Goal: Task Accomplishment & Management: Manage account settings

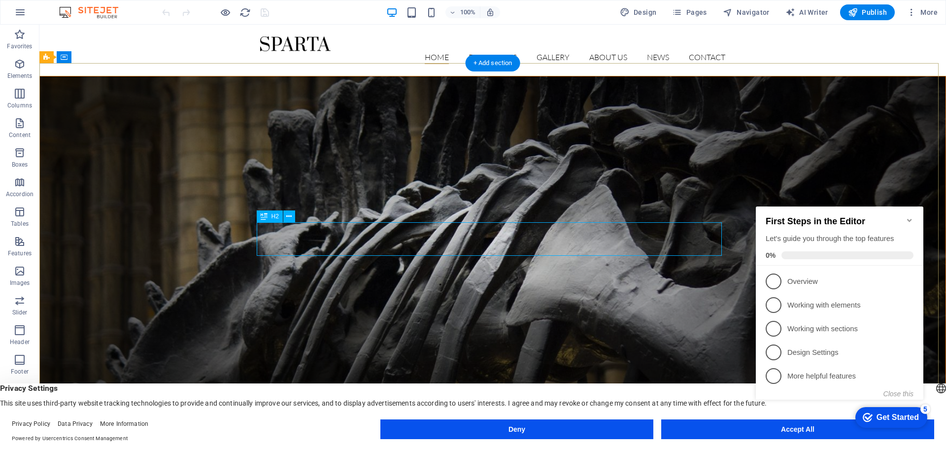
click at [300, 206] on icon at bounding box center [300, 209] width 5 height 10
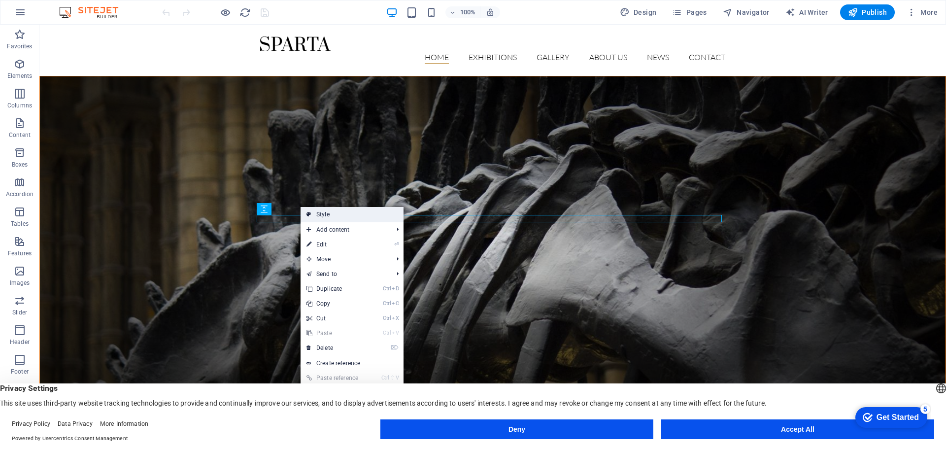
drag, startPoint x: 357, startPoint y: 217, endPoint x: 144, endPoint y: 190, distance: 214.7
click at [357, 217] on link "Style" at bounding box center [352, 214] width 103 height 15
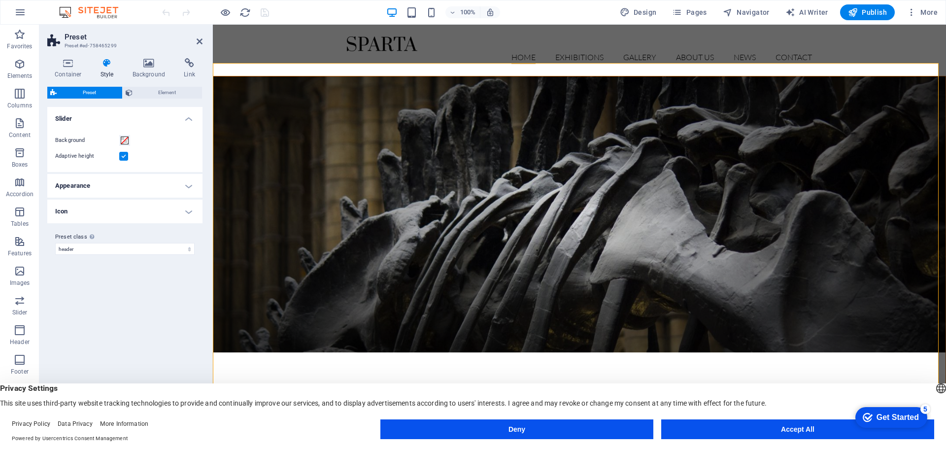
click at [183, 187] on h4 "Appearance" at bounding box center [124, 186] width 155 height 24
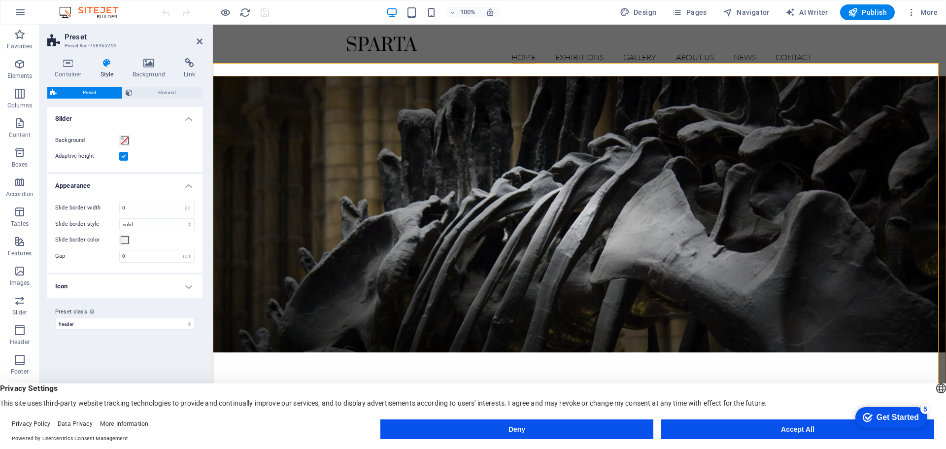
click at [185, 283] on h4 "Icon" at bounding box center [124, 287] width 155 height 24
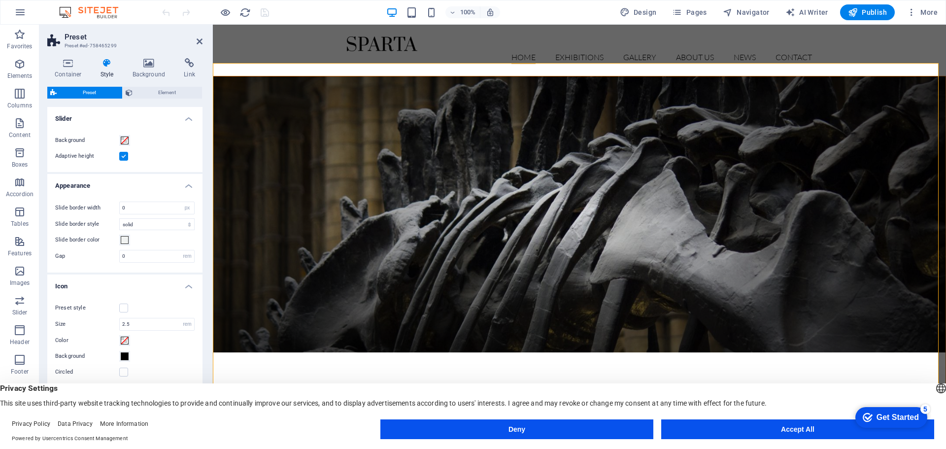
scroll to position [2, 0]
click at [202, 40] on aside "Preset Preset #ed-758465299 Container Style Background Link Size Height Default…" at bounding box center [125, 229] width 173 height 409
click at [197, 41] on icon at bounding box center [200, 41] width 6 height 8
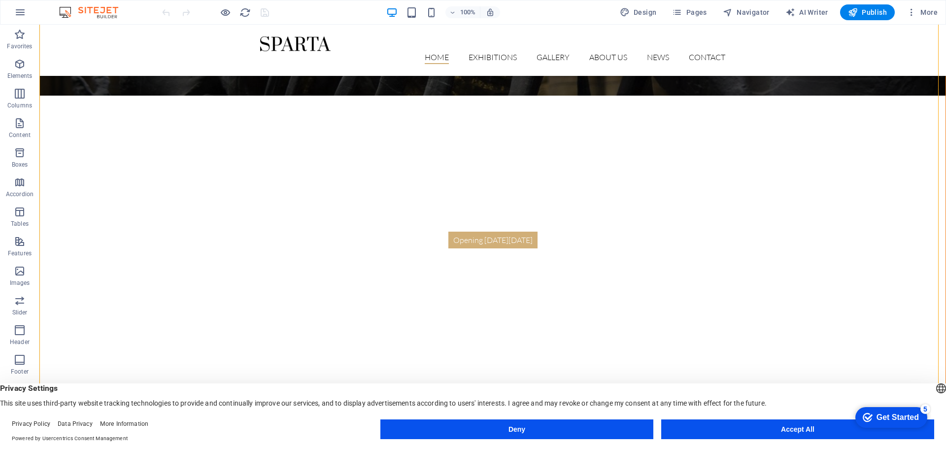
scroll to position [0, 0]
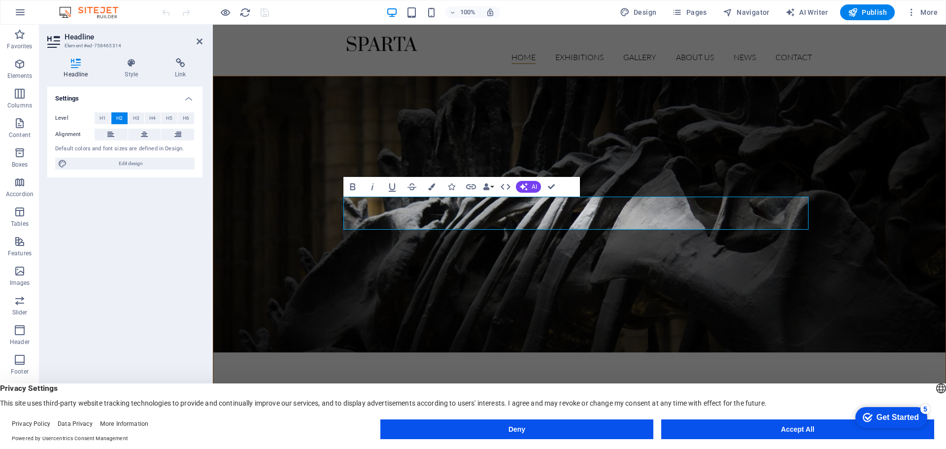
click at [664, 132] on figure at bounding box center [579, 214] width 732 height 276
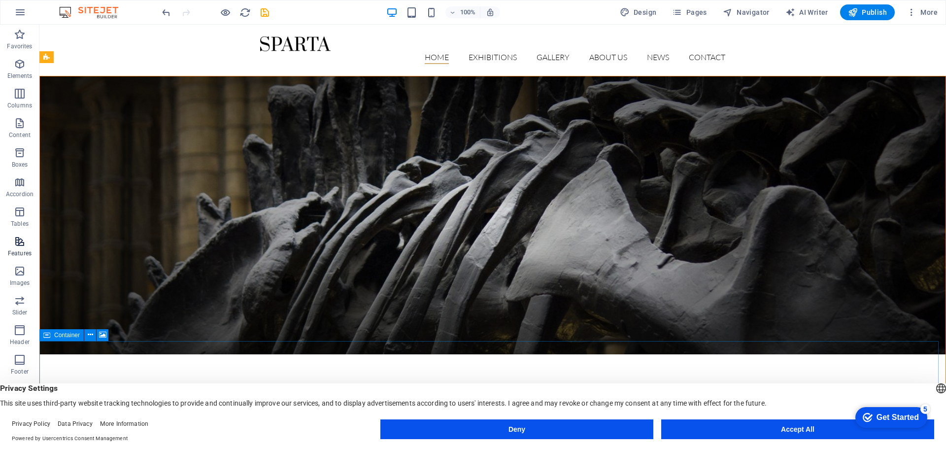
click at [16, 245] on icon "button" at bounding box center [20, 242] width 12 height 12
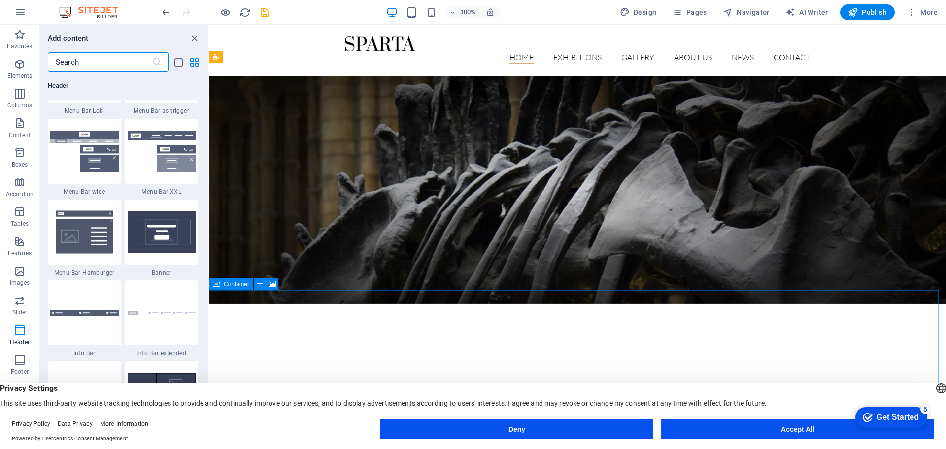
scroll to position [6158, 0]
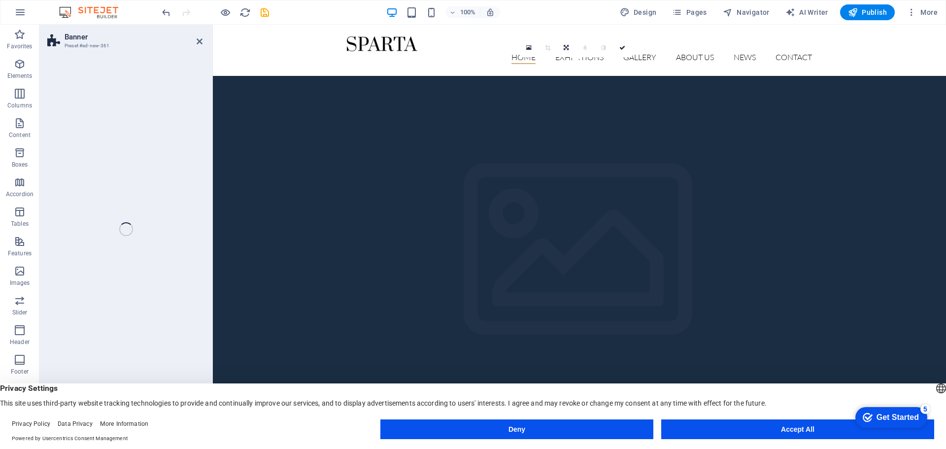
drag, startPoint x: 369, startPoint y: 253, endPoint x: 324, endPoint y: 245, distance: 46.0
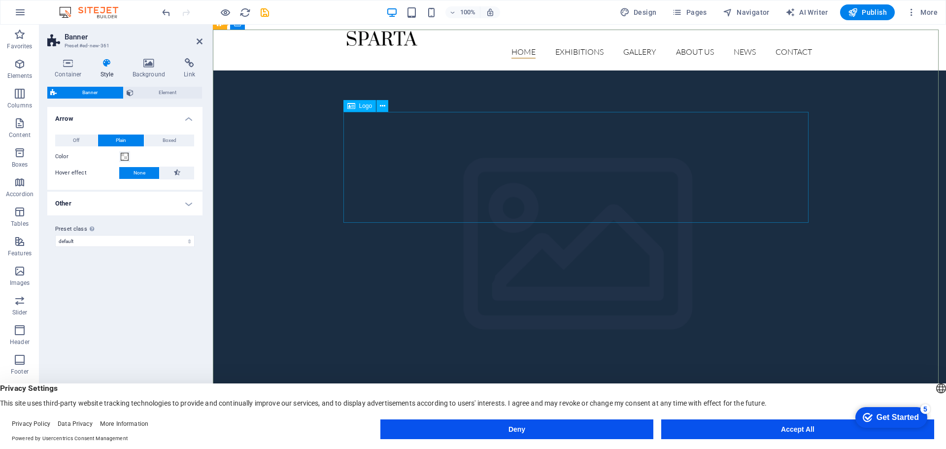
scroll to position [0, 0]
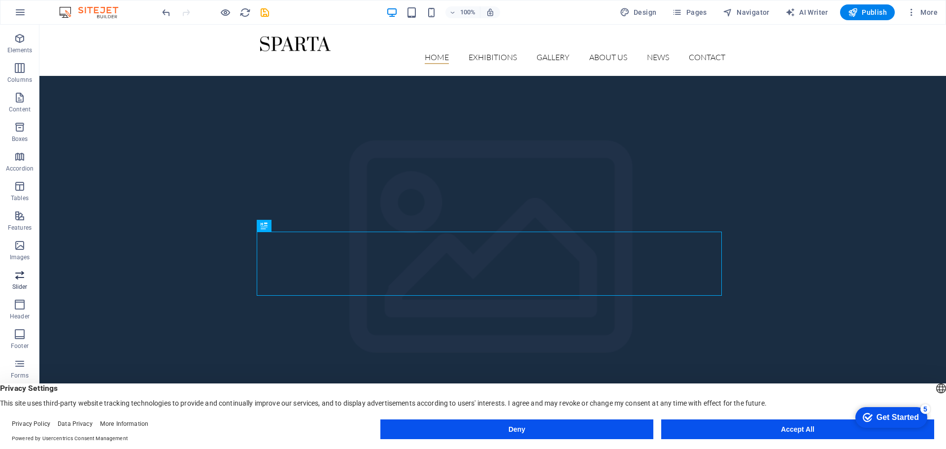
scroll to position [35, 0]
click at [272, 226] on span "H2" at bounding box center [275, 226] width 7 height 6
click at [260, 226] on div "H2" at bounding box center [270, 226] width 26 height 12
click at [291, 225] on icon at bounding box center [288, 226] width 5 height 10
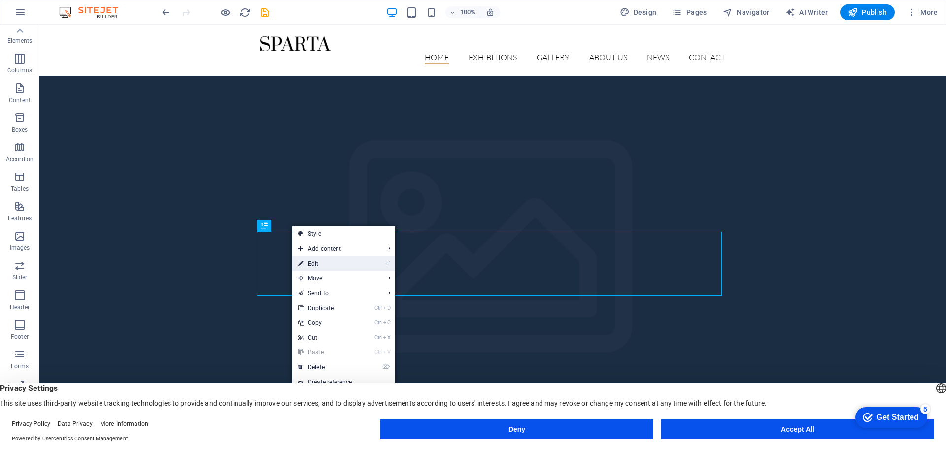
click at [374, 267] on li "⏎ Edit" at bounding box center [343, 263] width 103 height 15
click at [308, 264] on link "⏎ Edit" at bounding box center [325, 263] width 66 height 15
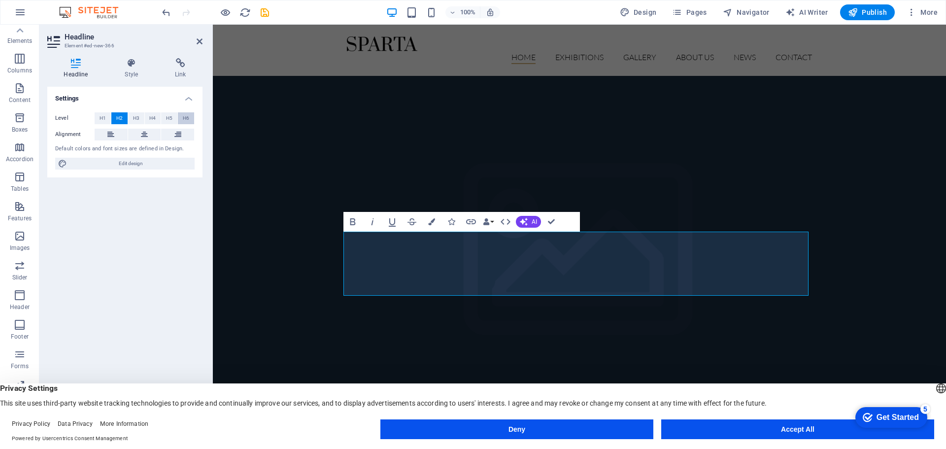
click at [183, 119] on span "H6" at bounding box center [186, 118] width 6 height 12
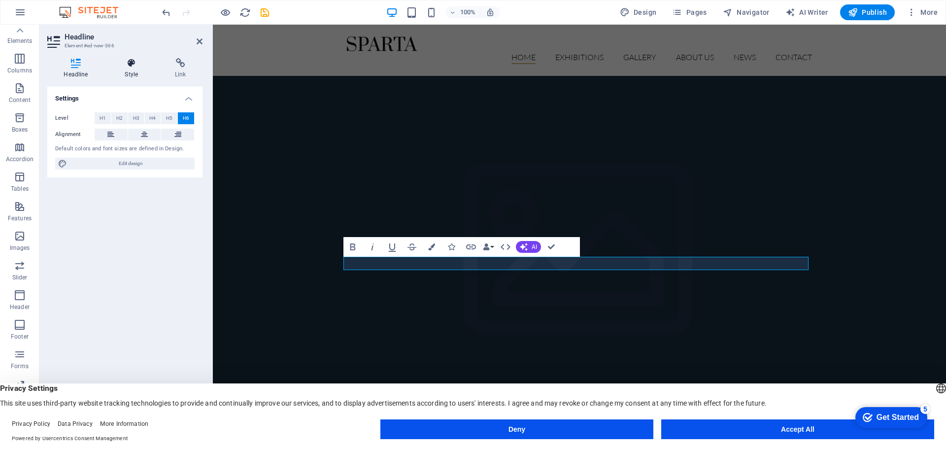
click at [131, 68] on icon at bounding box center [131, 63] width 46 height 10
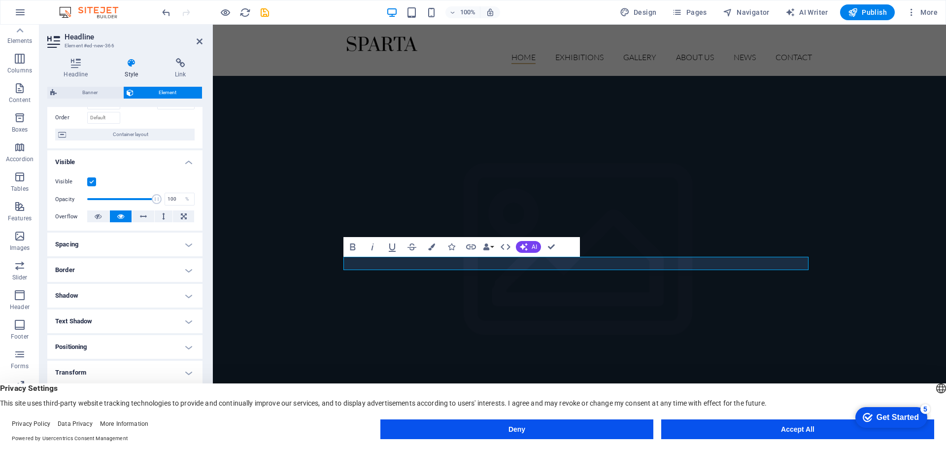
scroll to position [98, 0]
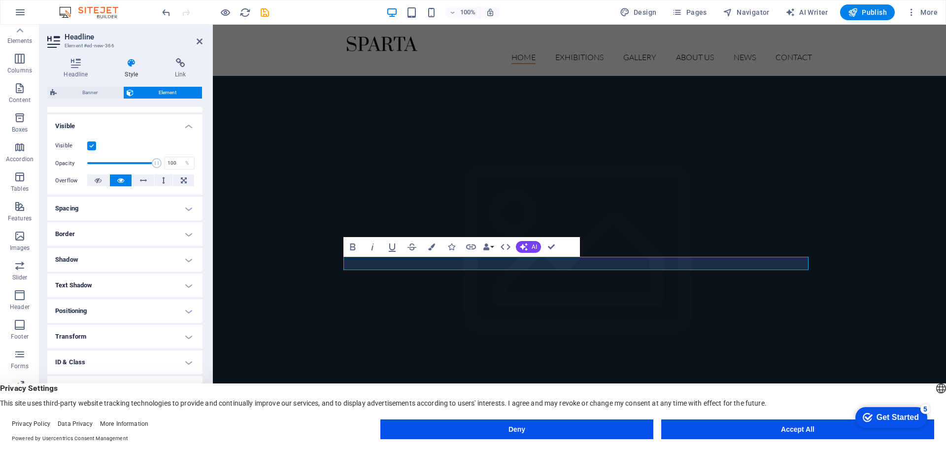
click at [147, 364] on h4 "ID & Class" at bounding box center [124, 362] width 155 height 24
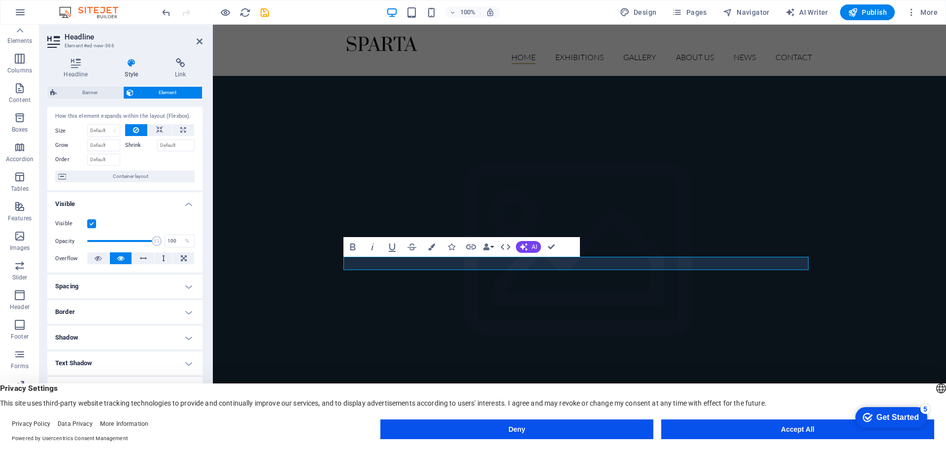
scroll to position [0, 0]
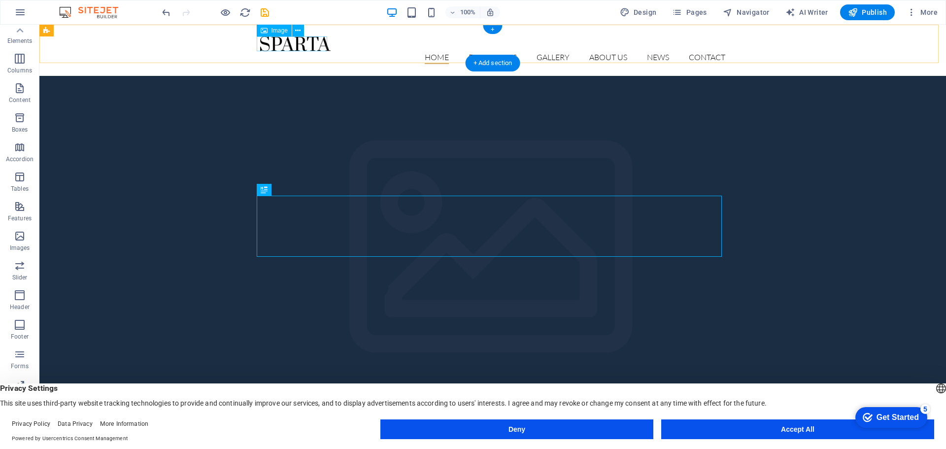
click at [303, 46] on figure at bounding box center [492, 43] width 465 height 15
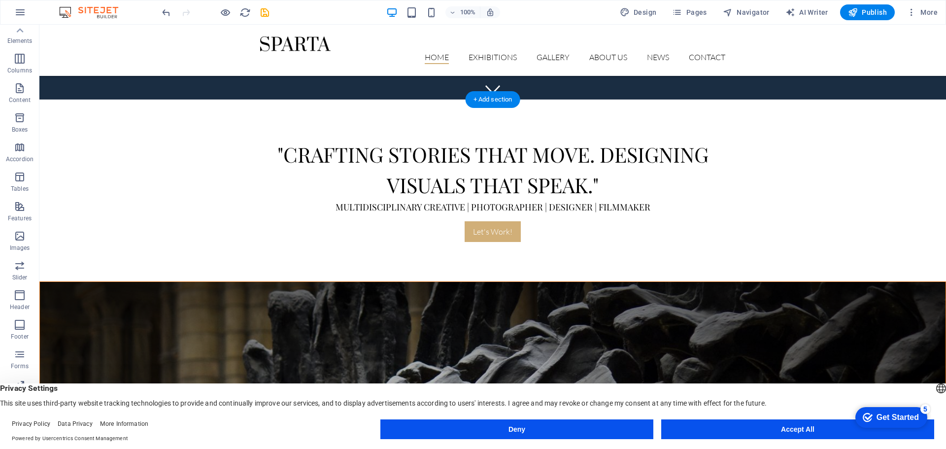
scroll to position [296, 0]
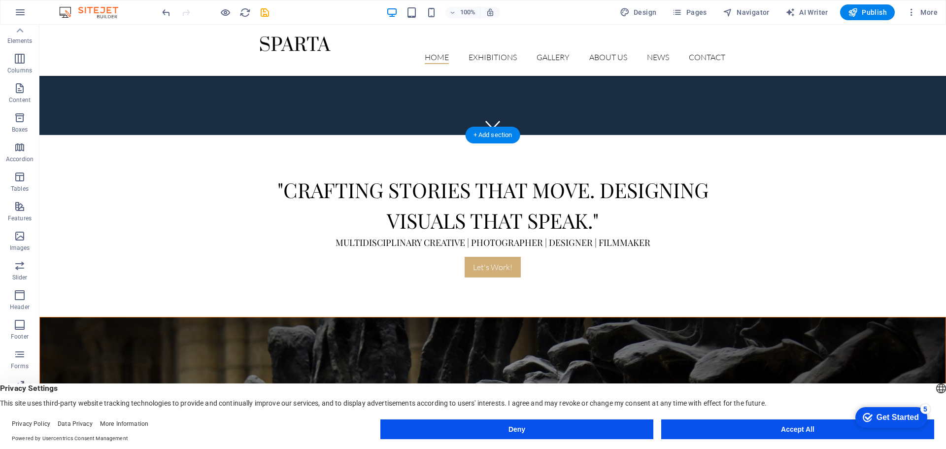
click at [531, 317] on figure at bounding box center [493, 456] width 906 height 278
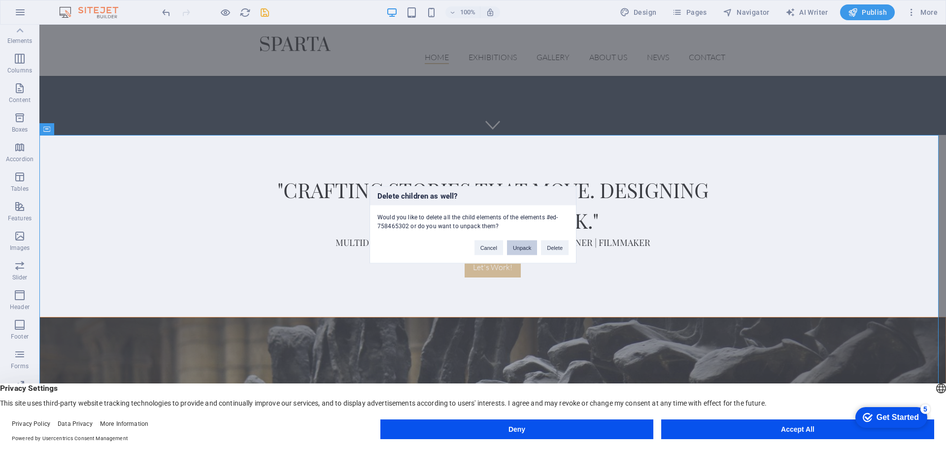
click at [530, 248] on button "Unpack" at bounding box center [522, 247] width 30 height 15
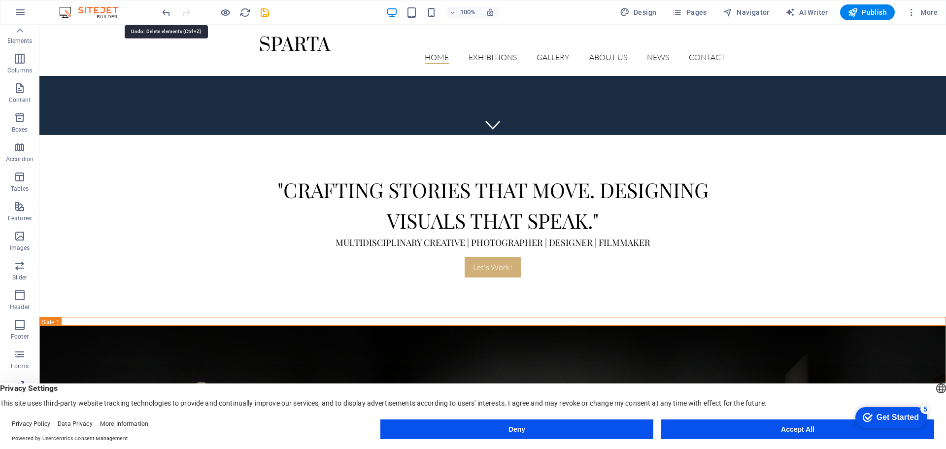
drag, startPoint x: 166, startPoint y: 13, endPoint x: 175, endPoint y: 18, distance: 10.4
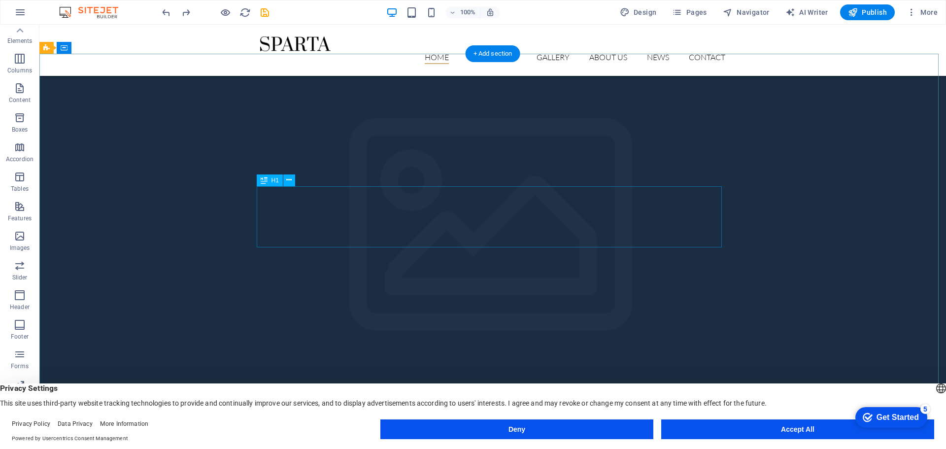
scroll to position [49, 0]
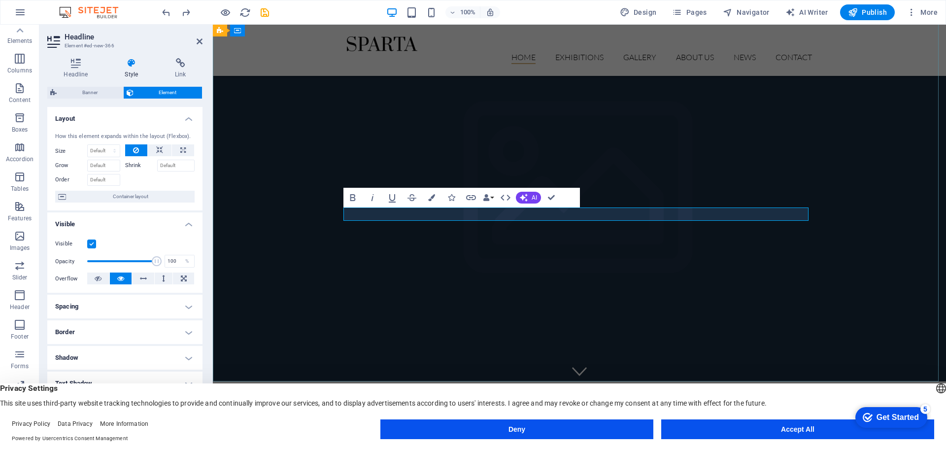
drag, startPoint x: 681, startPoint y: 213, endPoint x: 731, endPoint y: 212, distance: 50.3
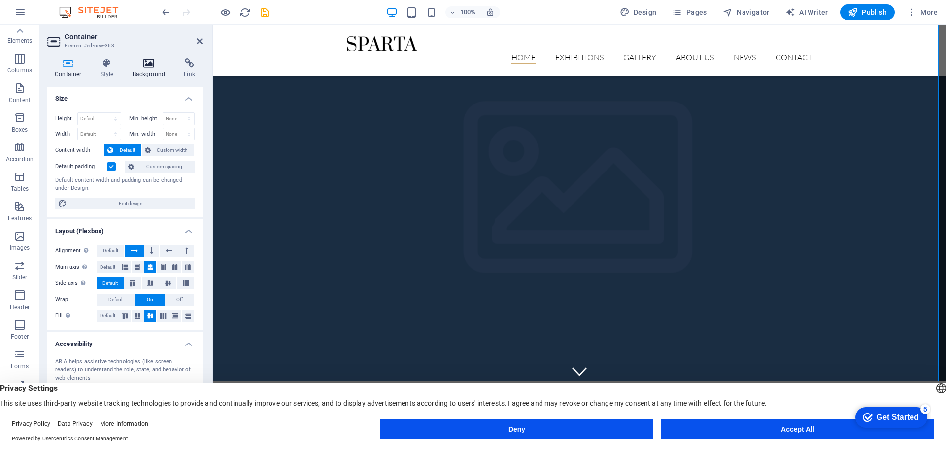
click at [145, 59] on icon at bounding box center [149, 63] width 48 height 10
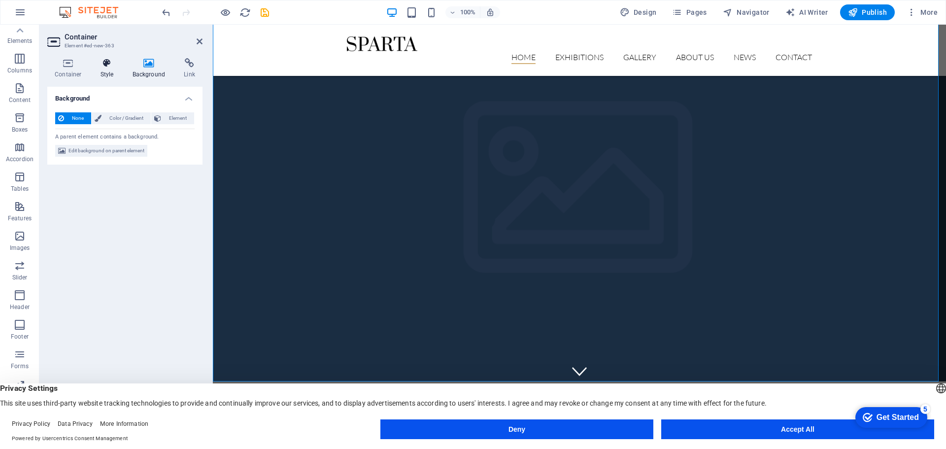
click at [108, 63] on icon at bounding box center [107, 63] width 28 height 10
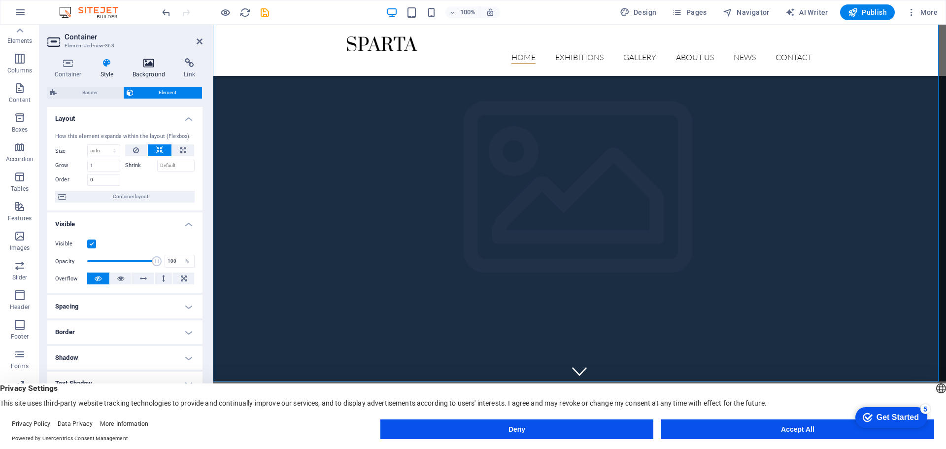
click at [131, 65] on icon at bounding box center [149, 63] width 48 height 10
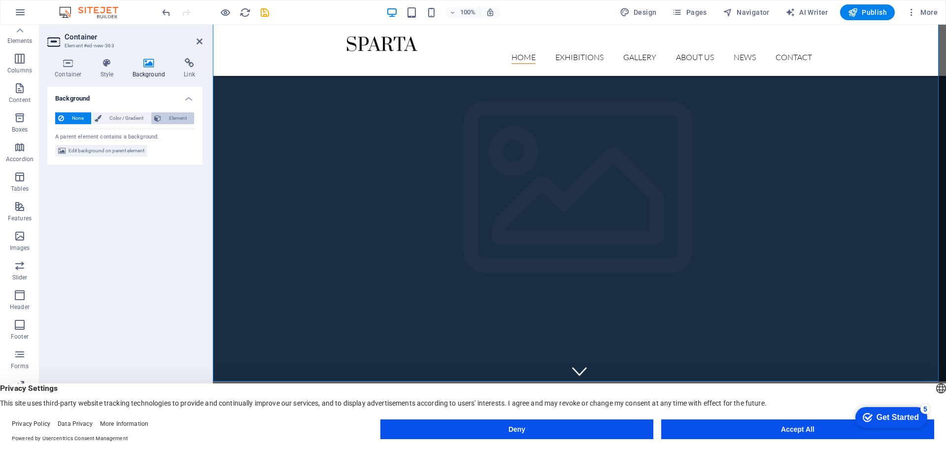
click at [172, 118] on span "Element" at bounding box center [177, 118] width 27 height 12
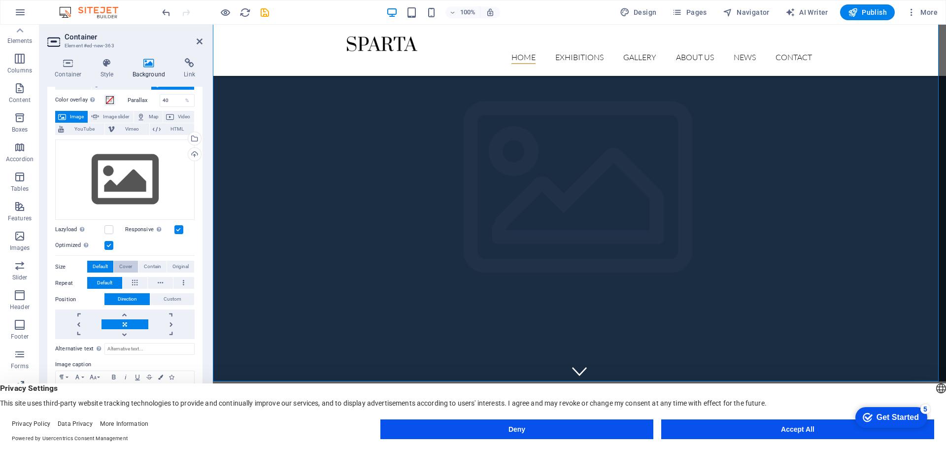
scroll to position [0, 0]
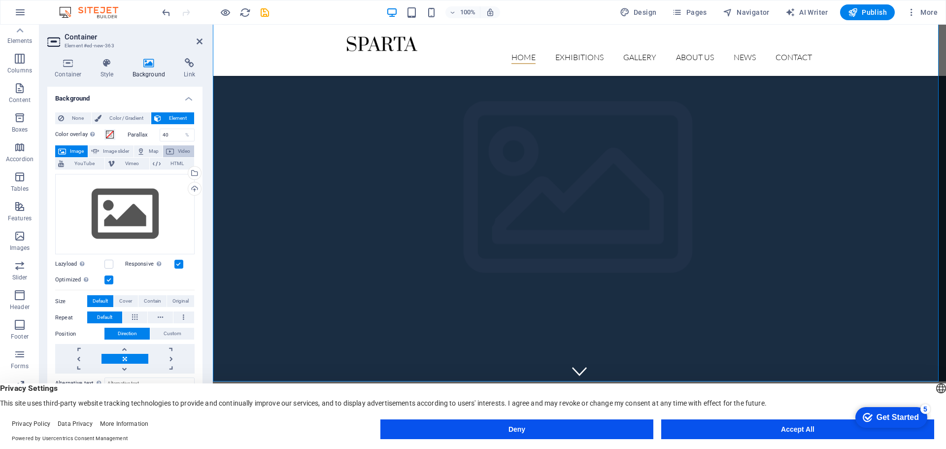
click at [180, 153] on span "Video" at bounding box center [184, 151] width 14 height 12
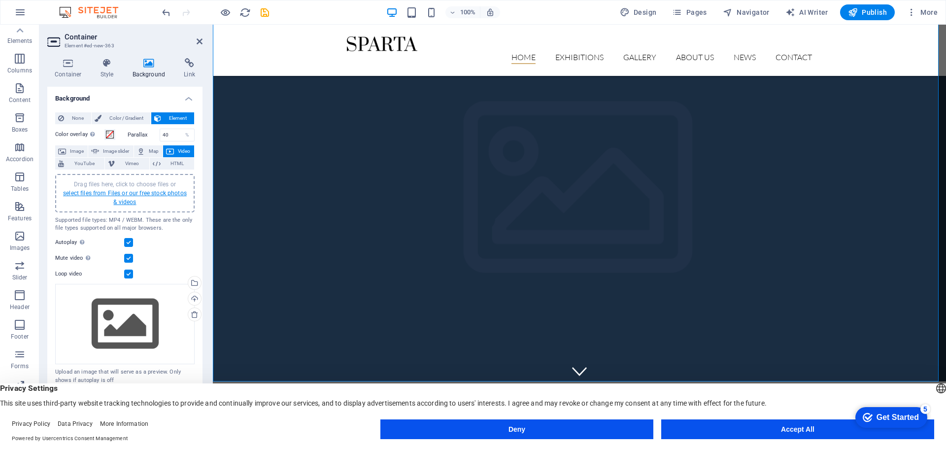
click at [150, 194] on link "select files from Files or our free stock photos & videos" at bounding box center [125, 198] width 124 height 16
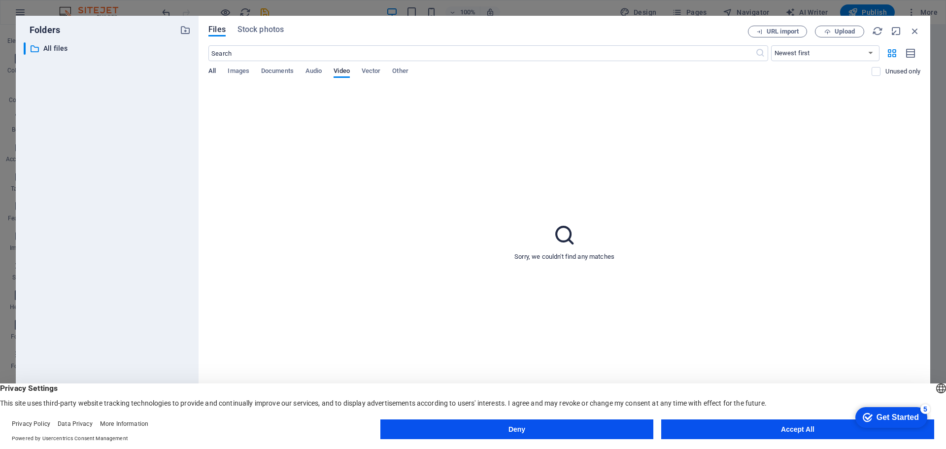
click at [211, 69] on span "All" at bounding box center [211, 72] width 7 height 14
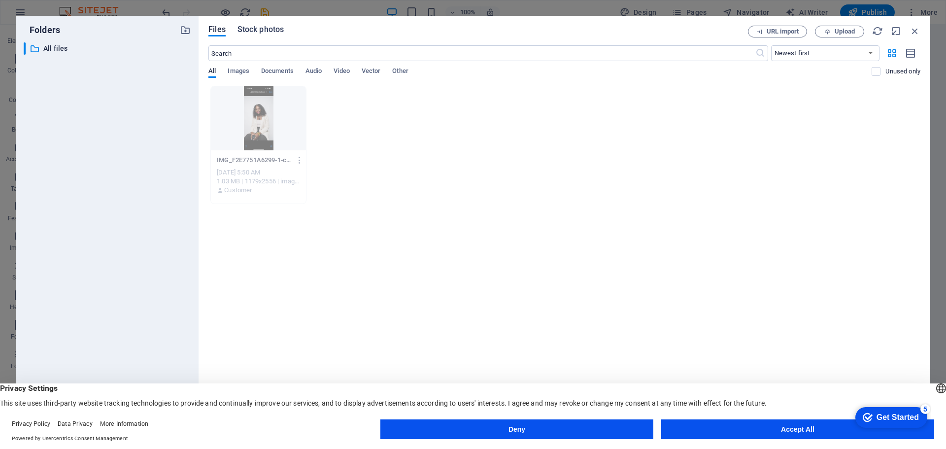
click at [254, 29] on span "Stock photos" at bounding box center [261, 30] width 46 height 12
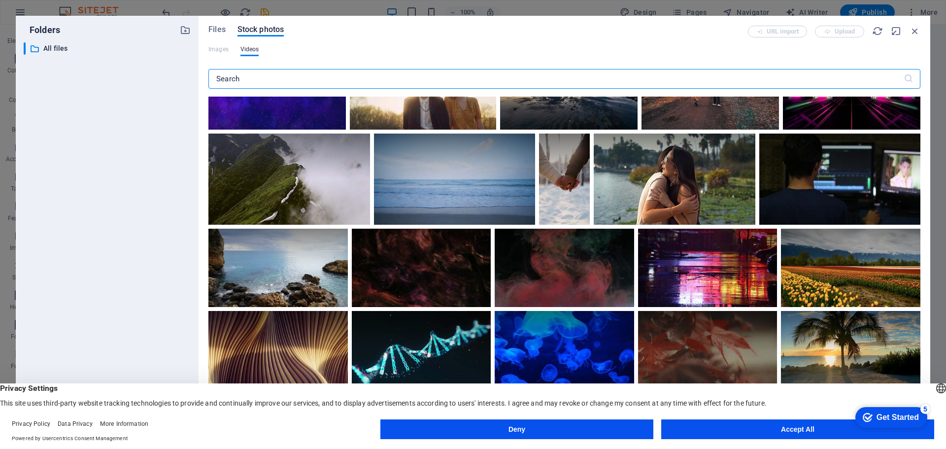
scroll to position [739, 0]
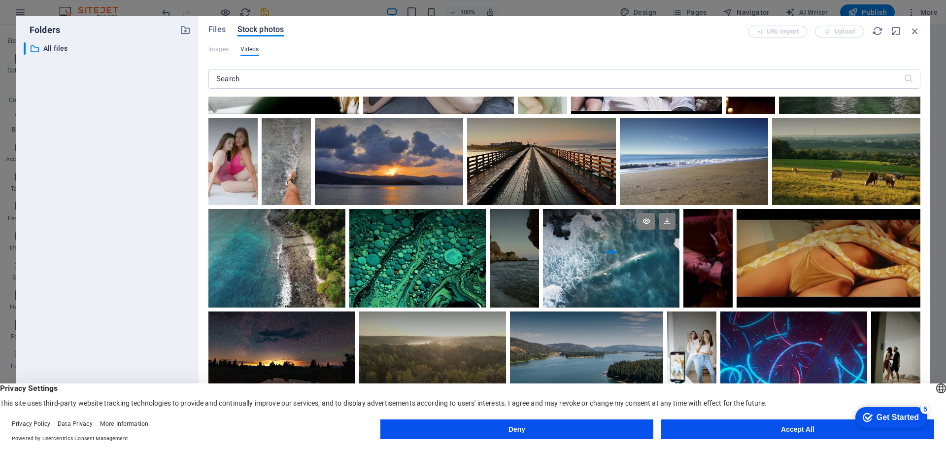
click at [600, 256] on div at bounding box center [611, 233] width 137 height 49
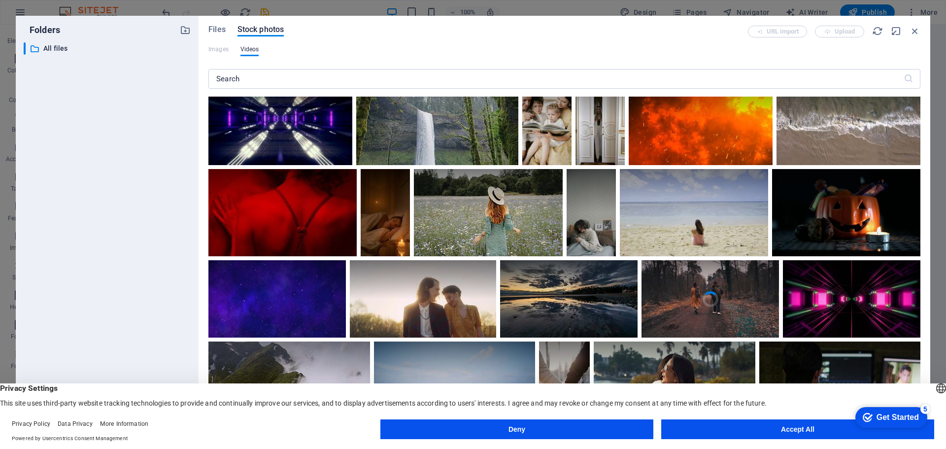
scroll to position [1232, 0]
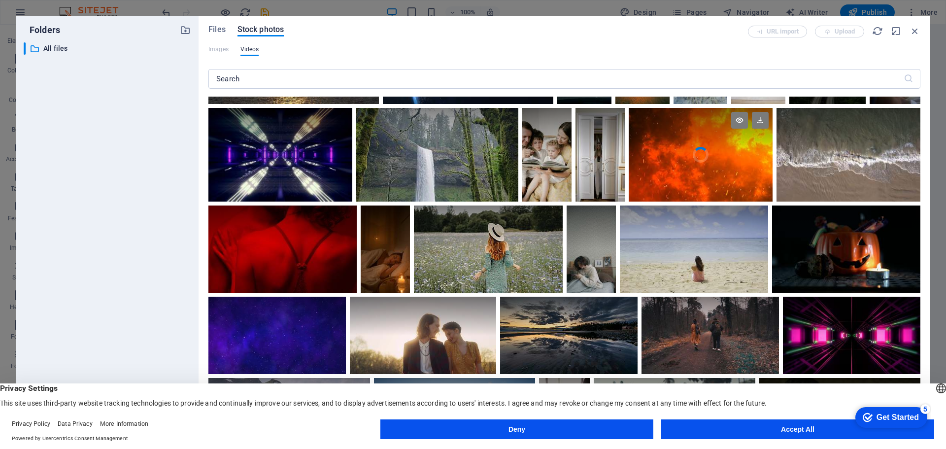
click at [705, 148] on div at bounding box center [701, 131] width 144 height 47
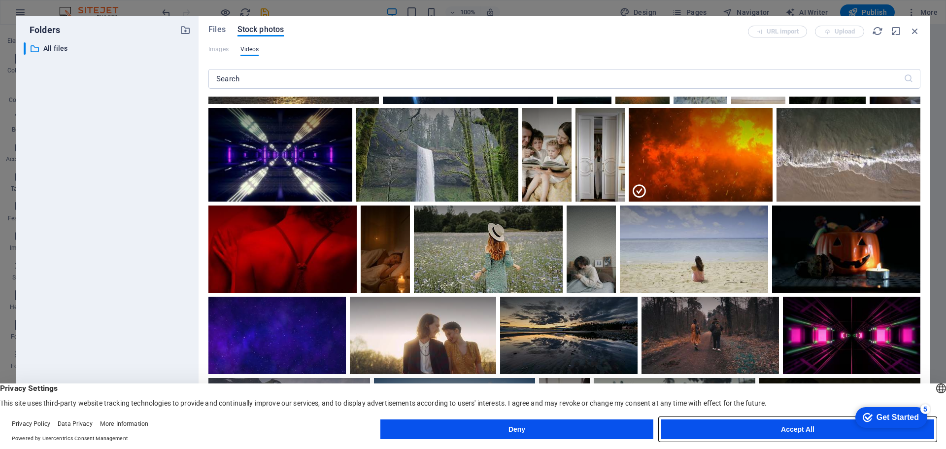
click at [743, 431] on button "Accept All" at bounding box center [797, 429] width 273 height 20
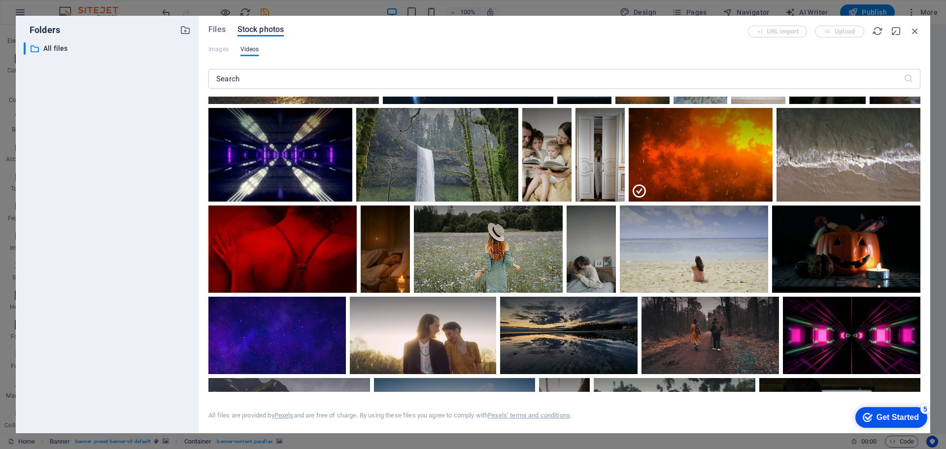
click at [877, 413] on div "Get Started" at bounding box center [898, 417] width 42 height 9
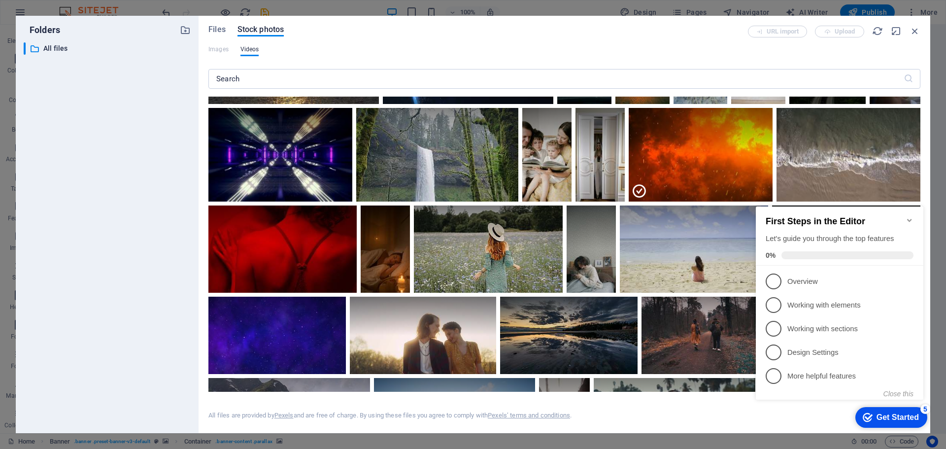
click at [651, 414] on div "All files are provided by Pexels and are free of charge. By using these files y…" at bounding box center [564, 408] width 712 height 32
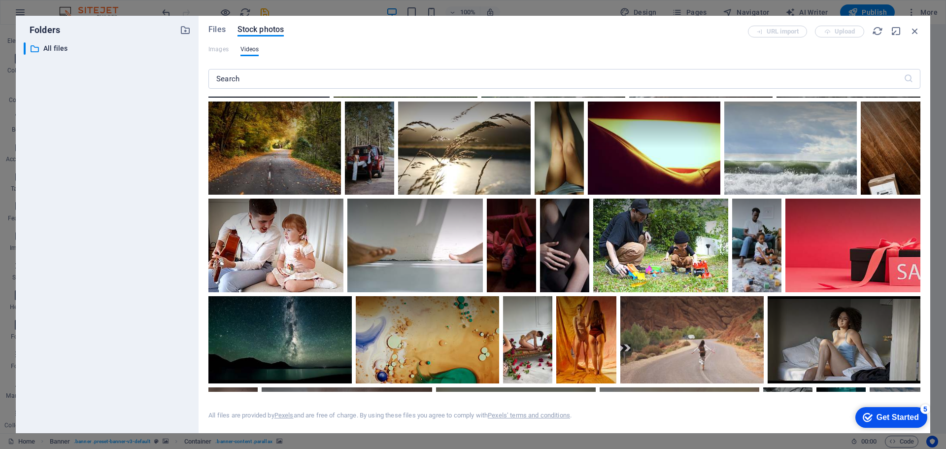
scroll to position [0, 0]
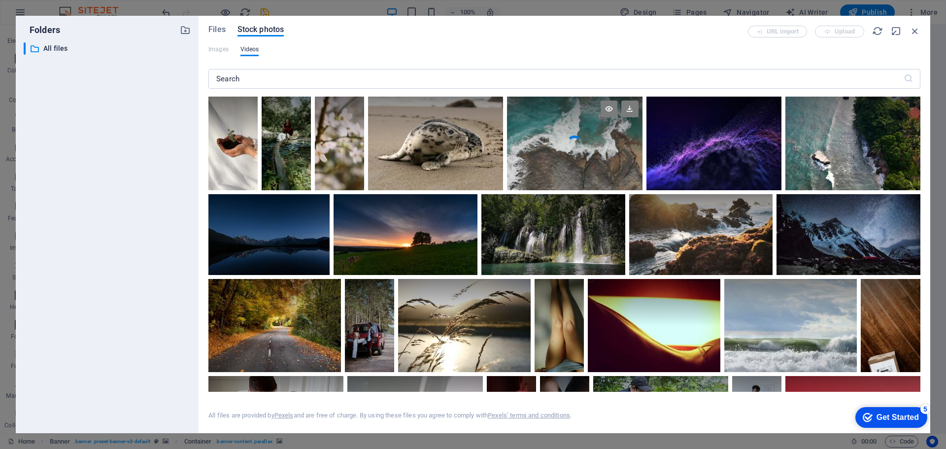
click at [565, 162] on video "Your browser does not support the video tag." at bounding box center [574, 144] width 135 height 94
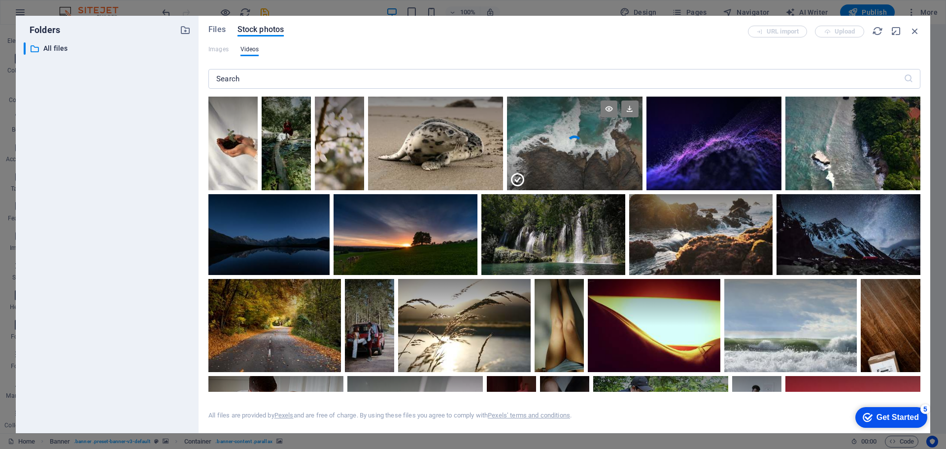
click at [591, 150] on div at bounding box center [574, 166] width 135 height 47
click at [591, 150] on video "Your browser does not support the video tag." at bounding box center [574, 144] width 135 height 94
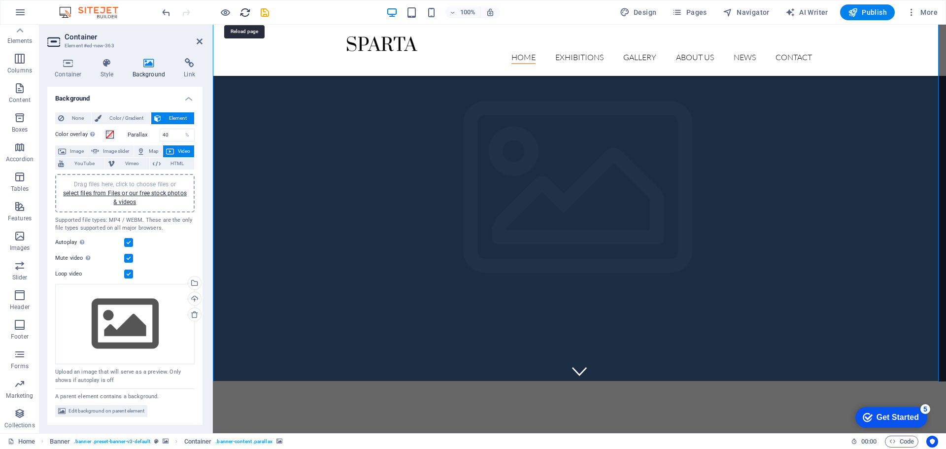
drag, startPoint x: 245, startPoint y: 12, endPoint x: 523, endPoint y: 12, distance: 278.0
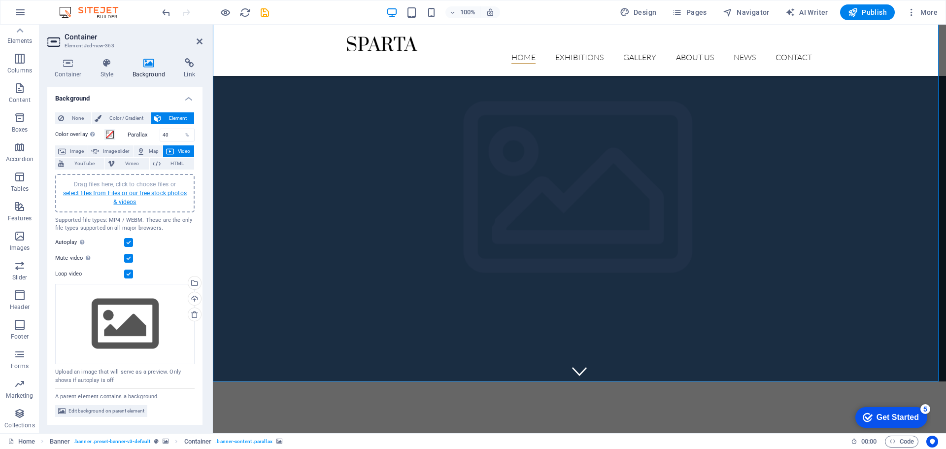
click at [160, 195] on link "select files from Files or our free stock photos & videos" at bounding box center [125, 198] width 124 height 16
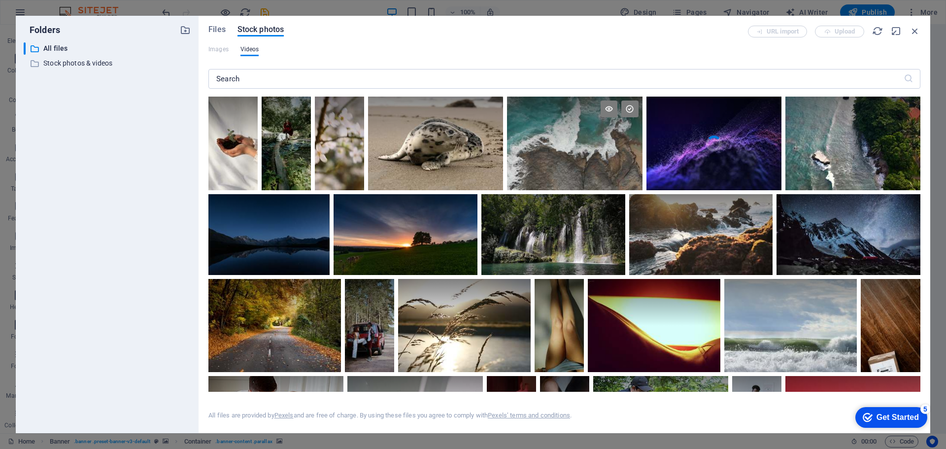
drag, startPoint x: 591, startPoint y: 145, endPoint x: 587, endPoint y: 150, distance: 6.3
click at [587, 150] on div at bounding box center [574, 144] width 135 height 94
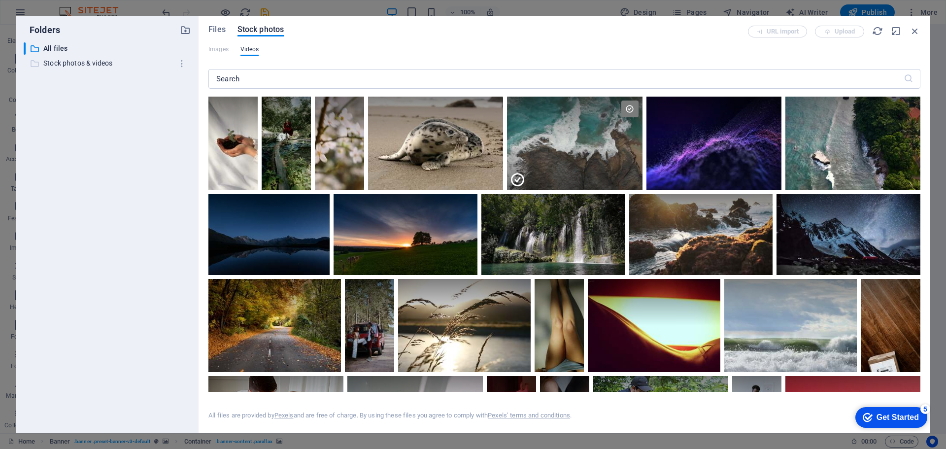
click at [82, 64] on p "Stock photos & videos" at bounding box center [107, 63] width 129 height 11
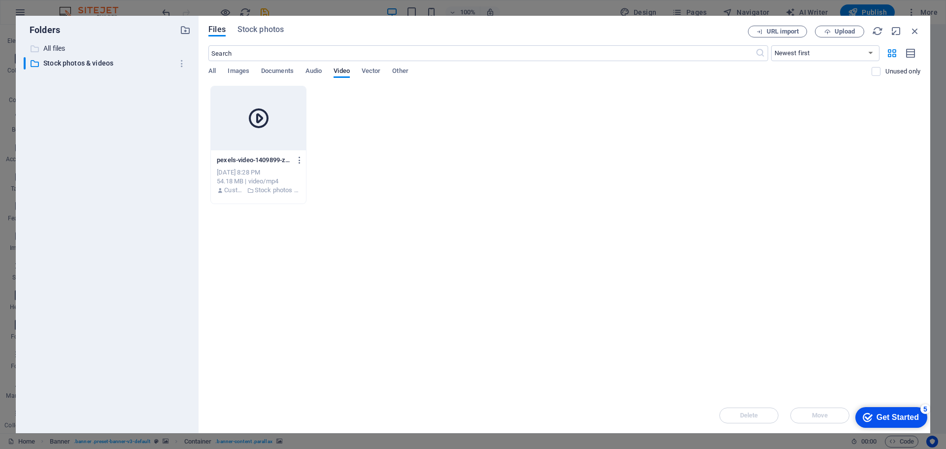
click at [75, 50] on p "All files" at bounding box center [107, 48] width 129 height 11
click at [261, 29] on span "Stock photos" at bounding box center [261, 30] width 46 height 12
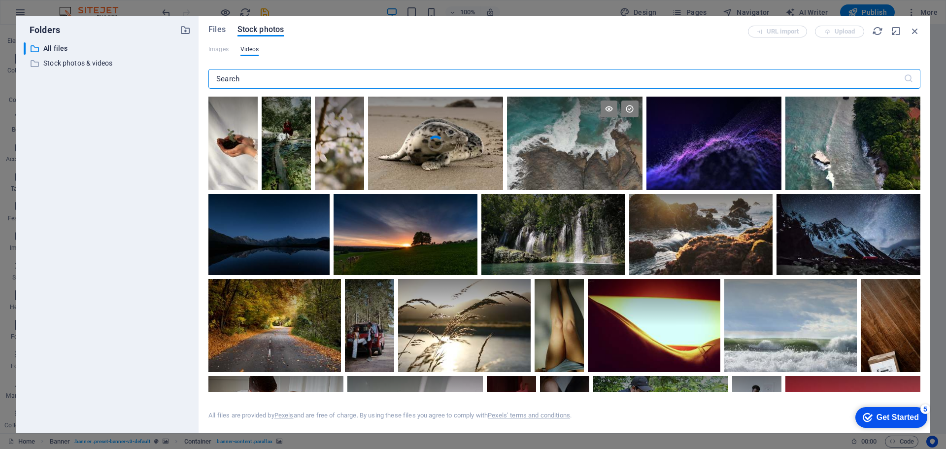
click at [622, 108] on div at bounding box center [574, 120] width 135 height 47
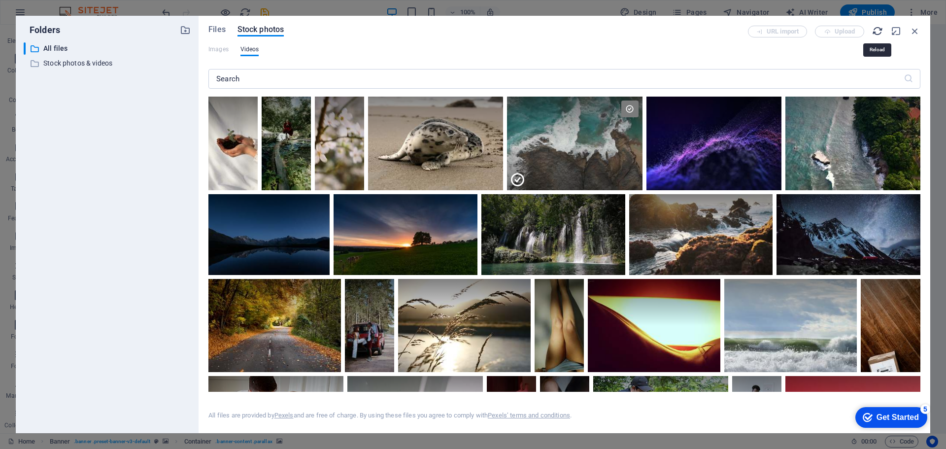
click at [876, 33] on icon "button" at bounding box center [877, 31] width 11 height 11
click at [918, 31] on icon "button" at bounding box center [915, 31] width 11 height 11
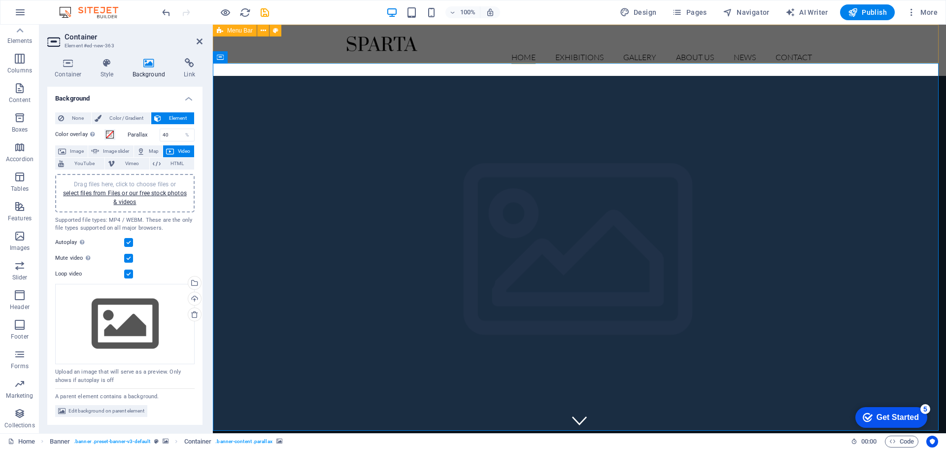
click at [302, 48] on div "Home Exhibitions Detail view Gallery About us News Contact" at bounding box center [579, 50] width 733 height 51
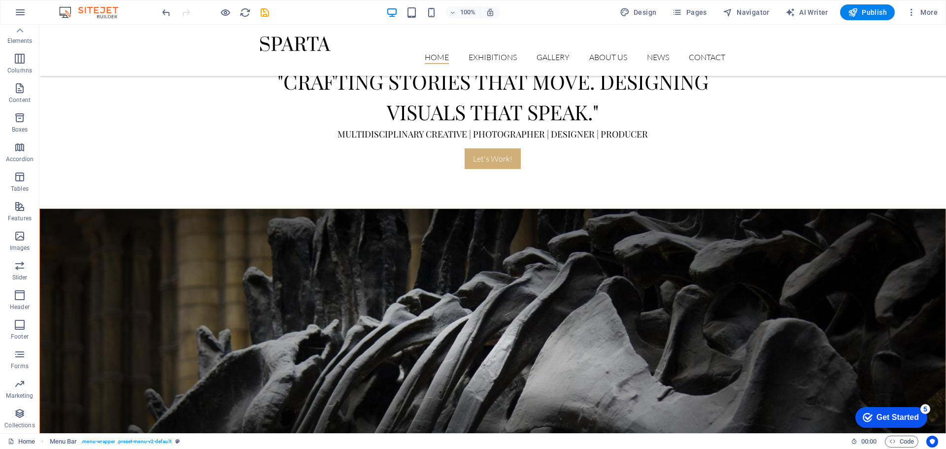
scroll to position [542, 0]
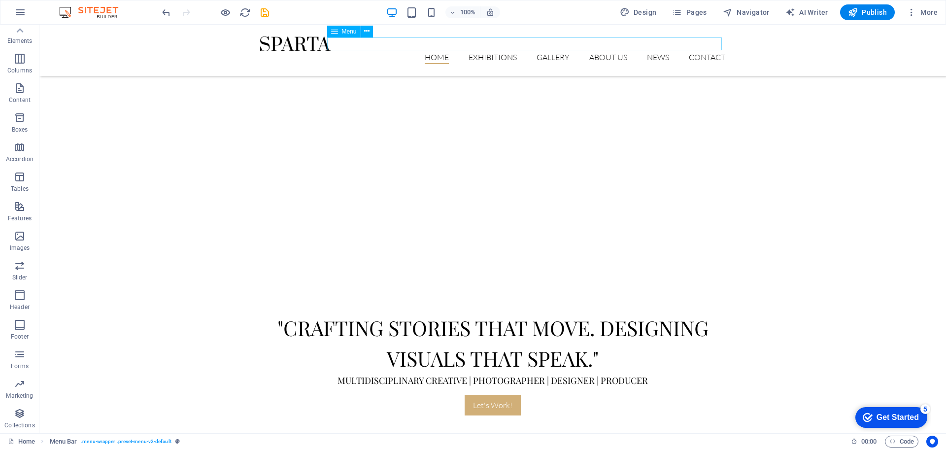
click at [598, 51] on nav "Home Exhibitions Detail view Gallery About us News Contact" at bounding box center [492, 57] width 465 height 13
click at [597, 51] on nav "Home Exhibitions Detail view Gallery About us News Contact" at bounding box center [492, 57] width 465 height 13
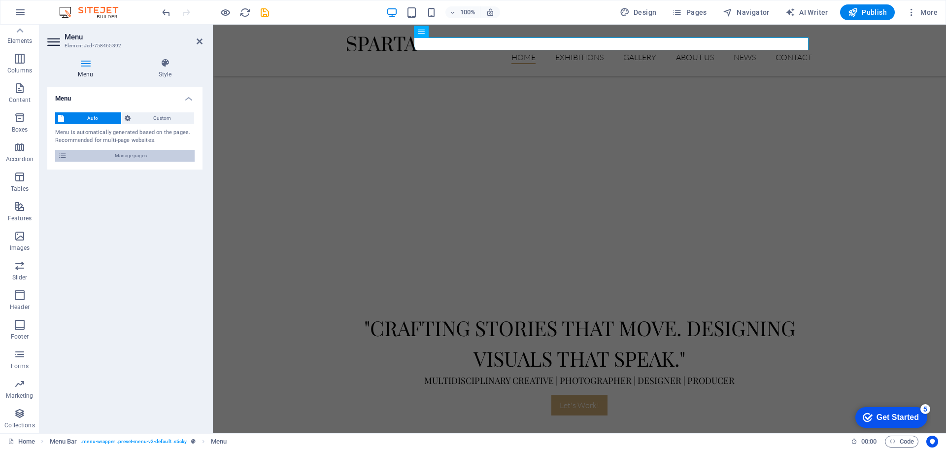
click at [65, 155] on icon at bounding box center [62, 156] width 9 height 12
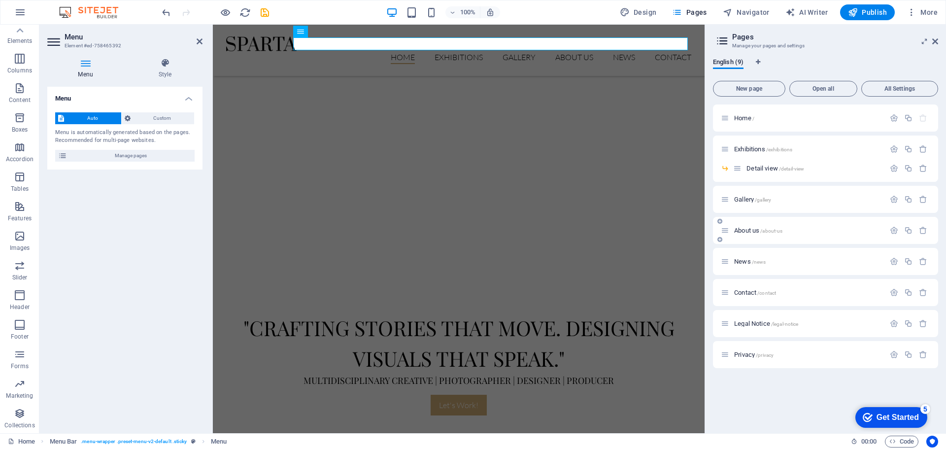
click at [754, 228] on span "About us /about-us" at bounding box center [758, 230] width 48 height 7
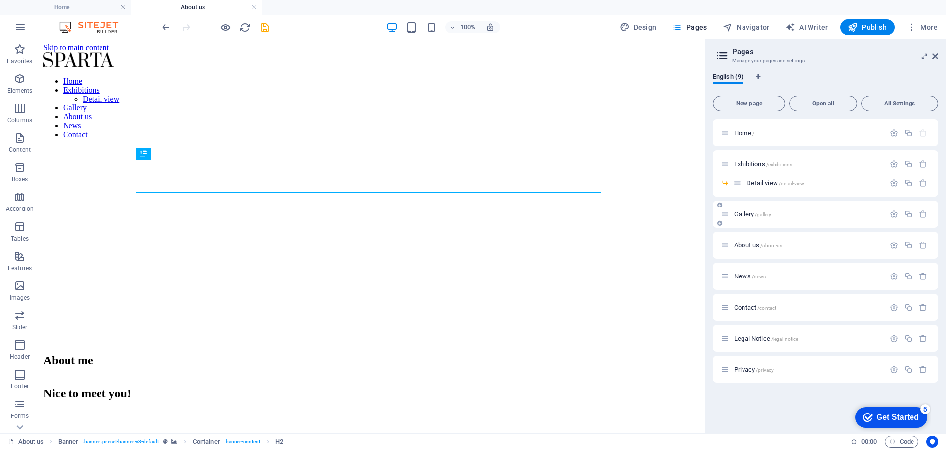
scroll to position [0, 0]
click at [896, 246] on icon "button" at bounding box center [894, 245] width 8 height 8
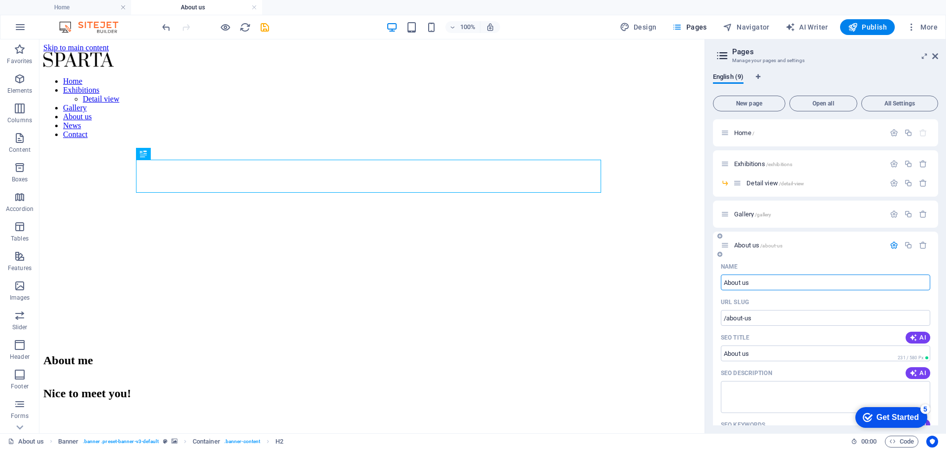
drag, startPoint x: 762, startPoint y: 285, endPoint x: 742, endPoint y: 284, distance: 19.7
click at [742, 284] on input "About us" at bounding box center [825, 283] width 209 height 16
type input "About me"
type input "/about-m"
type input "About m"
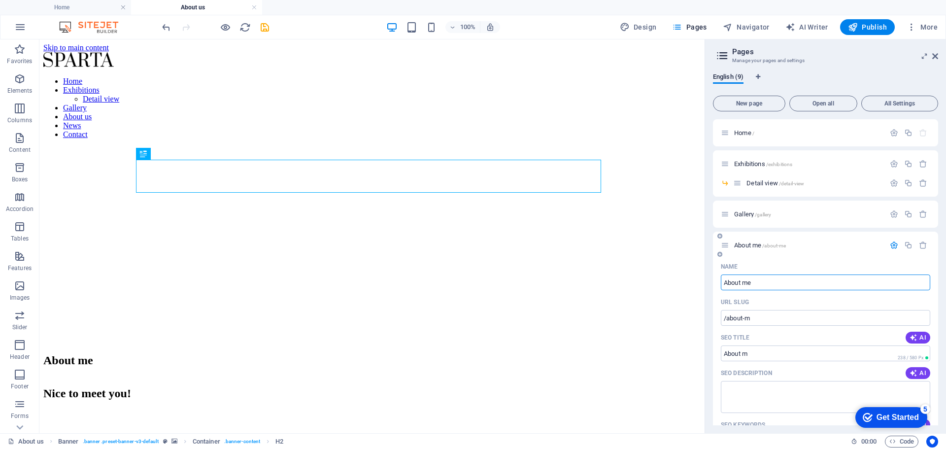
type input "About me"
type input "/about-me"
type input "About me"
click at [842, 243] on p "About me /about-me" at bounding box center [808, 245] width 148 height 6
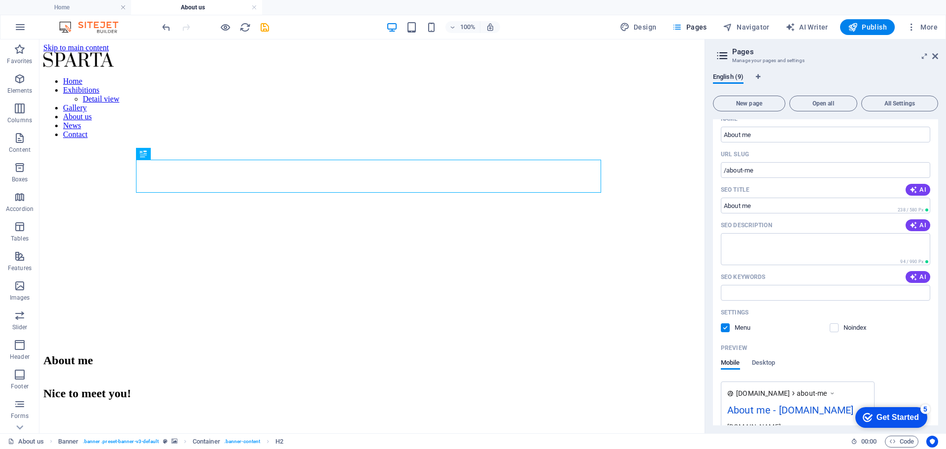
scroll to position [49, 0]
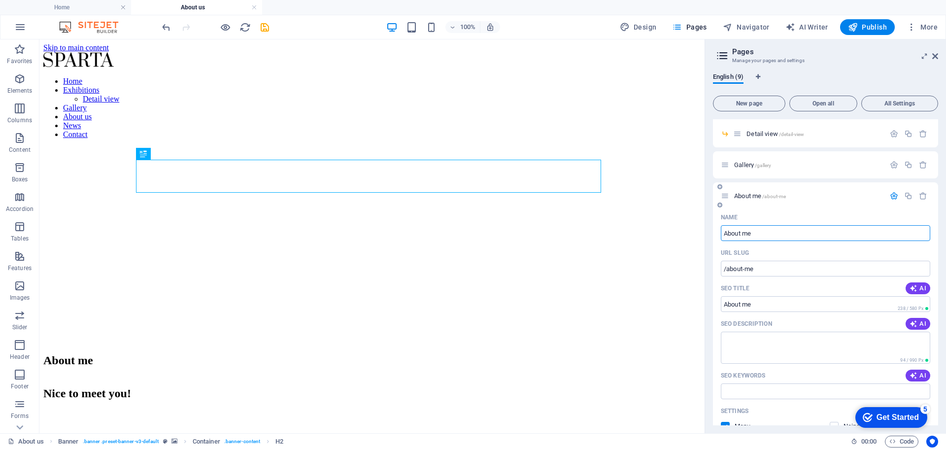
drag, startPoint x: 727, startPoint y: 233, endPoint x: 719, endPoint y: 232, distance: 8.4
click at [719, 232] on div "Name About me ​ URL SLUG /about-me ​ SEO Title AI About me ​ 238 / 580 Px SEO D…" at bounding box center [825, 392] width 225 height 367
type input "about me"
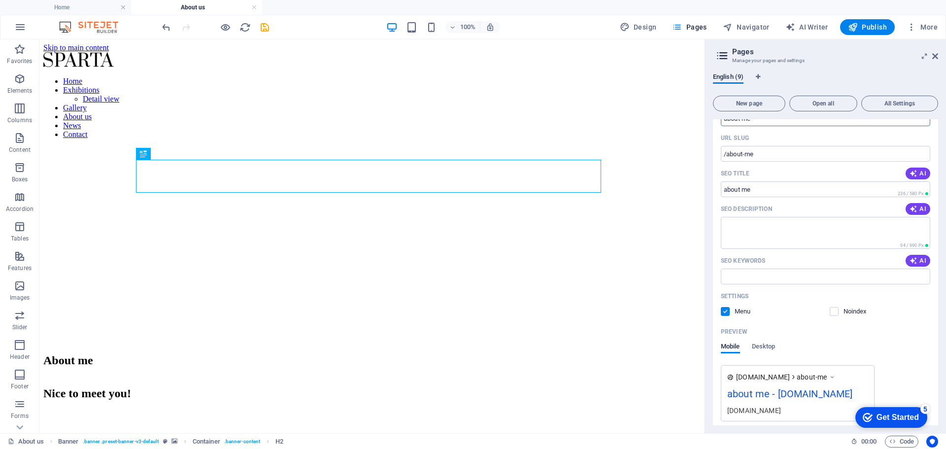
scroll to position [132, 0]
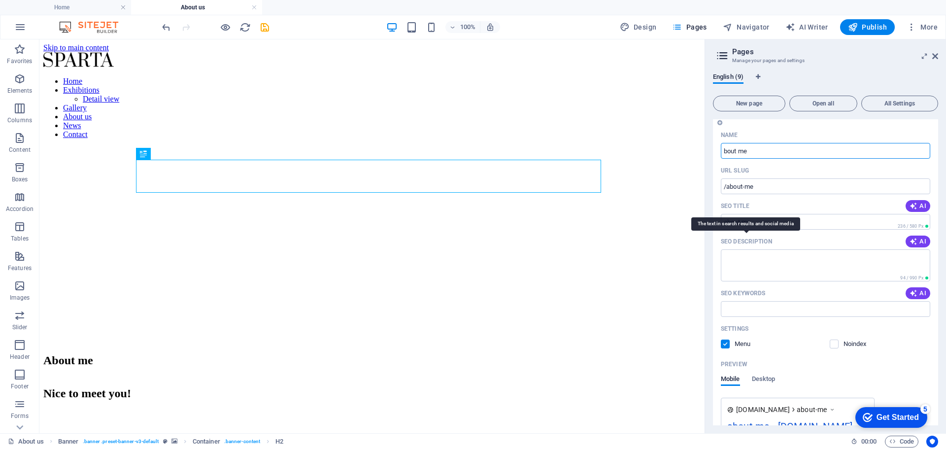
type input "About me"
type input "/bout-me"
type input "bout me"
type input "About me"
type input "/about-me"
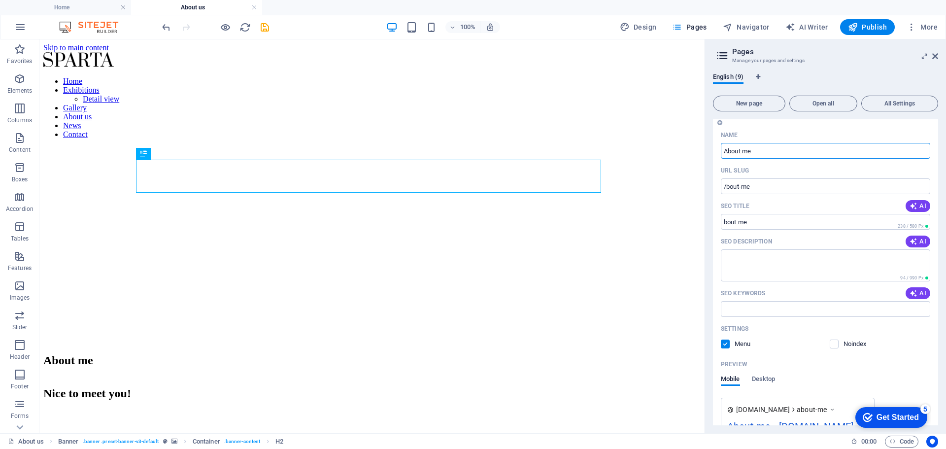
type input "About me"
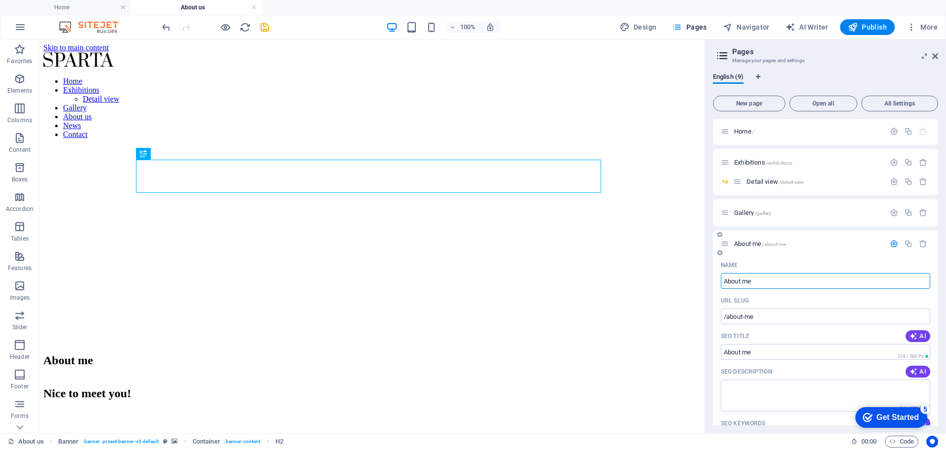
scroll to position [0, 0]
click at [828, 249] on div "About me /about-me" at bounding box center [803, 245] width 164 height 11
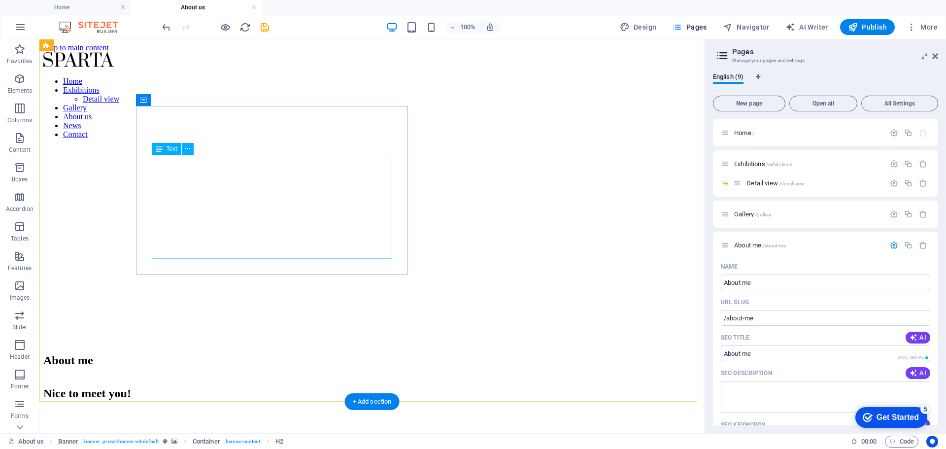
scroll to position [296, 0]
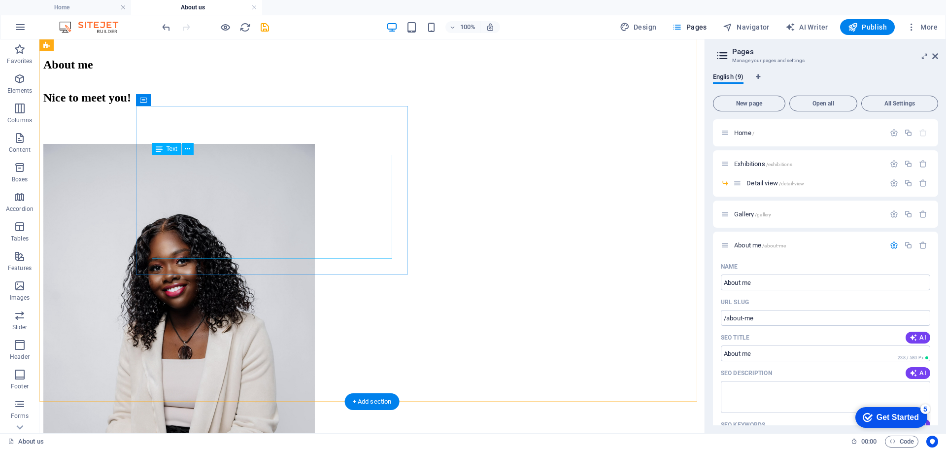
click at [171, 144] on div "I’m Naa Dedei Martins — a visual storyteller passionate about turning creative …" at bounding box center [371, 129] width 657 height 30
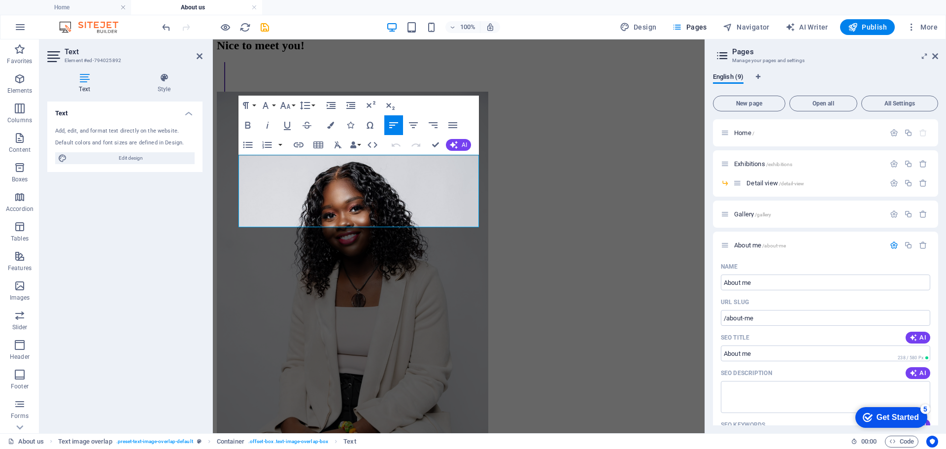
scroll to position [311, 0]
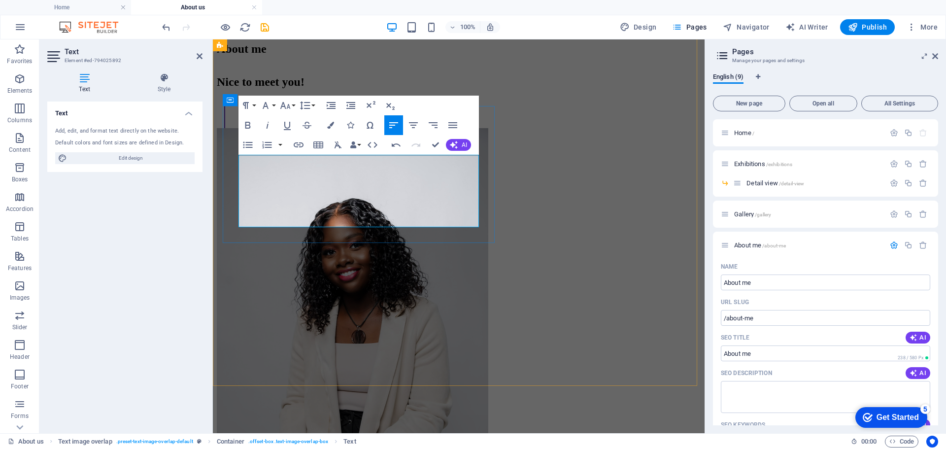
click at [354, 128] on span "Hi, I’m Naa Dedei Martins — a visual storyteller passionate about turning creat…" at bounding box center [462, 113] width 475 height 29
click at [387, 265] on div "Nice to meet you! Hi, I’m Naa Dedei Martins — a visual storyteller passionate a…" at bounding box center [459, 299] width 484 height 466
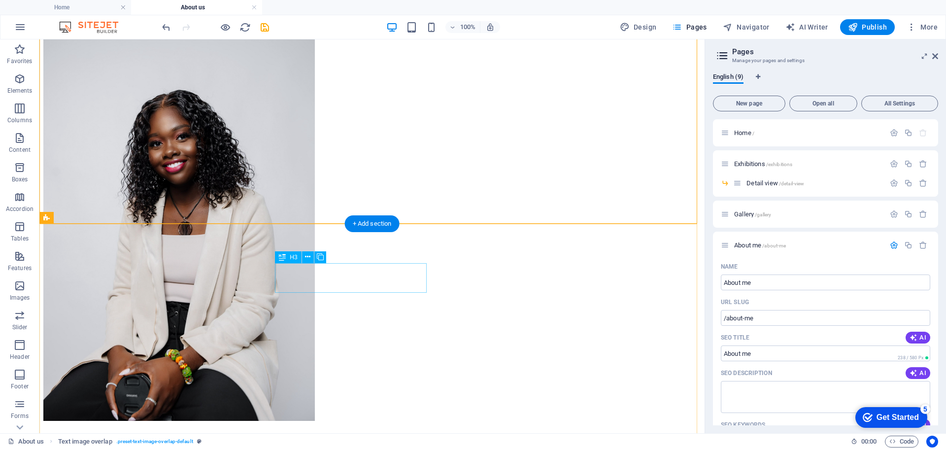
scroll to position [591, 0]
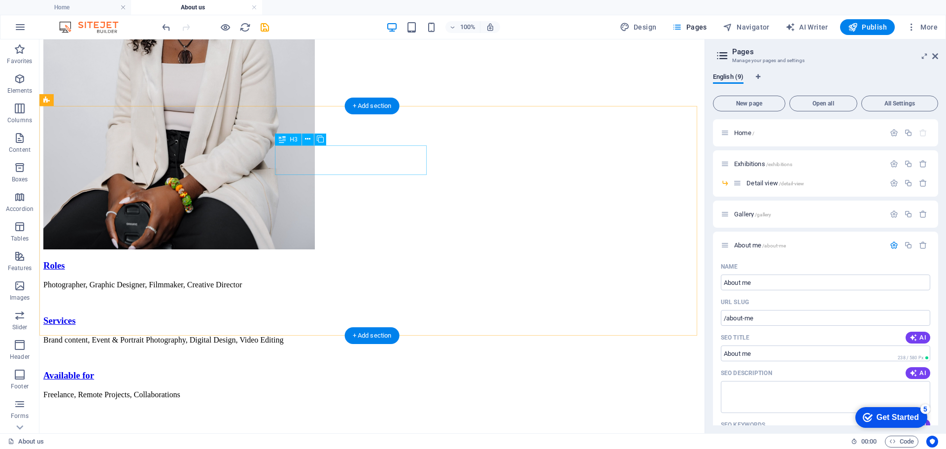
click at [363, 315] on div "Services" at bounding box center [371, 320] width 657 height 11
click at [361, 315] on div "Services" at bounding box center [371, 320] width 657 height 11
click at [230, 260] on div "Roles" at bounding box center [371, 265] width 657 height 11
click at [265, 260] on div "Roles" at bounding box center [371, 265] width 657 height 11
click at [162, 260] on div "Roles" at bounding box center [371, 265] width 657 height 11
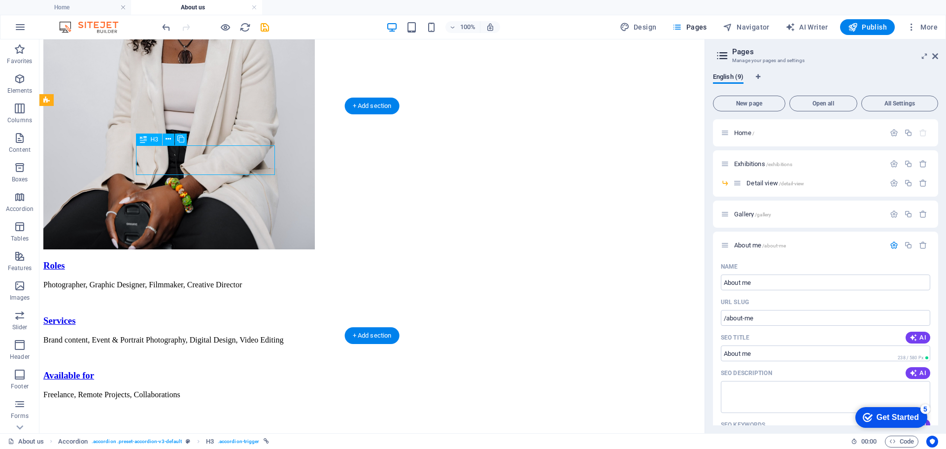
click at [162, 260] on div "Roles" at bounding box center [371, 265] width 657 height 11
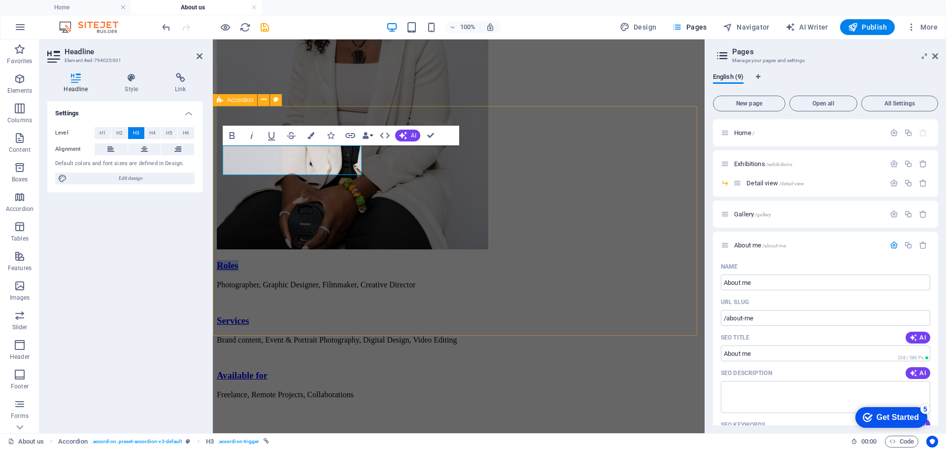
click at [388, 260] on div "Roles Photographer, Graphic Designer, Filmmaker, Creative Director Services Bra…" at bounding box center [459, 338] width 484 height 156
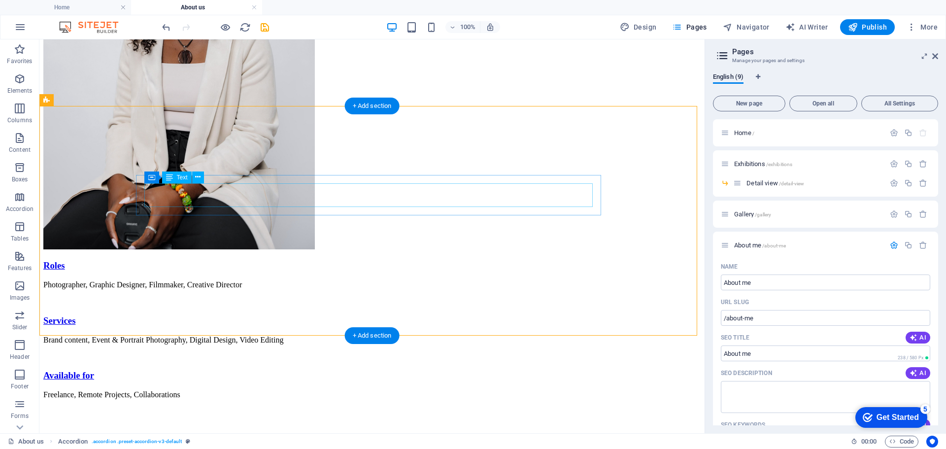
click at [270, 280] on div "Photographer, Graphic Designer, Filmmaker, Creative Director" at bounding box center [371, 293] width 657 height 26
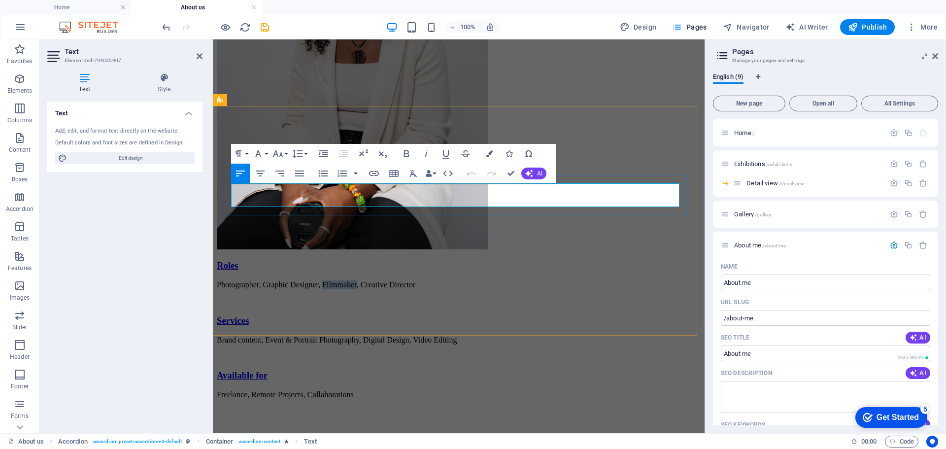
drag, startPoint x: 342, startPoint y: 187, endPoint x: 376, endPoint y: 191, distance: 33.7
click at [376, 280] on span "Photographer, Graphic Designer, Filmmaker, Creative Director" at bounding box center [316, 284] width 199 height 8
click at [421, 260] on div "Roles Photographer, Graphic Designer, Filmmaker, Creative Director Services Bra…" at bounding box center [459, 338] width 484 height 156
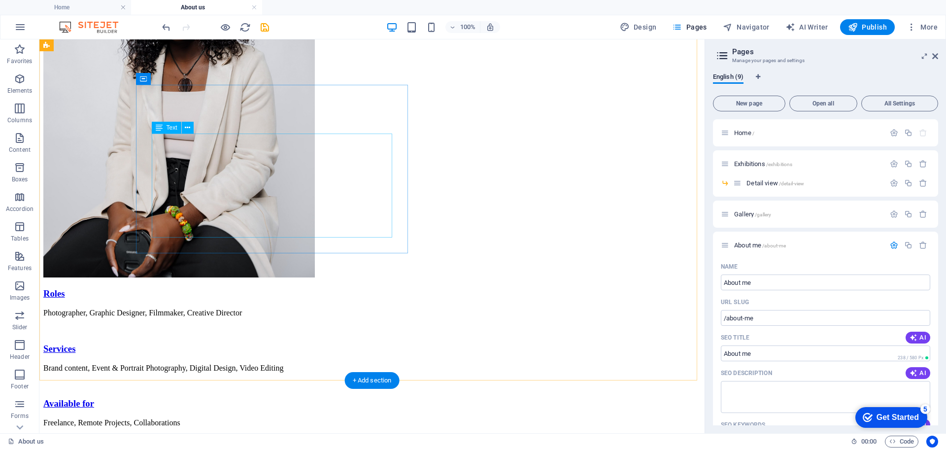
scroll to position [317, 0]
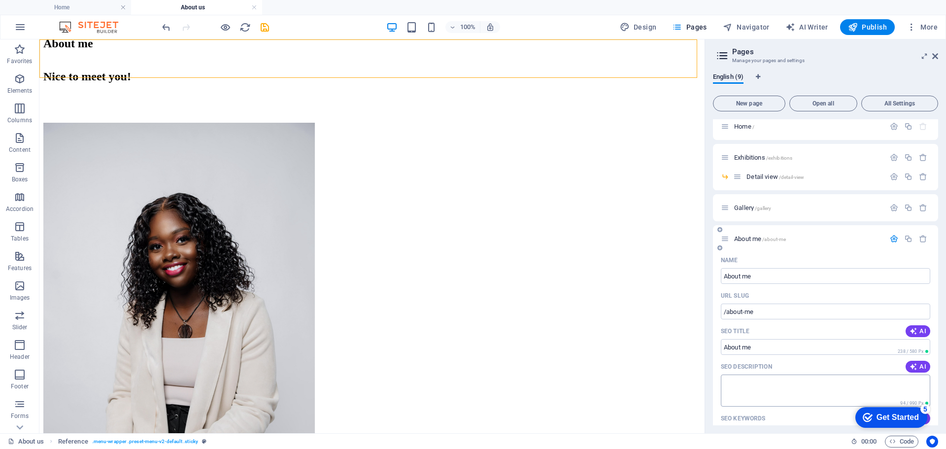
scroll to position [0, 0]
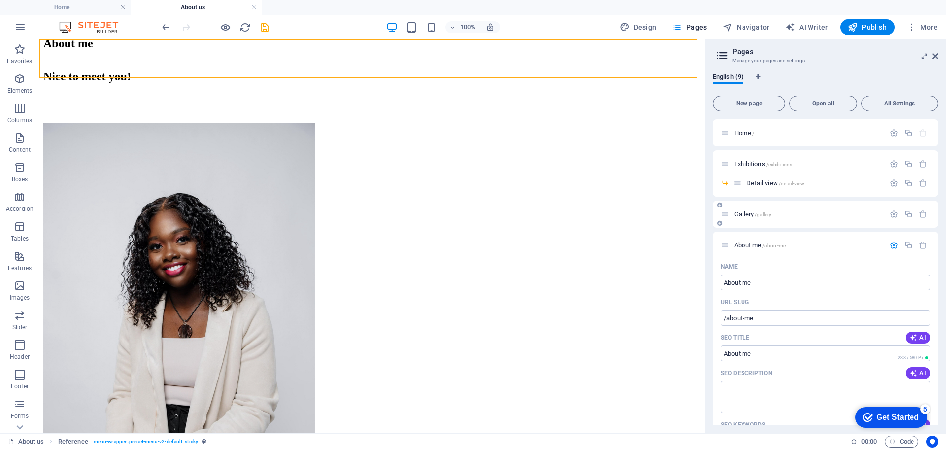
click at [741, 211] on span "Gallery /gallery" at bounding box center [752, 213] width 37 height 7
click at [741, 232] on div "About me /about-me" at bounding box center [825, 245] width 225 height 27
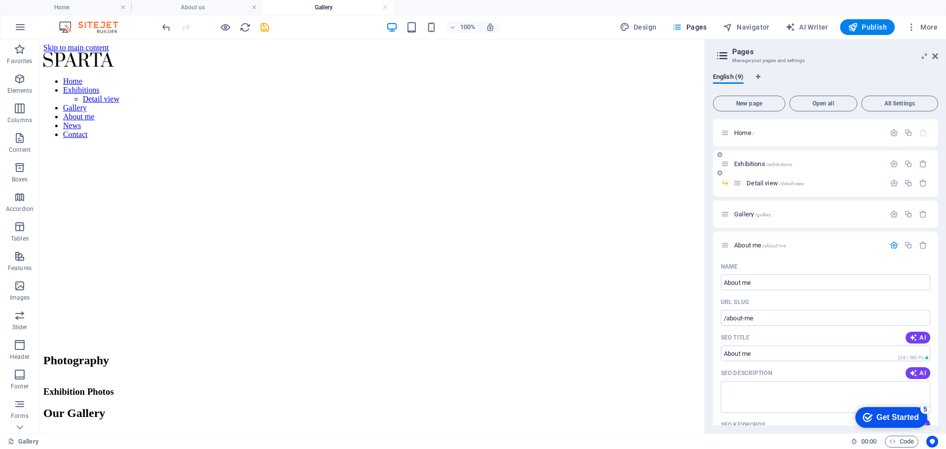
click at [742, 163] on span "Exhibitions /exhibitions" at bounding box center [763, 163] width 58 height 7
click at [742, 177] on div "Detail view /detail-view" at bounding box center [809, 182] width 152 height 11
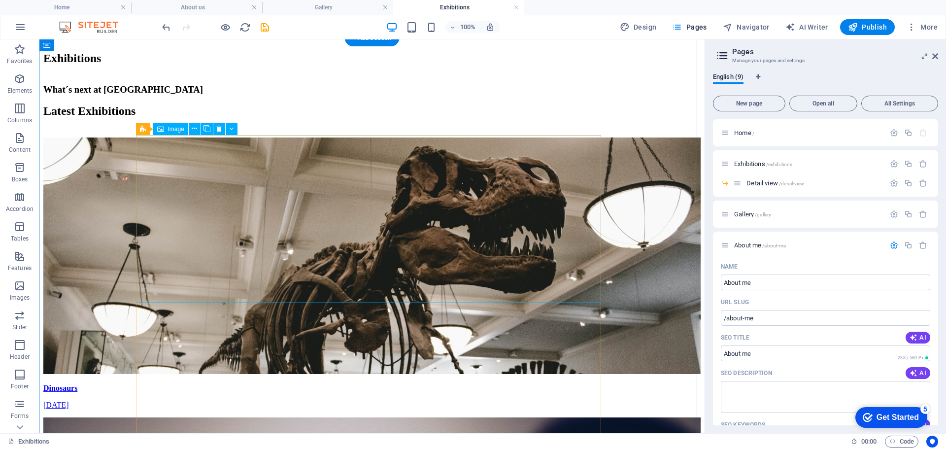
scroll to position [197, 0]
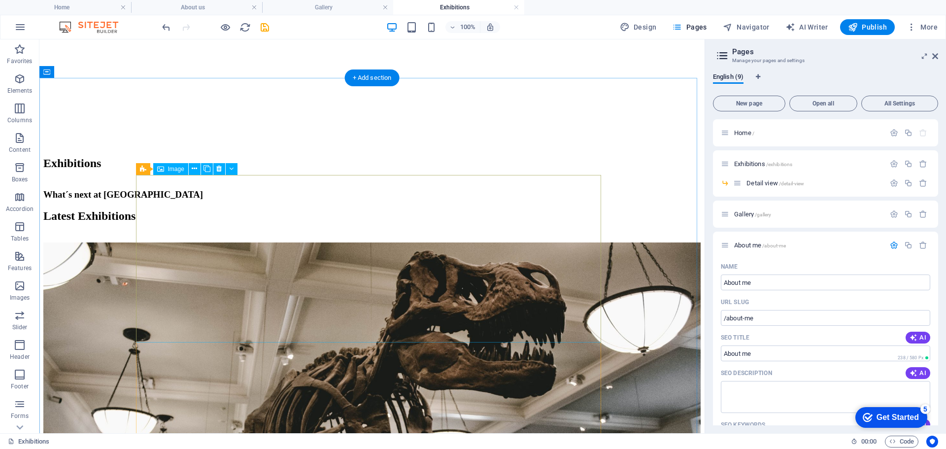
click at [405, 242] on figure "Dinosaurs 16. September 2019" at bounding box center [371, 378] width 657 height 272
select select "%"
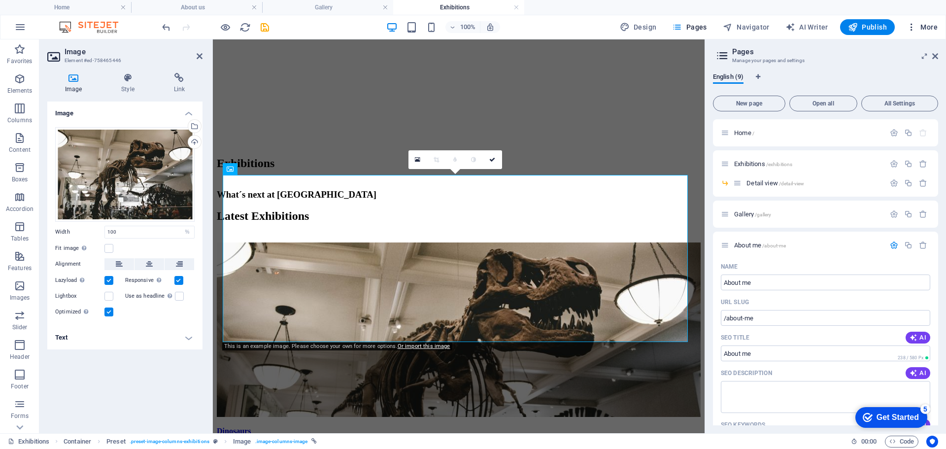
click at [924, 27] on span "More" at bounding box center [922, 27] width 31 height 10
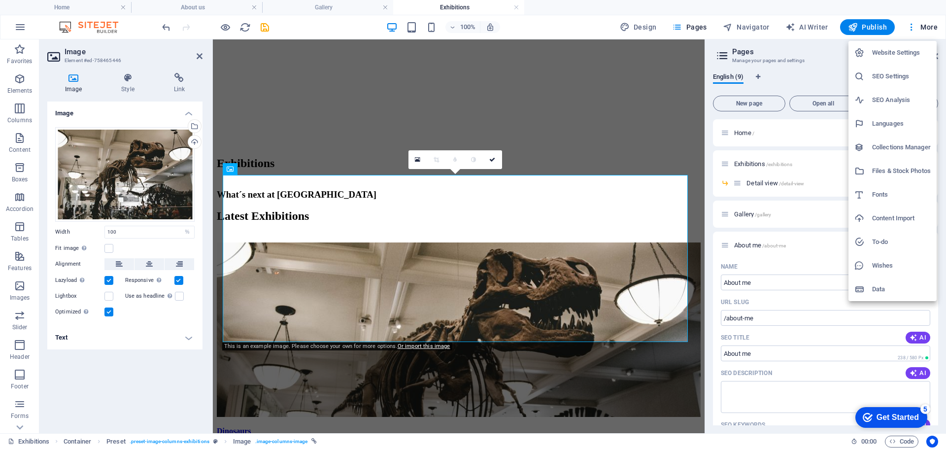
click at [582, 133] on div at bounding box center [473, 224] width 946 height 449
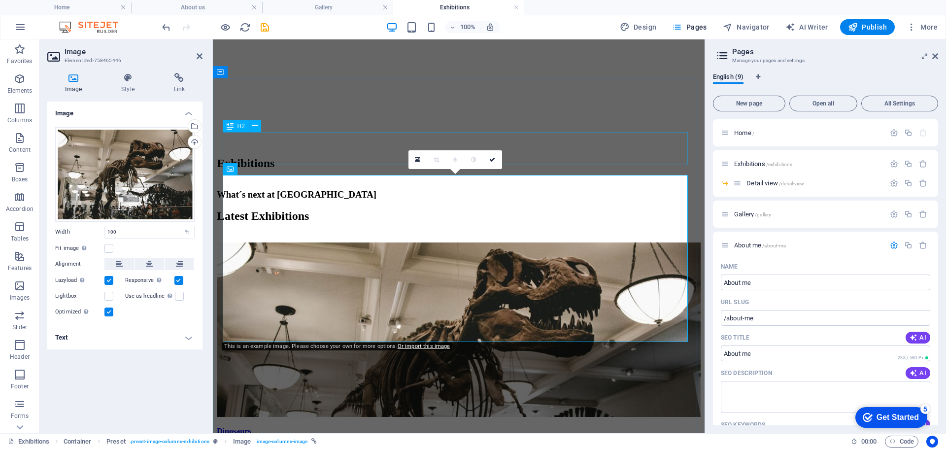
click at [598, 209] on div "Latest Exhibitions" at bounding box center [459, 215] width 484 height 13
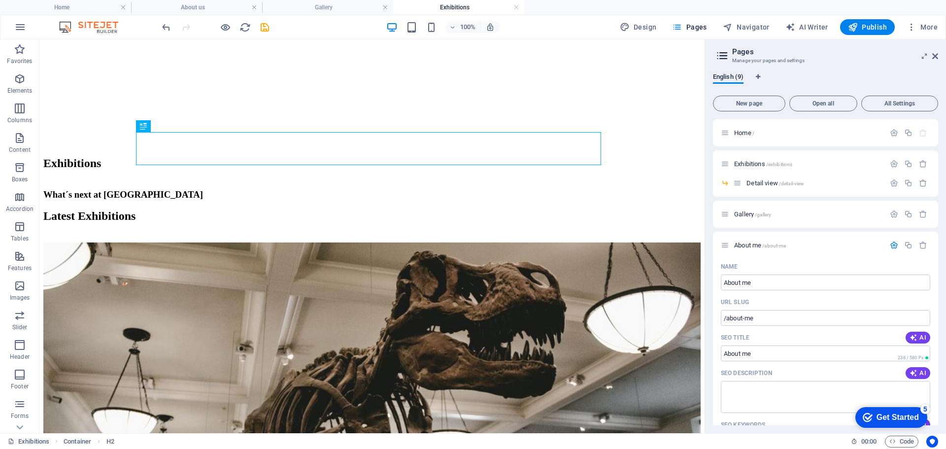
drag, startPoint x: 644, startPoint y: 27, endPoint x: 599, endPoint y: -2, distance: 54.1
click at [599, 0] on html "ndmartins.com Home About us Gallery Exhibitions Favorites Elements Columns Cont…" at bounding box center [473, 224] width 946 height 449
click at [223, 24] on icon "button" at bounding box center [225, 27] width 11 height 11
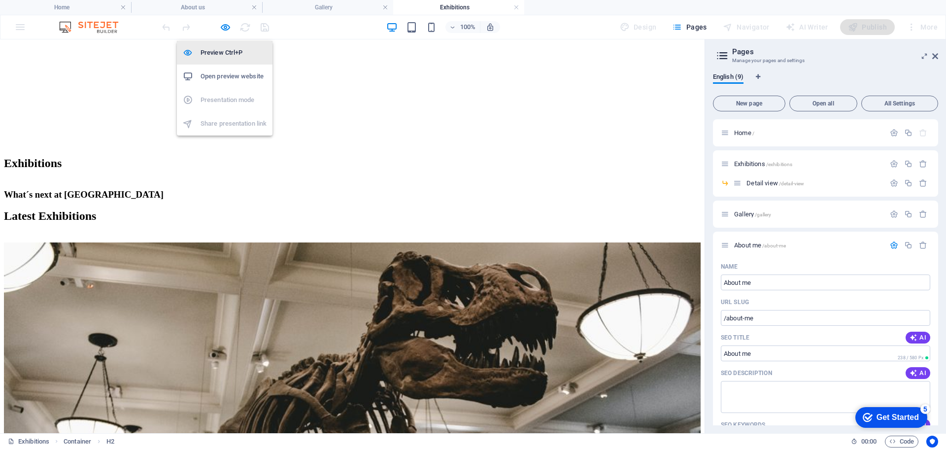
click at [229, 52] on h6 "Preview Ctrl+P" at bounding box center [234, 53] width 66 height 12
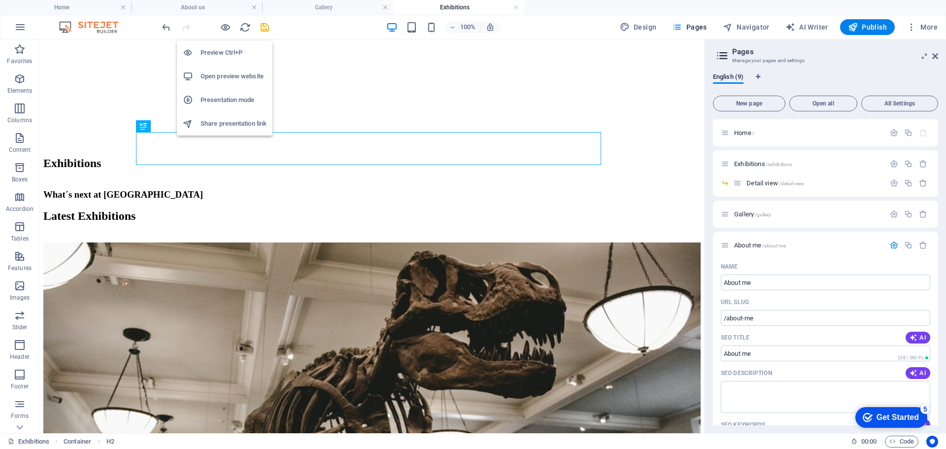
click at [230, 58] on h6 "Preview Ctrl+P" at bounding box center [234, 53] width 66 height 12
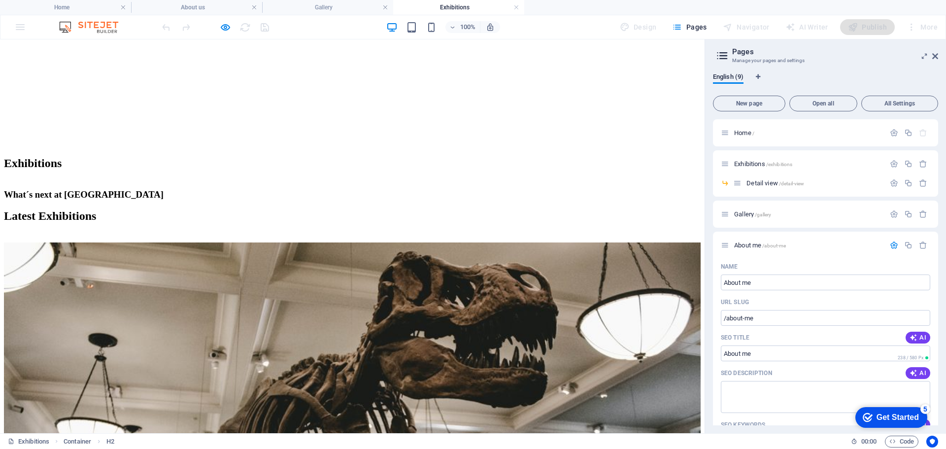
click at [334, 284] on img at bounding box center [352, 367] width 697 height 251
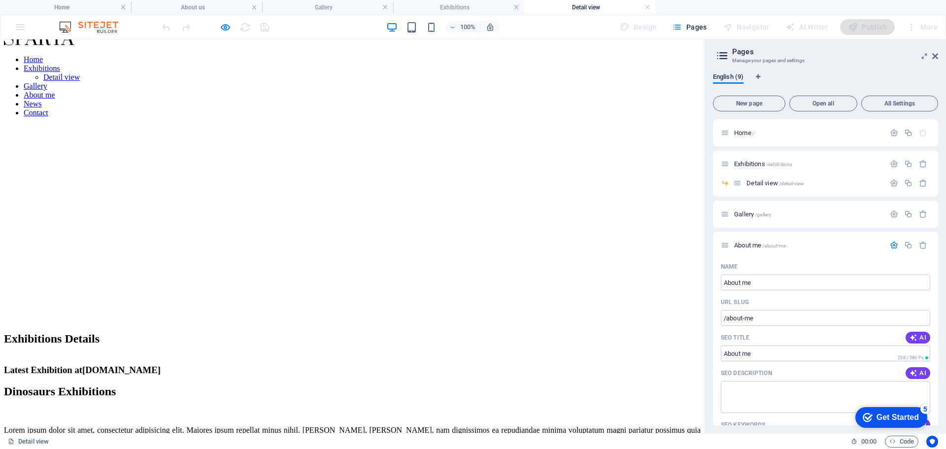
scroll to position [0, 0]
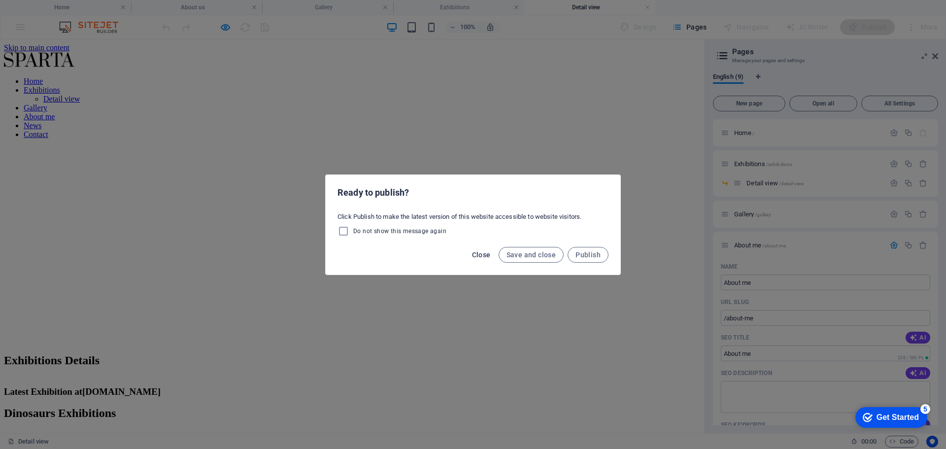
click at [482, 255] on span "Close" at bounding box center [481, 255] width 19 height 8
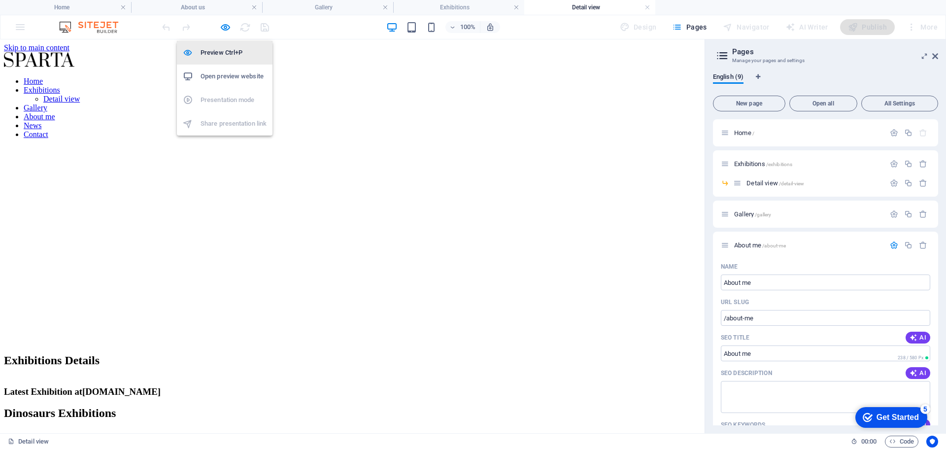
click at [225, 51] on h6 "Preview Ctrl+P" at bounding box center [234, 53] width 66 height 12
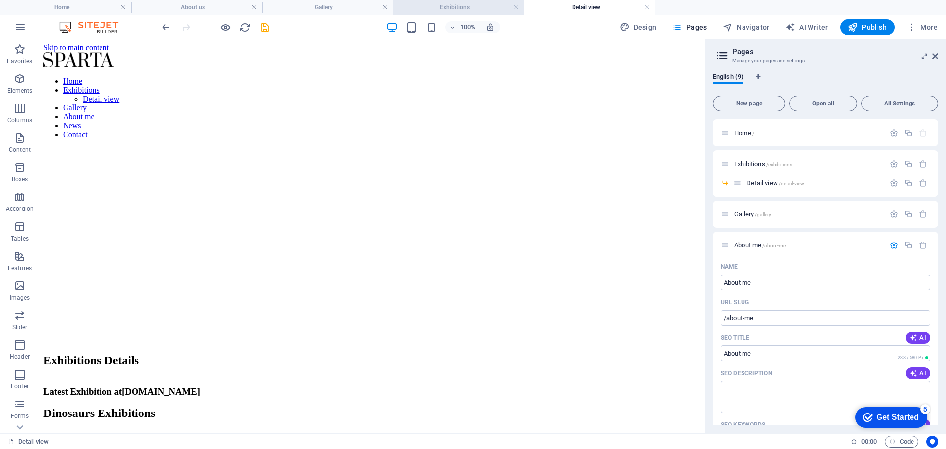
click at [470, 11] on h4 "Exhibitions" at bounding box center [458, 7] width 131 height 11
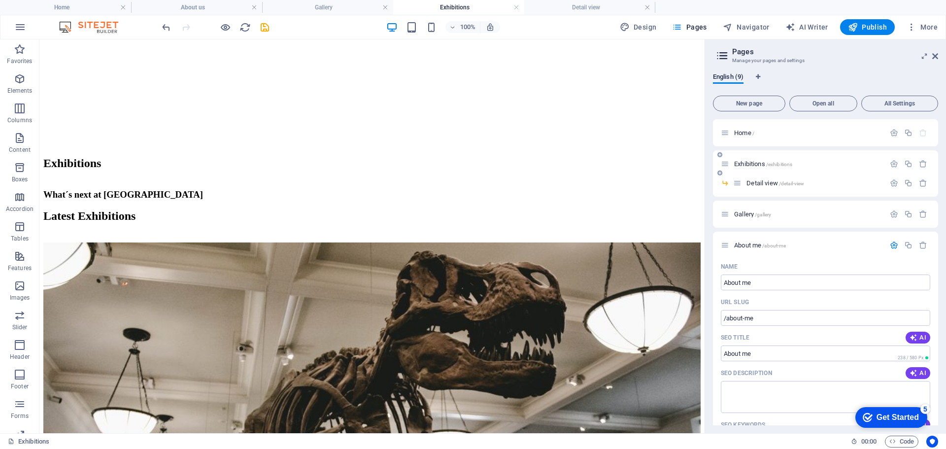
click at [738, 160] on div "Exhibitions /exhibitions" at bounding box center [803, 163] width 164 height 11
drag, startPoint x: 750, startPoint y: 162, endPoint x: 761, endPoint y: 213, distance: 52.5
click at [761, 213] on div "Home / Exhibitions /exhibitions Detail view /detail-view Gallery /gallery About…" at bounding box center [825, 434] width 225 height 631
click at [785, 165] on span "/exhibitions" at bounding box center [779, 164] width 27 height 5
drag, startPoint x: 752, startPoint y: 162, endPoint x: 719, endPoint y: 163, distance: 33.5
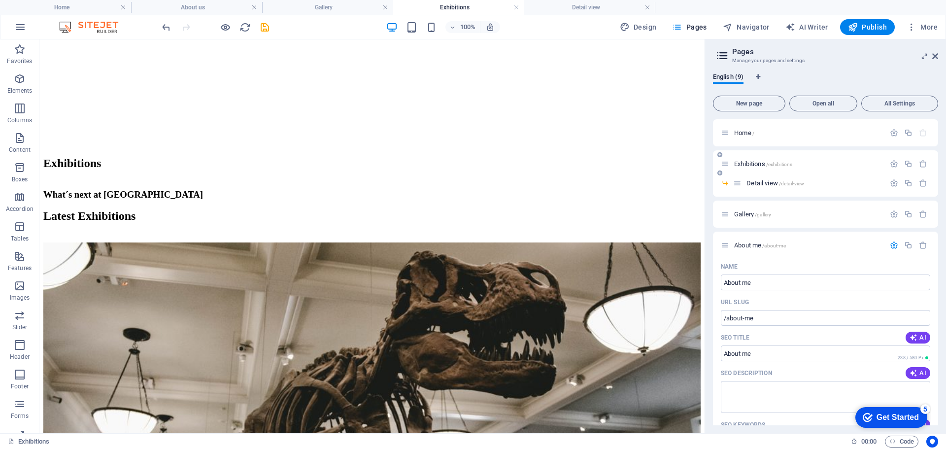
click at [744, 161] on span "Exhibitions /exhibitions" at bounding box center [763, 163] width 58 height 7
click at [721, 172] on icon at bounding box center [720, 173] width 5 height 6
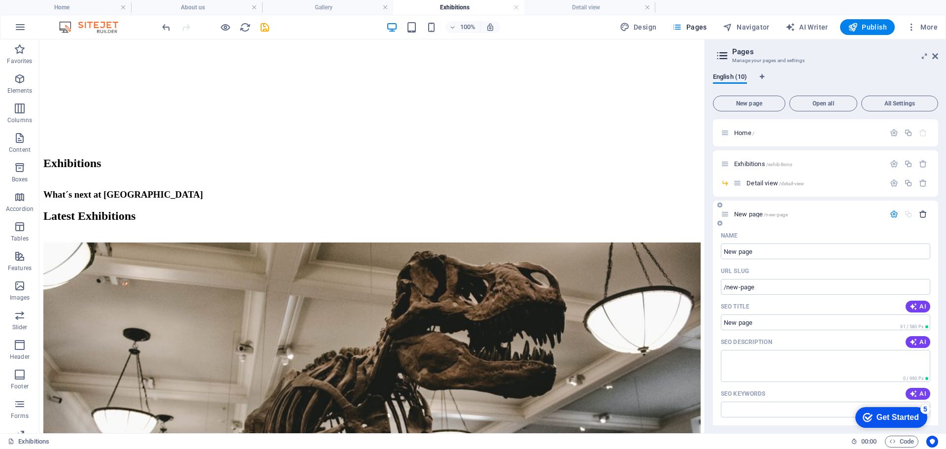
click at [924, 215] on icon "button" at bounding box center [923, 214] width 8 height 8
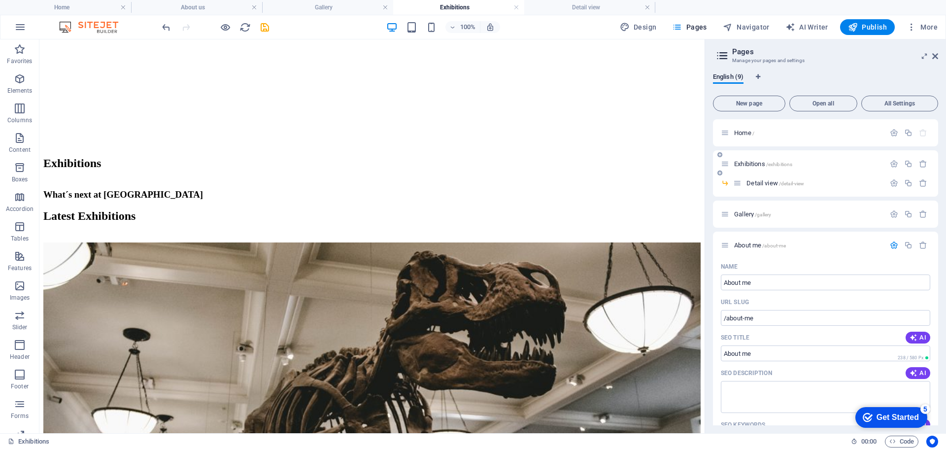
click at [752, 159] on div "Exhibitions /exhibitions" at bounding box center [803, 163] width 164 height 11
click at [754, 165] on span "Exhibitions /exhibitions" at bounding box center [763, 163] width 58 height 7
click at [893, 163] on icon "button" at bounding box center [894, 164] width 8 height 8
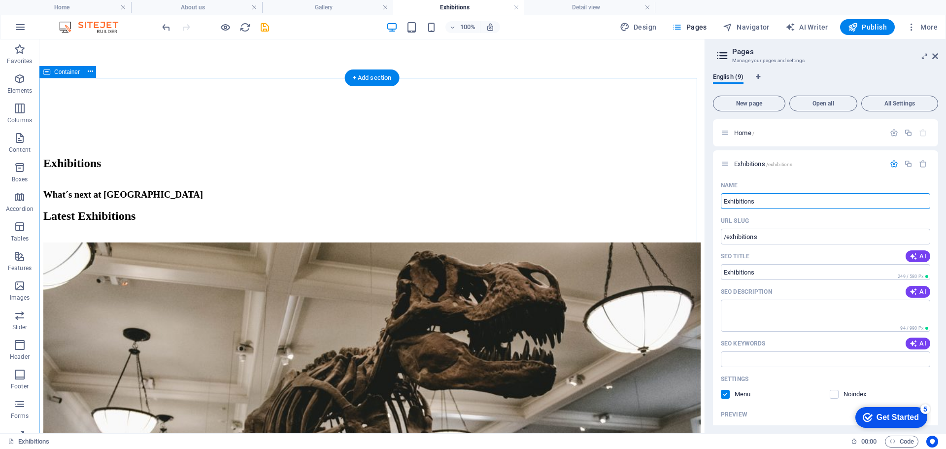
drag, startPoint x: 855, startPoint y: 233, endPoint x: 690, endPoint y: 193, distance: 169.3
type input "Blog"
type input "/b"
type input "B"
type input "Blog"
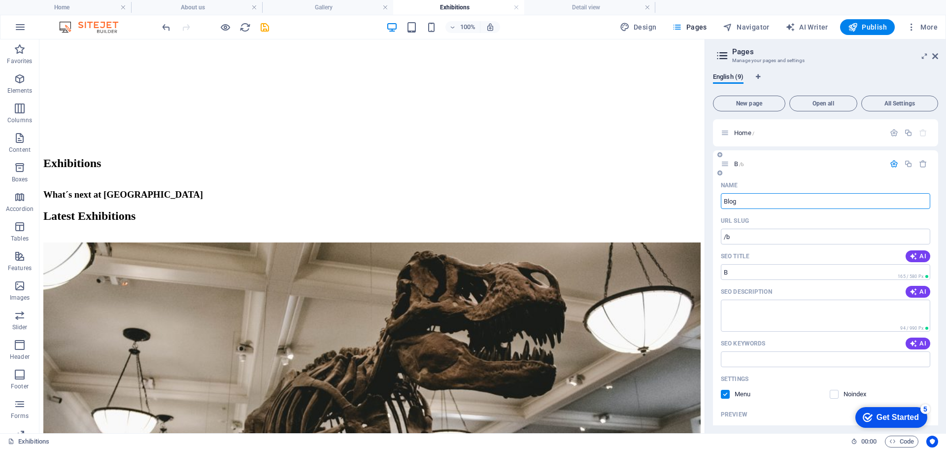
type input "/blog"
type input "Blog"
click at [779, 159] on div "Blog /blog" at bounding box center [803, 163] width 164 height 11
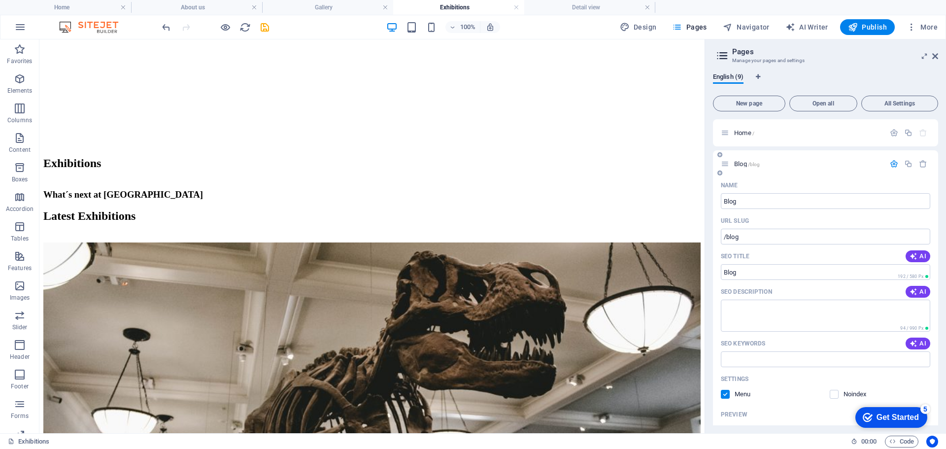
click at [895, 166] on icon "button" at bounding box center [894, 164] width 8 height 8
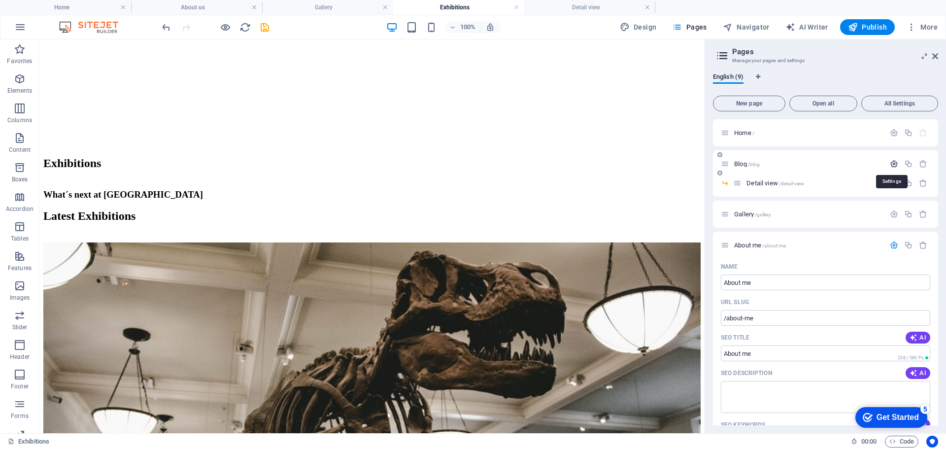
click at [895, 166] on icon "button" at bounding box center [894, 164] width 8 height 8
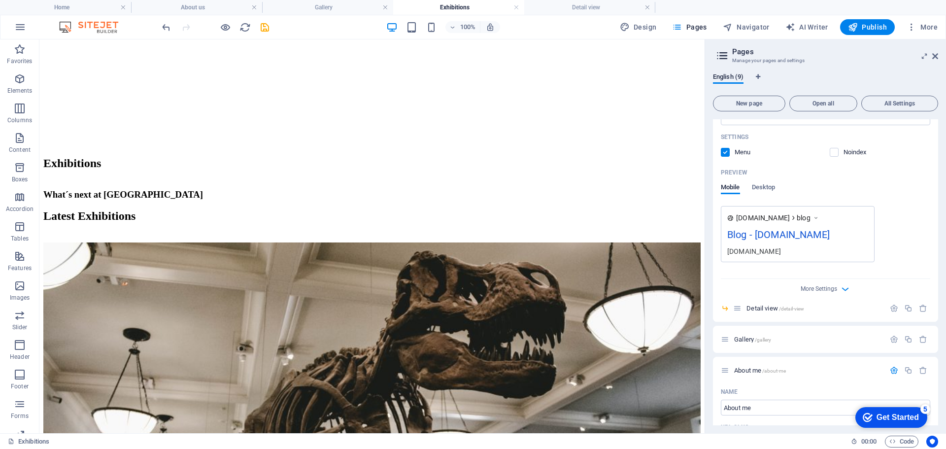
scroll to position [246, 0]
click at [893, 304] on icon "button" at bounding box center [894, 304] width 8 height 8
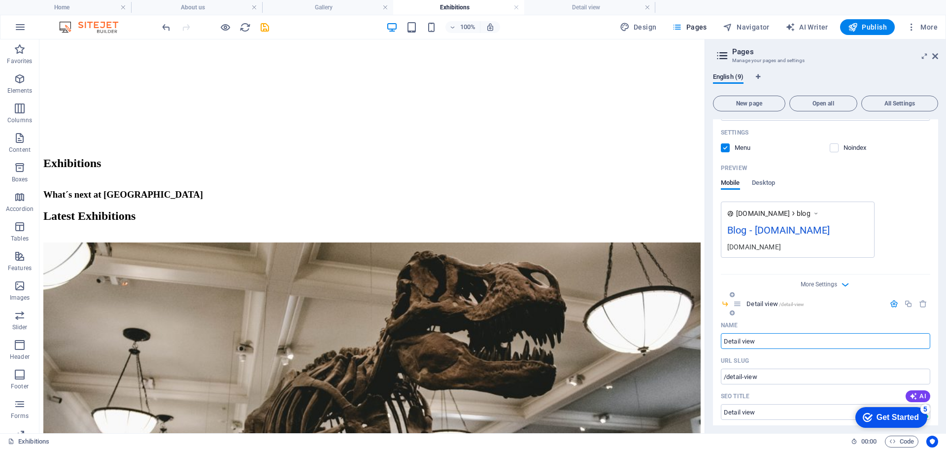
click at [890, 305] on icon "button" at bounding box center [894, 304] width 8 height 8
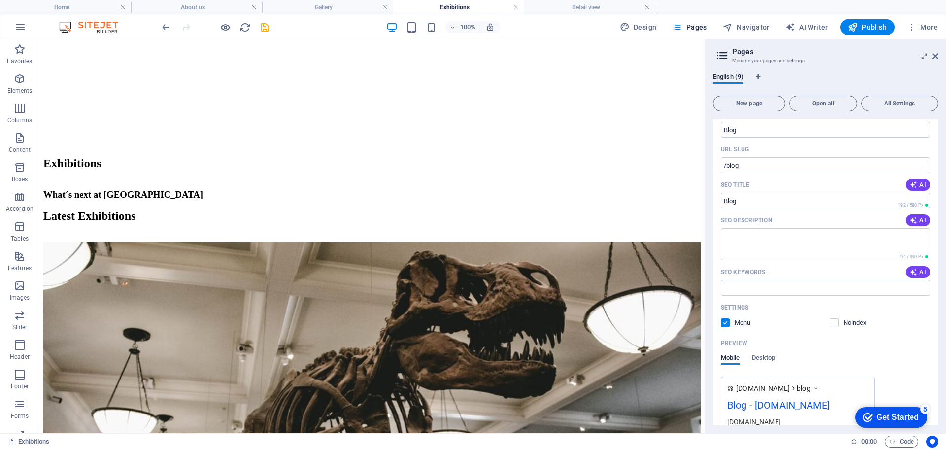
scroll to position [0, 0]
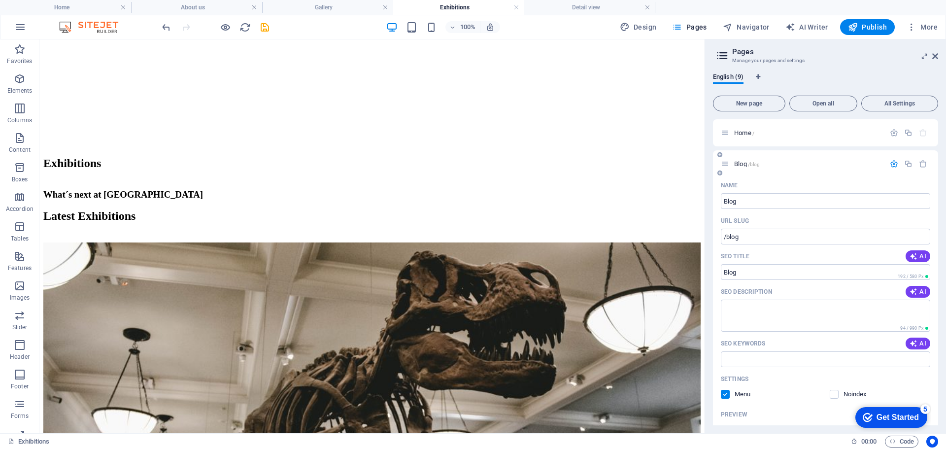
click at [723, 163] on icon at bounding box center [725, 164] width 8 height 8
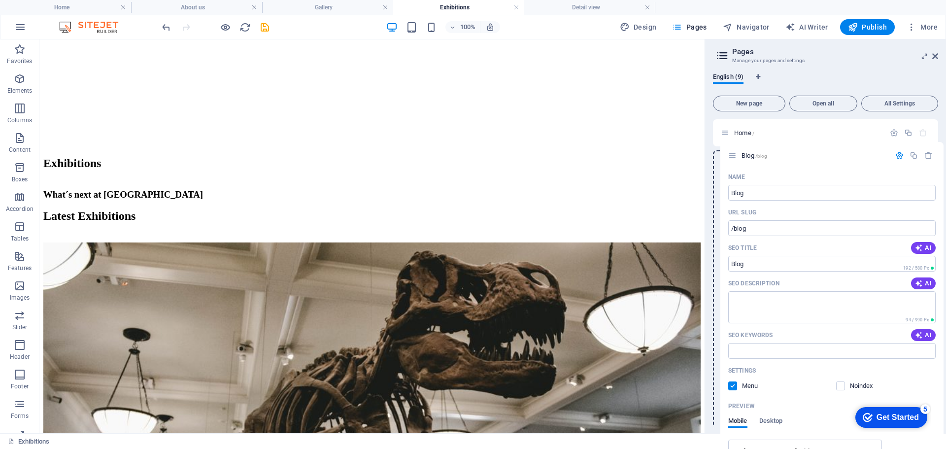
drag, startPoint x: 725, startPoint y: 167, endPoint x: 733, endPoint y: 161, distance: 9.2
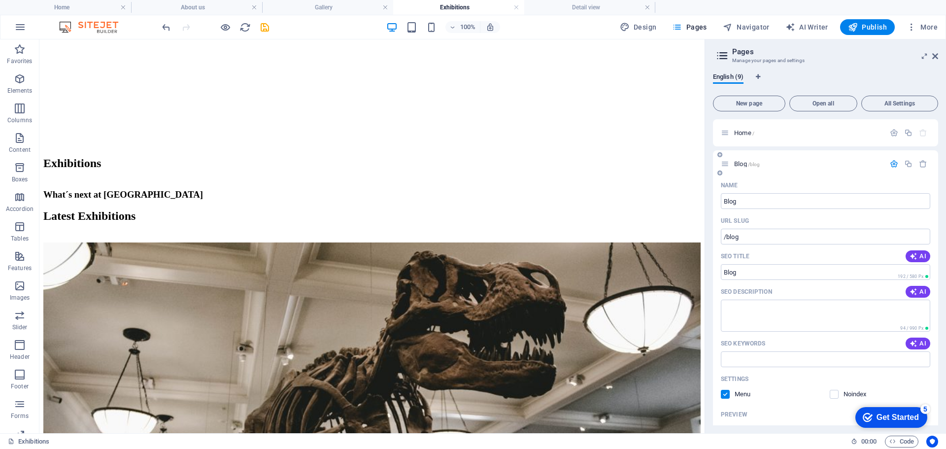
click at [893, 164] on icon "button" at bounding box center [894, 164] width 8 height 8
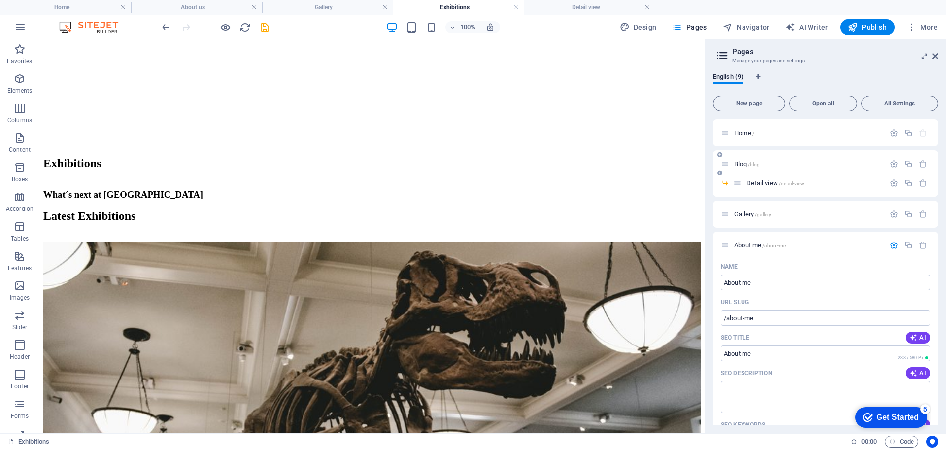
click at [776, 157] on div "Blog /blog" at bounding box center [825, 163] width 225 height 27
click at [725, 181] on icon at bounding box center [725, 183] width 8 height 8
click at [891, 248] on icon "button" at bounding box center [894, 245] width 8 height 8
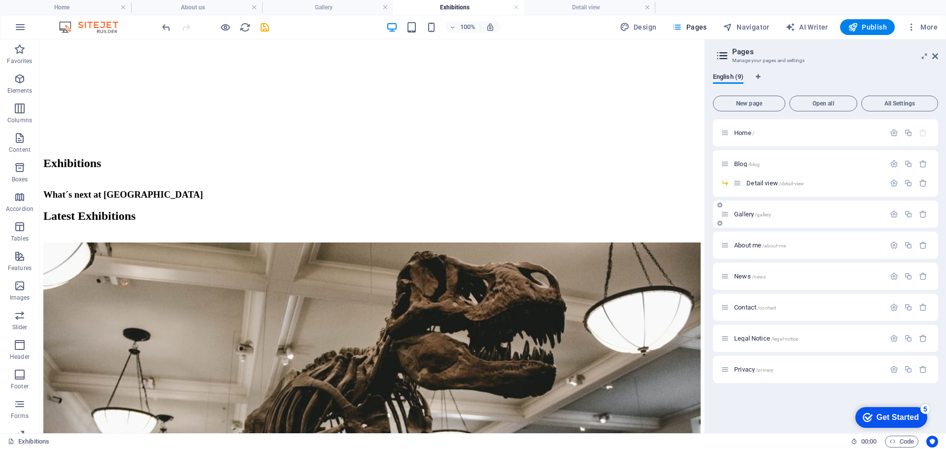
click at [740, 212] on span "Gallery /gallery" at bounding box center [752, 213] width 37 height 7
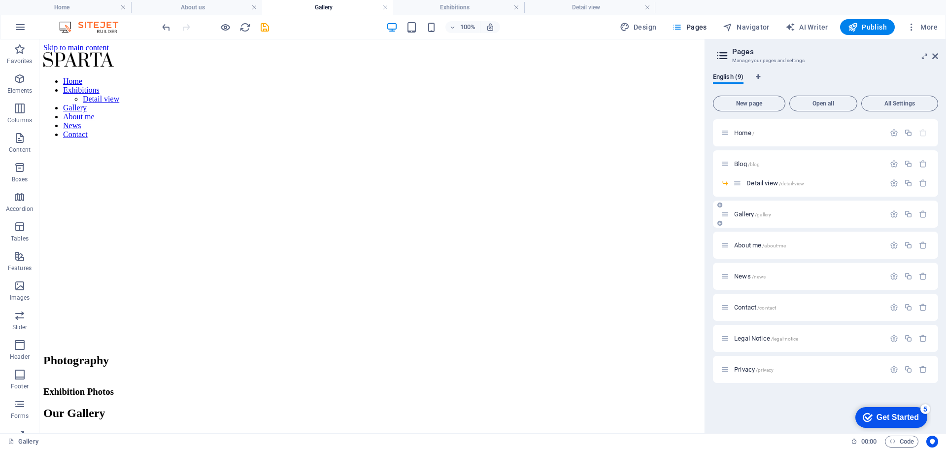
click at [745, 212] on span "Gallery /gallery" at bounding box center [752, 213] width 37 height 7
click at [746, 213] on span "Gallery /gallery" at bounding box center [752, 213] width 37 height 7
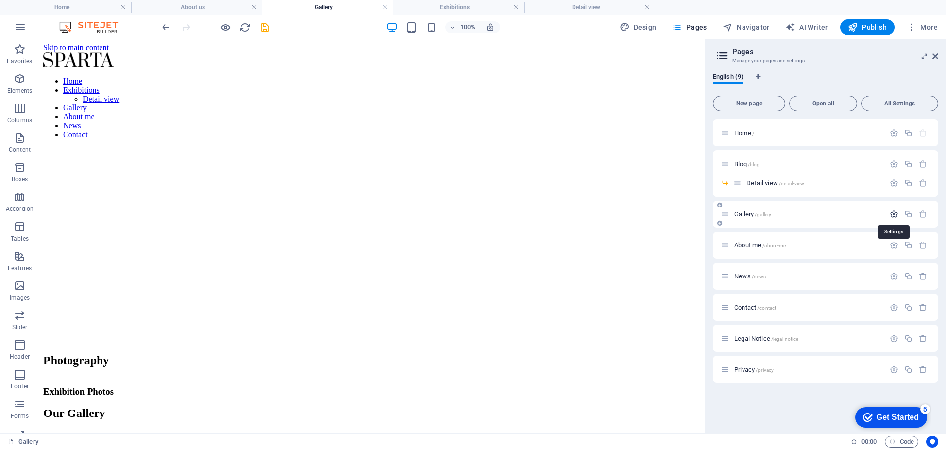
click at [892, 216] on icon "button" at bounding box center [894, 214] width 8 height 8
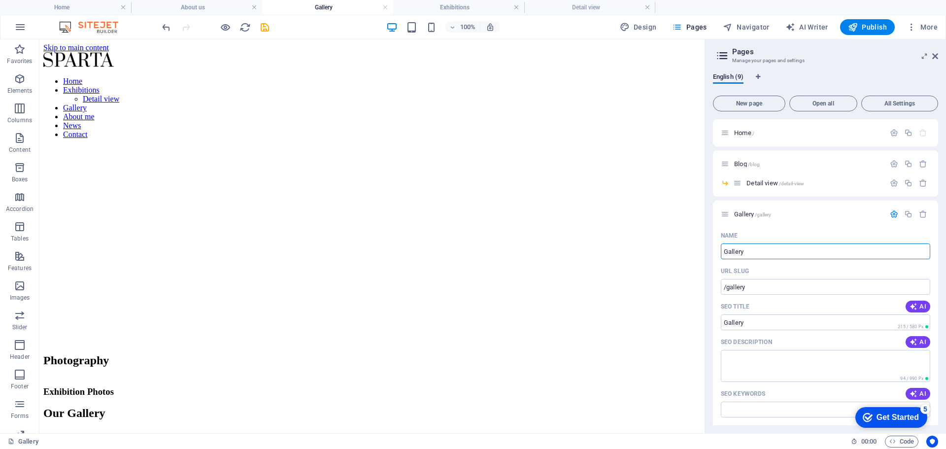
drag, startPoint x: 764, startPoint y: 247, endPoint x: 708, endPoint y: 246, distance: 56.7
click at [708, 246] on div "English (9) New page Open all All Settings Home / Blog /blog Detail view /detai…" at bounding box center [825, 249] width 241 height 368
type input "Photo"
type input "/p"
type input "P"
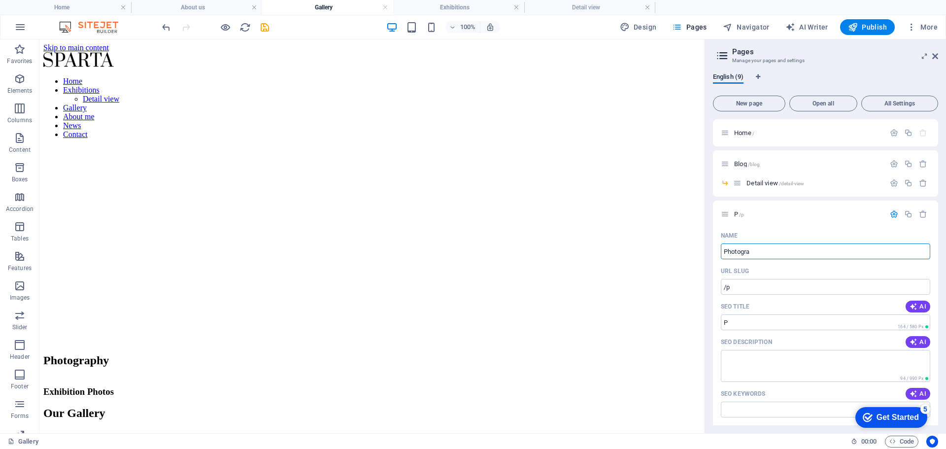
type input "Photograp"
type input "/photo"
type input "Photo"
type input "Photography"
type input "/photography"
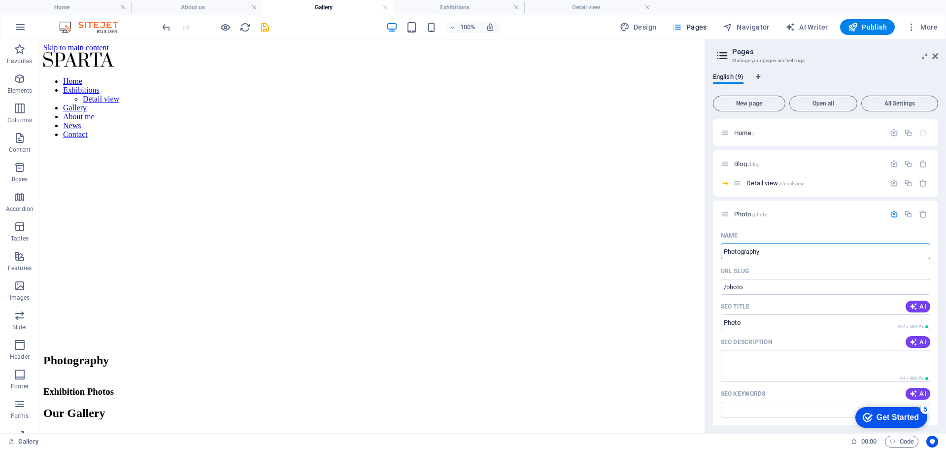
type input "Photography"
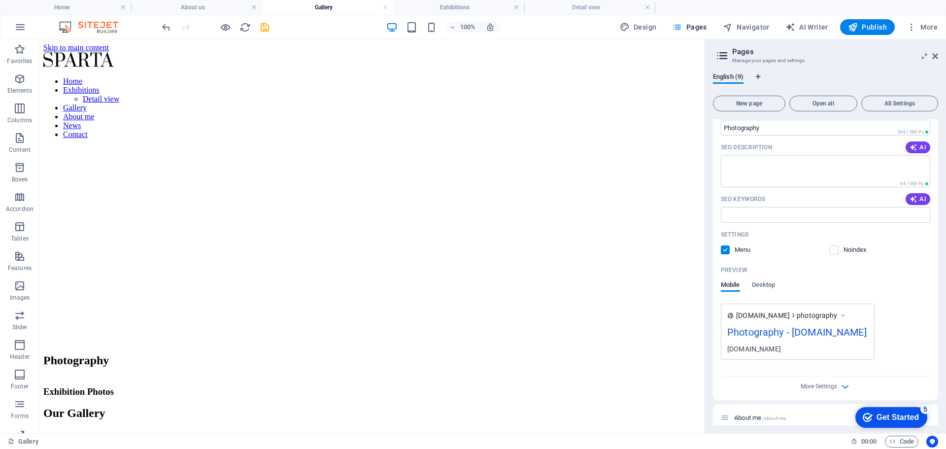
scroll to position [197, 0]
type input "Photography"
click at [906, 291] on div "Mobile Desktop" at bounding box center [825, 287] width 209 height 19
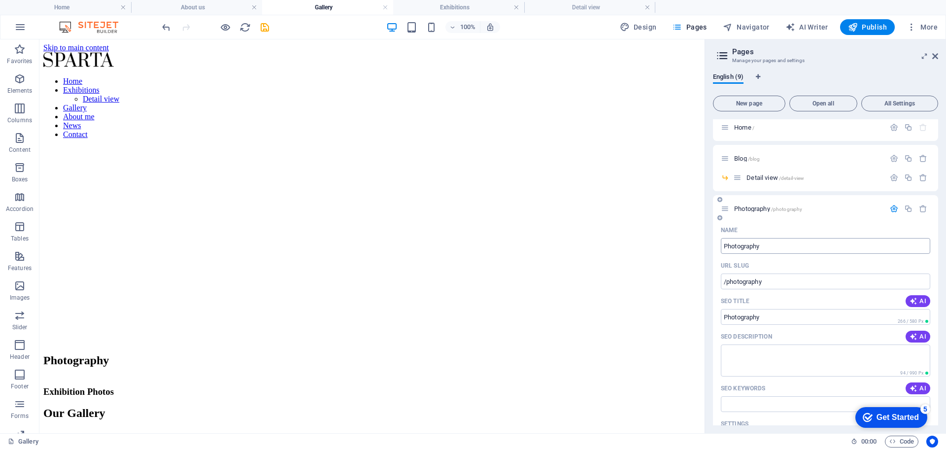
scroll to position [0, 0]
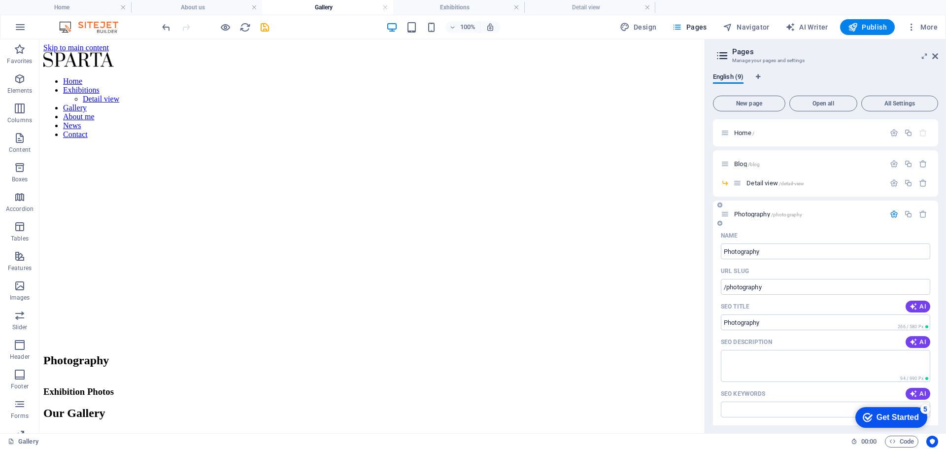
click at [890, 213] on icon "button" at bounding box center [894, 214] width 8 height 8
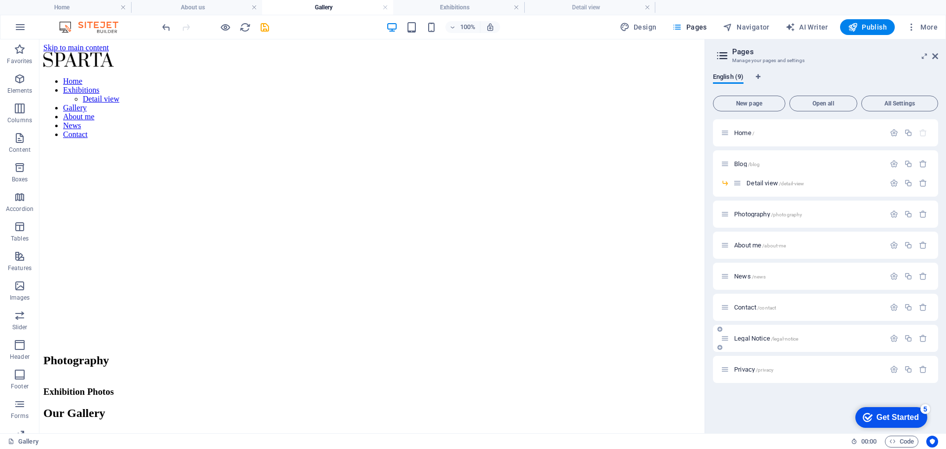
click at [751, 338] on span "Legal Notice /legal-notice" at bounding box center [766, 338] width 64 height 7
click at [751, 356] on div "Privacy /privacy" at bounding box center [825, 369] width 225 height 27
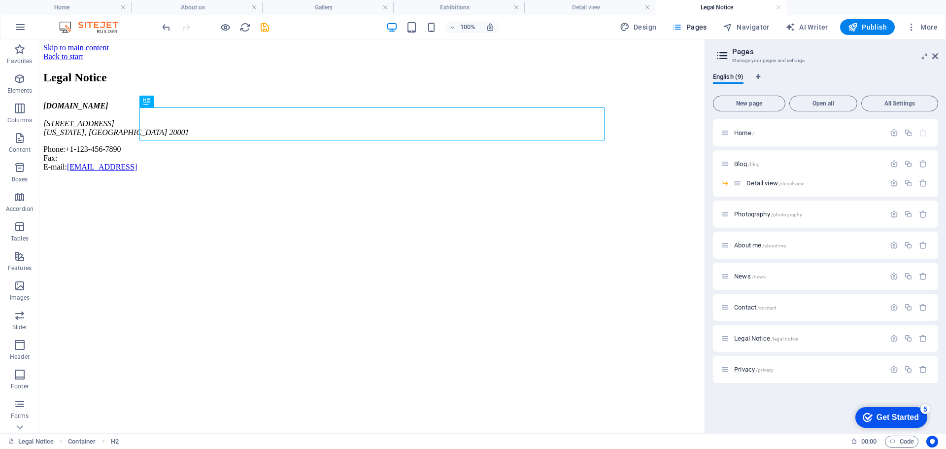
drag, startPoint x: 778, startPoint y: 7, endPoint x: 722, endPoint y: 0, distance: 56.7
click at [778, 7] on link at bounding box center [779, 7] width 6 height 9
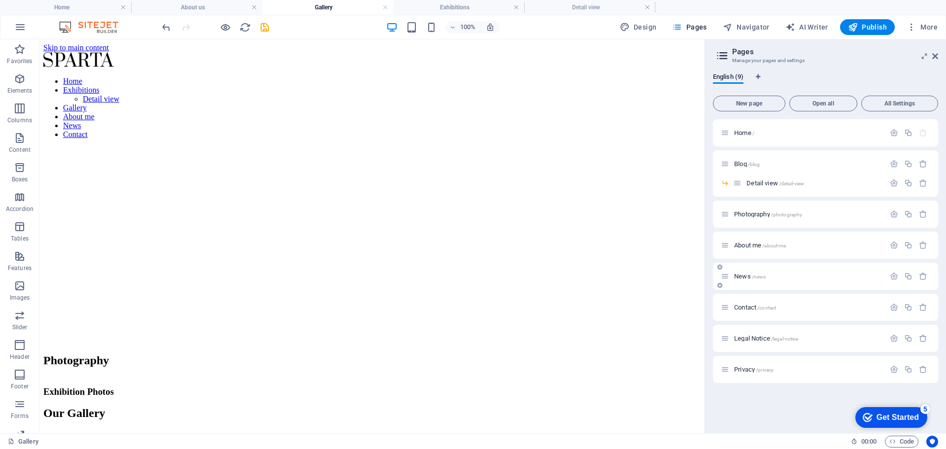
click at [729, 279] on icon at bounding box center [725, 276] width 8 height 8
click at [743, 277] on span "News /news" at bounding box center [750, 276] width 32 height 7
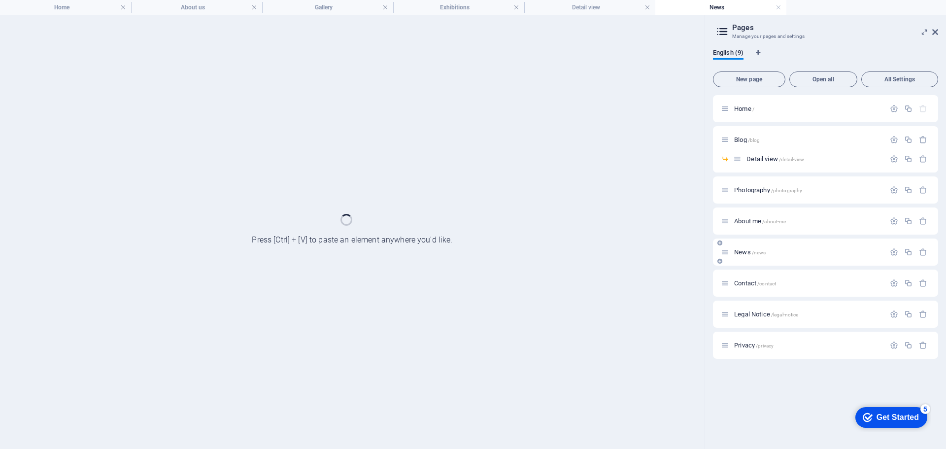
click at [743, 277] on div "Contact /contact" at bounding box center [803, 282] width 164 height 11
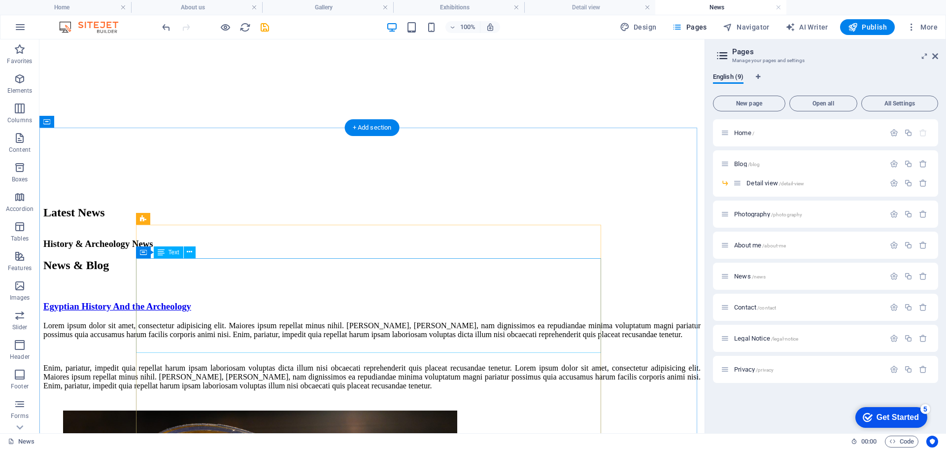
scroll to position [197, 0]
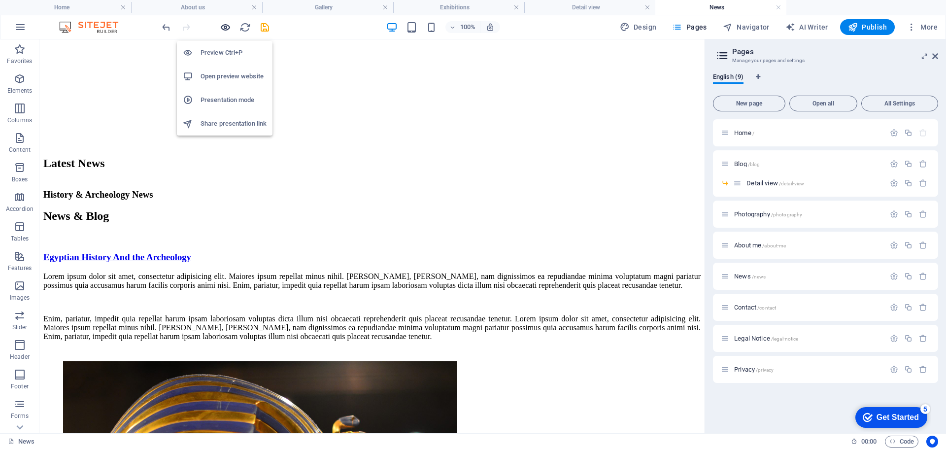
click at [224, 27] on icon "button" at bounding box center [225, 27] width 11 height 11
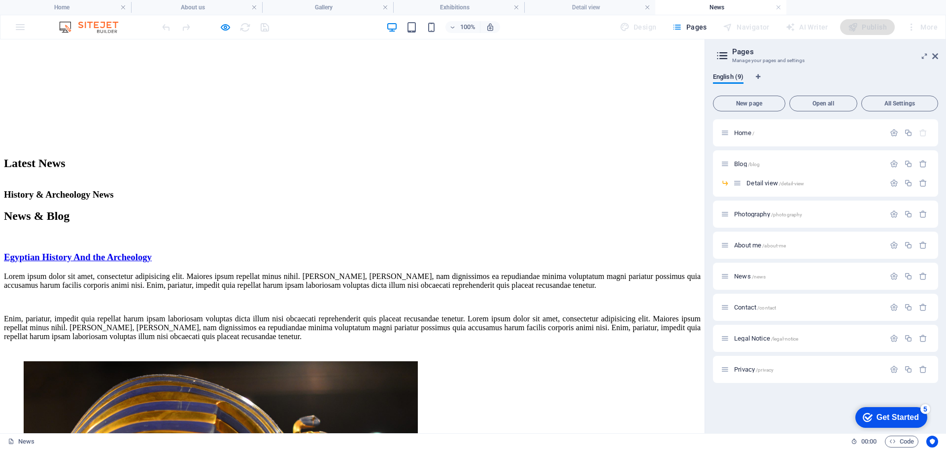
click at [152, 252] on link "Egyptian History And the Archeology" at bounding box center [78, 257] width 148 height 10
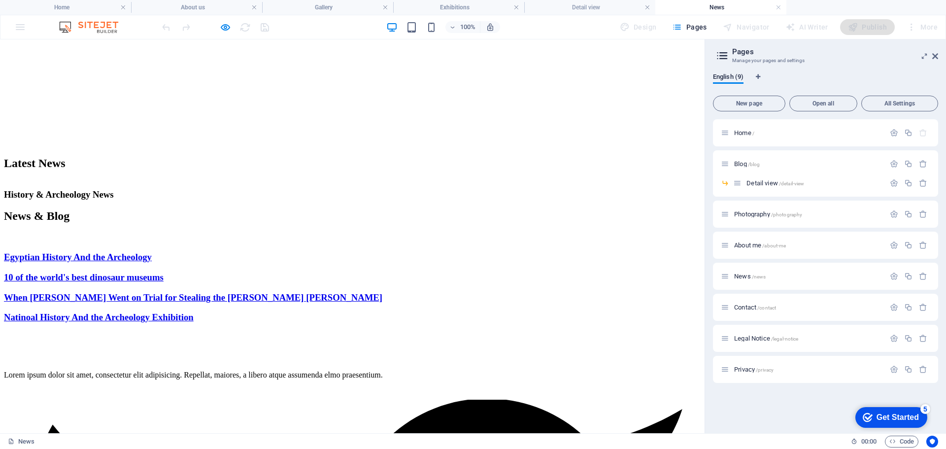
click at [152, 252] on link "Egyptian History And the Archeology" at bounding box center [78, 257] width 148 height 10
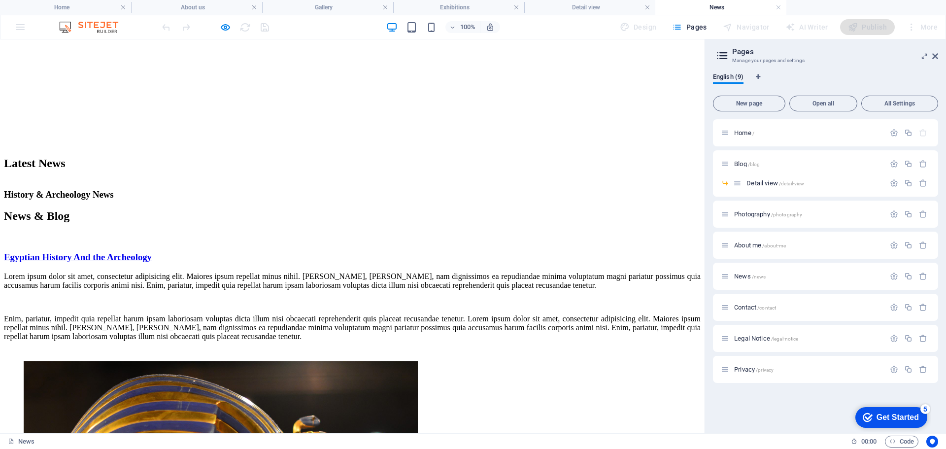
click at [152, 252] on link "Egyptian History And the Archeology" at bounding box center [78, 257] width 148 height 10
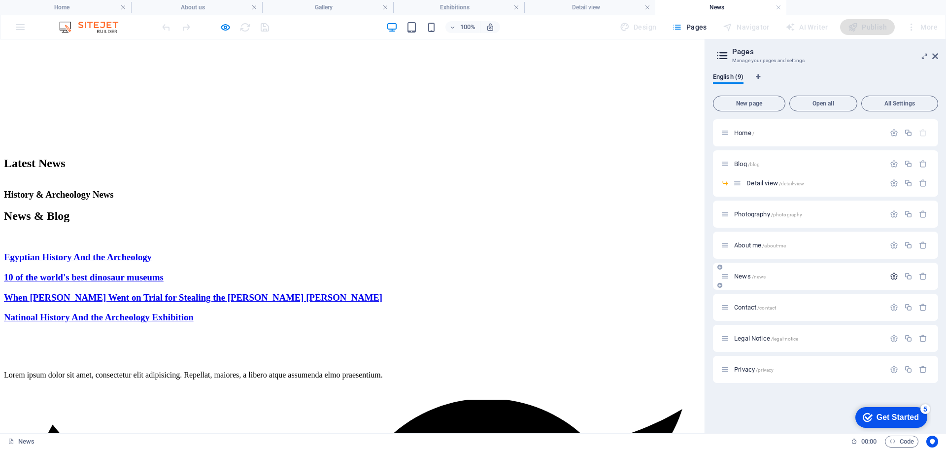
click at [897, 276] on icon "button" at bounding box center [894, 276] width 8 height 8
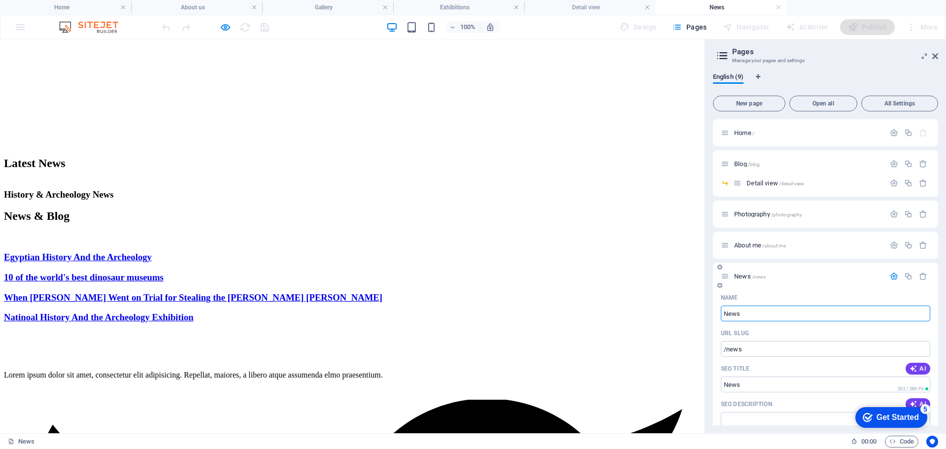
click at [750, 320] on input "News" at bounding box center [825, 314] width 209 height 16
drag, startPoint x: 750, startPoint y: 355, endPoint x: 659, endPoint y: 310, distance: 101.4
type input "Design"
type input "/d"
type input "D"
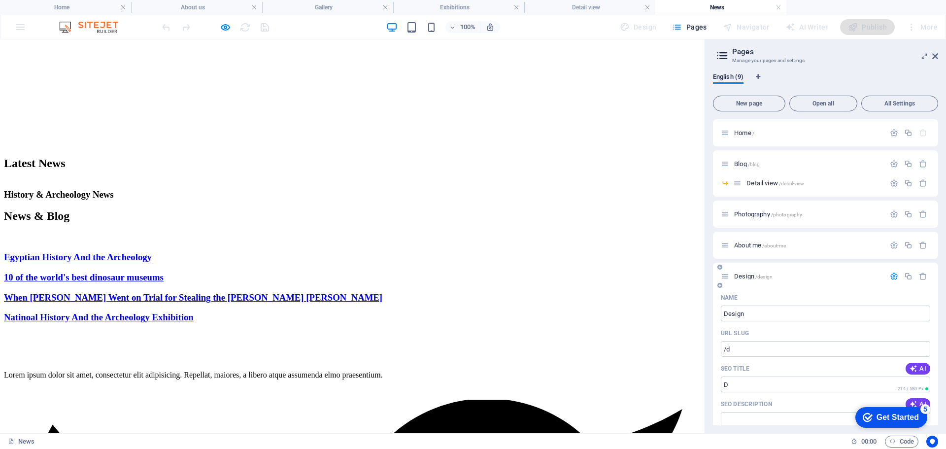
type input "Design"
type input "/design"
type input "Design"
click at [814, 274] on p "Design /design" at bounding box center [808, 276] width 148 height 6
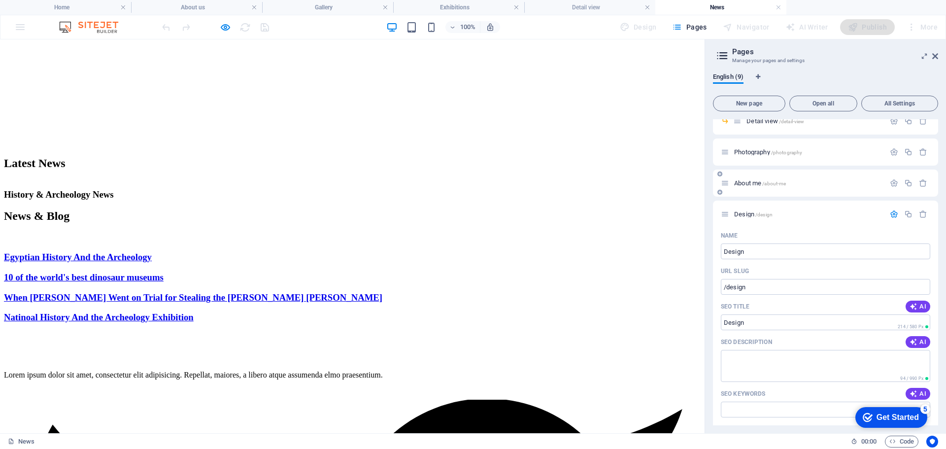
scroll to position [33, 0]
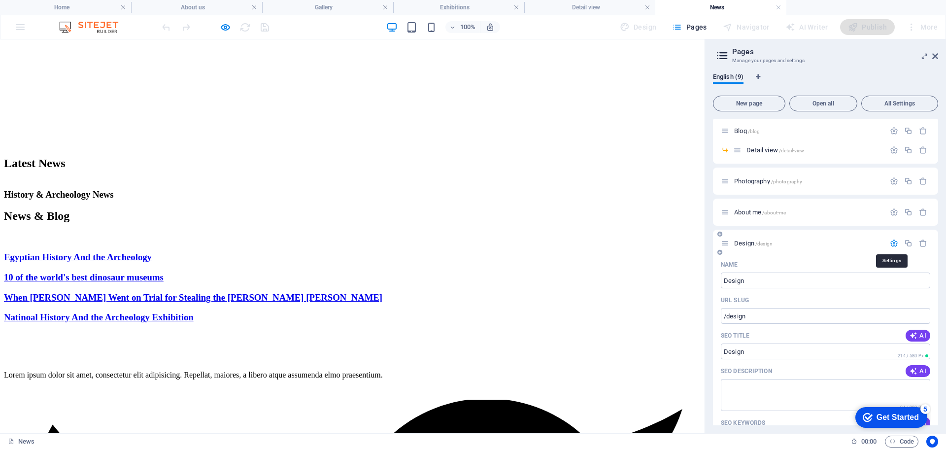
click at [895, 243] on icon "button" at bounding box center [894, 243] width 8 height 8
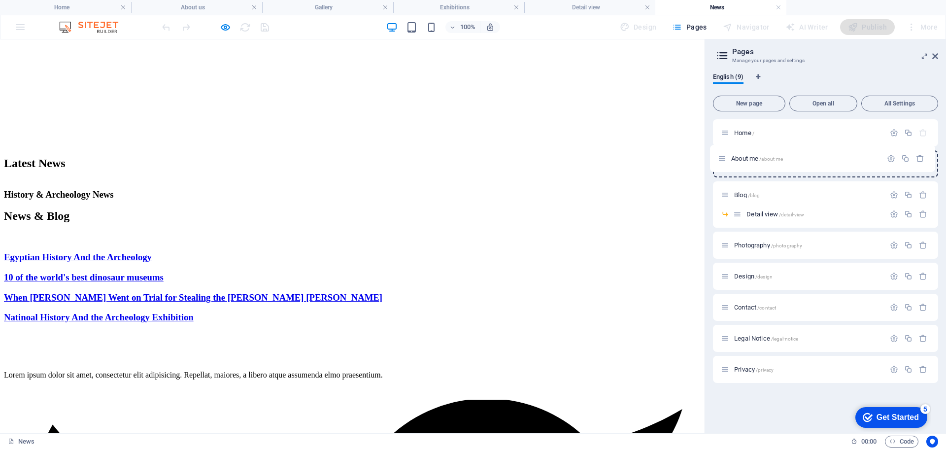
drag, startPoint x: 726, startPoint y: 248, endPoint x: 723, endPoint y: 164, distance: 84.3
click at [723, 164] on div "Home / Blog /blog Detail view /detail-view Photography /photography About me /a…" at bounding box center [825, 251] width 225 height 264
click at [724, 244] on icon at bounding box center [725, 245] width 8 height 8
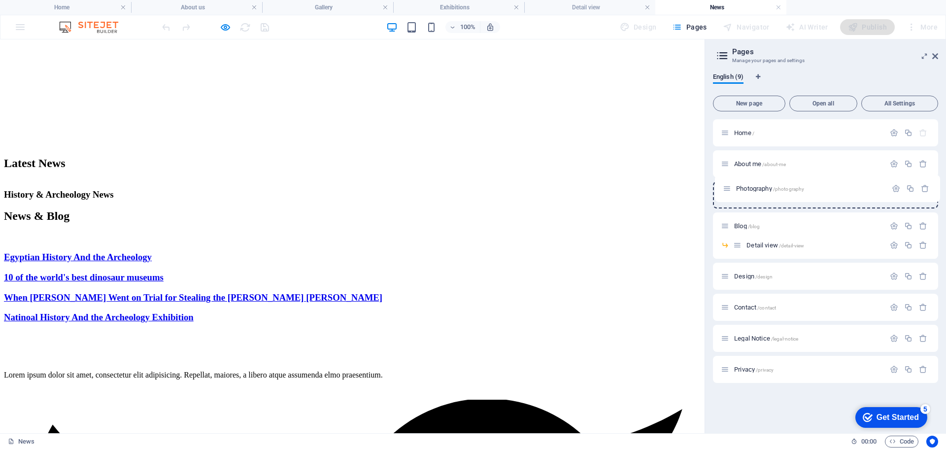
drag, startPoint x: 724, startPoint y: 245, endPoint x: 729, endPoint y: 185, distance: 60.9
click at [729, 185] on div "Home / About me /about-me Blog /blog Detail view /detail-view Photography /phot…" at bounding box center [825, 251] width 225 height 264
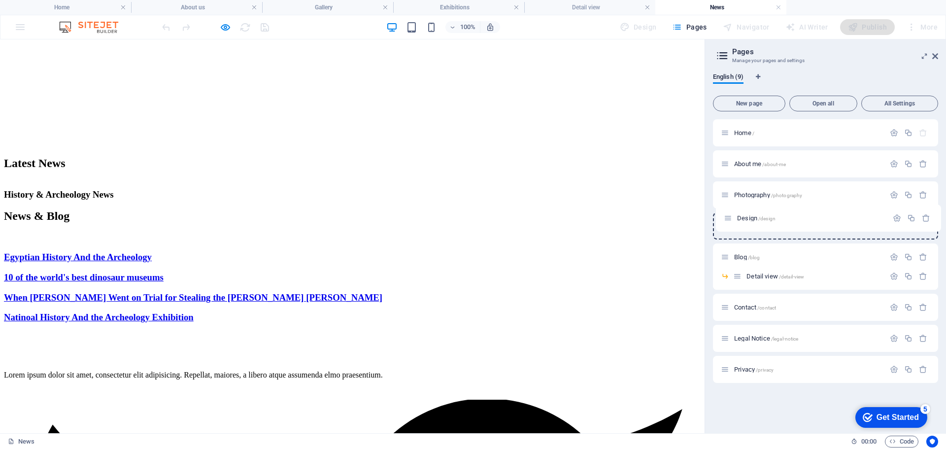
drag, startPoint x: 724, startPoint y: 278, endPoint x: 729, endPoint y: 223, distance: 55.0
click at [730, 220] on div "Home / About me /about-me Photography /photography Blog /blog Detail view /deta…" at bounding box center [825, 251] width 225 height 264
click at [185, 5] on h4 "About us" at bounding box center [196, 7] width 131 height 11
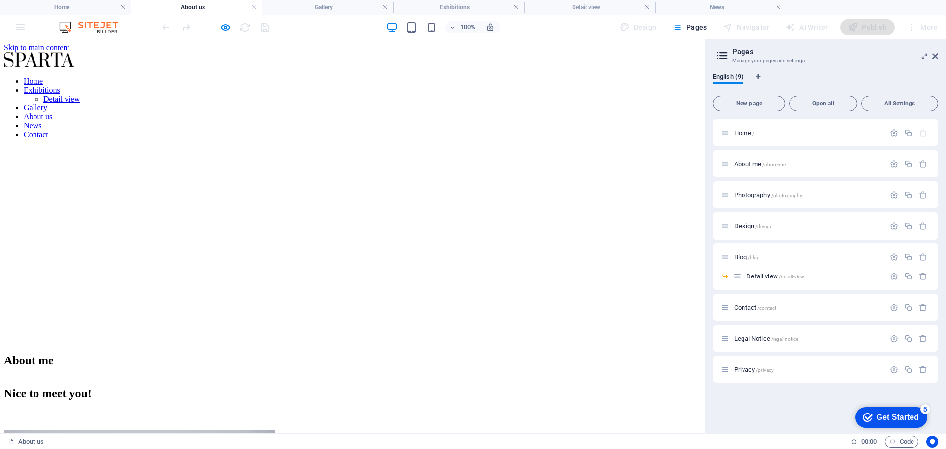
scroll to position [337, 0]
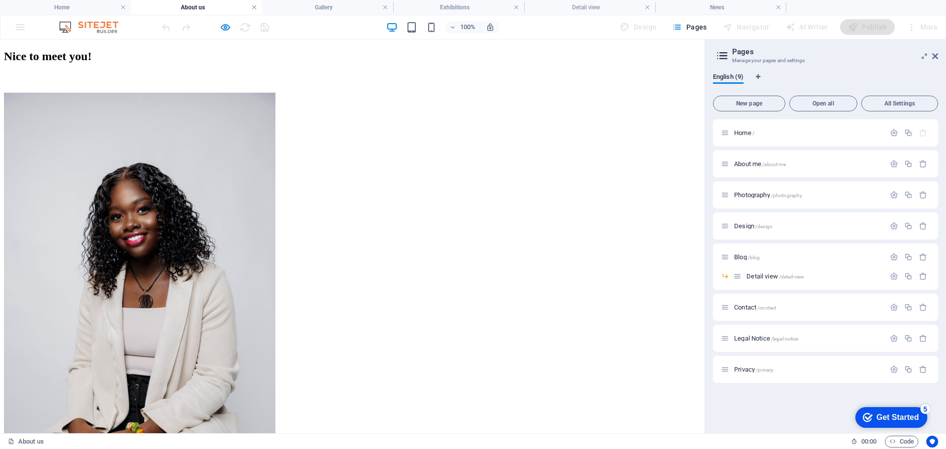
click at [252, 6] on link at bounding box center [254, 7] width 6 height 9
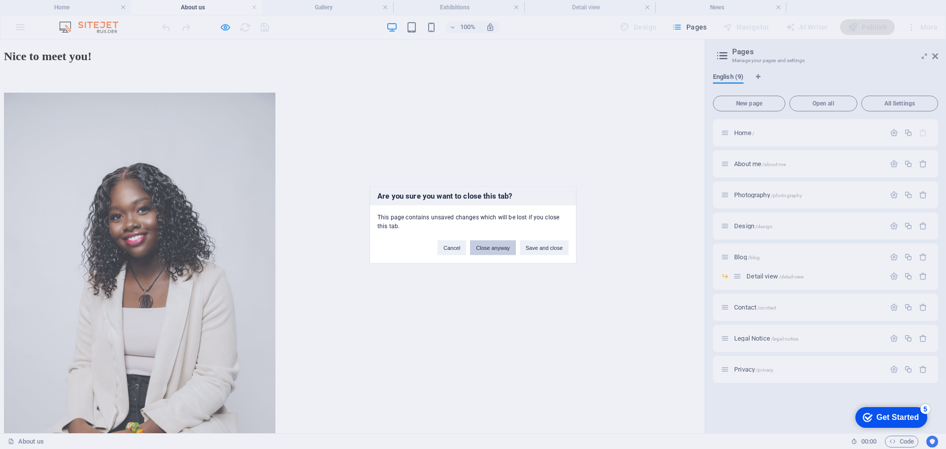
click at [496, 250] on button "Close anyway" at bounding box center [492, 247] width 45 height 15
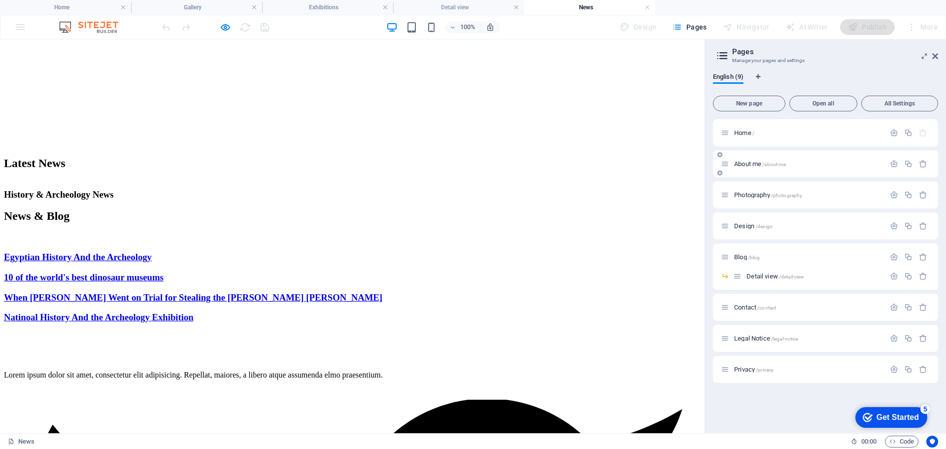
click at [748, 163] on span "About me /about-me" at bounding box center [760, 163] width 52 height 7
click at [748, 181] on div "Photography /photography" at bounding box center [825, 194] width 225 height 27
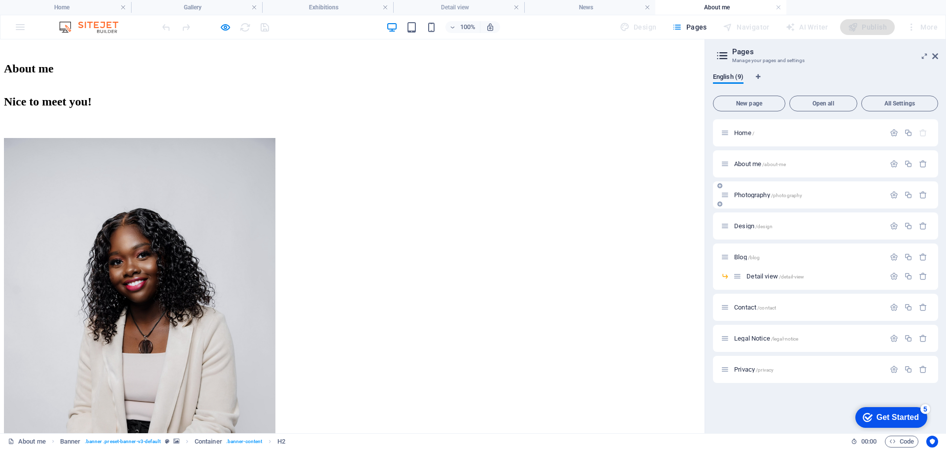
scroll to position [296, 0]
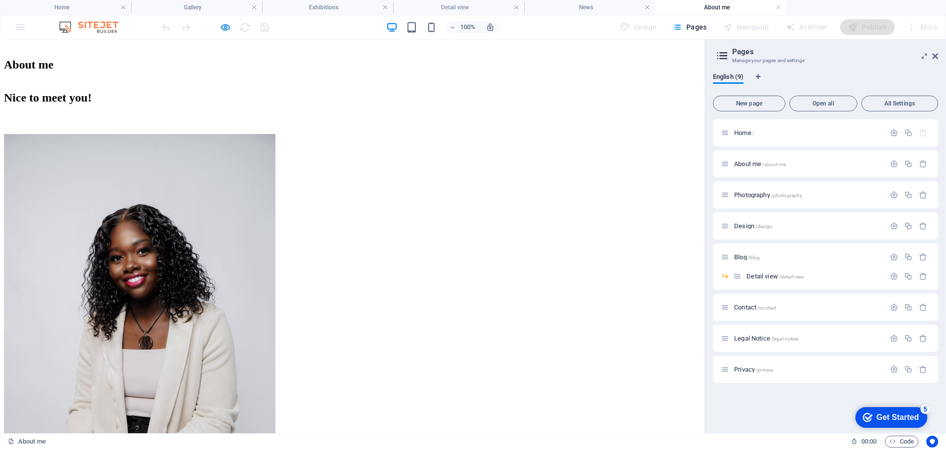
click at [171, 134] on div "I’m Naa Dedei Martins — a visual storyteller passionate about turning creative …" at bounding box center [352, 124] width 697 height 20
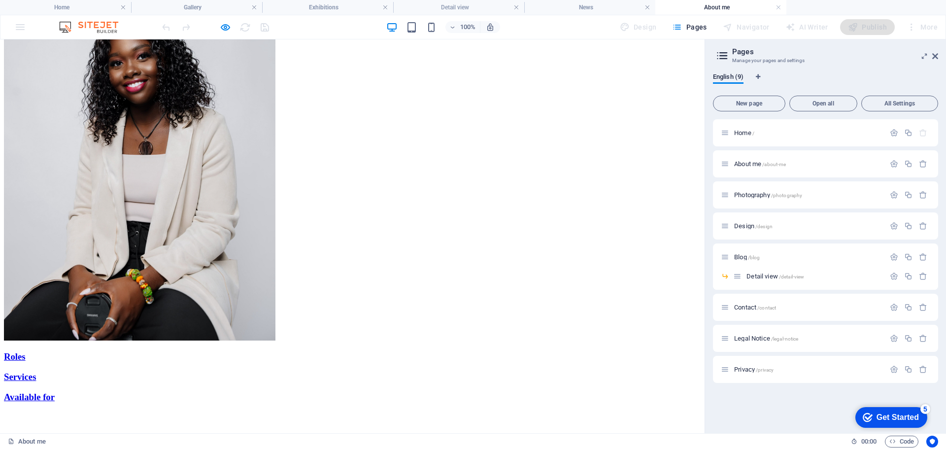
scroll to position [540, 0]
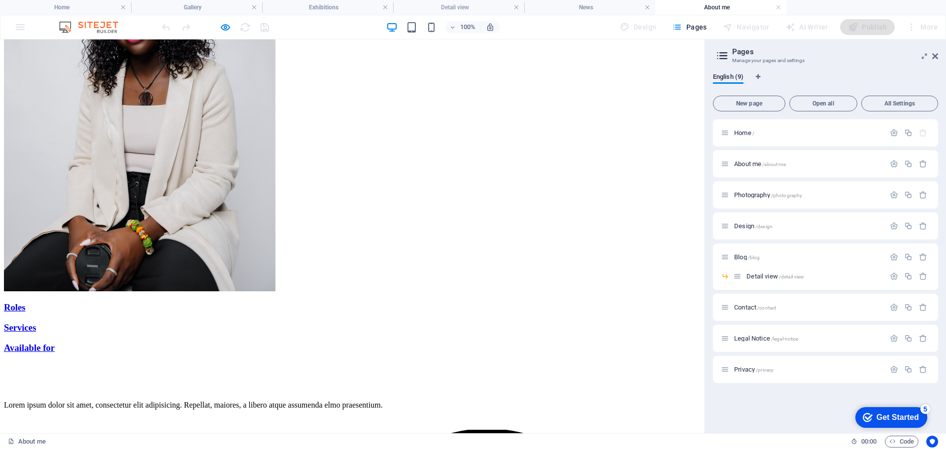
click at [243, 302] on div "Roles" at bounding box center [352, 307] width 697 height 11
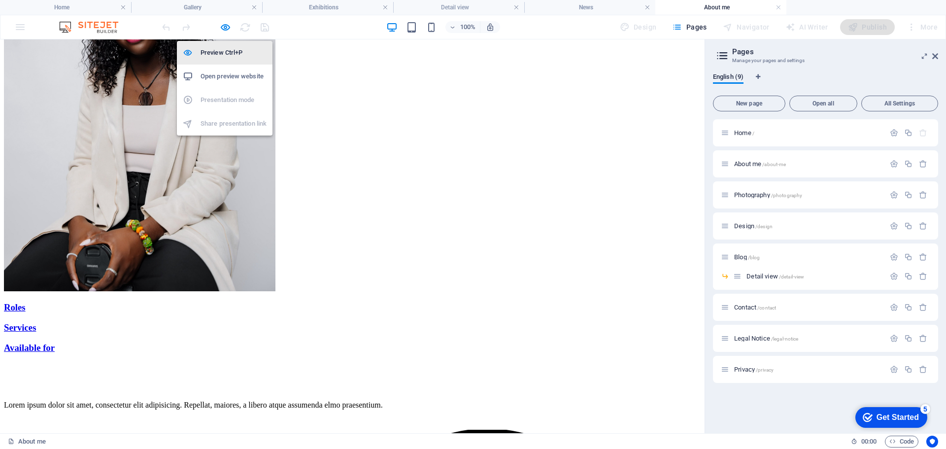
click at [226, 51] on h6 "Preview Ctrl+P" at bounding box center [234, 53] width 66 height 12
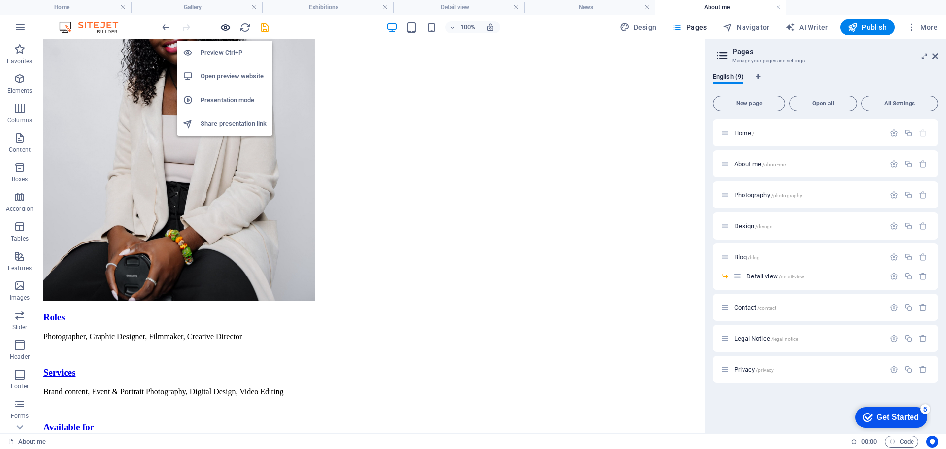
click at [225, 26] on icon "button" at bounding box center [225, 27] width 11 height 11
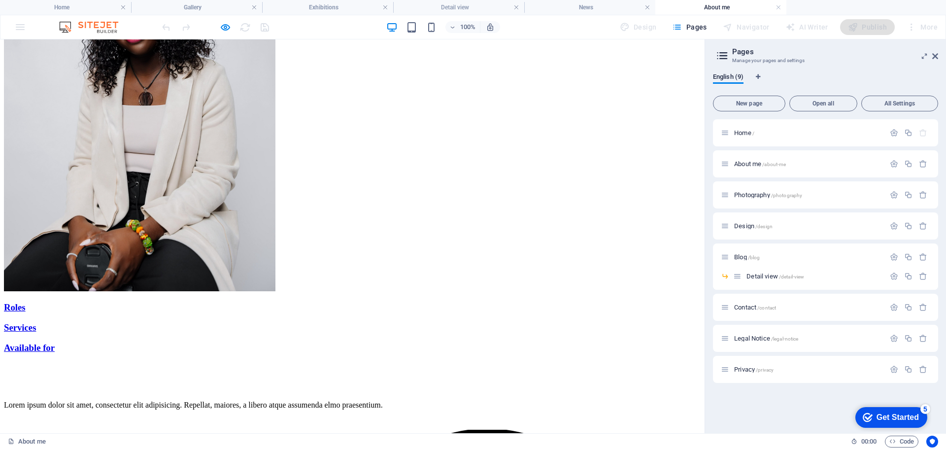
click at [26, 302] on link "Roles" at bounding box center [15, 307] width 22 height 10
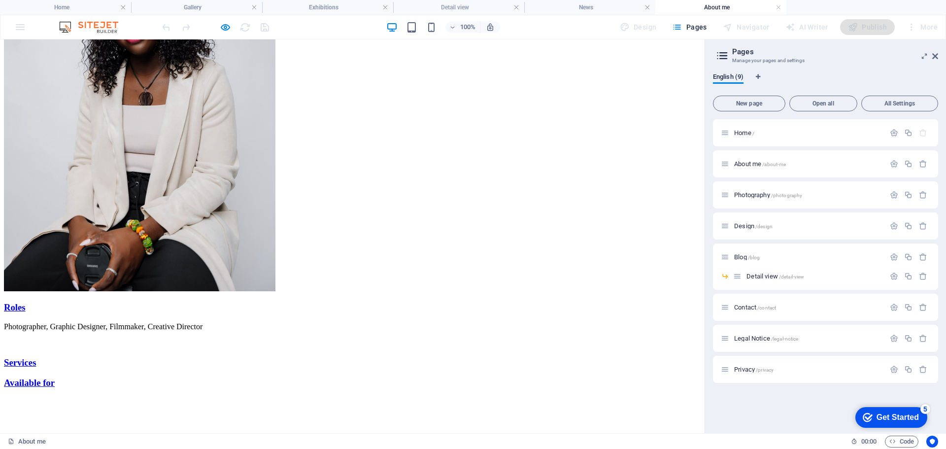
click at [26, 302] on link "Roles" at bounding box center [15, 307] width 22 height 10
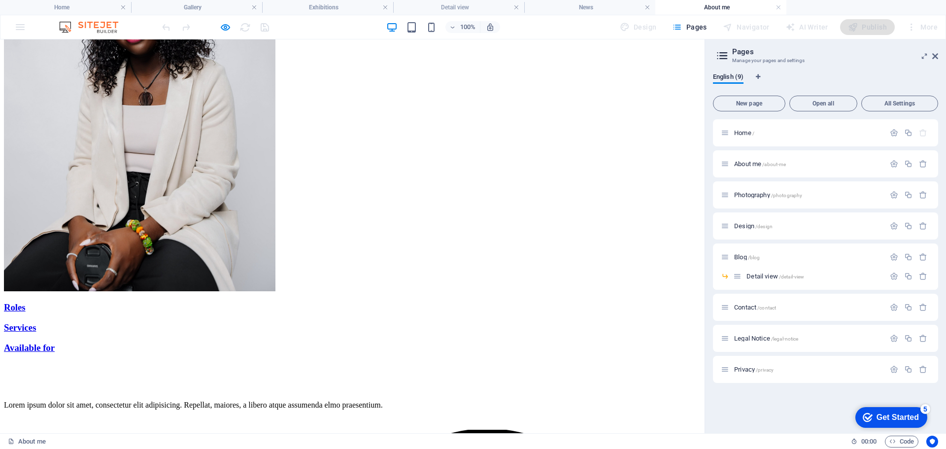
click at [36, 322] on link "Services" at bounding box center [20, 327] width 32 height 10
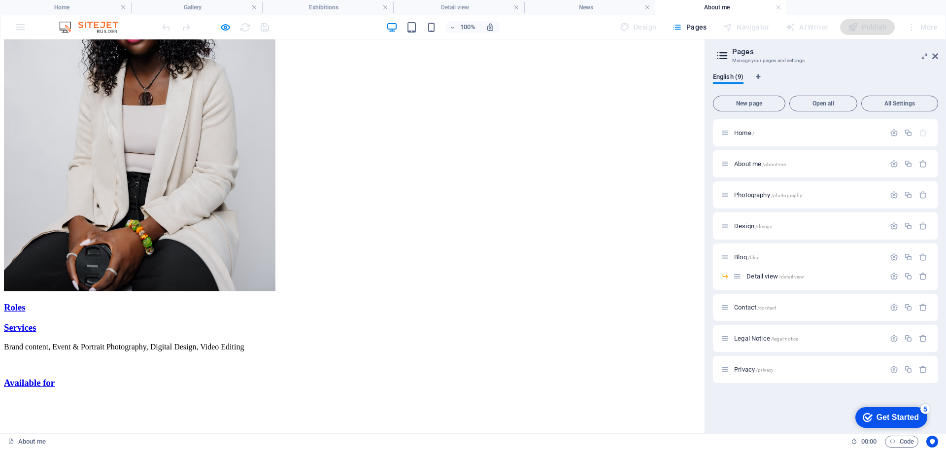
click at [36, 322] on link "Services" at bounding box center [20, 327] width 32 height 10
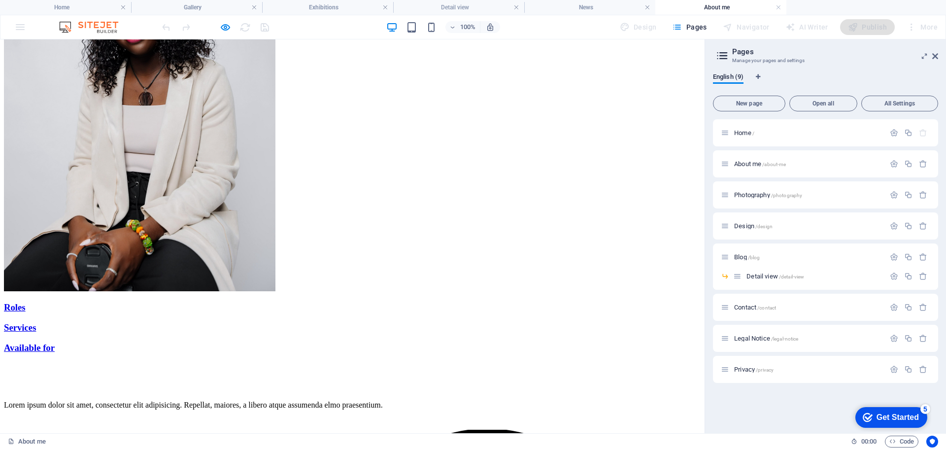
click at [55, 343] on link "Available for" at bounding box center [29, 348] width 51 height 10
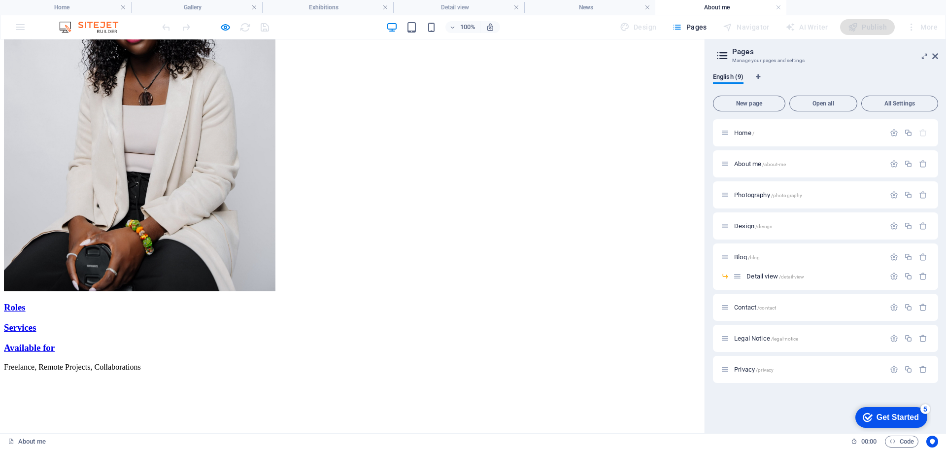
click at [487, 302] on div "Roles Photographer, Graphic Designer, Filmmaker, Creative Director Services Bra…" at bounding box center [352, 345] width 697 height 86
click at [55, 343] on link "Available for" at bounding box center [29, 348] width 51 height 10
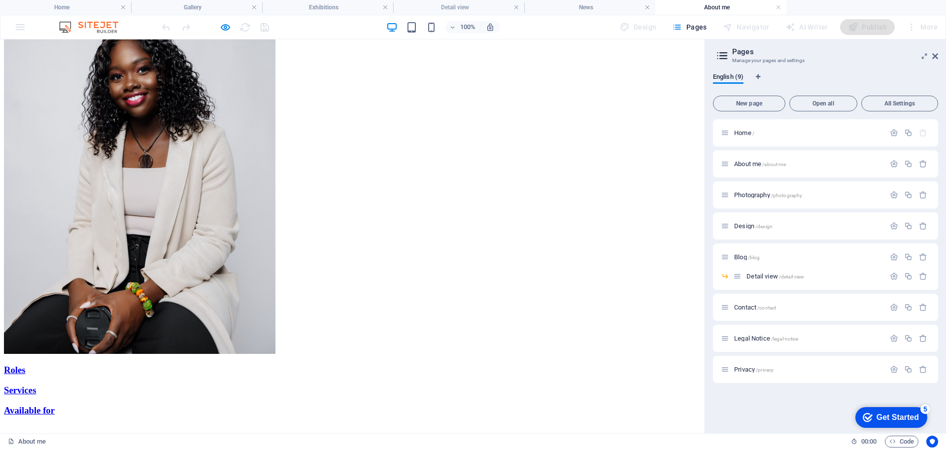
scroll to position [490, 0]
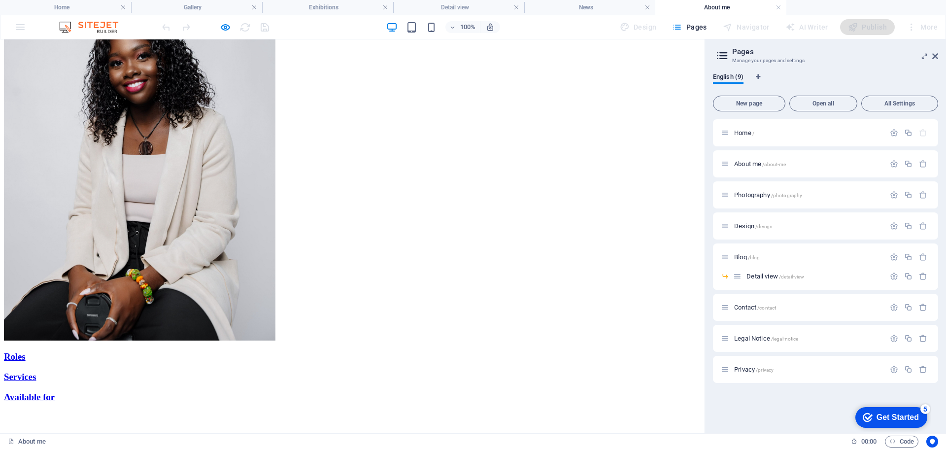
click at [55, 392] on link "Available for" at bounding box center [29, 397] width 51 height 10
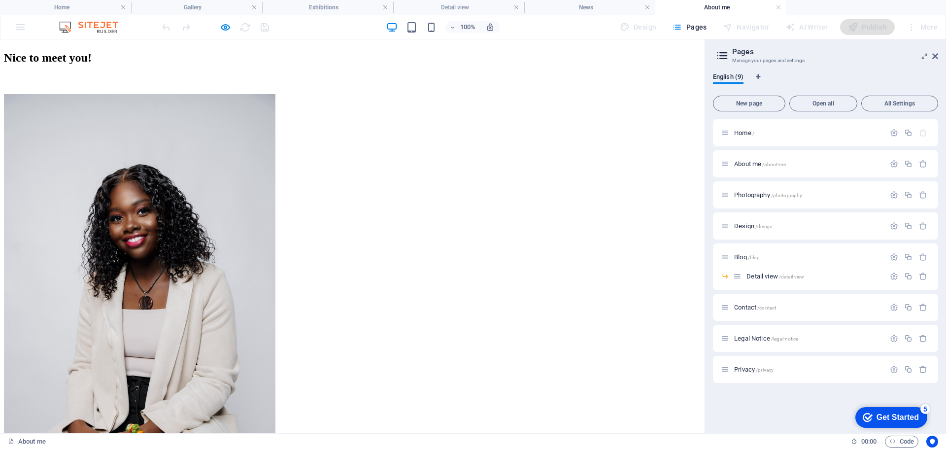
scroll to position [392, 0]
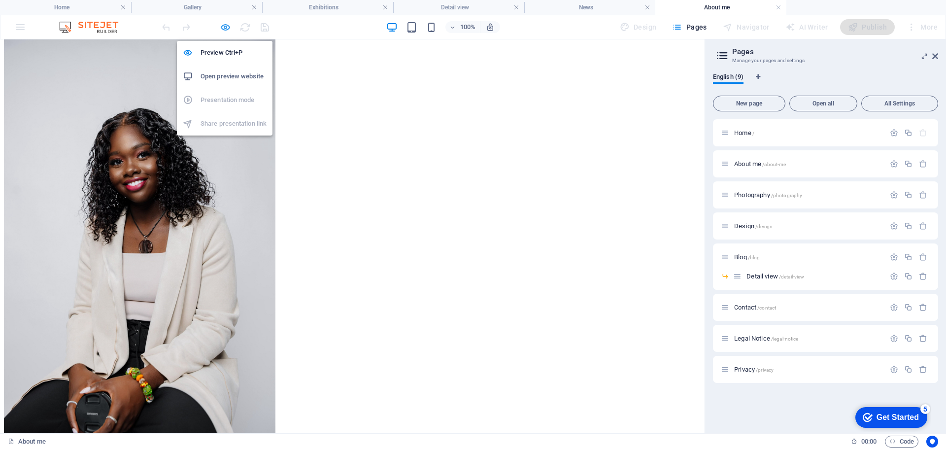
click at [222, 28] on icon "button" at bounding box center [225, 27] width 11 height 11
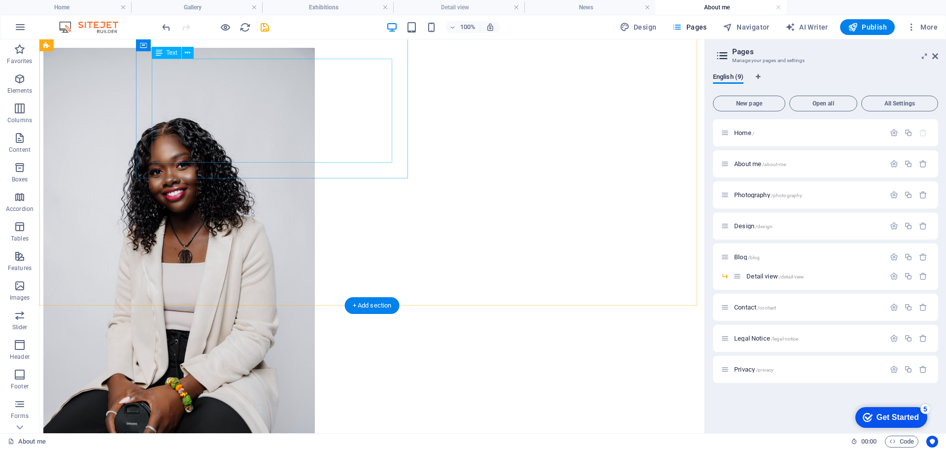
click at [309, 48] on div "I’m Naa Dedei Martins — a visual storyteller passionate about turning creative …" at bounding box center [371, 33] width 657 height 30
click at [174, 48] on div "I’m Naa Dedei Martins — a visual storyteller passionate about turning creative …" at bounding box center [371, 33] width 657 height 30
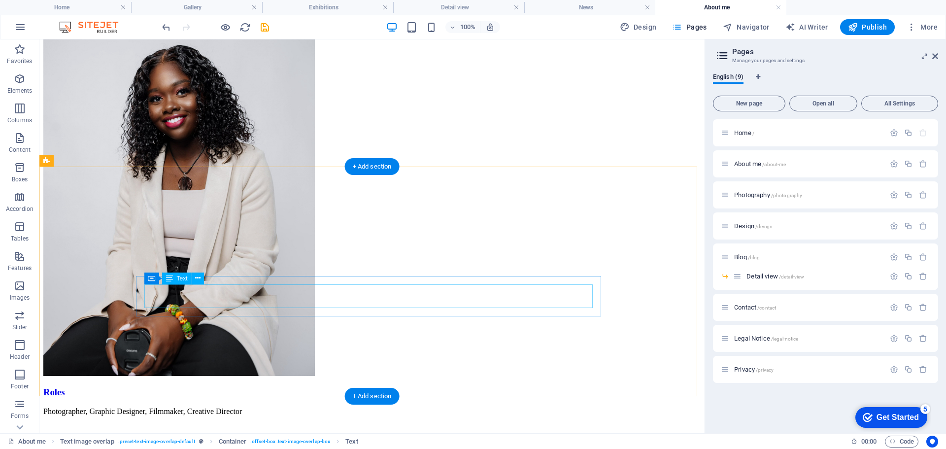
scroll to position [563, 0]
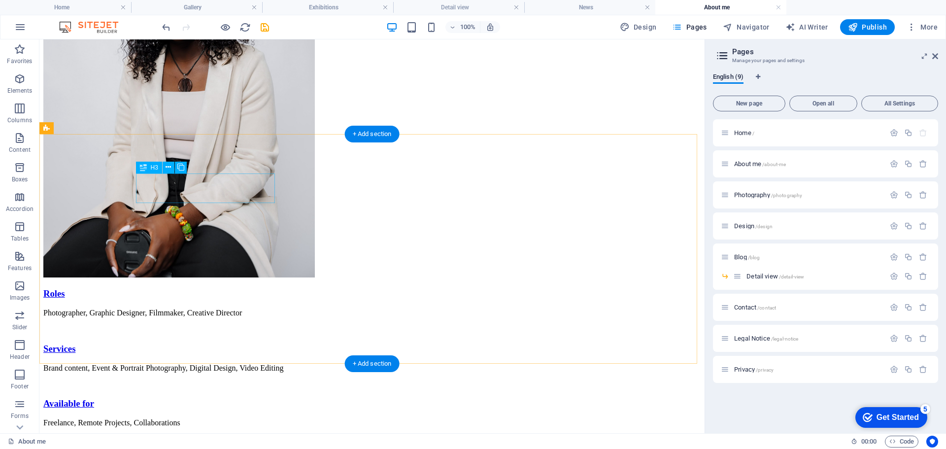
drag, startPoint x: 217, startPoint y: 184, endPoint x: 207, endPoint y: 183, distance: 9.9
click at [213, 288] on div "Roles" at bounding box center [371, 293] width 657 height 11
click at [167, 166] on icon at bounding box center [168, 167] width 5 height 10
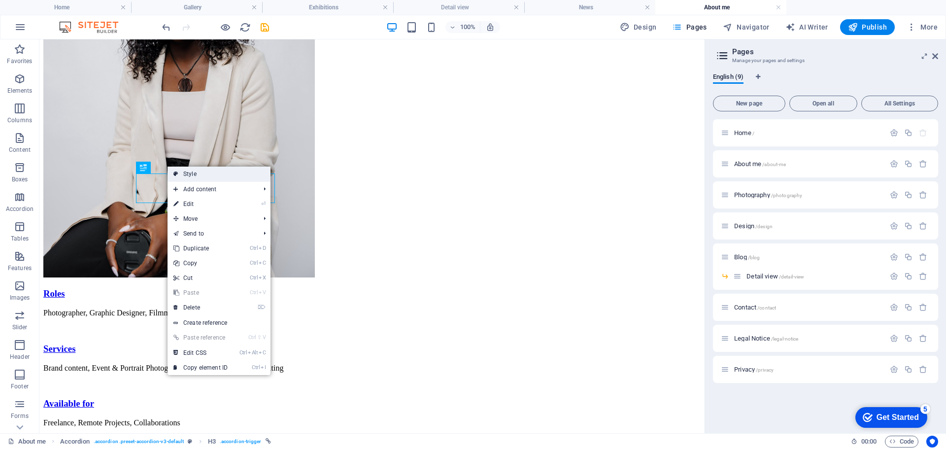
click at [203, 173] on link "Style" at bounding box center [219, 174] width 103 height 15
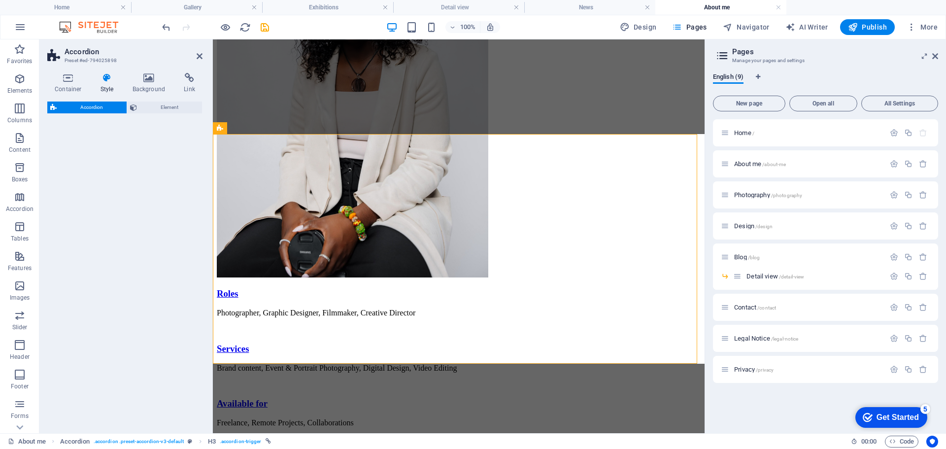
select select "rem"
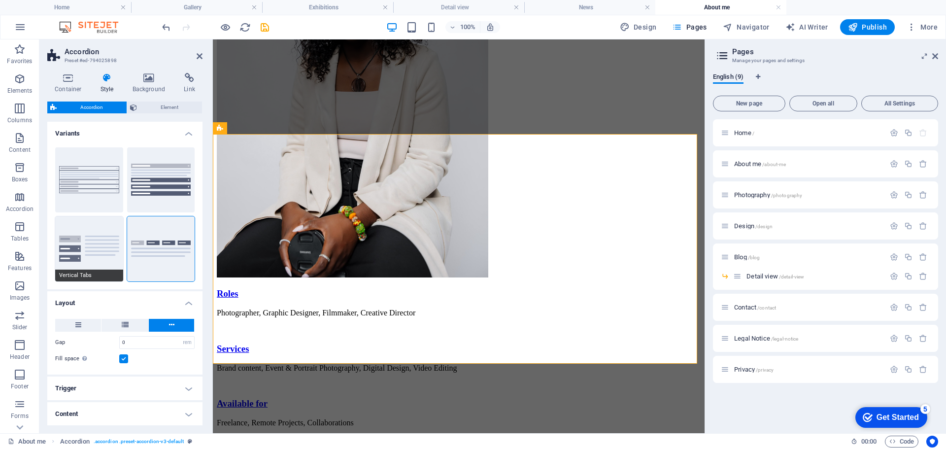
click at [94, 247] on button "Vertical Tabs" at bounding box center [89, 248] width 68 height 65
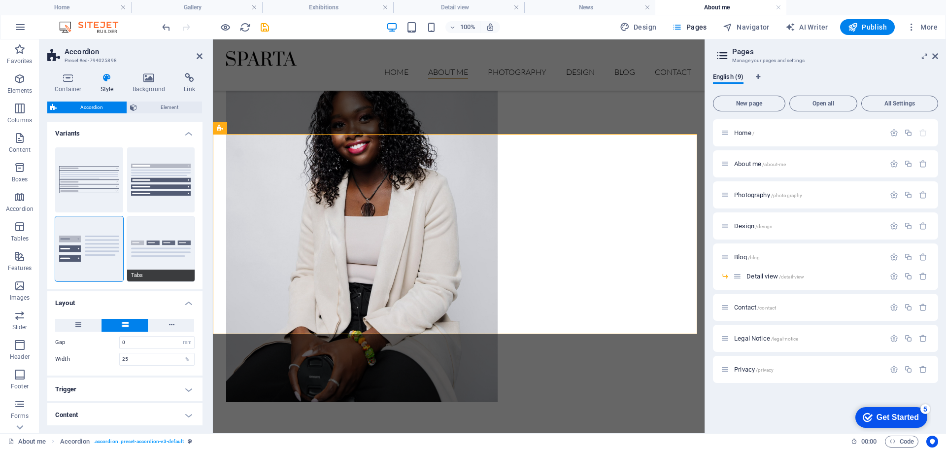
click at [155, 240] on button "Tabs" at bounding box center [161, 248] width 68 height 65
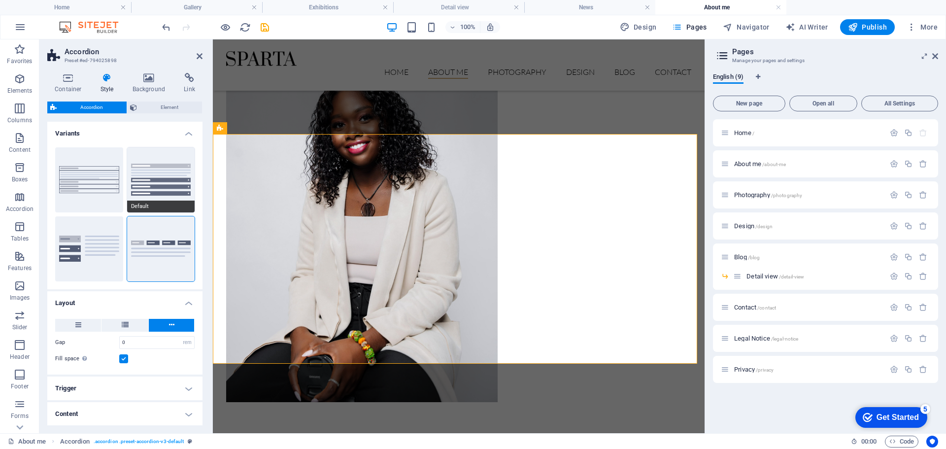
click at [166, 186] on button "Default" at bounding box center [161, 179] width 68 height 65
type input "1"
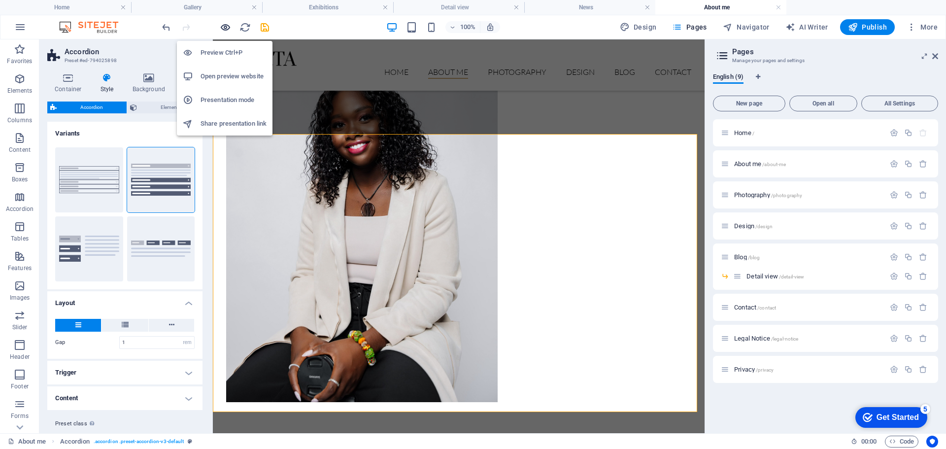
click at [226, 29] on icon "button" at bounding box center [225, 27] width 11 height 11
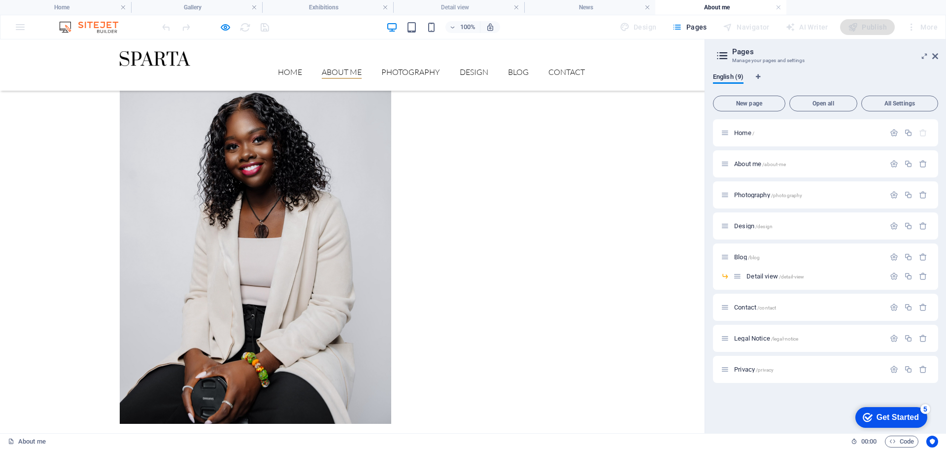
scroll to position [542, 0]
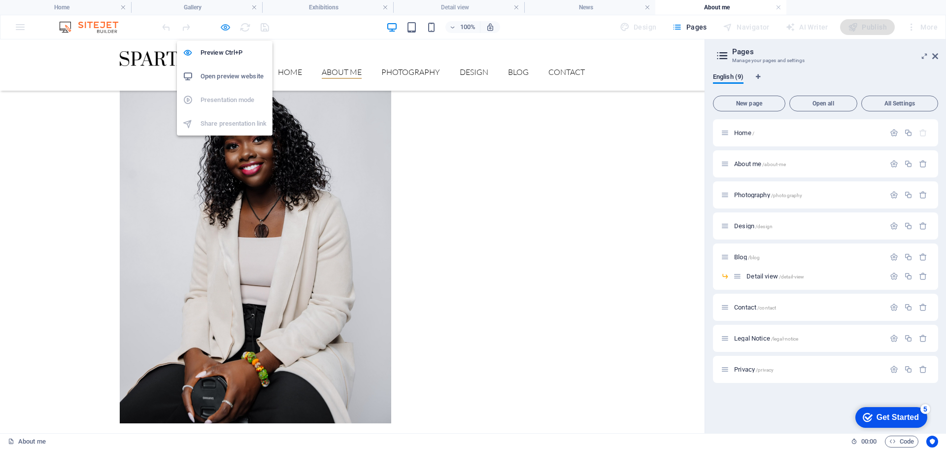
click at [224, 27] on icon "button" at bounding box center [225, 27] width 11 height 11
select select "rem"
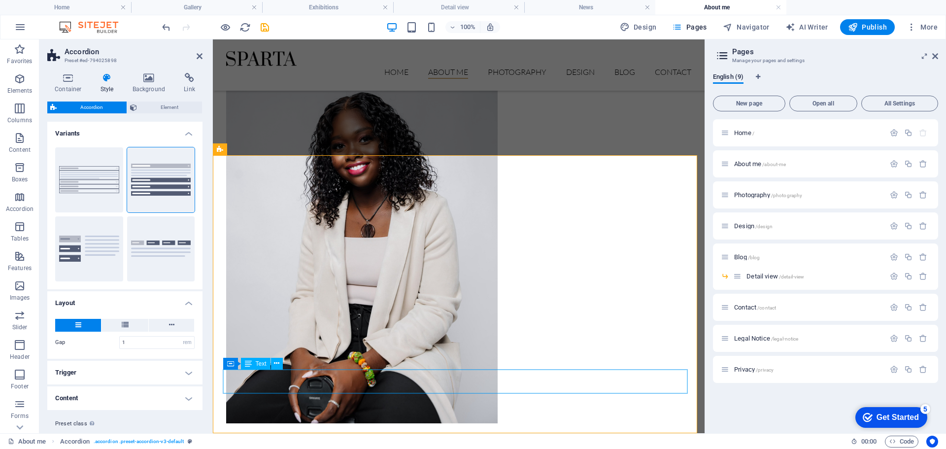
drag, startPoint x: 302, startPoint y: 376, endPoint x: 310, endPoint y: 372, distance: 8.4
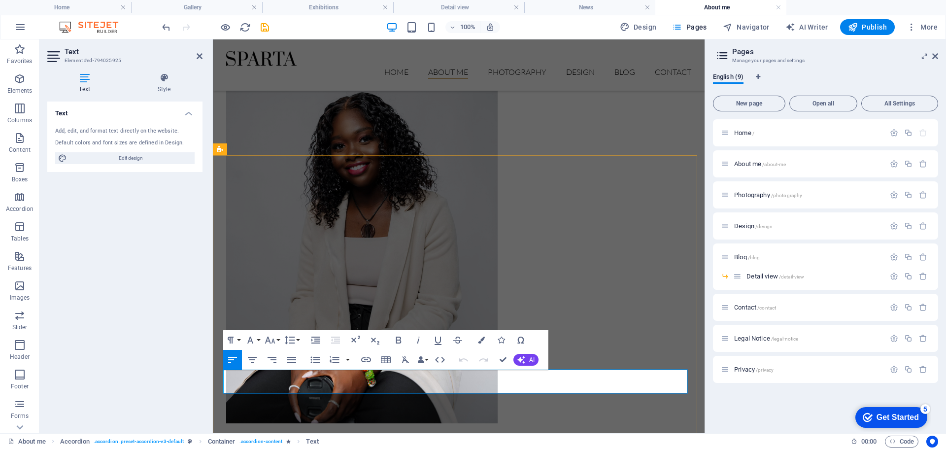
drag, startPoint x: 315, startPoint y: 375, endPoint x: 288, endPoint y: 374, distance: 27.1
drag, startPoint x: 514, startPoint y: 307, endPoint x: 688, endPoint y: 307, distance: 175.0
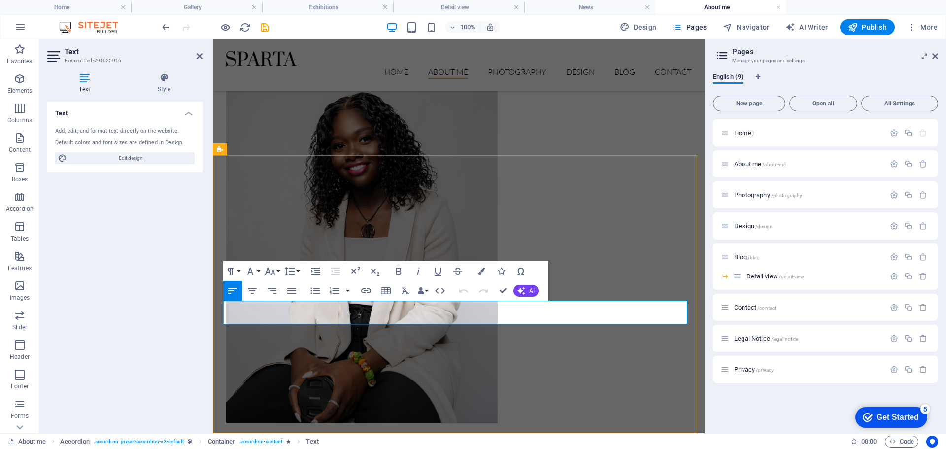
drag, startPoint x: 501, startPoint y: 311, endPoint x: 206, endPoint y: 298, distance: 294.5
click at [213, 298] on html "Skip to main content Home About me Photography Design Blog Detail view Contact …" at bounding box center [459, 305] width 492 height 1617
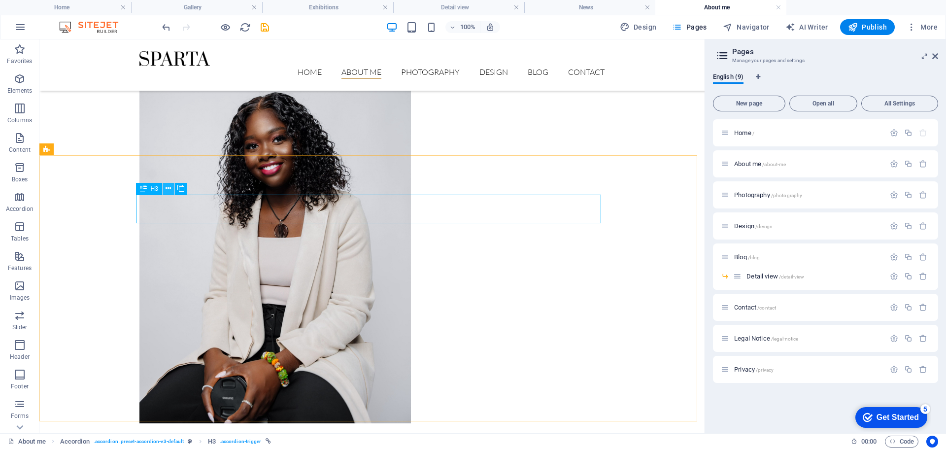
click at [169, 187] on icon at bounding box center [168, 188] width 5 height 10
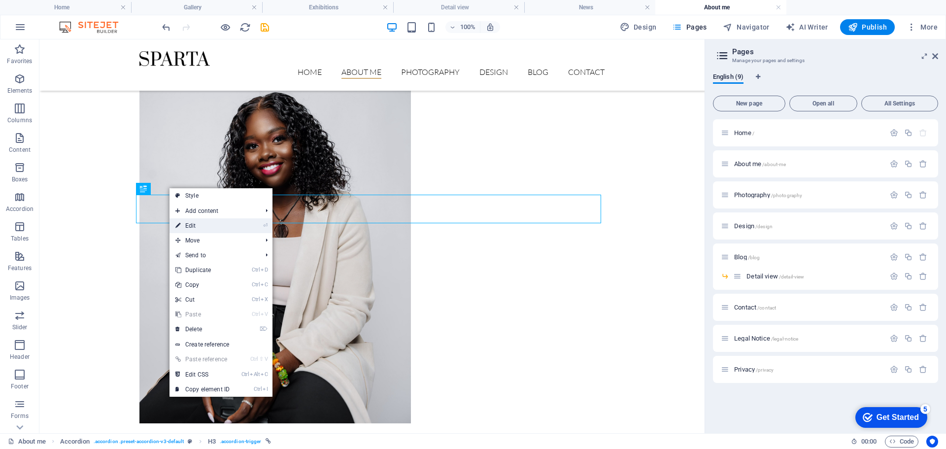
click at [196, 227] on link "⏎ Edit" at bounding box center [203, 225] width 66 height 15
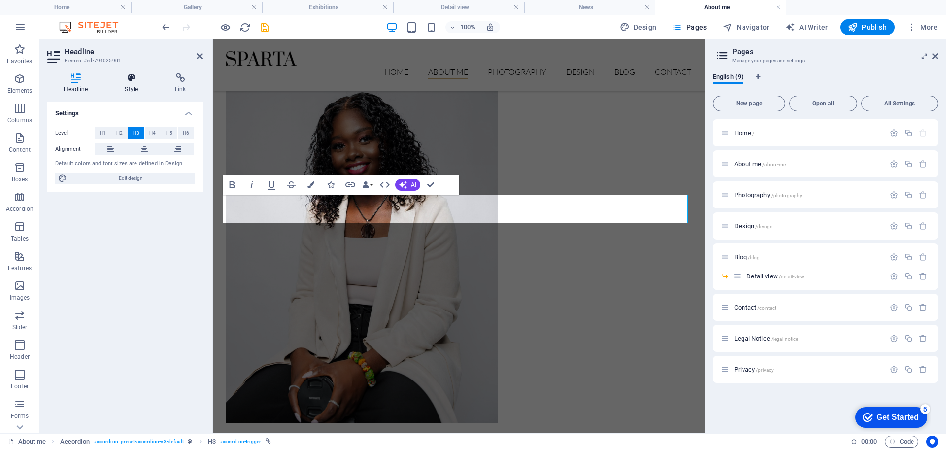
click at [133, 77] on icon at bounding box center [131, 78] width 46 height 10
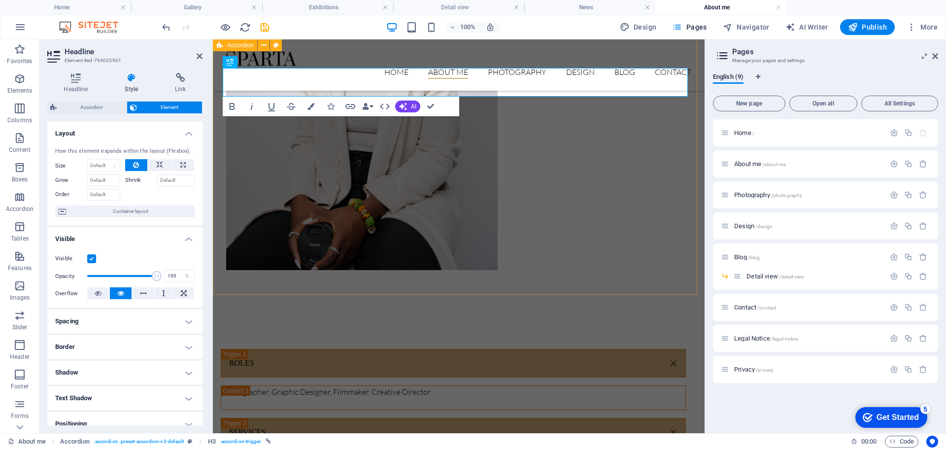
scroll to position [551, 0]
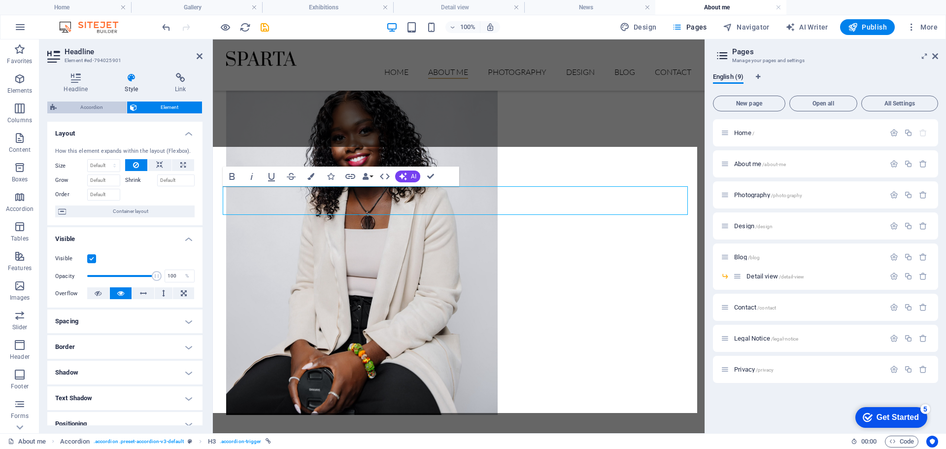
click at [103, 107] on span "Accordion" at bounding box center [92, 108] width 64 height 12
select select "rem"
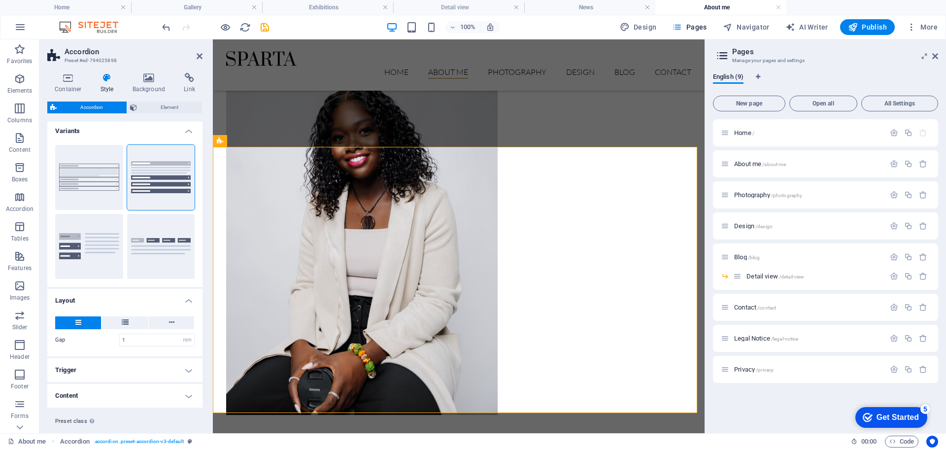
scroll to position [0, 0]
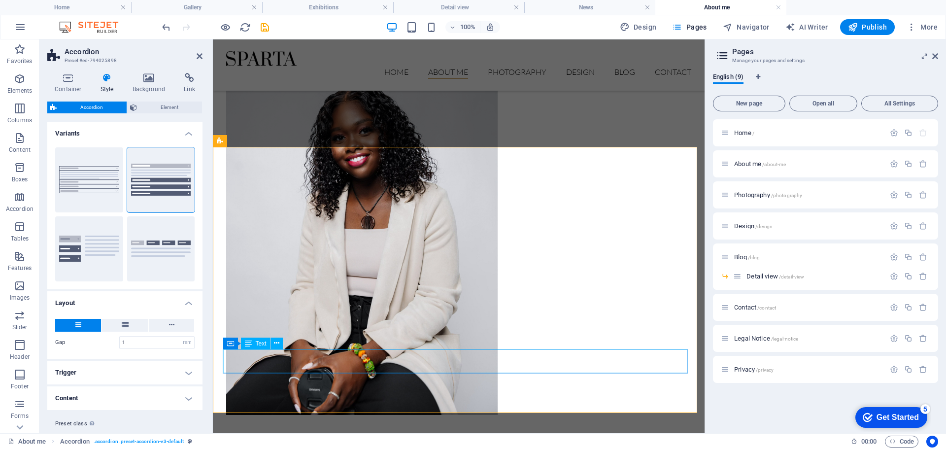
drag, startPoint x: 326, startPoint y: 131, endPoint x: 497, endPoint y: 128, distance: 170.5
click at [499, 130] on div "Nice to meet you! Hi, I’m [PERSON_NAME] — a visual storyteller passionate about…" at bounding box center [459, 145] width 492 height 618
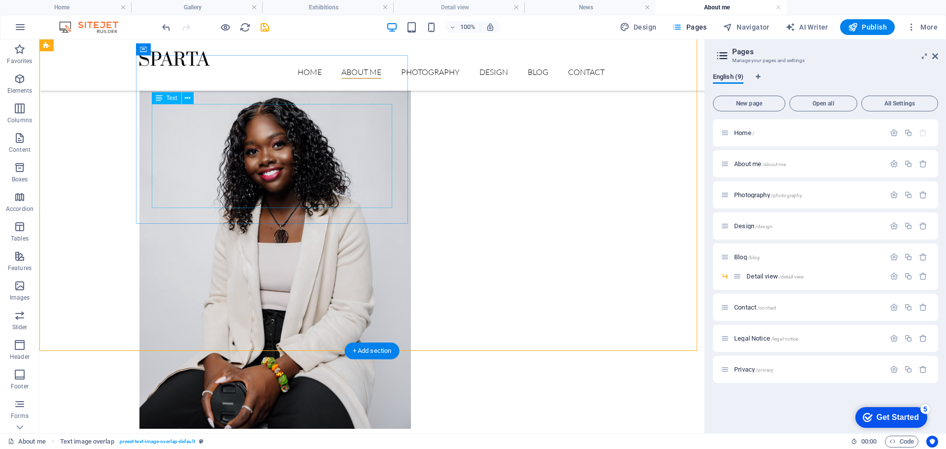
scroll to position [345, 0]
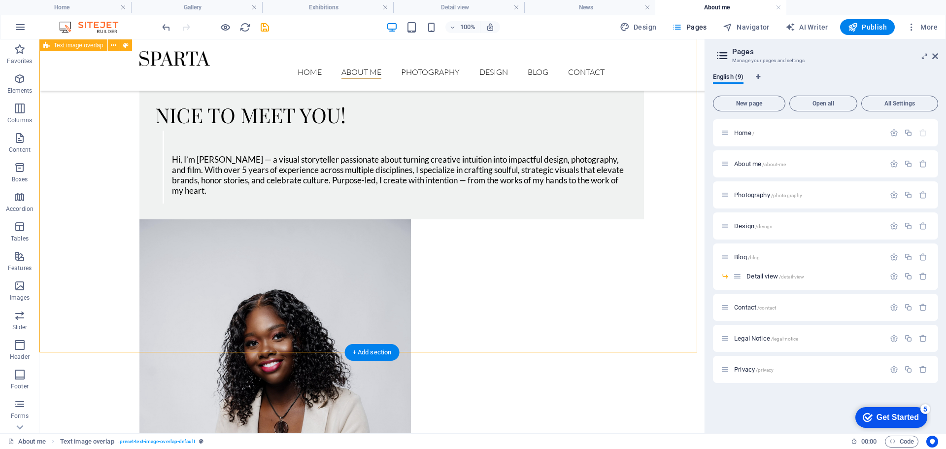
click at [197, 257] on div "Nice to meet you! Hi, I’m [PERSON_NAME] — a visual storyteller passionate about…" at bounding box center [371, 351] width 665 height 618
click at [23, 86] on span "Elements" at bounding box center [19, 85] width 39 height 24
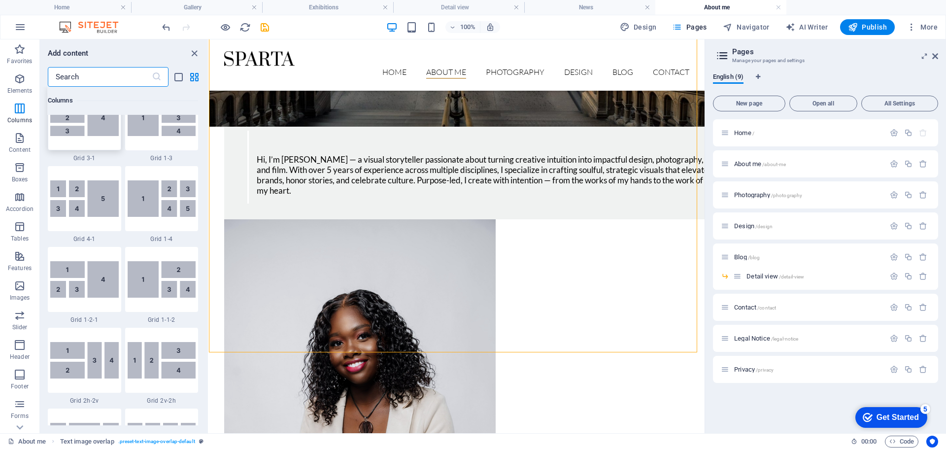
scroll to position [1436, 0]
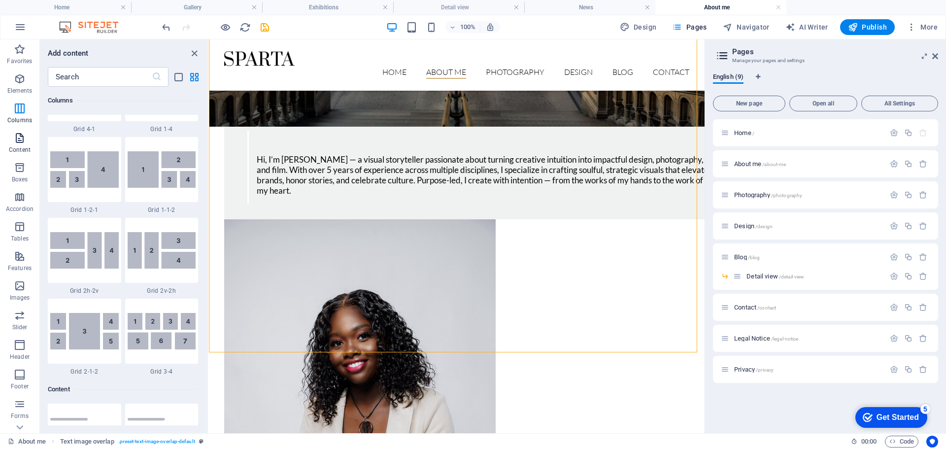
click at [24, 141] on icon "button" at bounding box center [20, 138] width 12 height 12
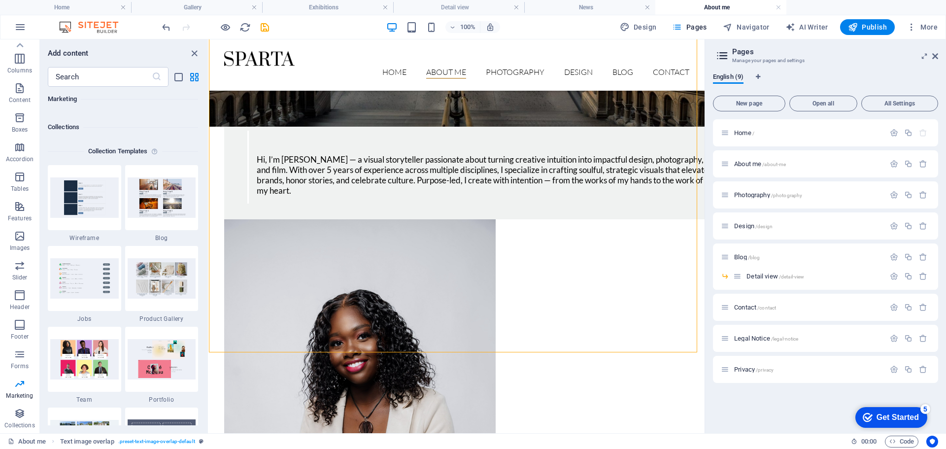
scroll to position [8969, 0]
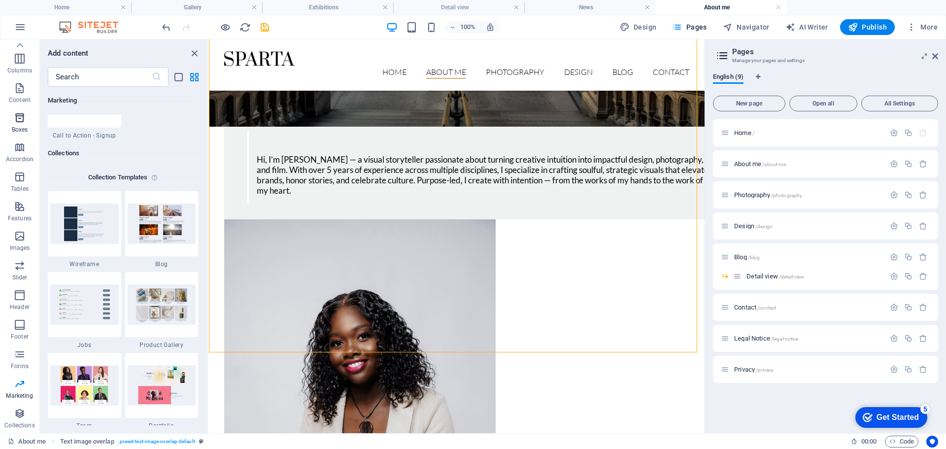
click at [17, 123] on icon "button" at bounding box center [20, 118] width 12 height 12
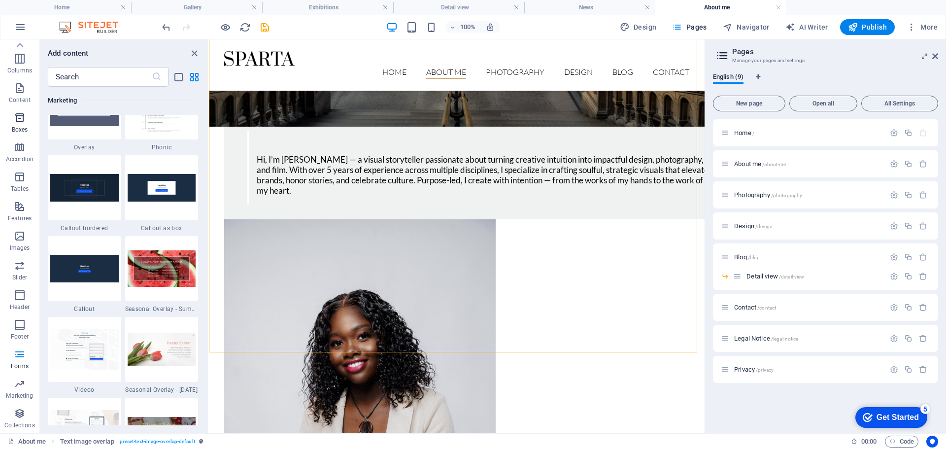
scroll to position [2718, 0]
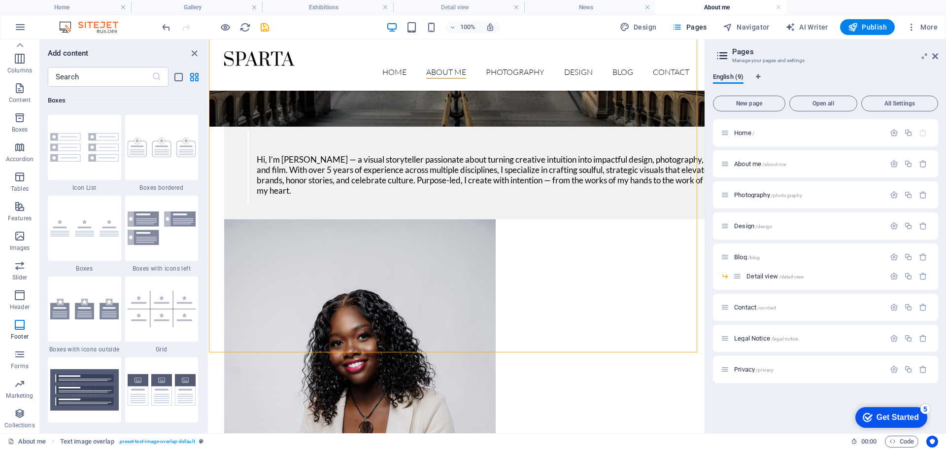
drag, startPoint x: 98, startPoint y: 154, endPoint x: 315, endPoint y: 278, distance: 250.6
click at [97, 155] on img at bounding box center [84, 147] width 69 height 29
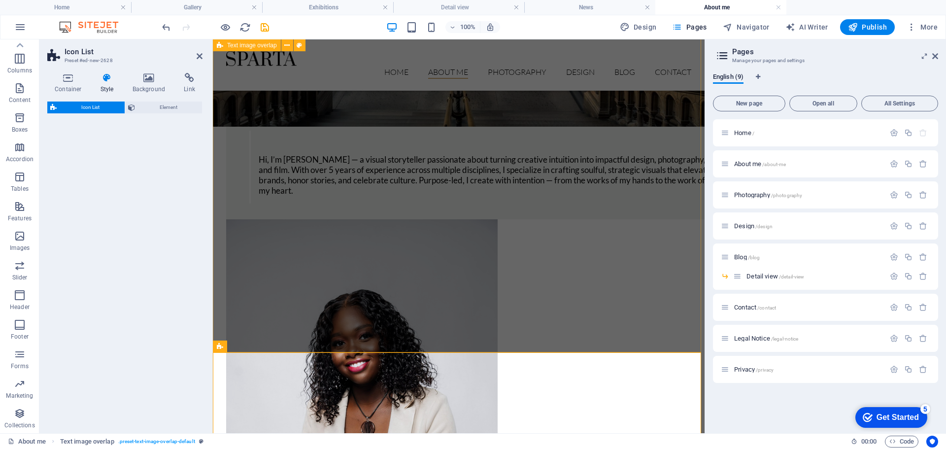
select select "rem"
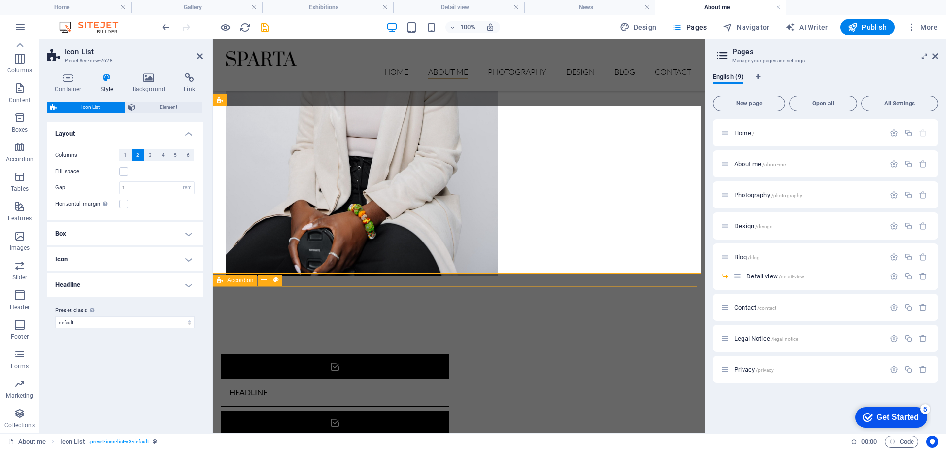
scroll to position [591, 0]
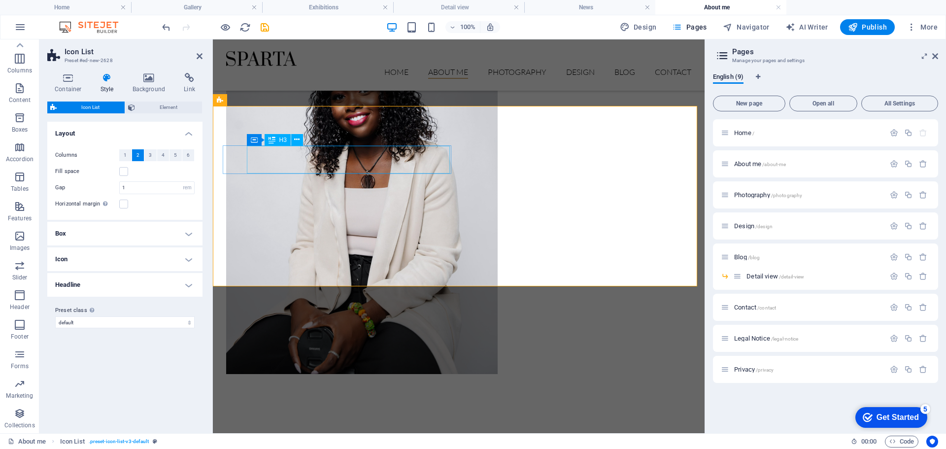
drag, startPoint x: 276, startPoint y: 156, endPoint x: 437, endPoint y: 161, distance: 160.2
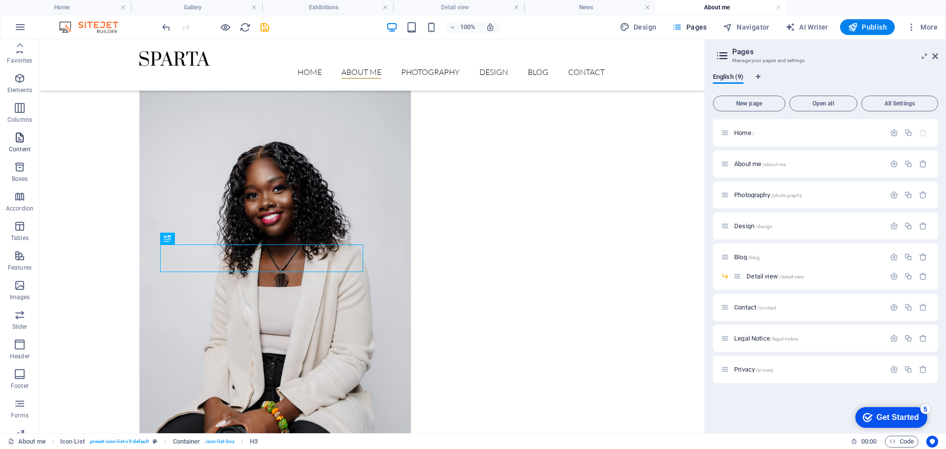
scroll to position [0, 0]
click at [22, 77] on icon "button" at bounding box center [20, 79] width 12 height 12
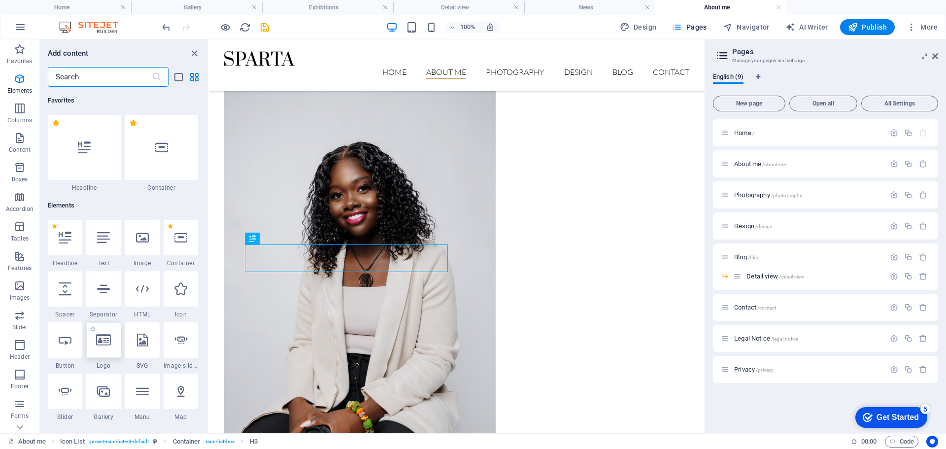
scroll to position [105, 0]
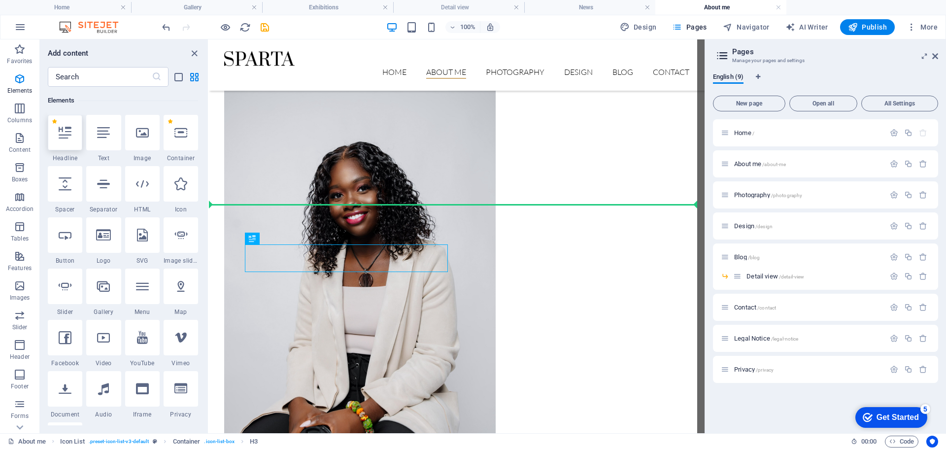
click at [58, 138] on div at bounding box center [65, 132] width 34 height 35
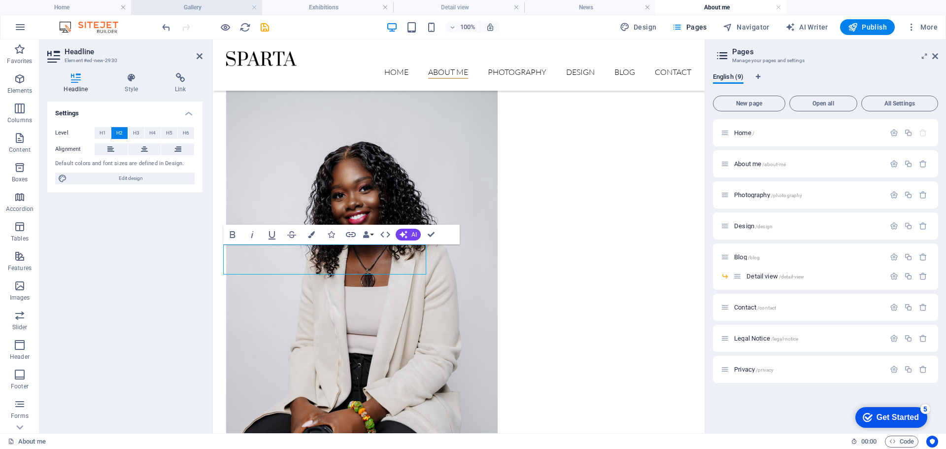
drag, startPoint x: 167, startPoint y: 28, endPoint x: 164, endPoint y: 1, distance: 27.3
click at [167, 27] on icon "undo" at bounding box center [166, 27] width 11 height 11
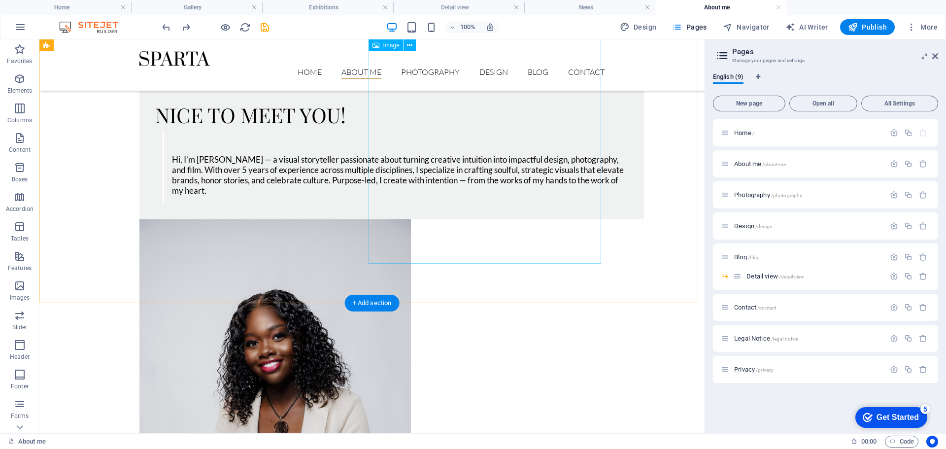
scroll to position [394, 0]
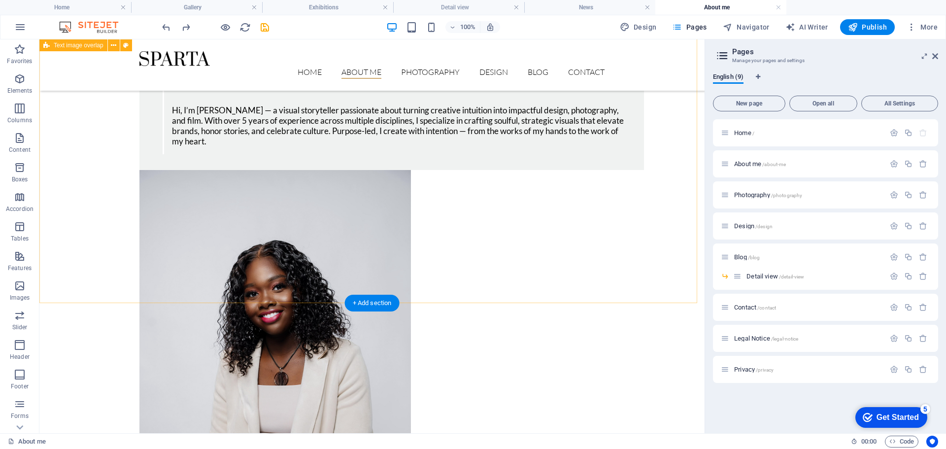
drag, startPoint x: 195, startPoint y: 235, endPoint x: 189, endPoint y: 221, distance: 15.2
click at [199, 236] on div "Nice to meet you! Hi, I’m [PERSON_NAME] — a visual storyteller passionate about…" at bounding box center [371, 302] width 665 height 618
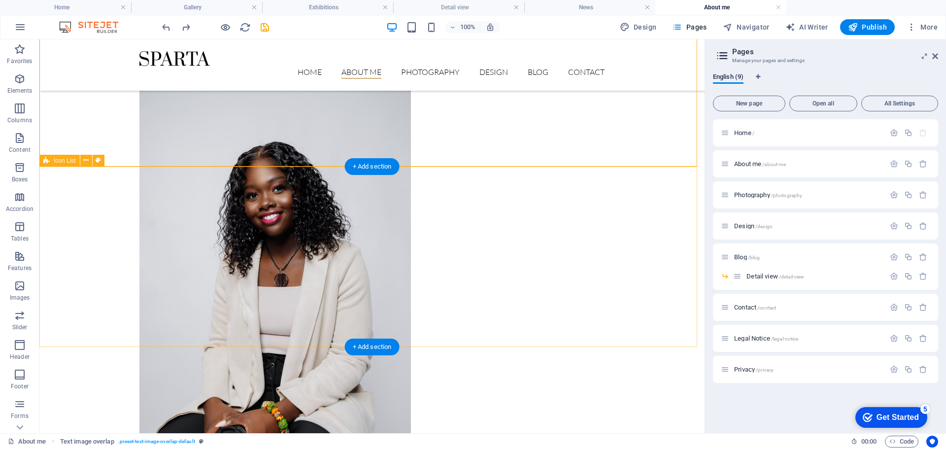
scroll to position [542, 0]
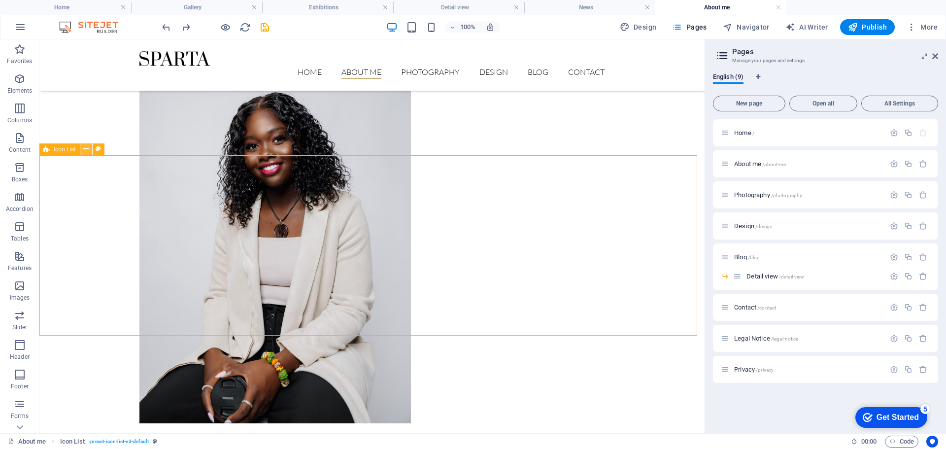
click at [84, 149] on icon at bounding box center [85, 149] width 5 height 10
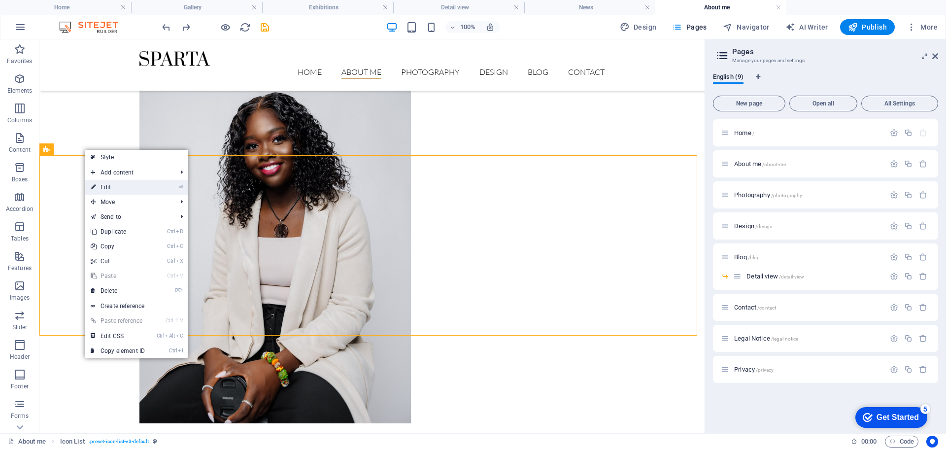
click at [109, 187] on link "⏎ Edit" at bounding box center [118, 187] width 66 height 15
select select "rem"
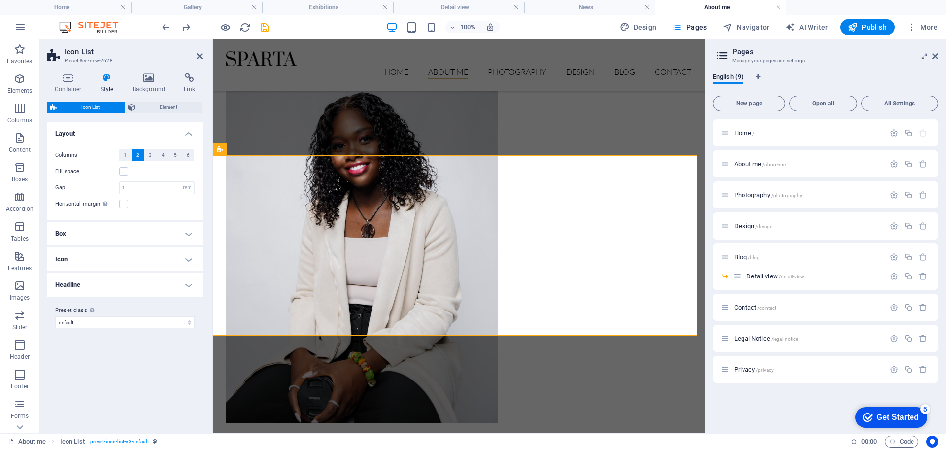
click at [188, 289] on h4 "Headline" at bounding box center [124, 285] width 155 height 24
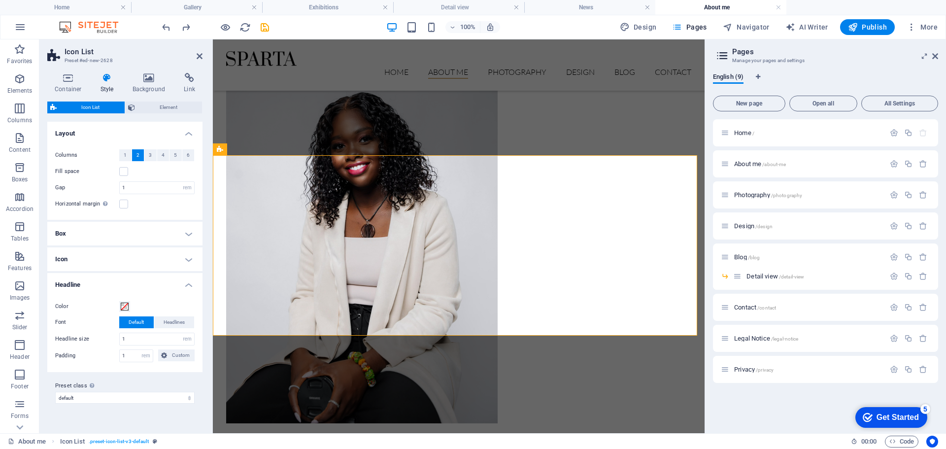
click at [192, 284] on h4 "Headline" at bounding box center [124, 282] width 155 height 18
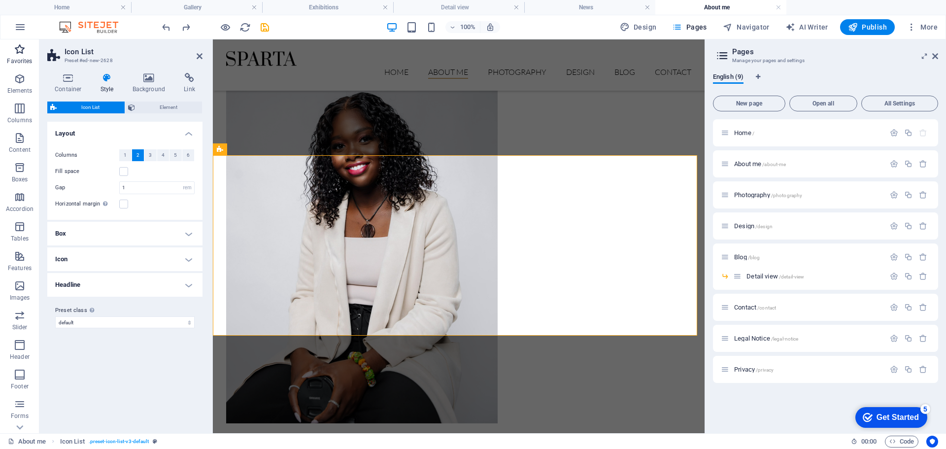
click at [25, 55] on icon "button" at bounding box center [20, 49] width 12 height 12
click at [19, 85] on span "Elements" at bounding box center [19, 85] width 39 height 24
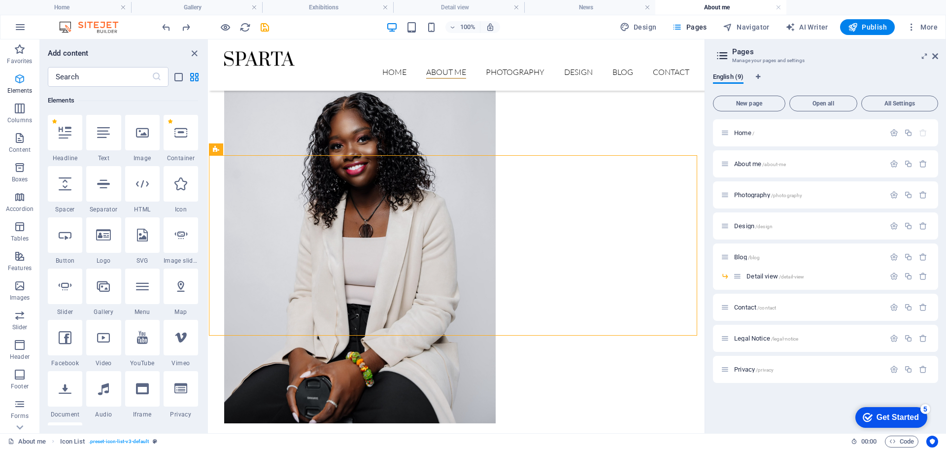
scroll to position [105, 0]
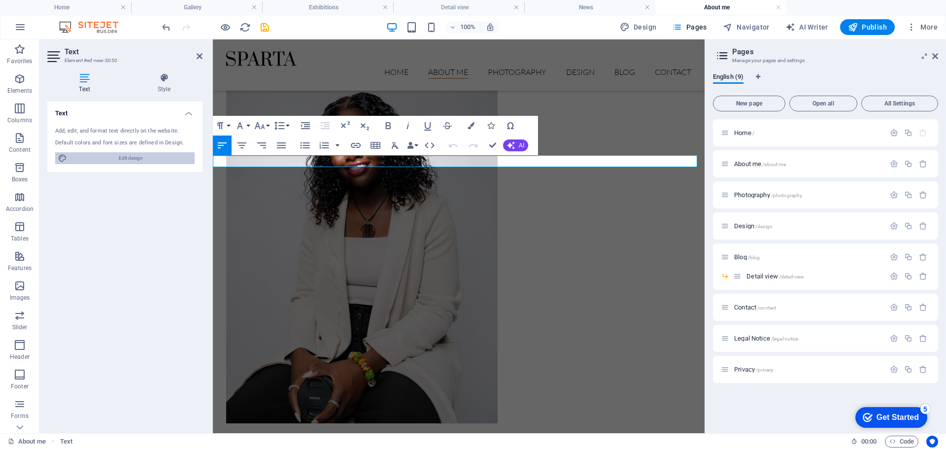
click at [118, 157] on span "Edit design" at bounding box center [131, 158] width 122 height 12
select select "px"
select select "300"
select select "px"
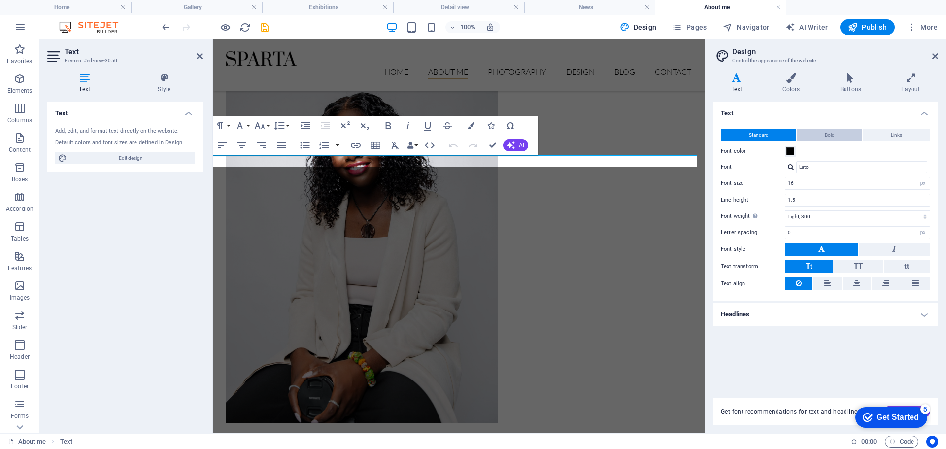
click at [835, 134] on button "Bold" at bounding box center [830, 135] width 66 height 12
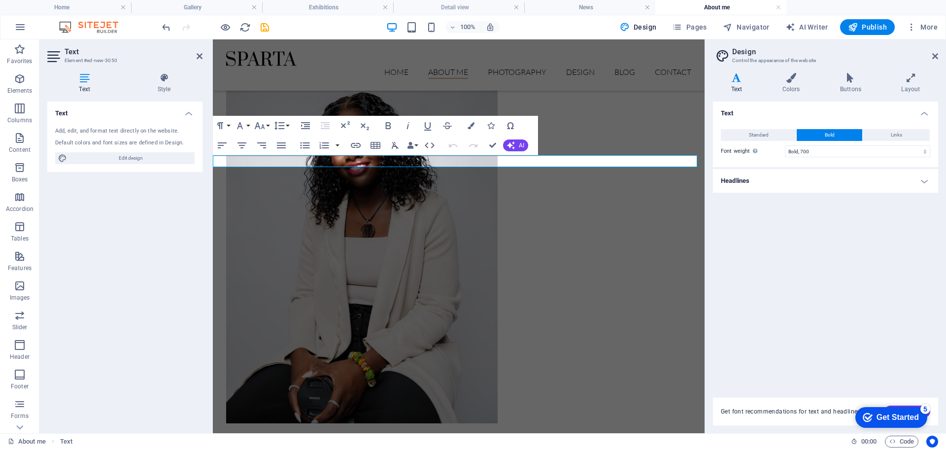
click at [913, 172] on h4 "Headlines" at bounding box center [825, 181] width 225 height 24
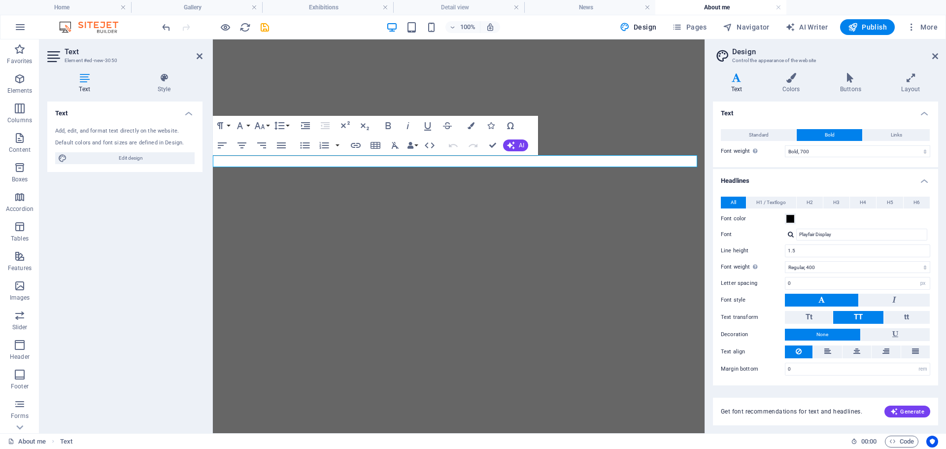
select select "700"
select select "400"
select select "px"
select select "rem"
click at [249, 125] on button "Font Family" at bounding box center [242, 126] width 19 height 20
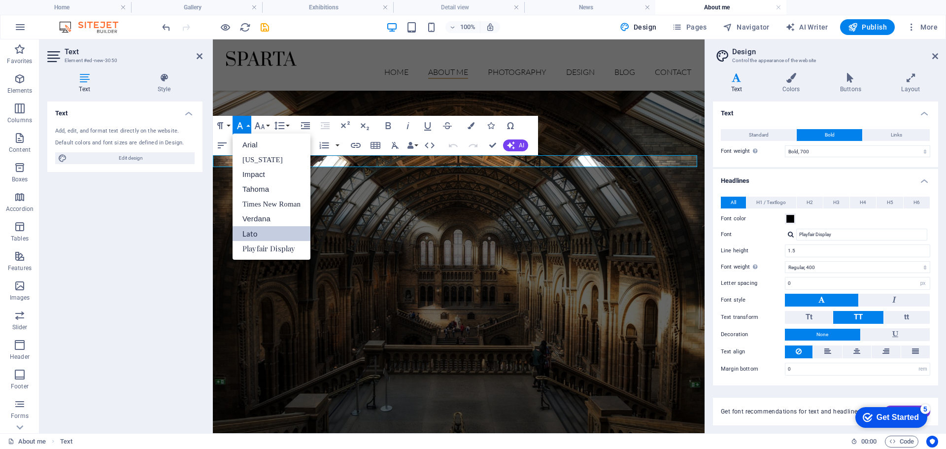
scroll to position [542, 0]
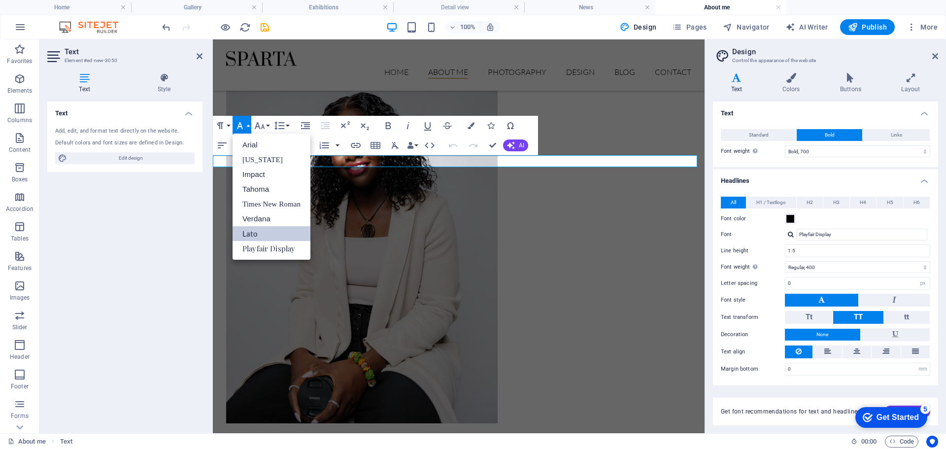
click at [249, 125] on button "Font Family" at bounding box center [242, 126] width 19 height 20
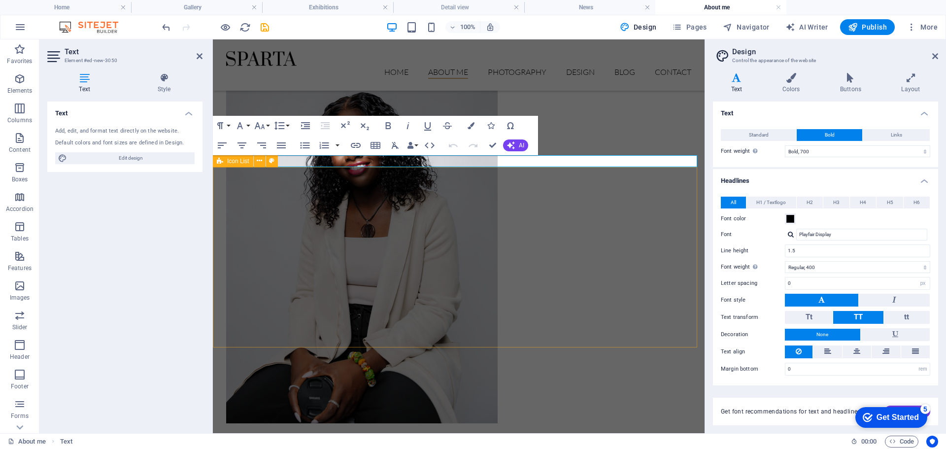
drag, startPoint x: 313, startPoint y: 162, endPoint x: 241, endPoint y: 155, distance: 72.8
click at [386, 126] on icon "button" at bounding box center [388, 125] width 5 height 7
click at [243, 144] on icon "button" at bounding box center [242, 145] width 12 height 12
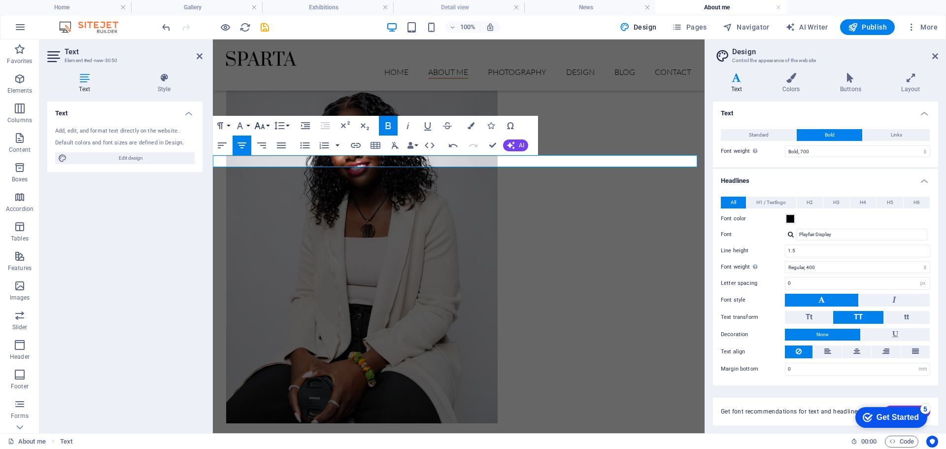
click at [268, 124] on button "Font Size" at bounding box center [261, 126] width 19 height 20
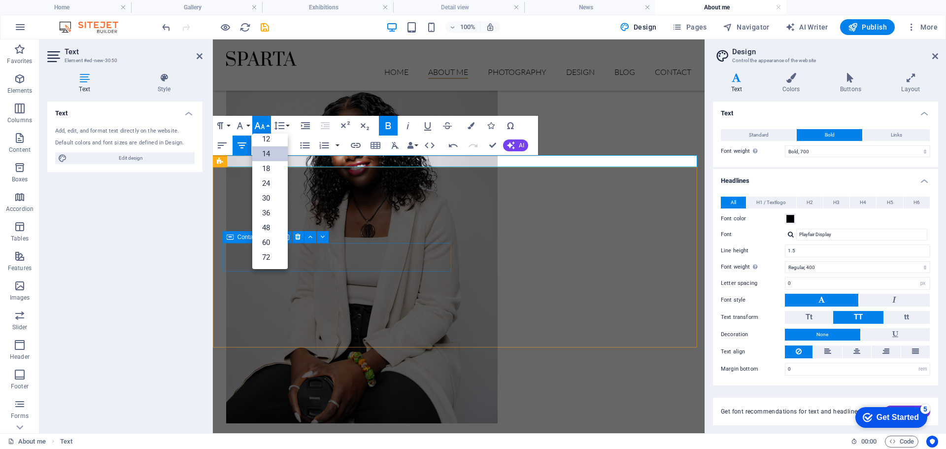
scroll to position [79, 0]
click at [273, 254] on link "96" at bounding box center [269, 257] width 35 height 15
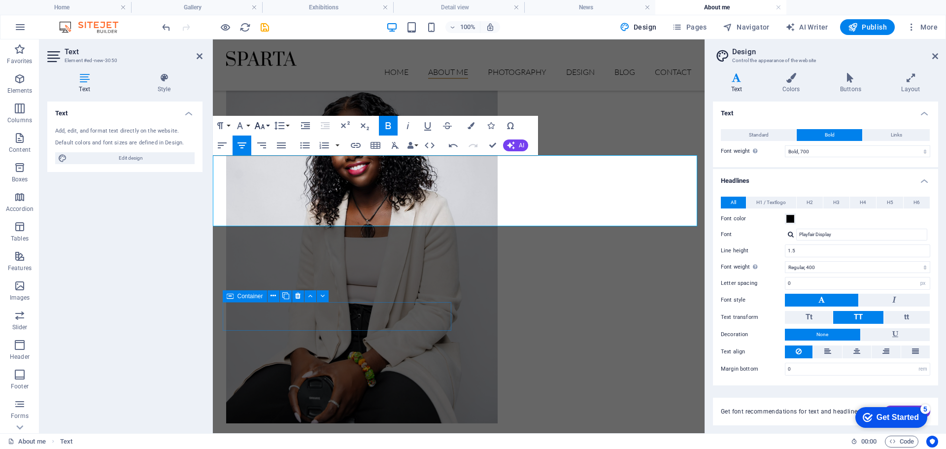
click at [264, 127] on icon "button" at bounding box center [260, 126] width 12 height 12
click at [271, 206] on link "48" at bounding box center [269, 213] width 35 height 15
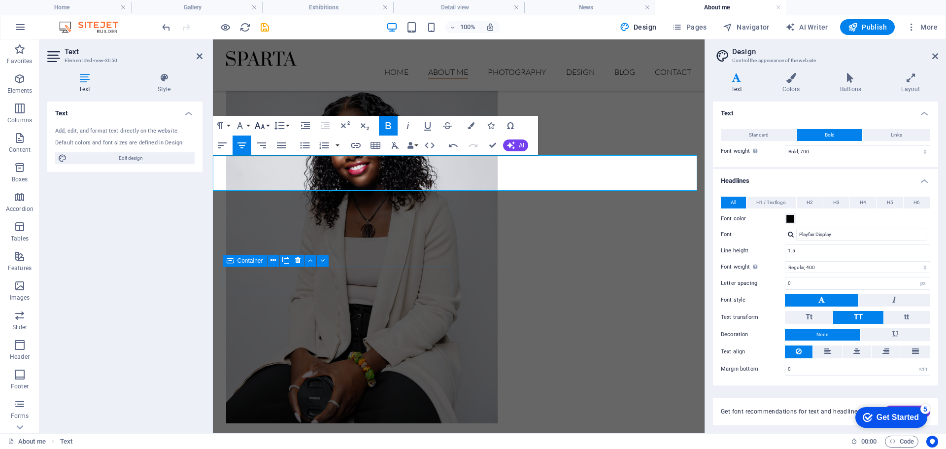
click at [265, 125] on icon "button" at bounding box center [260, 126] width 12 height 12
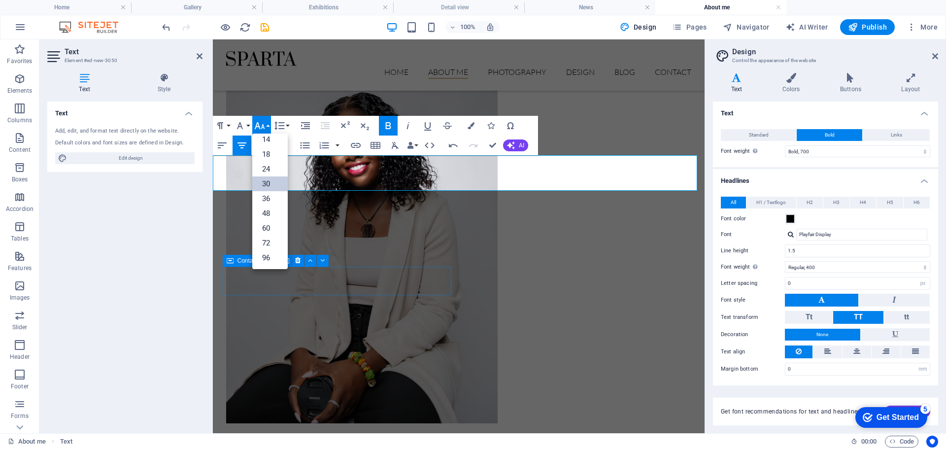
click at [266, 182] on link "30" at bounding box center [269, 183] width 35 height 15
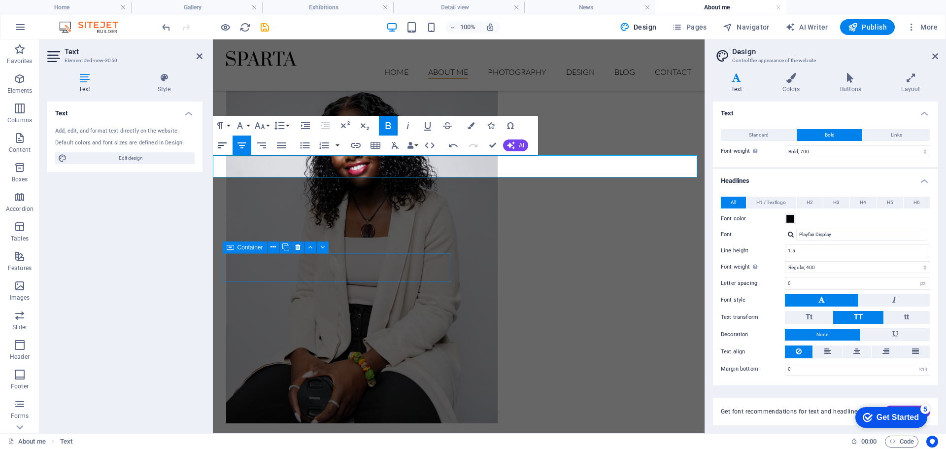
click at [221, 141] on icon "button" at bounding box center [222, 145] width 12 height 12
click at [831, 347] on icon at bounding box center [828, 351] width 7 height 12
click at [805, 350] on button at bounding box center [799, 351] width 28 height 13
click at [869, 371] on input "0" at bounding box center [858, 369] width 144 height 12
type input "0"
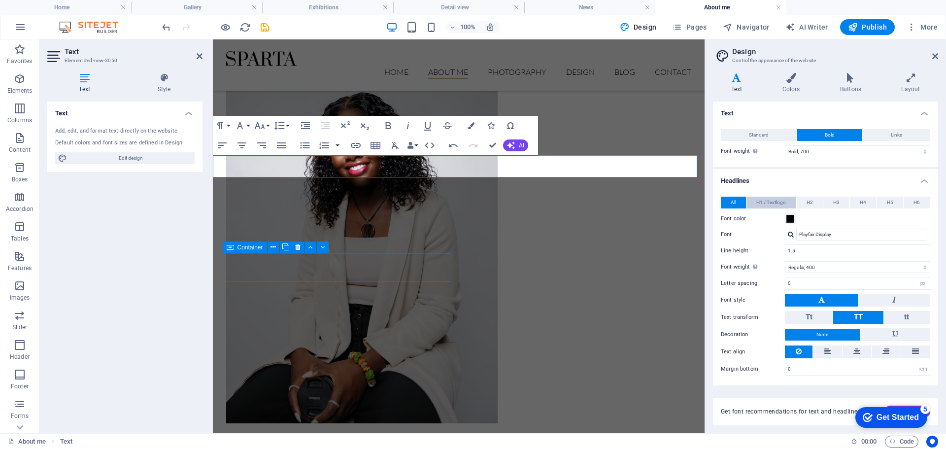
click at [774, 200] on span "H1 / Textlogo" at bounding box center [772, 203] width 30 height 12
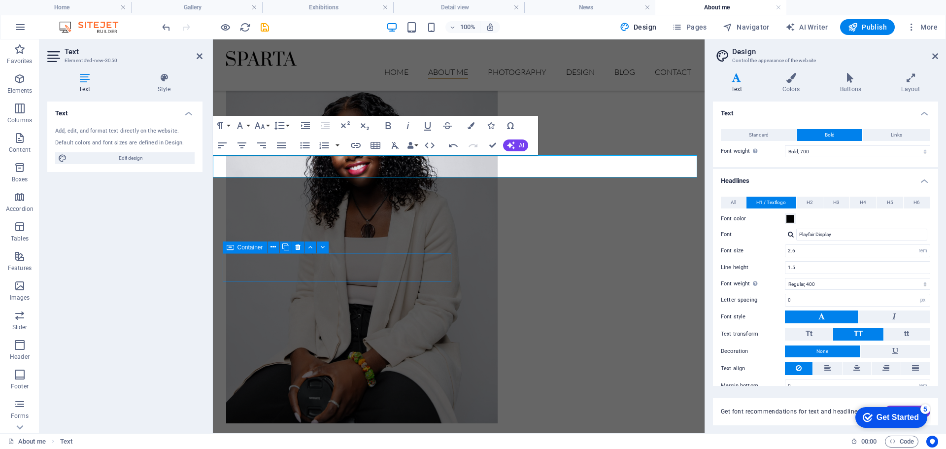
scroll to position [16, 0]
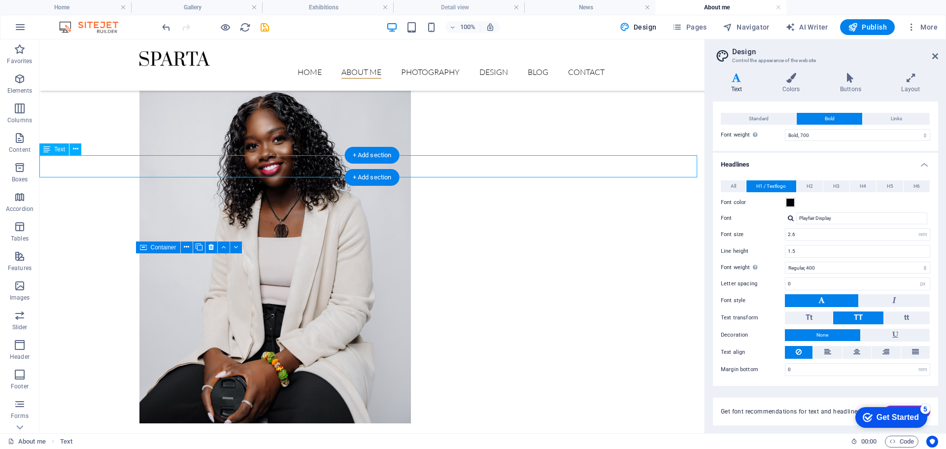
drag, startPoint x: 39, startPoint y: 168, endPoint x: 154, endPoint y: 164, distance: 114.9
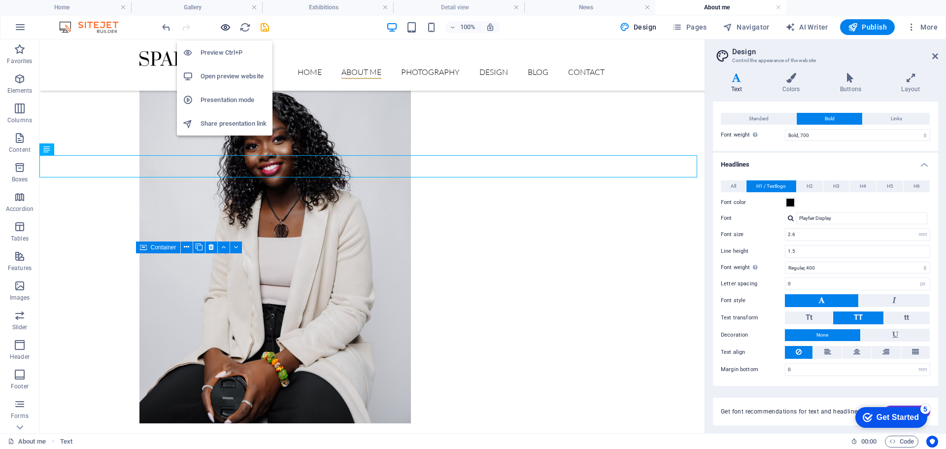
click at [225, 24] on icon "button" at bounding box center [225, 27] width 11 height 11
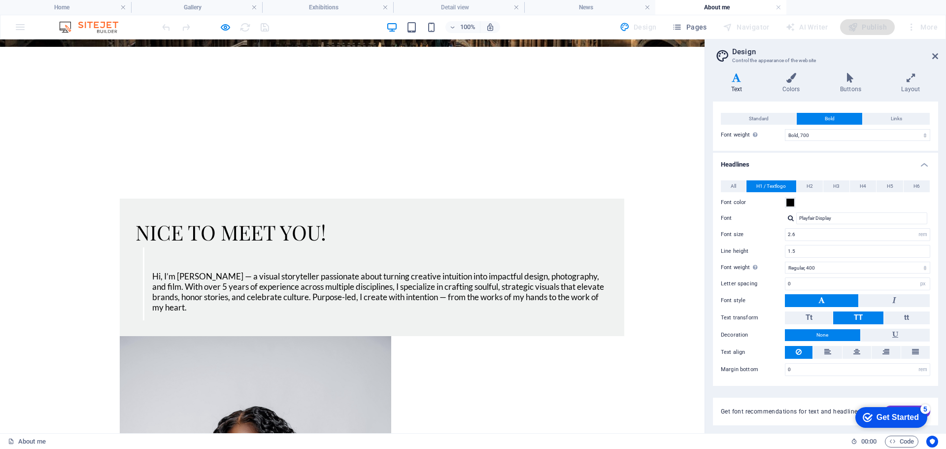
scroll to position [221, 0]
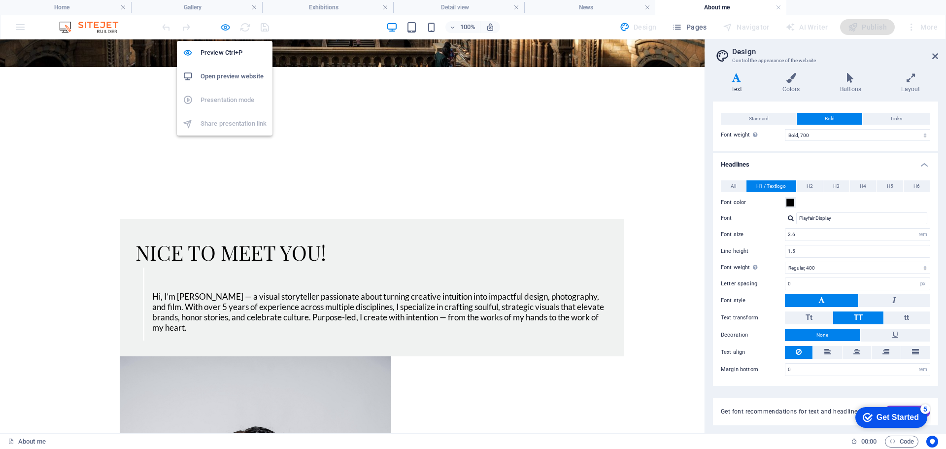
click at [227, 28] on icon "button" at bounding box center [225, 27] width 11 height 11
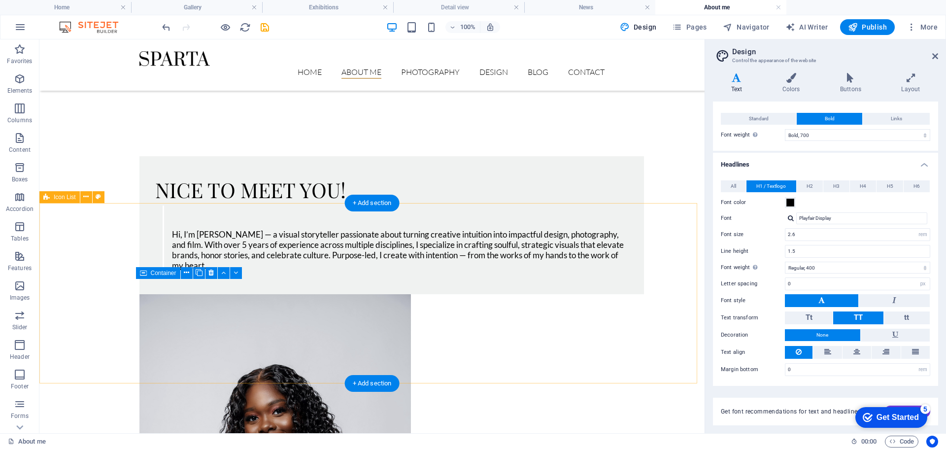
scroll to position [516, 0]
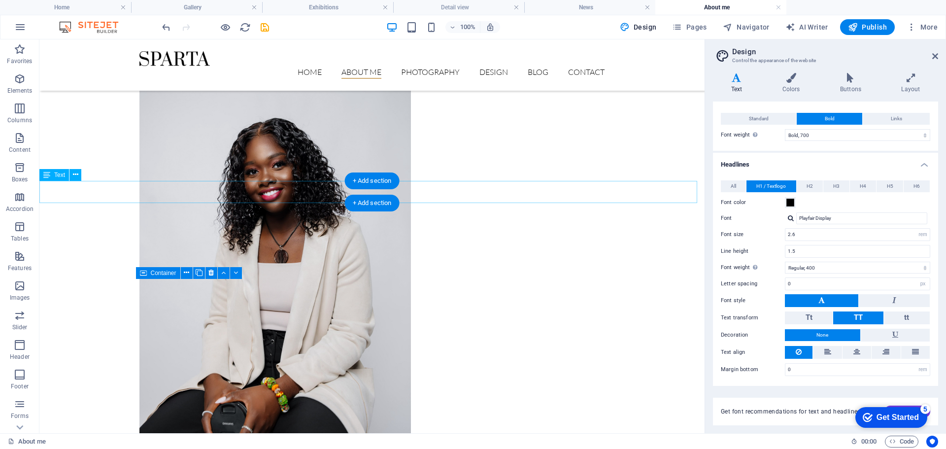
drag, startPoint x: 63, startPoint y: 190, endPoint x: 74, endPoint y: 189, distance: 10.9
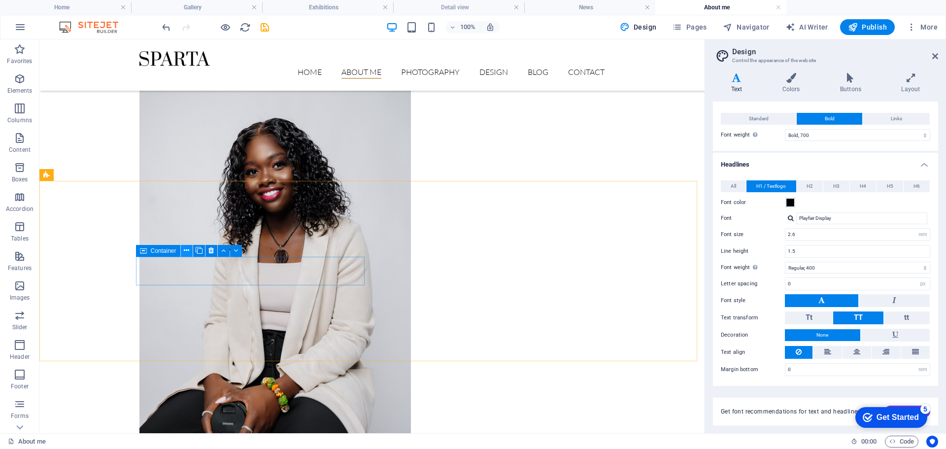
click at [186, 251] on icon at bounding box center [186, 250] width 5 height 10
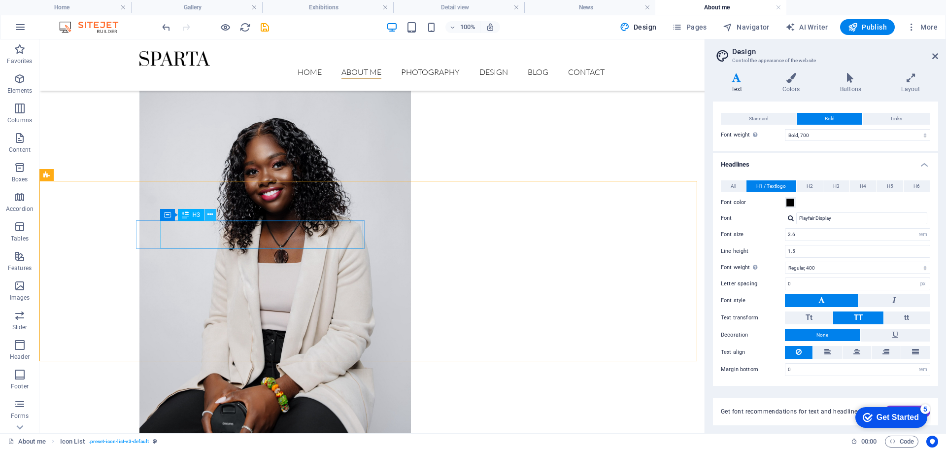
click at [215, 220] on button at bounding box center [211, 215] width 12 height 12
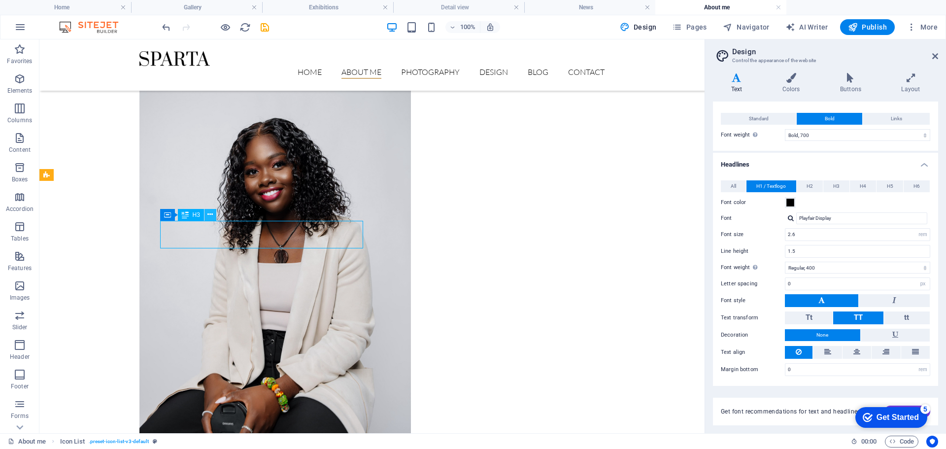
click at [215, 216] on button at bounding box center [211, 215] width 12 height 12
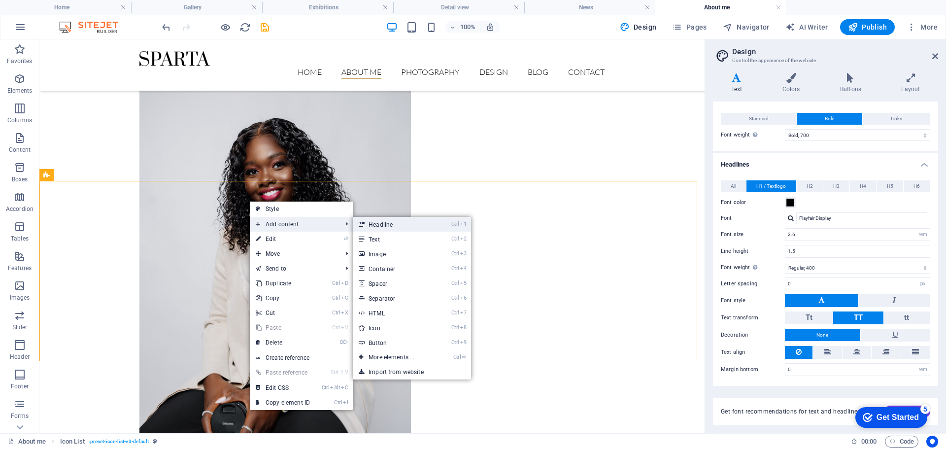
click at [364, 222] on icon at bounding box center [361, 224] width 5 height 15
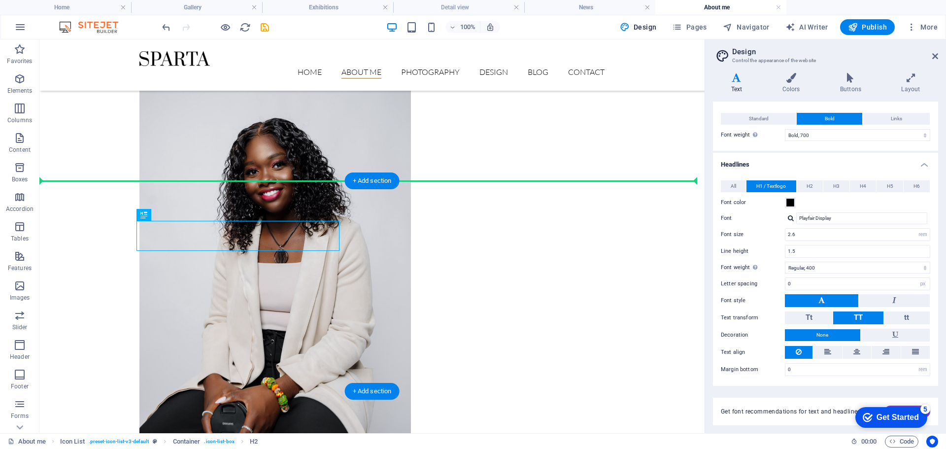
drag, startPoint x: 229, startPoint y: 222, endPoint x: 246, endPoint y: 211, distance: 20.5
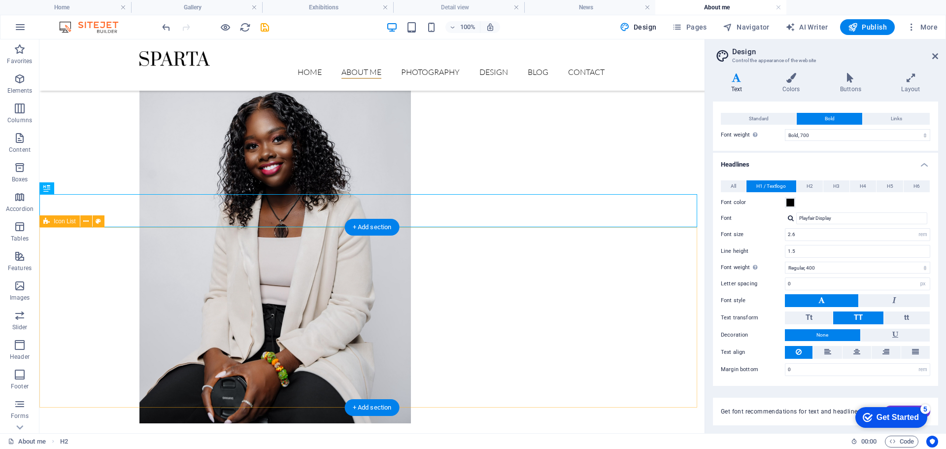
scroll to position [493, 0]
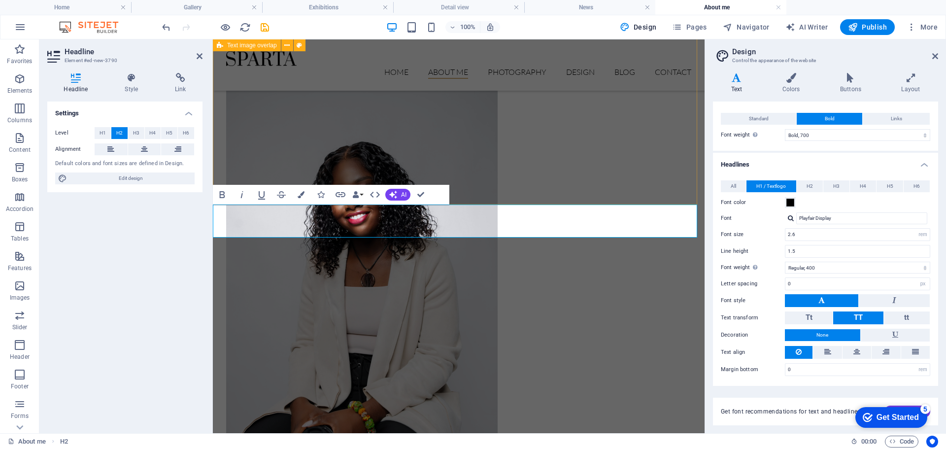
click at [303, 138] on div "Nice to meet you! Hi, I’m [PERSON_NAME] — a visual storyteller passionate about…" at bounding box center [459, 203] width 492 height 618
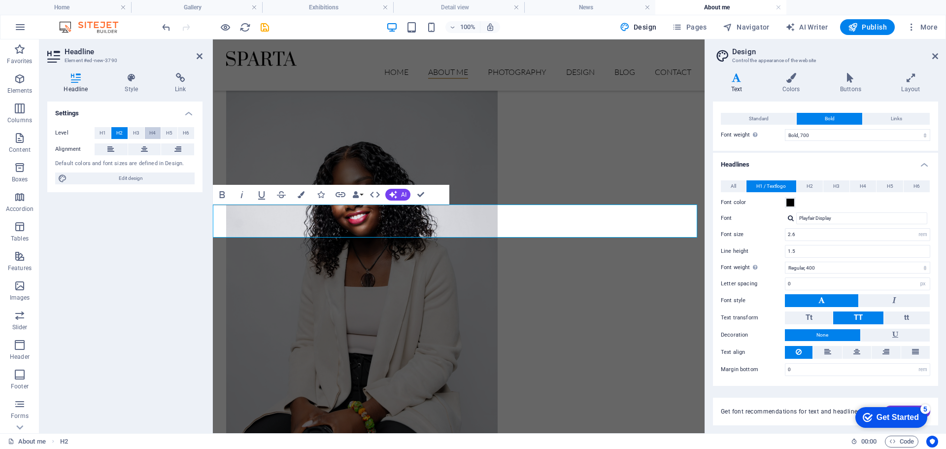
click at [153, 132] on span "H4" at bounding box center [152, 133] width 6 height 12
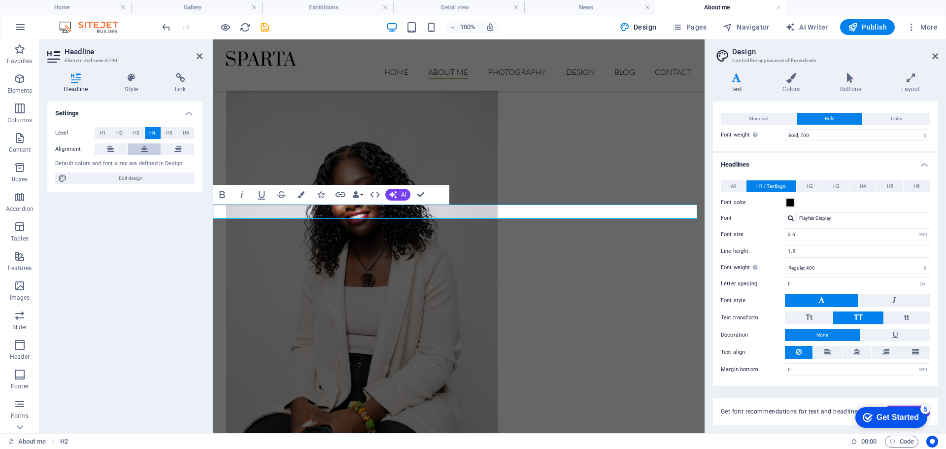
click at [144, 147] on icon at bounding box center [144, 149] width 7 height 12
click at [355, 134] on div "Nice to meet you! Hi, I’m [PERSON_NAME] — a visual storyteller passionate about…" at bounding box center [459, 203] width 492 height 618
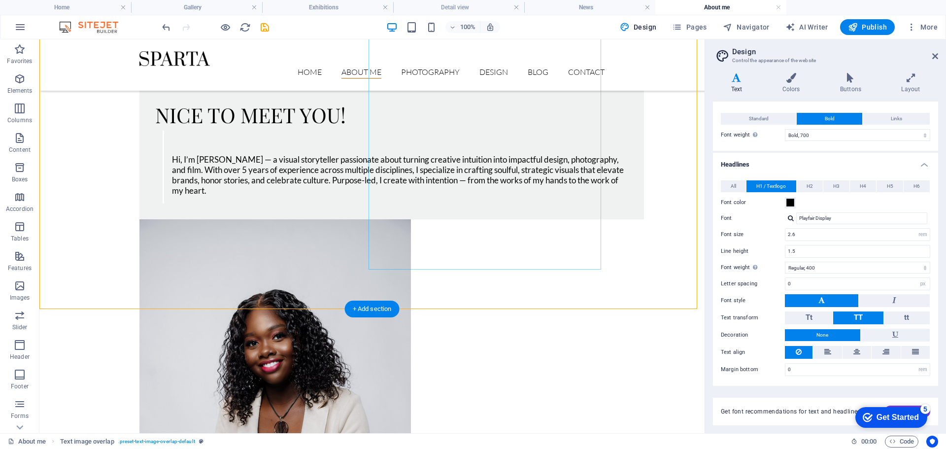
scroll to position [591, 0]
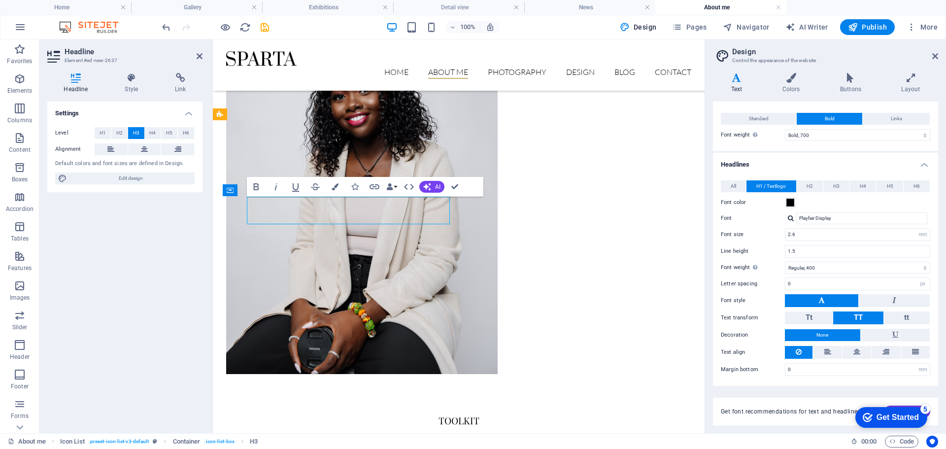
drag, startPoint x: 408, startPoint y: 210, endPoint x: 294, endPoint y: 208, distance: 113.9
drag, startPoint x: 310, startPoint y: 172, endPoint x: 619, endPoint y: 233, distance: 315.5
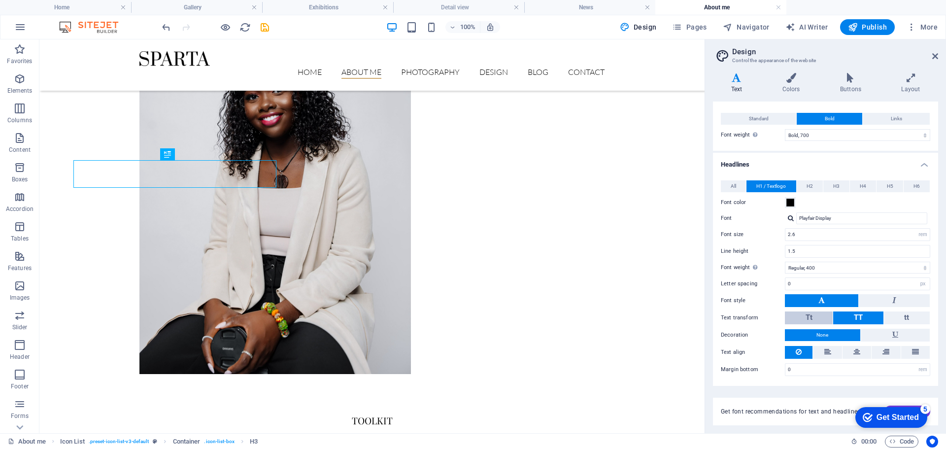
click at [810, 319] on span "Tt" at bounding box center [809, 317] width 7 height 9
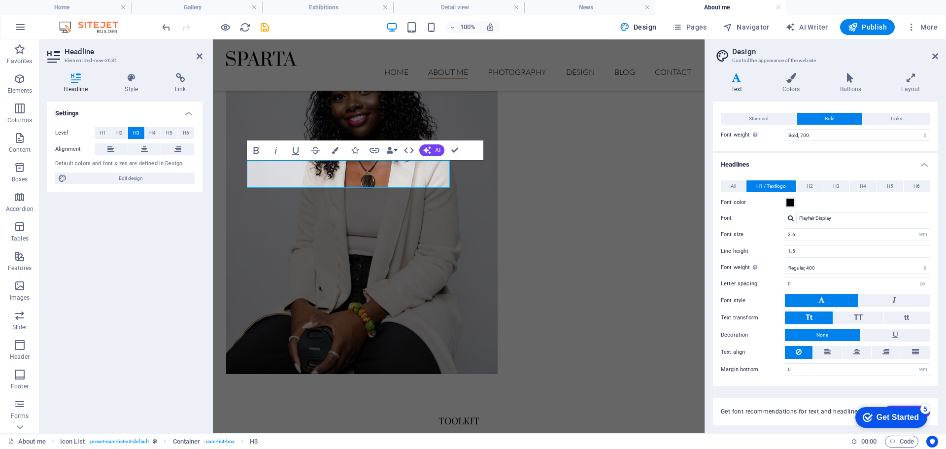
click at [808, 315] on span "Tt" at bounding box center [809, 317] width 7 height 9
click at [811, 317] on span "Tt" at bounding box center [809, 317] width 7 height 9
click at [855, 319] on span "TT" at bounding box center [858, 317] width 9 height 9
click at [815, 311] on button "Tt" at bounding box center [809, 317] width 48 height 13
click at [858, 319] on span "TT" at bounding box center [858, 317] width 9 height 9
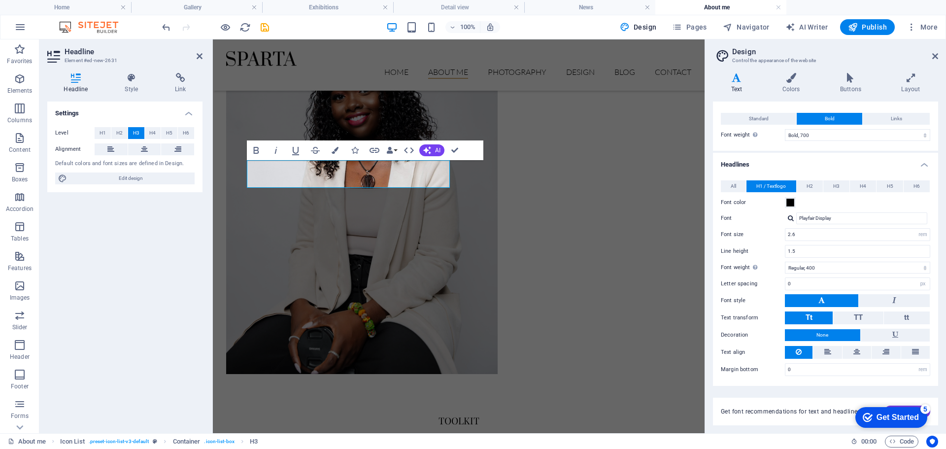
click at [575, 413] on div "Toolkit" at bounding box center [459, 420] width 492 height 14
click at [168, 27] on icon "undo" at bounding box center [166, 27] width 11 height 11
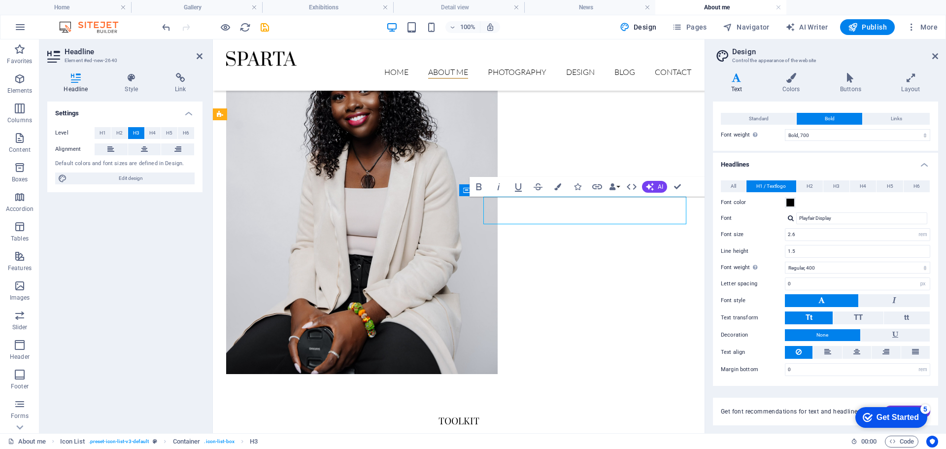
drag, startPoint x: 599, startPoint y: 210, endPoint x: 550, endPoint y: 206, distance: 49.4
drag, startPoint x: 587, startPoint y: 208, endPoint x: 537, endPoint y: 211, distance: 49.9
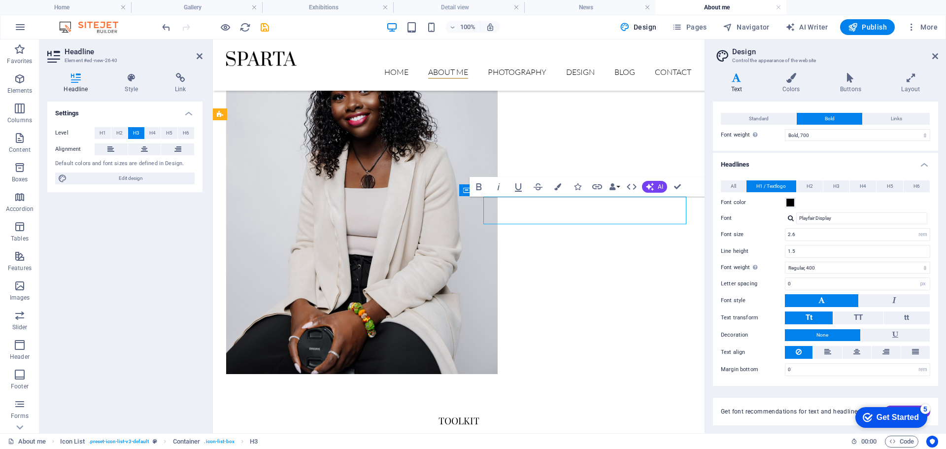
drag, startPoint x: 536, startPoint y: 210, endPoint x: 597, endPoint y: 209, distance: 61.6
drag, startPoint x: 830, startPoint y: 216, endPoint x: 616, endPoint y: 174, distance: 218.4
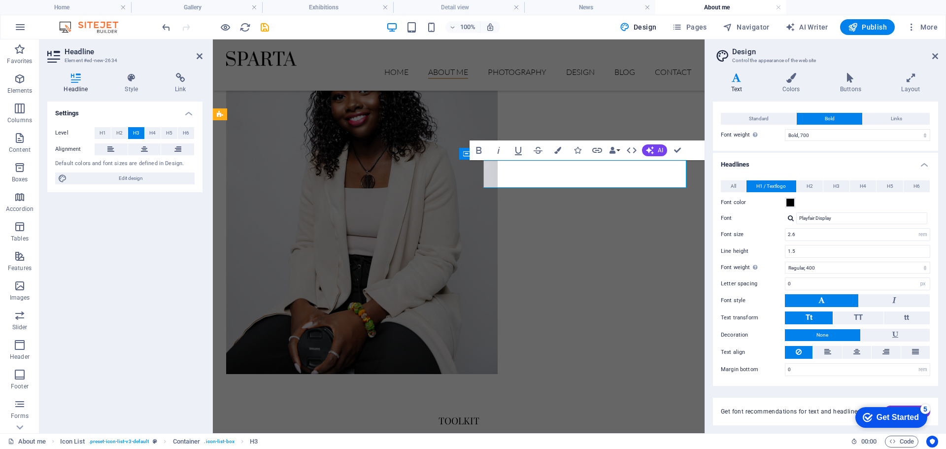
drag, startPoint x: 588, startPoint y: 173, endPoint x: 668, endPoint y: 171, distance: 80.4
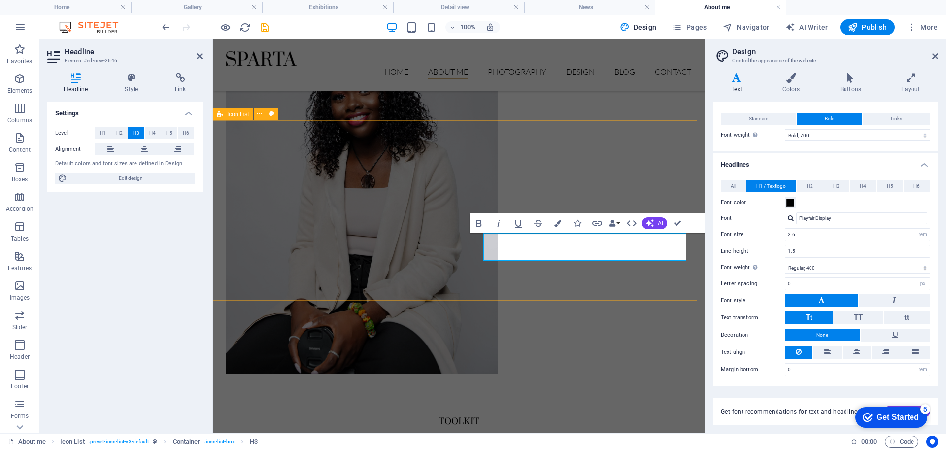
drag, startPoint x: 541, startPoint y: 294, endPoint x: 713, endPoint y: 296, distance: 171.5
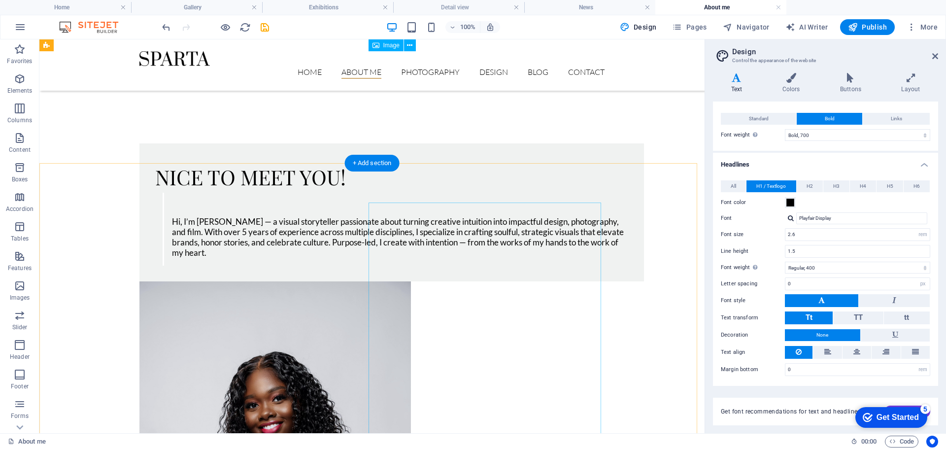
scroll to position [0, 0]
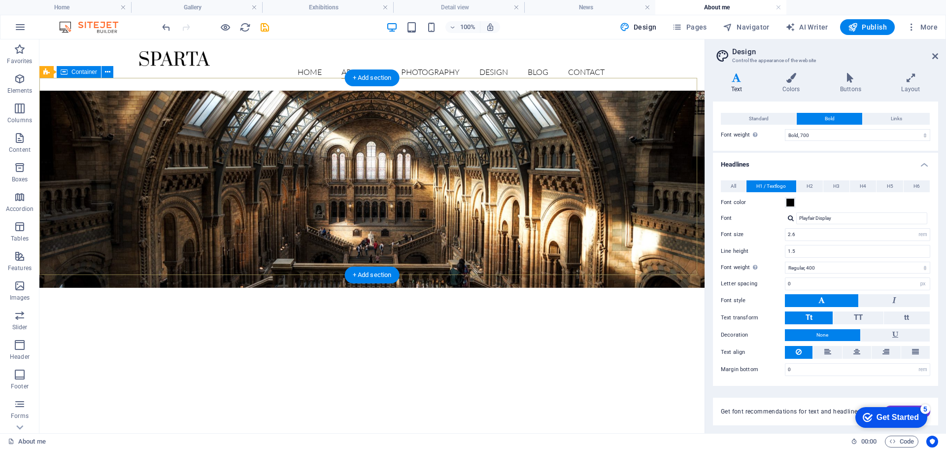
click at [605, 288] on div "About me" at bounding box center [371, 344] width 665 height 112
click at [197, 288] on div "About me" at bounding box center [371, 344] width 665 height 112
click at [112, 288] on div "About me" at bounding box center [371, 344] width 665 height 112
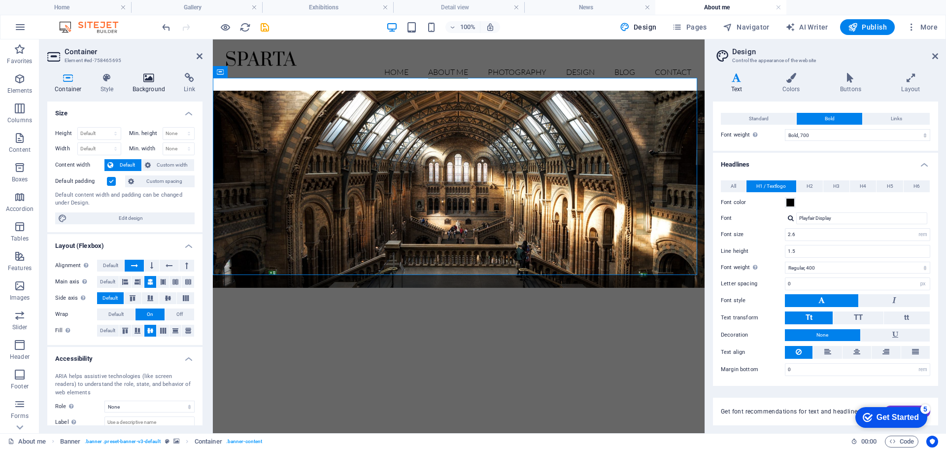
click at [143, 81] on icon at bounding box center [149, 78] width 48 height 10
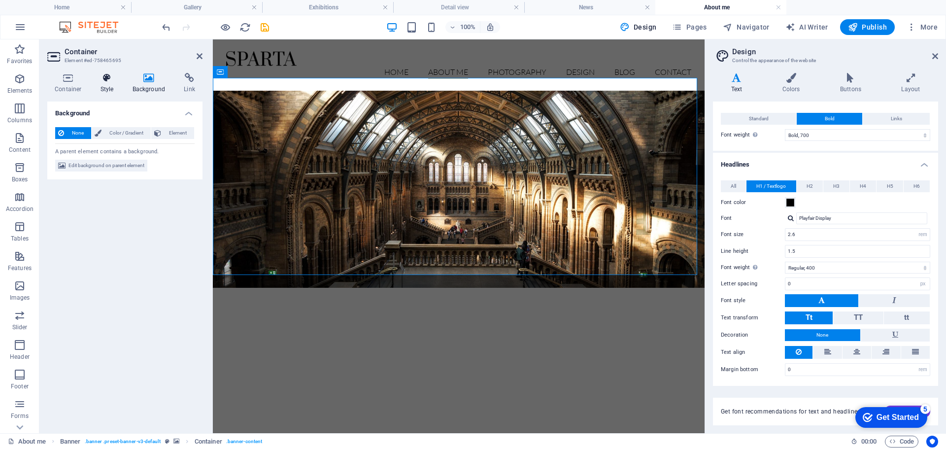
click at [106, 83] on h4 "Style" at bounding box center [109, 83] width 32 height 21
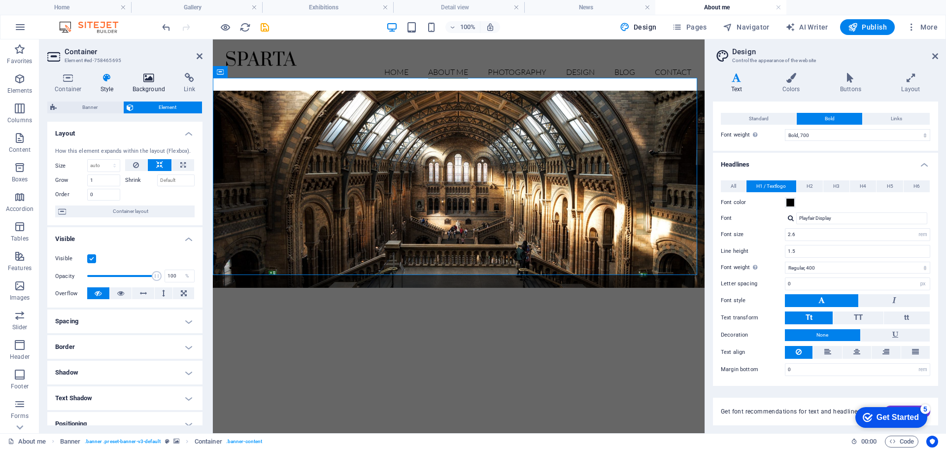
click at [143, 78] on icon at bounding box center [149, 78] width 48 height 10
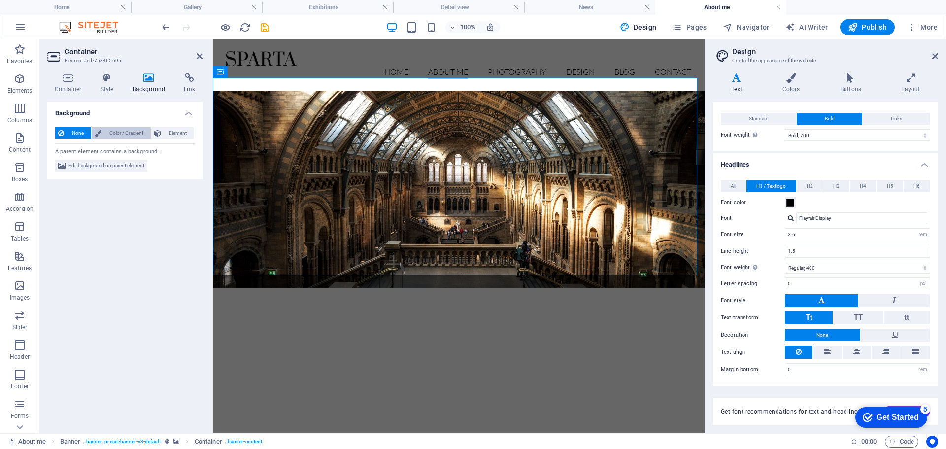
click at [134, 135] on span "Color / Gradient" at bounding box center [125, 133] width 43 height 12
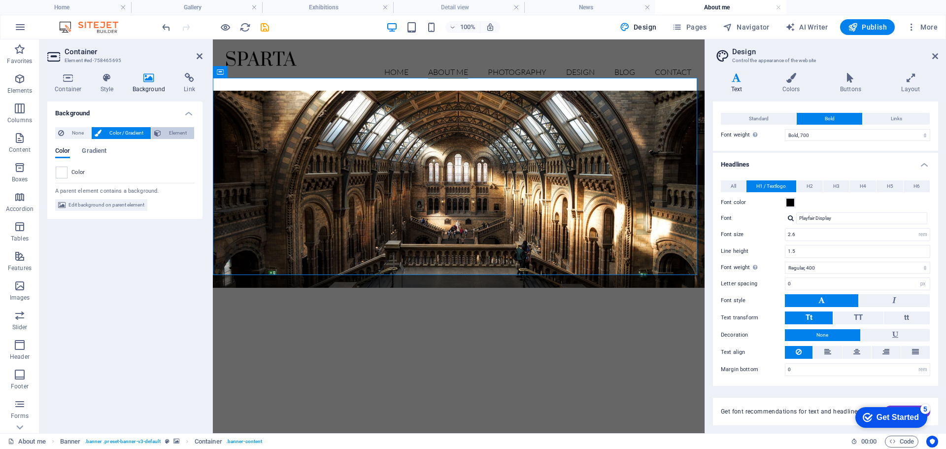
click at [168, 132] on span "Element" at bounding box center [177, 133] width 27 height 12
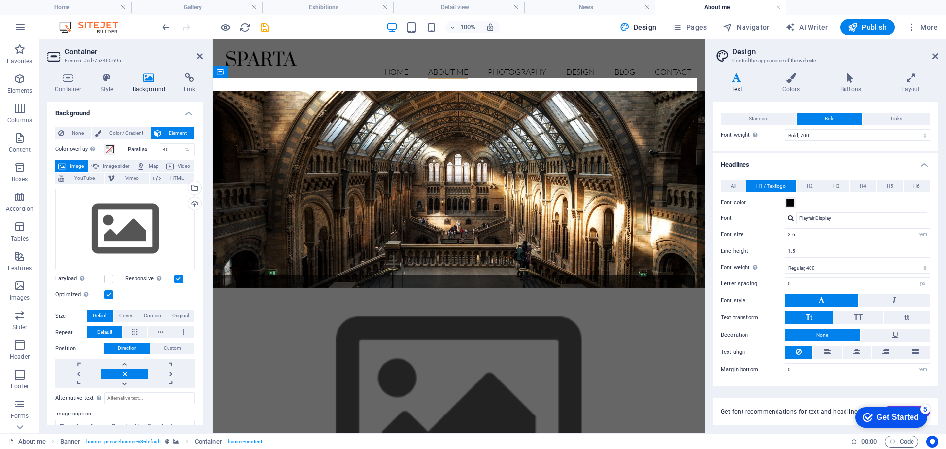
scroll to position [89, 0]
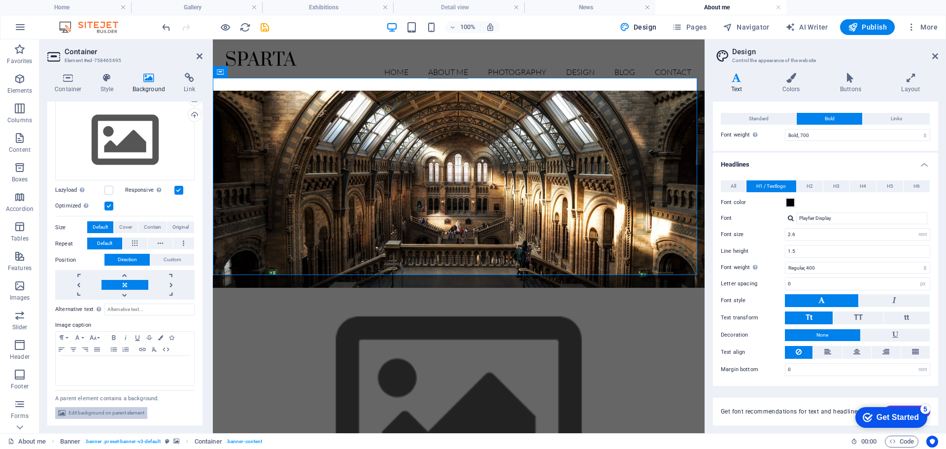
click at [116, 413] on span "Edit background on parent element" at bounding box center [107, 413] width 76 height 12
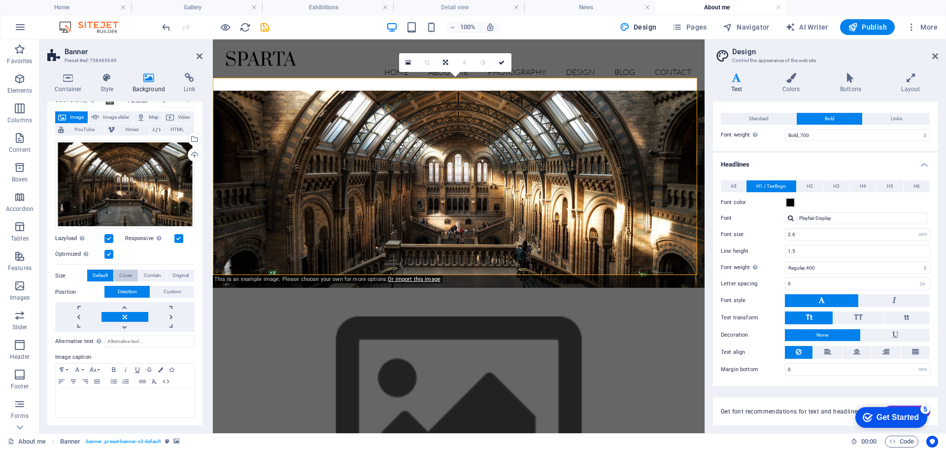
scroll to position [0, 0]
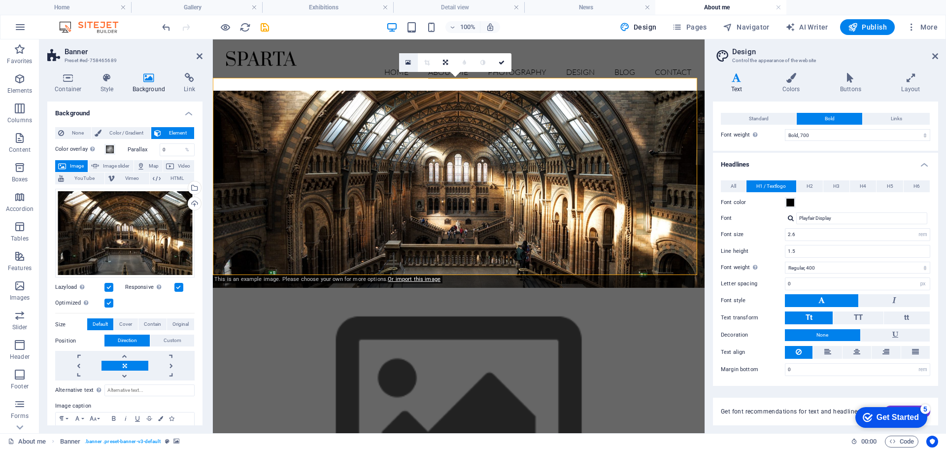
click at [410, 63] on icon at bounding box center [408, 62] width 5 height 7
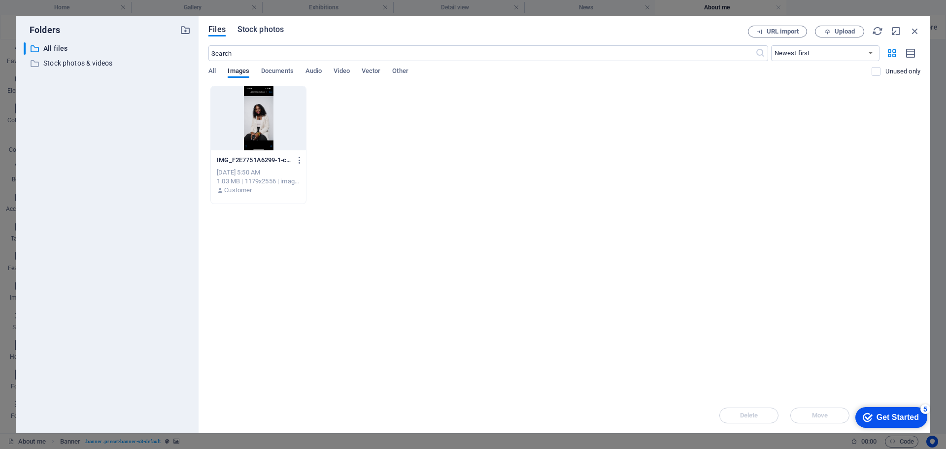
click at [256, 28] on span "Stock photos" at bounding box center [261, 30] width 46 height 12
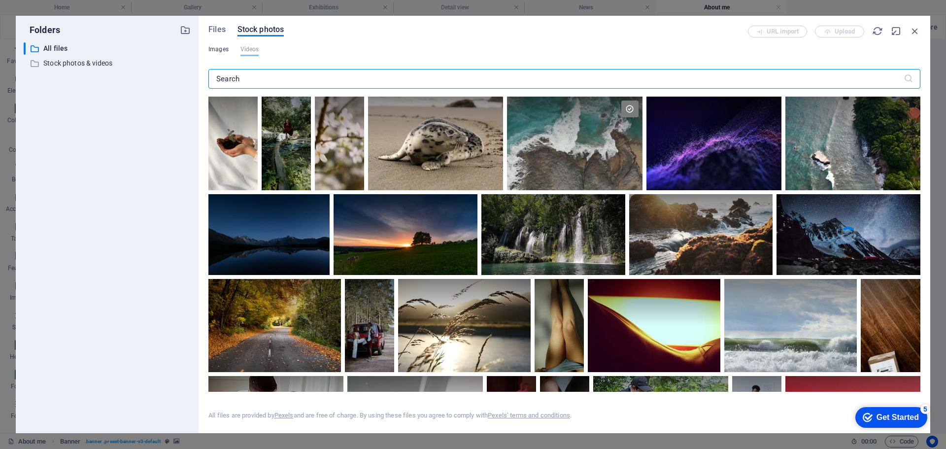
click at [212, 45] on div "Files Stock photos URL import Upload Images Videos ​ Your browser does not supp…" at bounding box center [564, 225] width 712 height 398
click at [211, 45] on span "Images" at bounding box center [218, 49] width 20 height 12
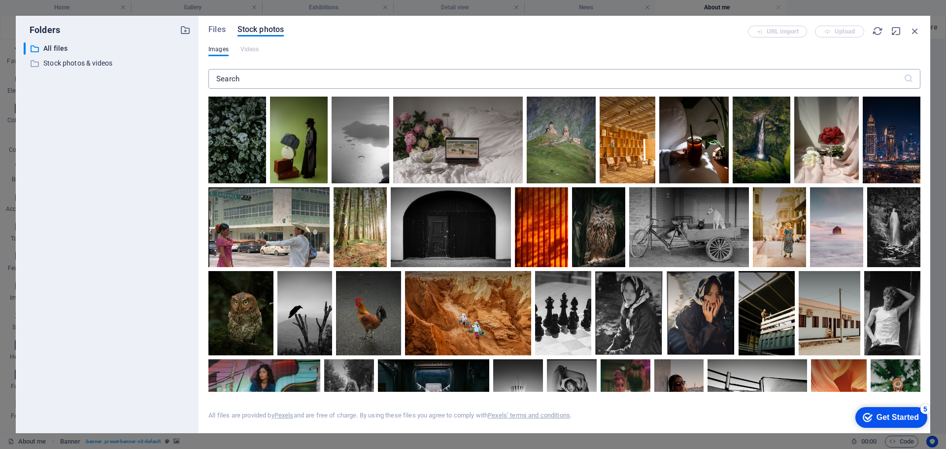
click at [349, 84] on input "text" at bounding box center [555, 79] width 695 height 20
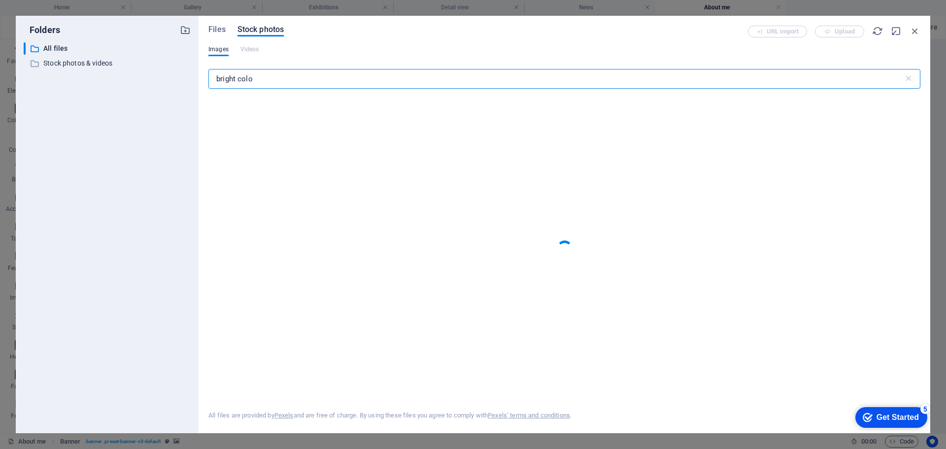
type input "bright color"
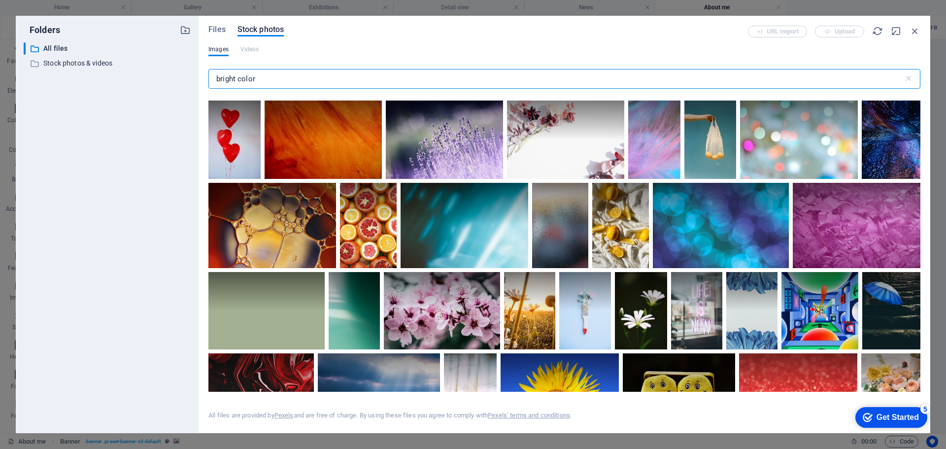
scroll to position [3006, 0]
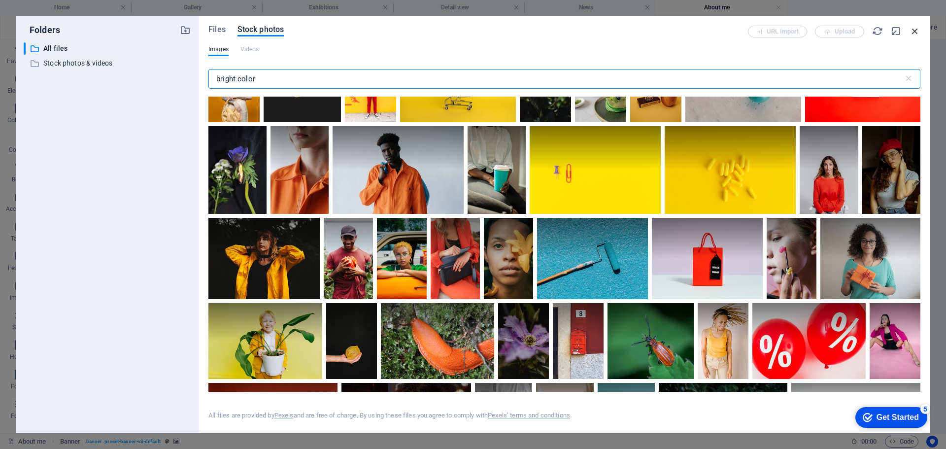
click at [914, 30] on icon "button" at bounding box center [915, 31] width 11 height 11
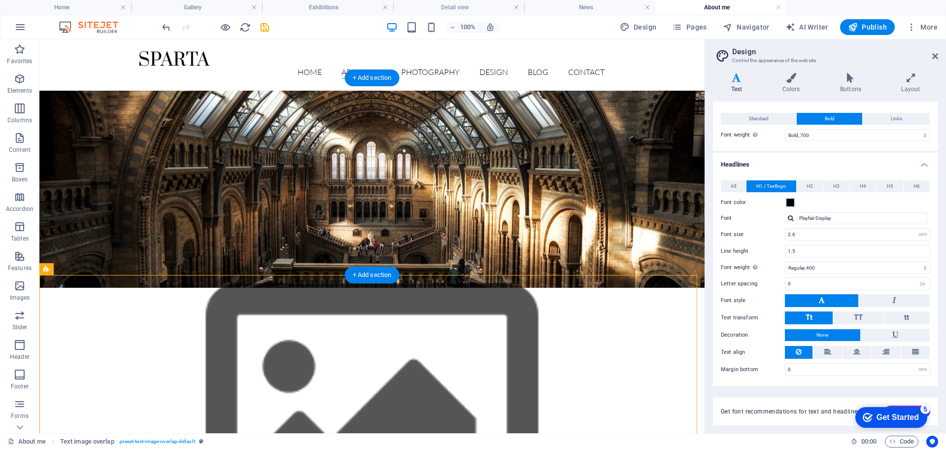
click at [519, 273] on figure at bounding box center [371, 411] width 665 height 276
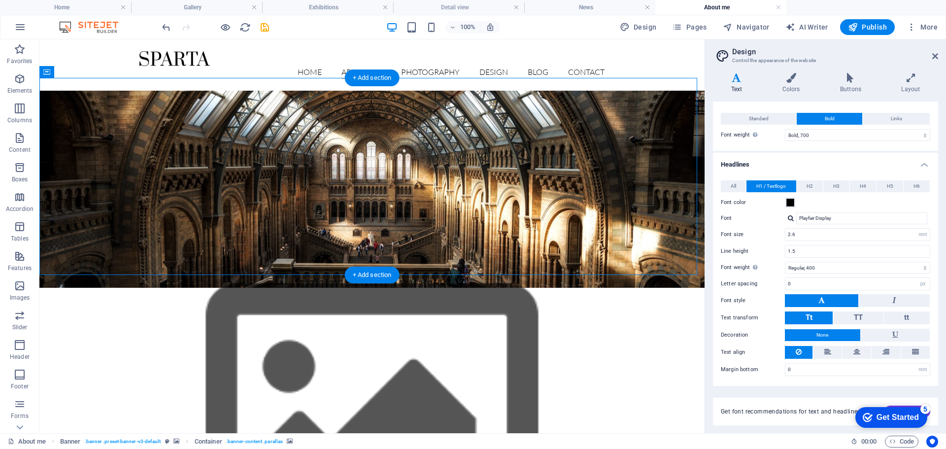
click at [519, 273] on figure at bounding box center [371, 411] width 665 height 276
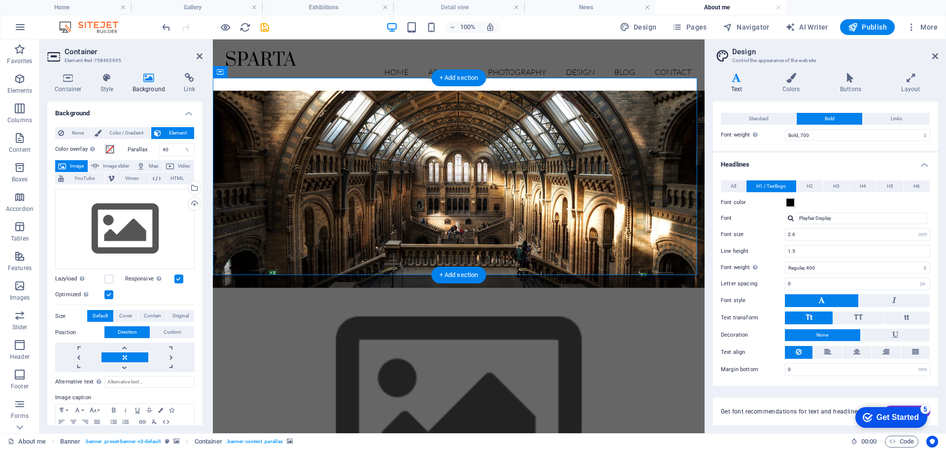
click at [369, 273] on figure at bounding box center [459, 411] width 492 height 276
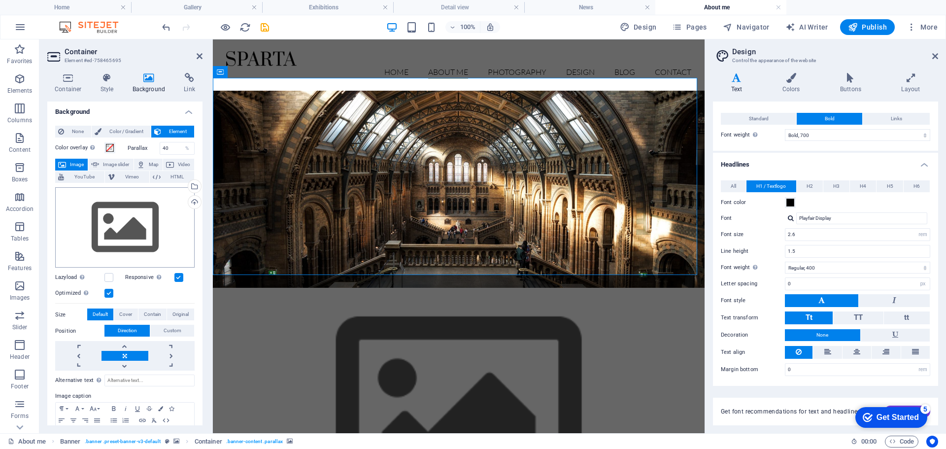
scroll to position [0, 0]
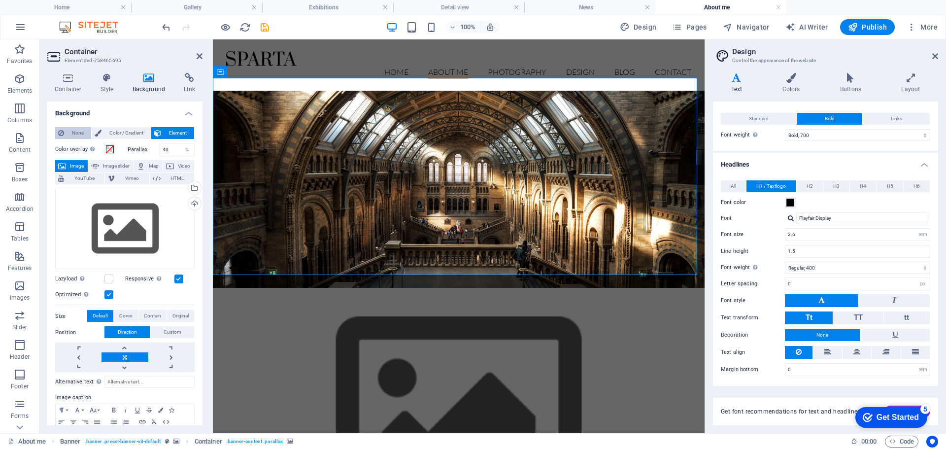
click at [68, 131] on span "None" at bounding box center [77, 133] width 21 height 12
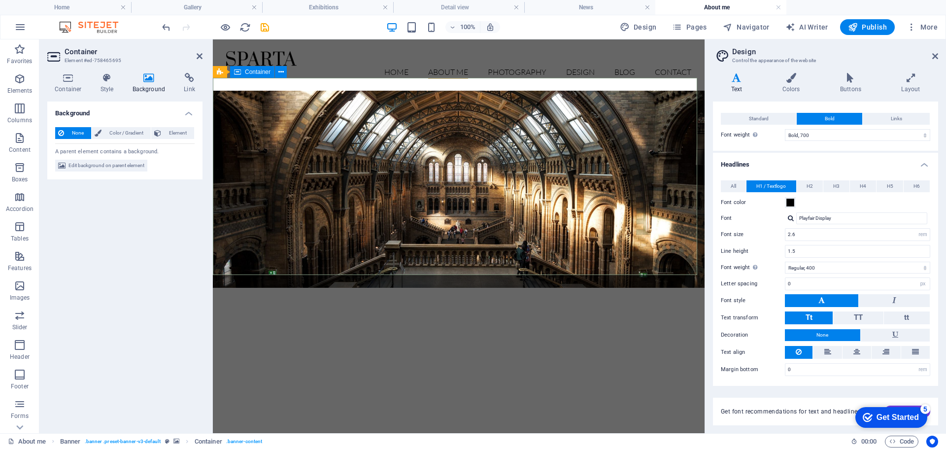
click at [238, 288] on div "About me" at bounding box center [459, 344] width 492 height 112
click at [55, 82] on icon at bounding box center [68, 78] width 42 height 10
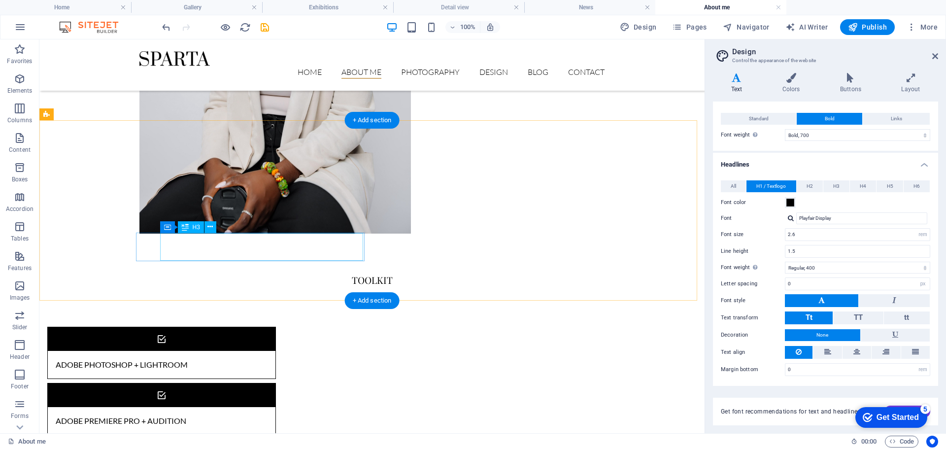
scroll to position [591, 0]
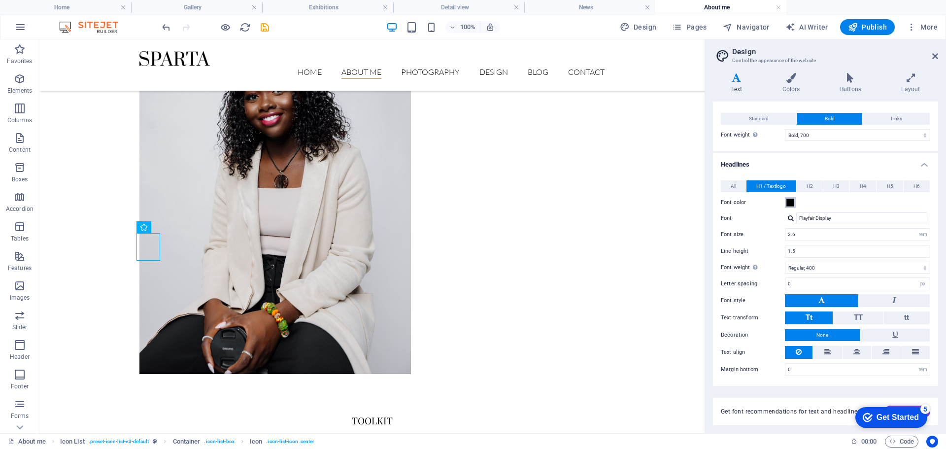
click at [790, 203] on span at bounding box center [791, 203] width 8 height 8
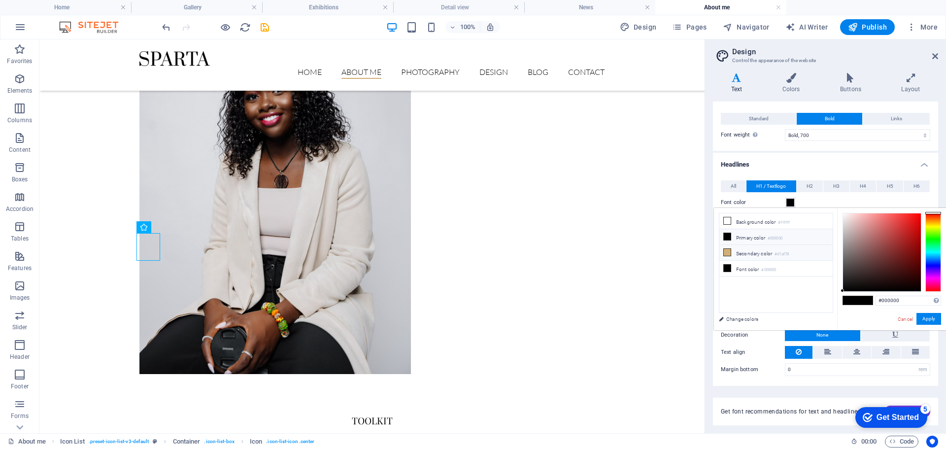
click at [727, 251] on icon at bounding box center [727, 252] width 7 height 7
type input "#d1af78"
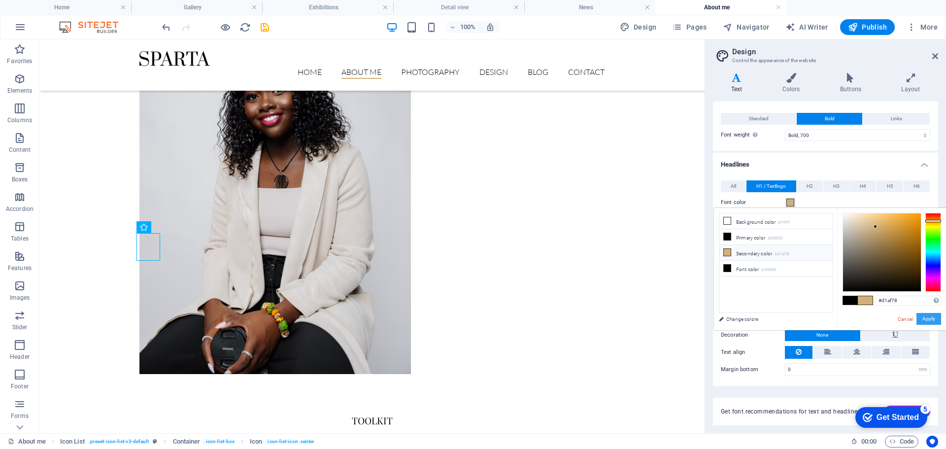
click at [924, 317] on button "Apply" at bounding box center [929, 319] width 25 height 12
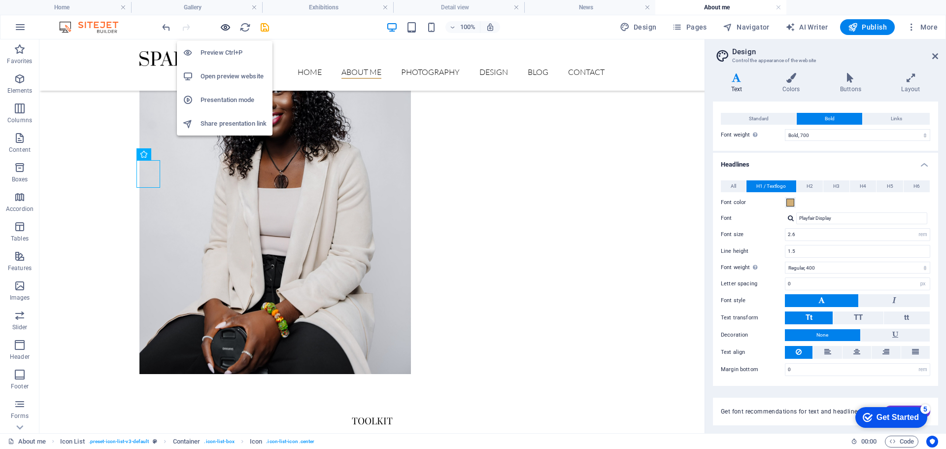
click at [226, 26] on icon "button" at bounding box center [225, 27] width 11 height 11
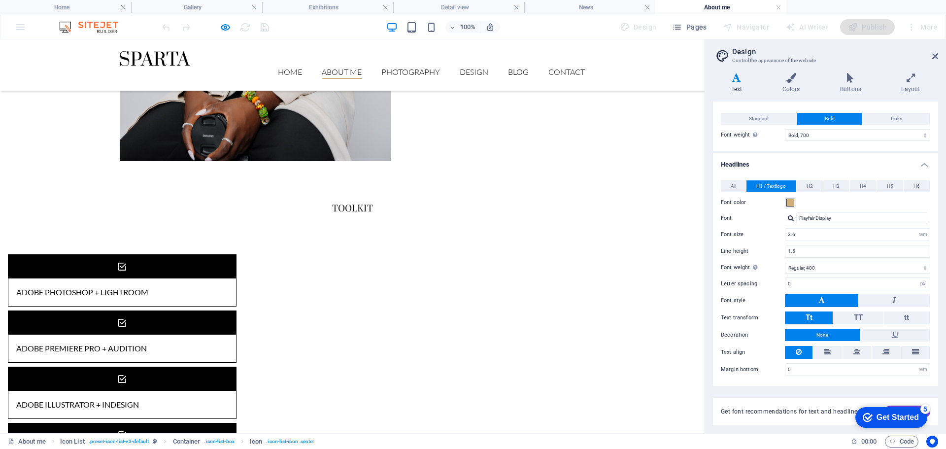
scroll to position [509, 0]
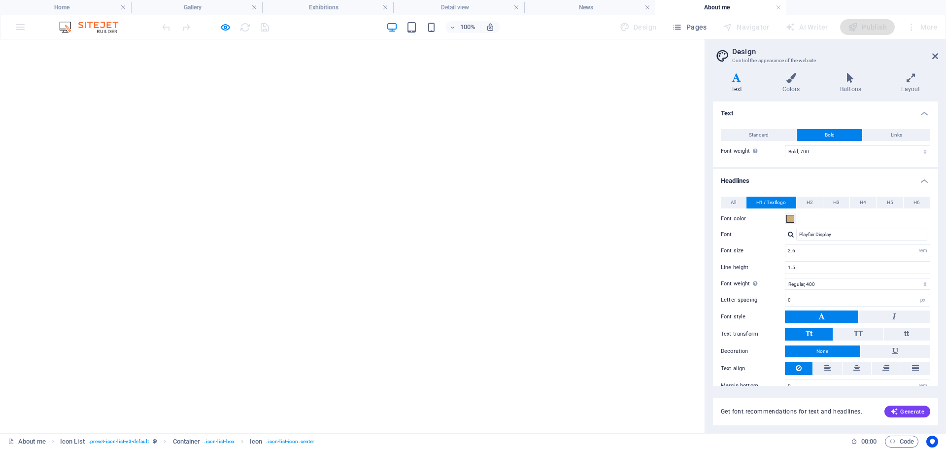
select select "700"
select select "rem"
select select "400"
select select "px"
select select "rem"
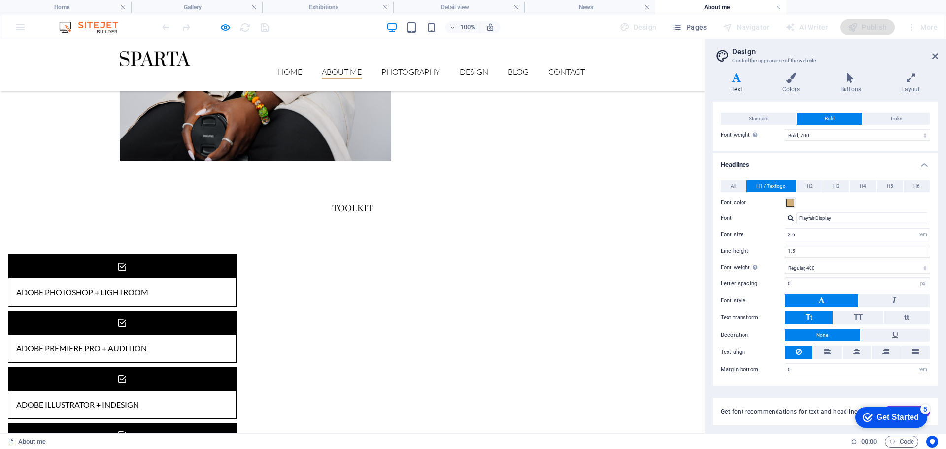
scroll to position [804, 0]
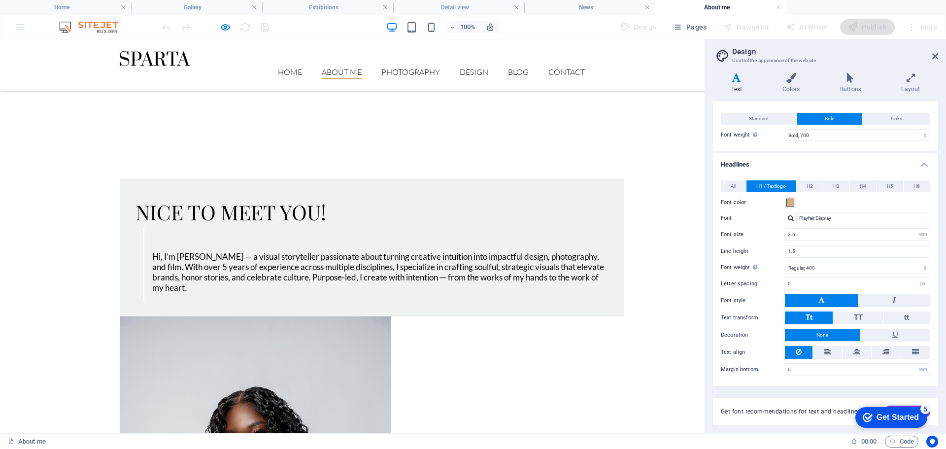
scroll to position [296, 0]
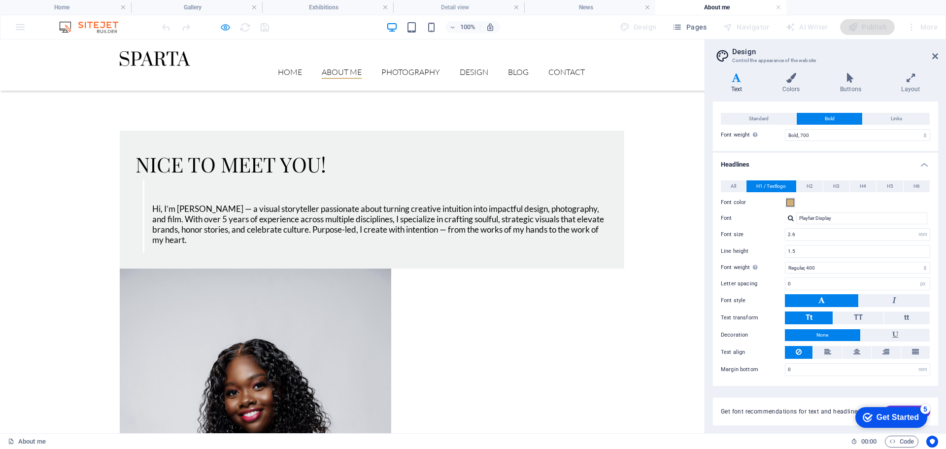
click at [220, 26] on icon "button" at bounding box center [225, 27] width 11 height 11
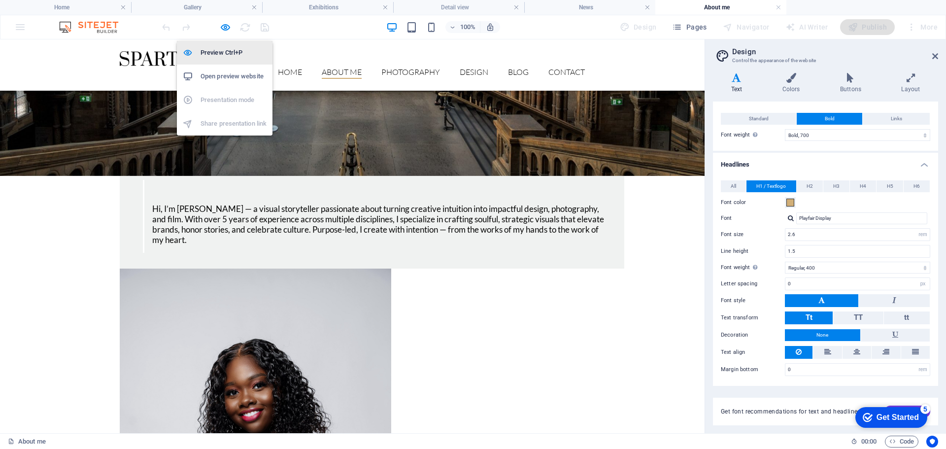
click at [205, 52] on h6 "Preview Ctrl+P" at bounding box center [234, 53] width 66 height 12
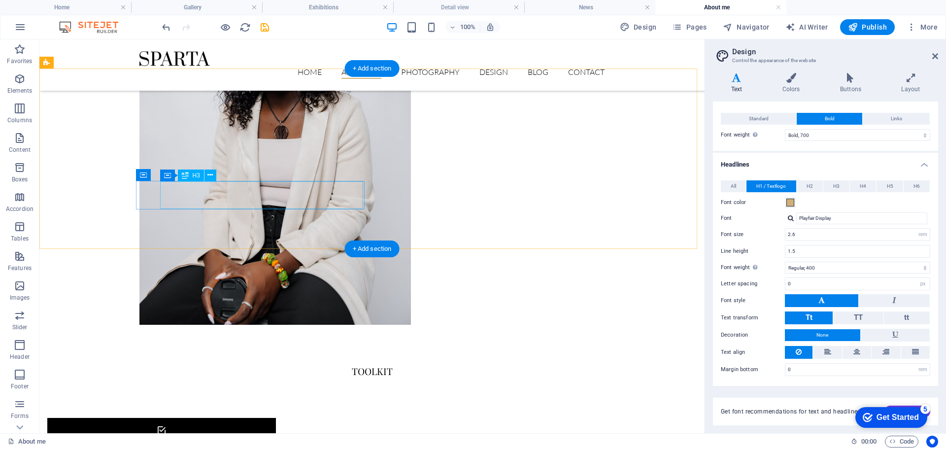
scroll to position [690, 0]
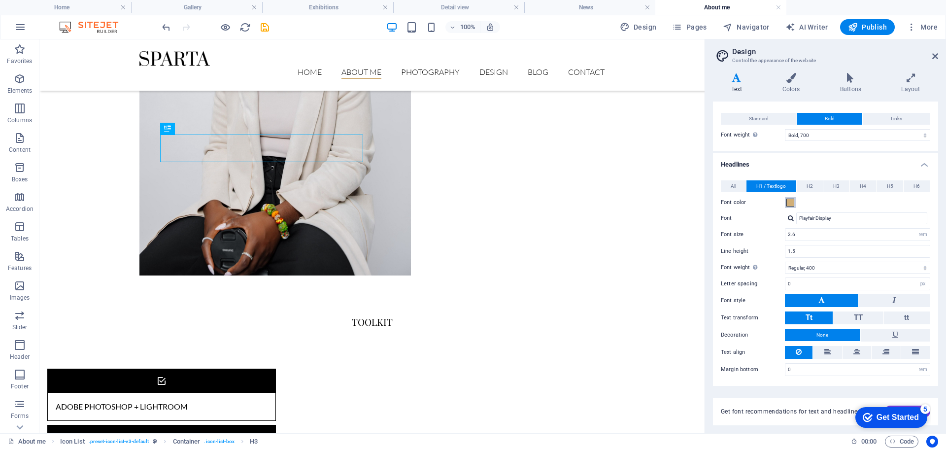
click at [790, 201] on span at bounding box center [791, 203] width 8 height 8
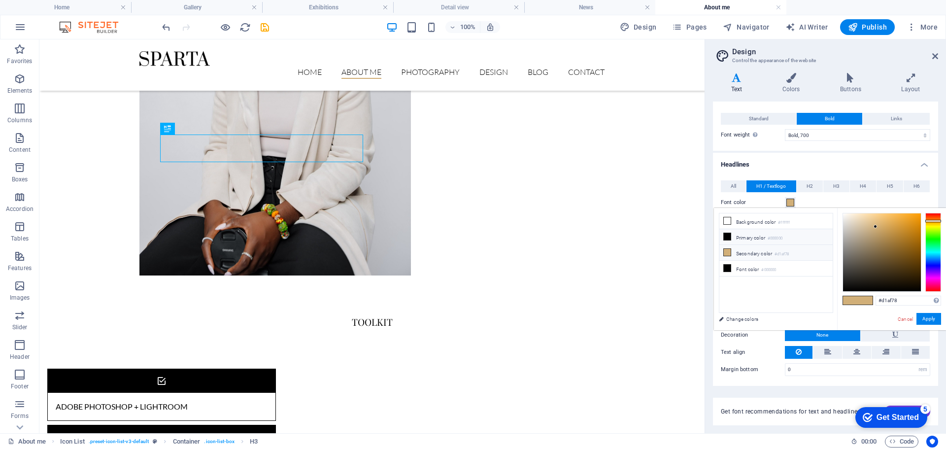
click at [727, 237] on icon at bounding box center [727, 236] width 7 height 7
type input "#000000"
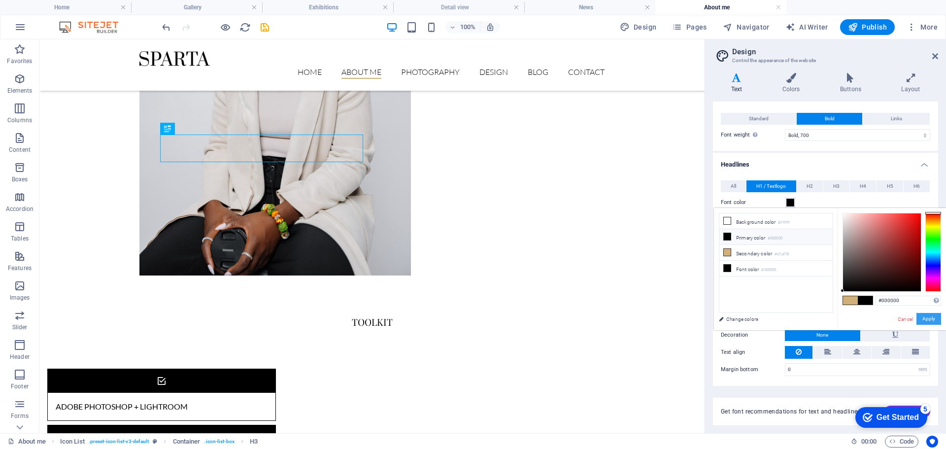
click at [932, 319] on button "Apply" at bounding box center [929, 319] width 25 height 12
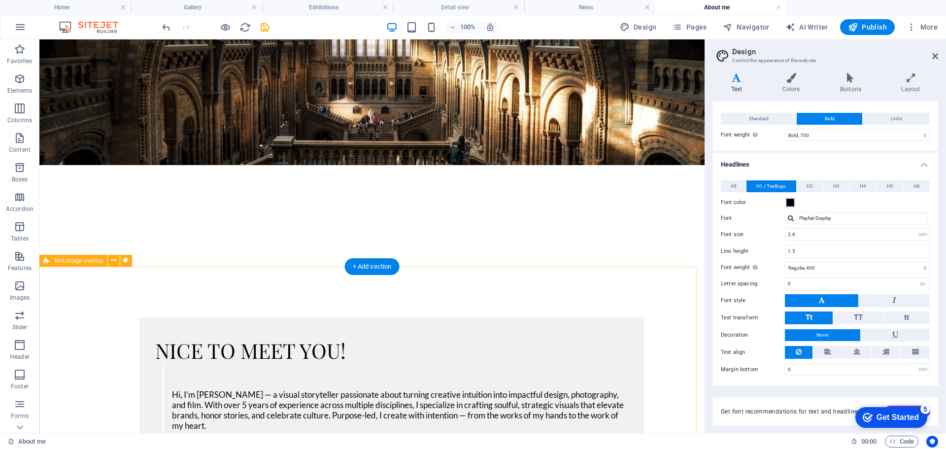
scroll to position [0, 0]
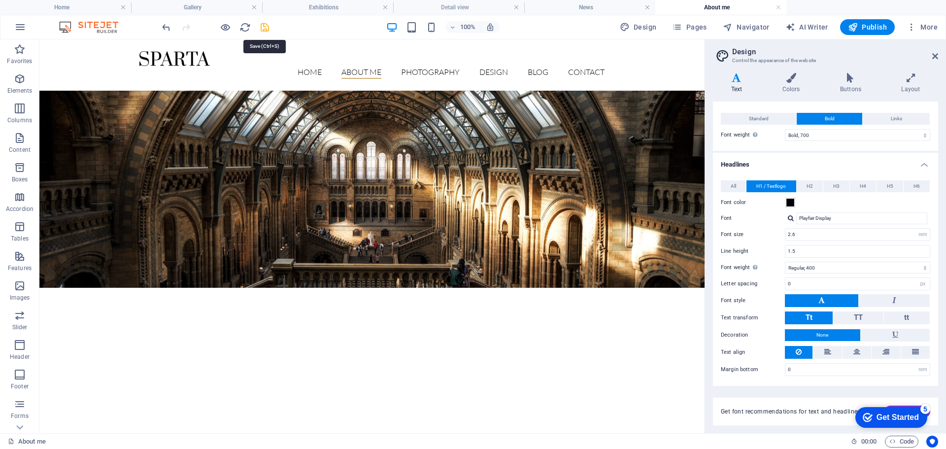
click at [263, 28] on icon "save" at bounding box center [264, 27] width 11 height 11
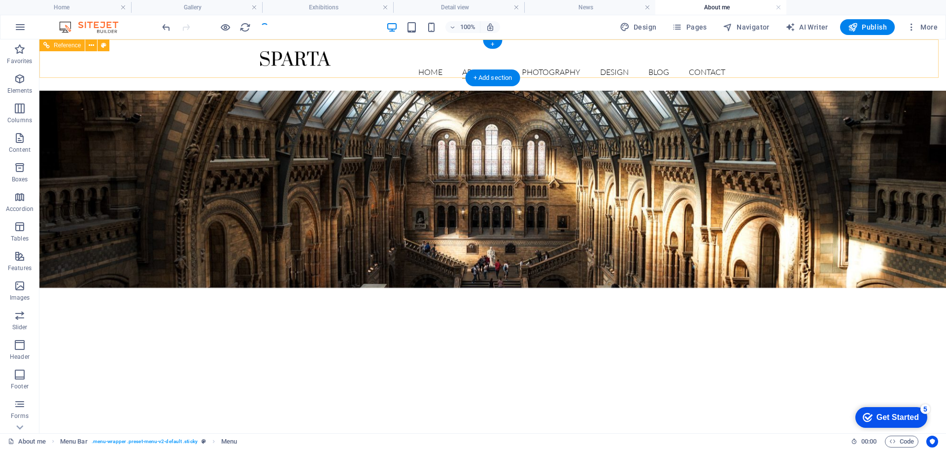
click at [427, 66] on nav "Home About me Photography Design Blog Detail view Contact" at bounding box center [492, 72] width 465 height 13
click at [679, 29] on icon "button" at bounding box center [677, 27] width 10 height 10
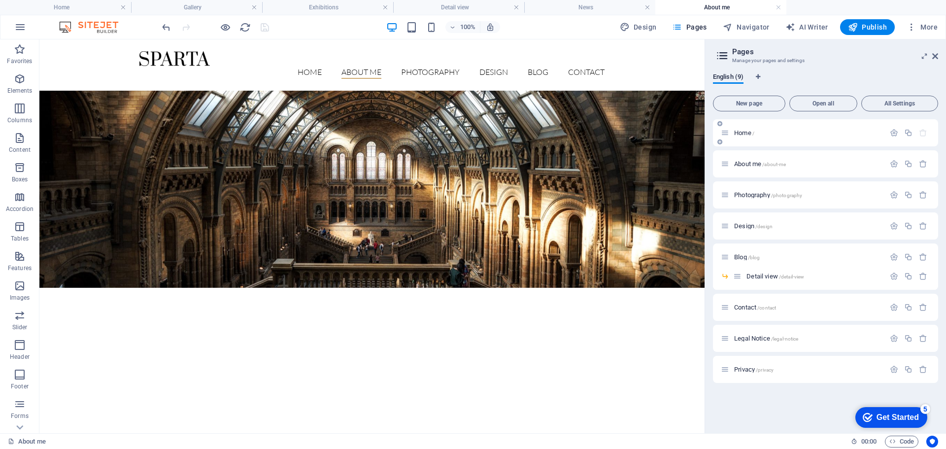
click at [744, 130] on span "Home /" at bounding box center [744, 132] width 20 height 7
click at [745, 129] on div "Home /" at bounding box center [803, 132] width 164 height 11
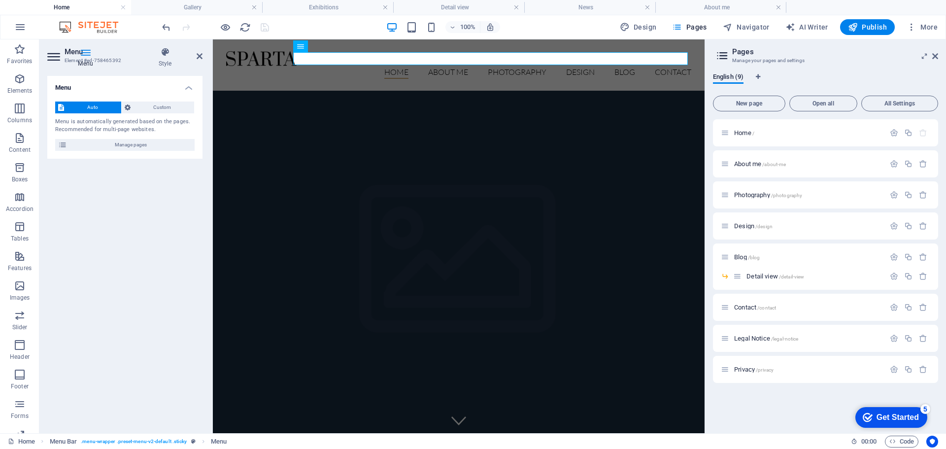
click at [204, 56] on div "Menu Style Menu Auto Custom Menu is automatically generated based on the pages.…" at bounding box center [124, 236] width 171 height 394
click at [199, 57] on icon at bounding box center [200, 56] width 6 height 8
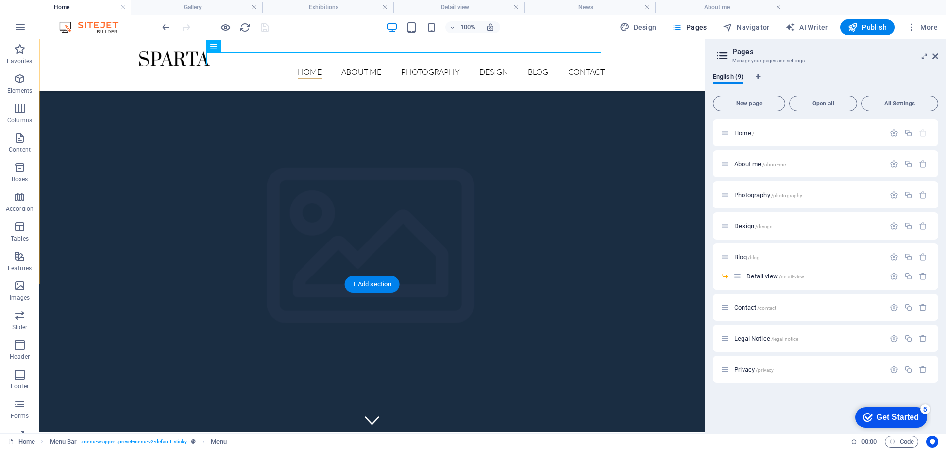
scroll to position [148, 0]
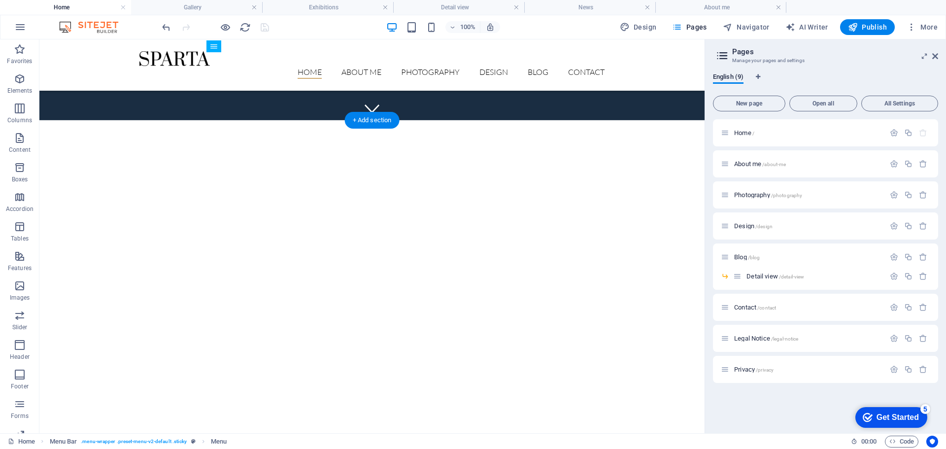
scroll to position [361, 0]
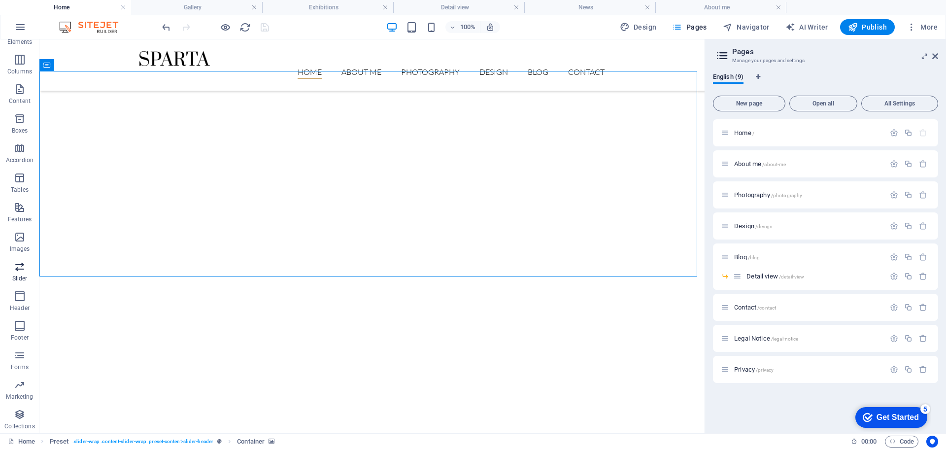
scroll to position [50, 0]
click at [21, 263] on icon "button" at bounding box center [20, 266] width 12 height 12
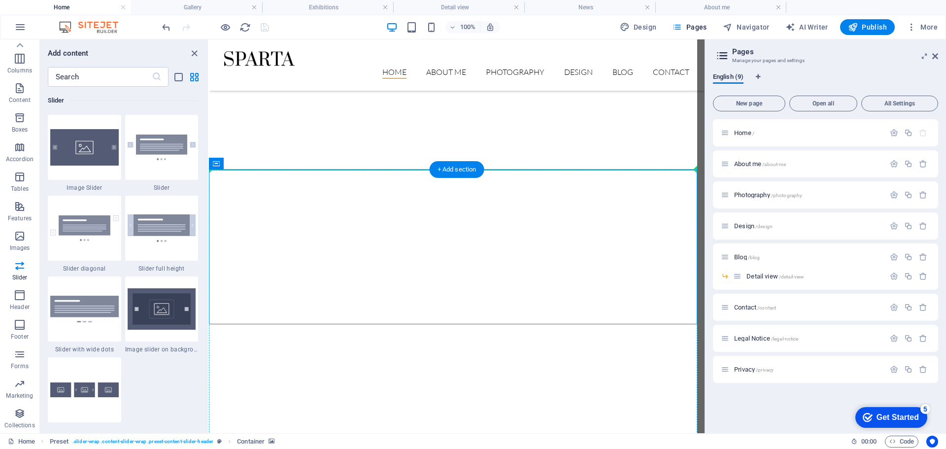
scroll to position [263, 0]
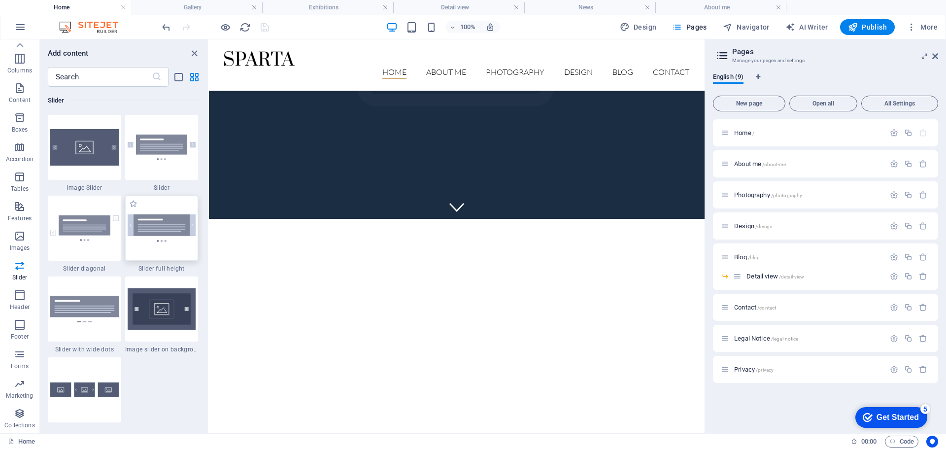
scroll to position [312, 0]
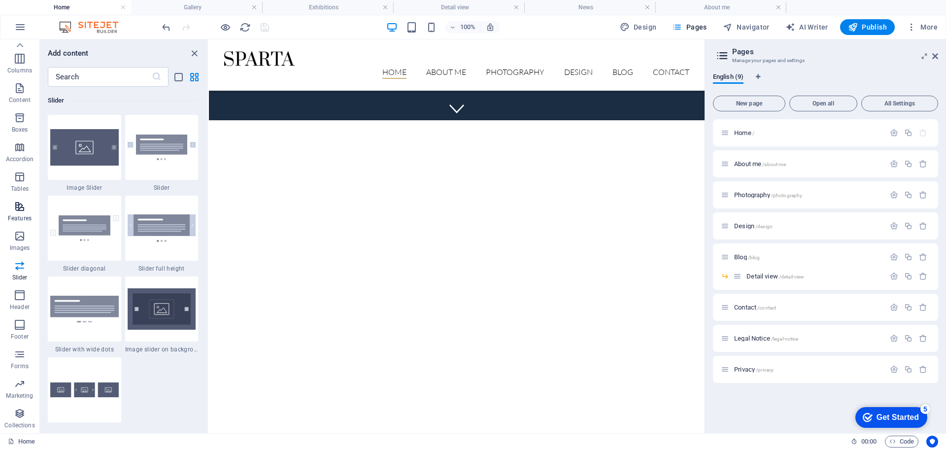
click at [18, 206] on icon "button" at bounding box center [20, 207] width 12 height 12
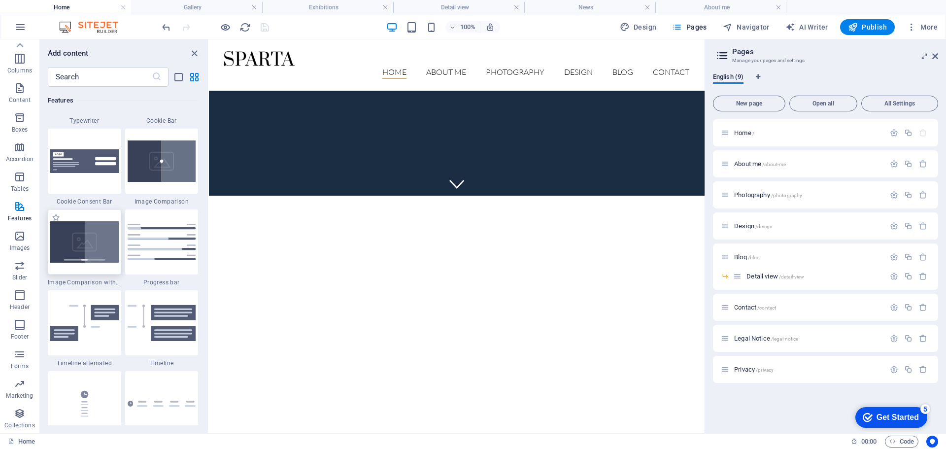
scroll to position [197, 0]
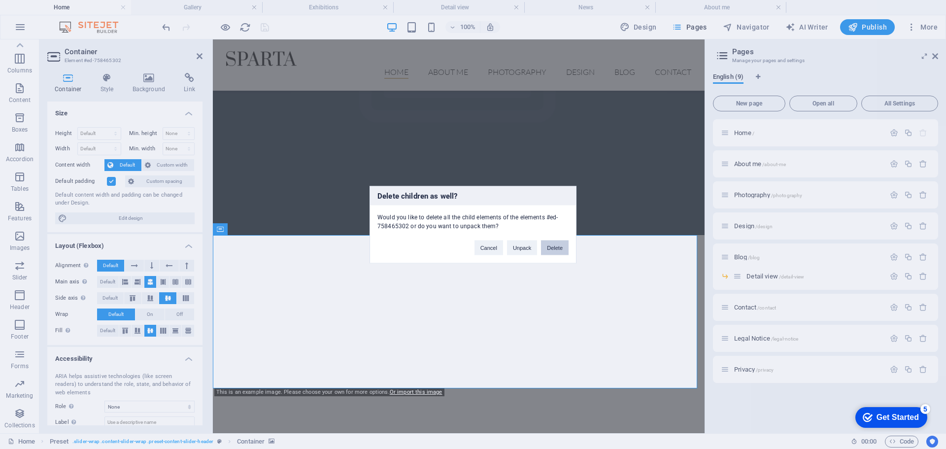
drag, startPoint x: 561, startPoint y: 250, endPoint x: 503, endPoint y: 244, distance: 58.9
click at [561, 250] on button "Delete" at bounding box center [555, 247] width 28 height 15
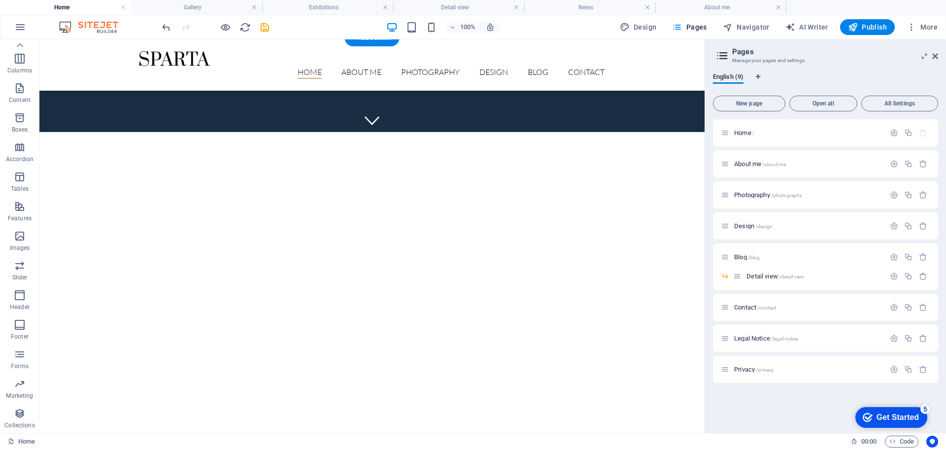
scroll to position [394, 0]
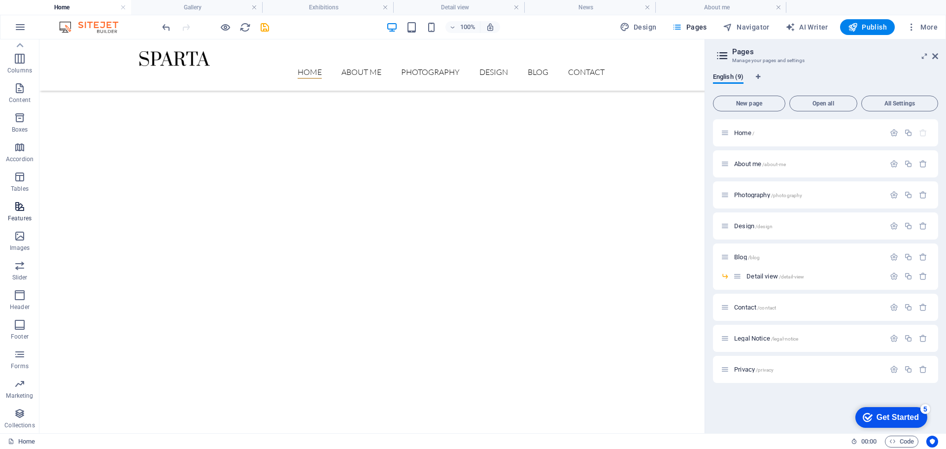
click at [19, 207] on icon "button" at bounding box center [20, 207] width 12 height 12
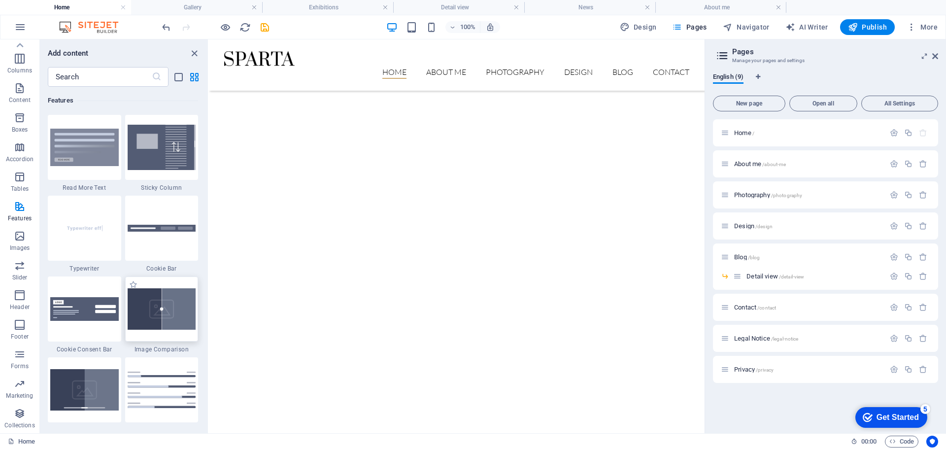
scroll to position [197, 0]
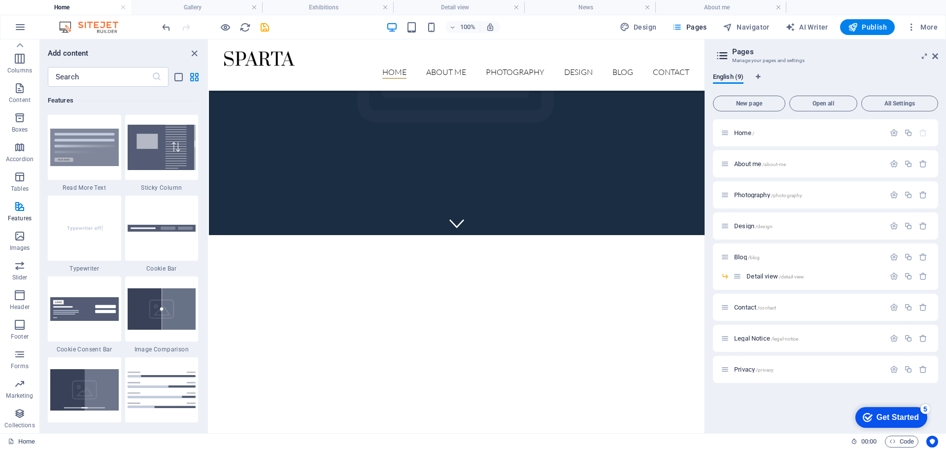
click at [548, 31] on div "100% Design Pages Navigator AI Writer Publish More" at bounding box center [551, 27] width 782 height 16
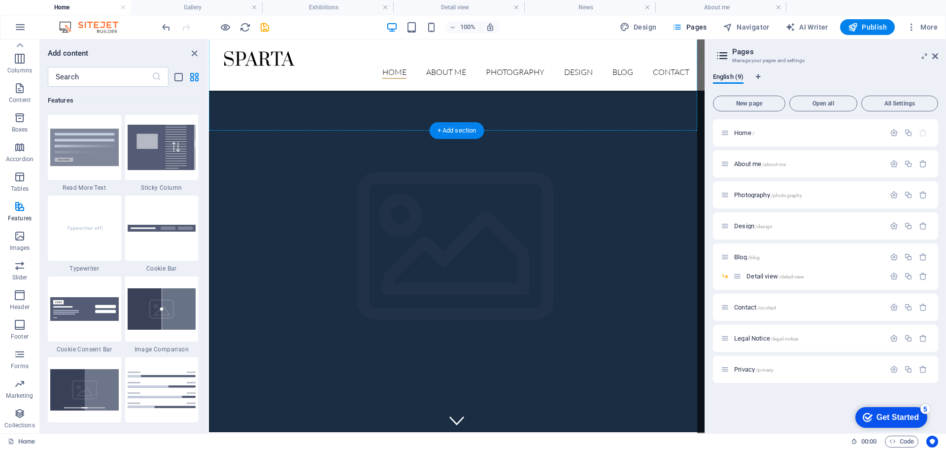
scroll to position [345, 0]
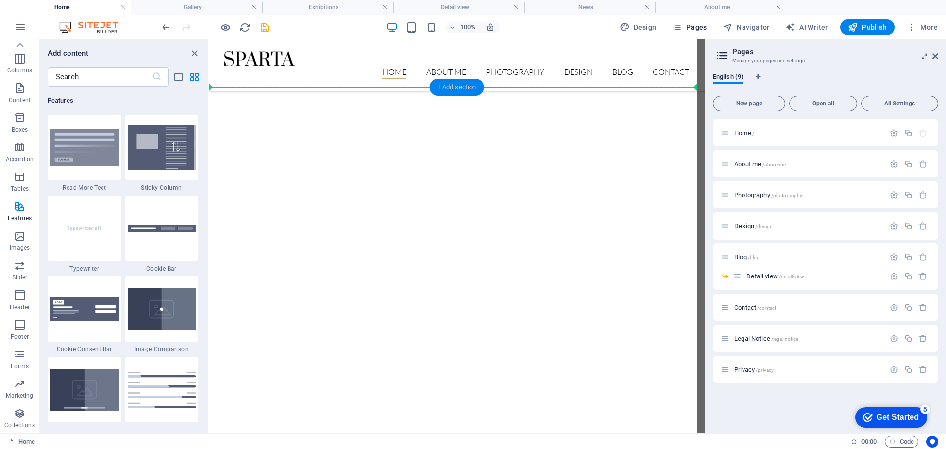
click at [461, 91] on div "+ Add section" at bounding box center [457, 87] width 55 height 17
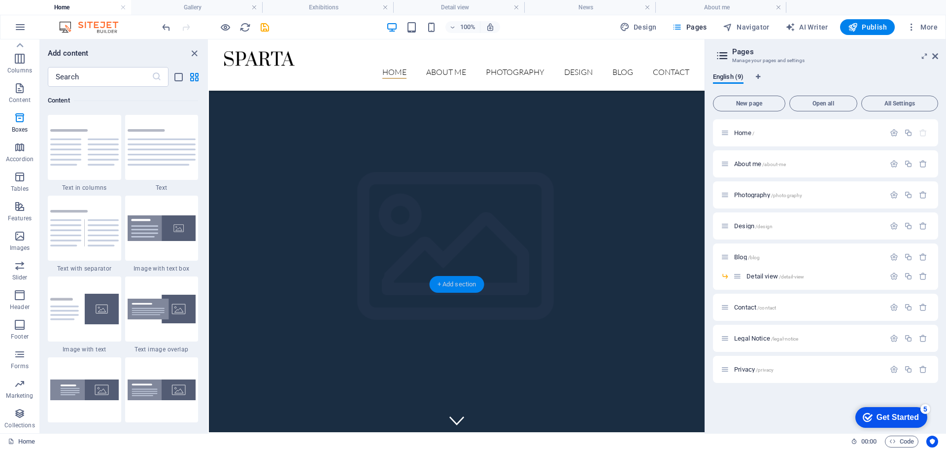
scroll to position [296, 0]
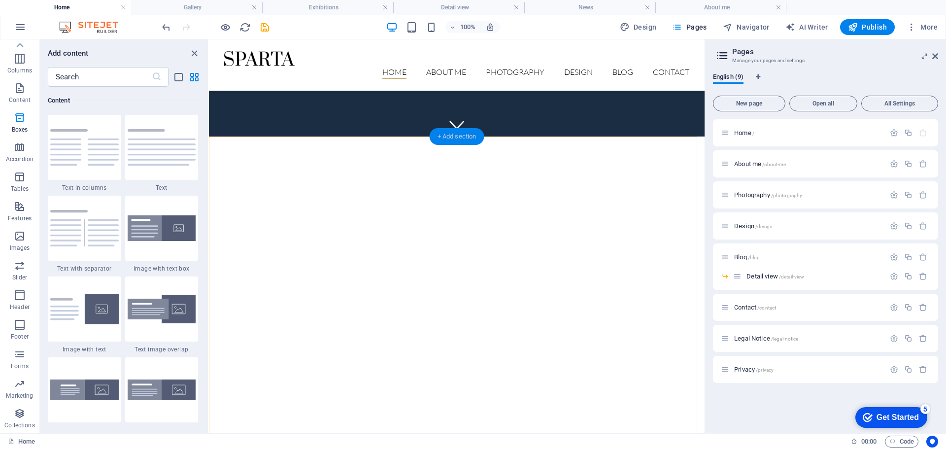
click at [454, 140] on div "+ Add section" at bounding box center [457, 136] width 55 height 17
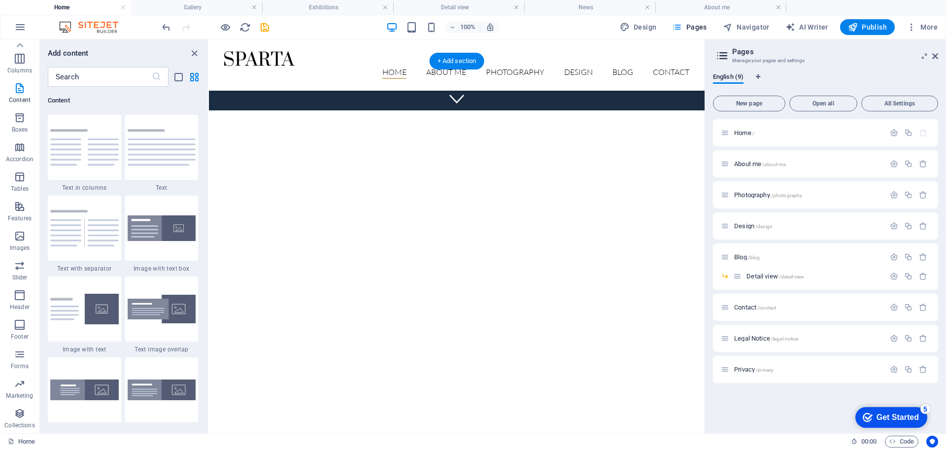
scroll to position [371, 0]
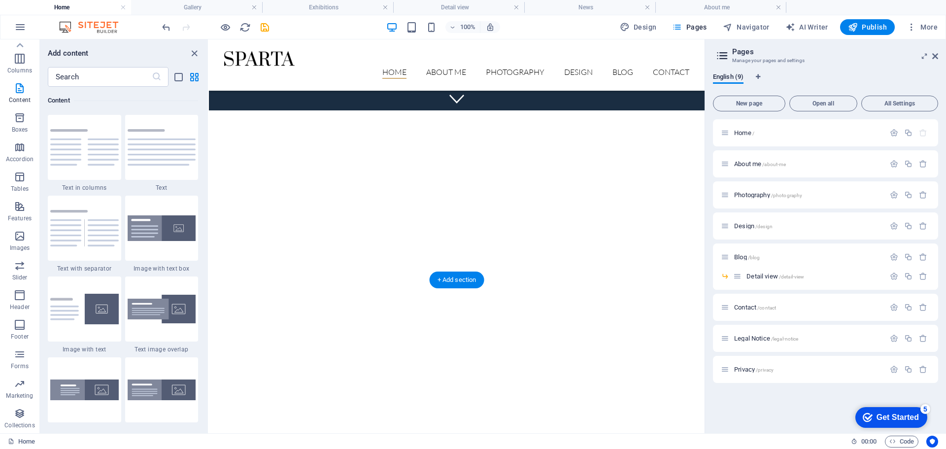
scroll to position [125, 0]
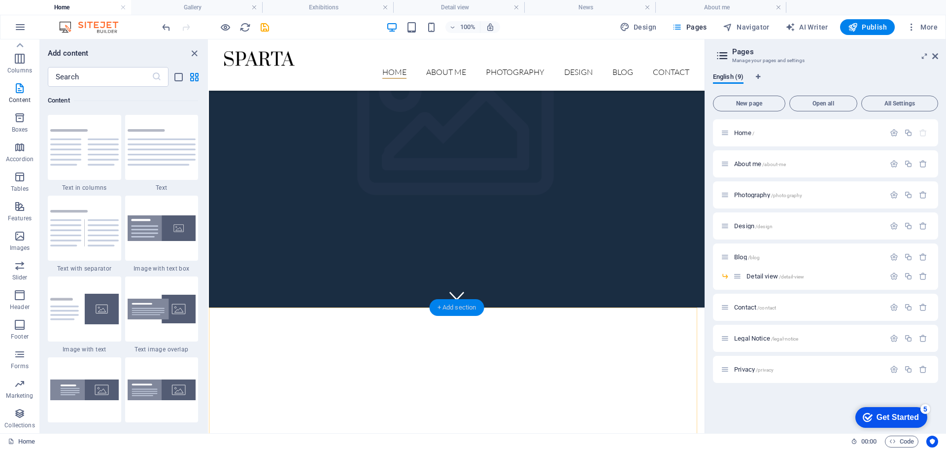
click at [446, 309] on div "+ Add section" at bounding box center [457, 307] width 55 height 17
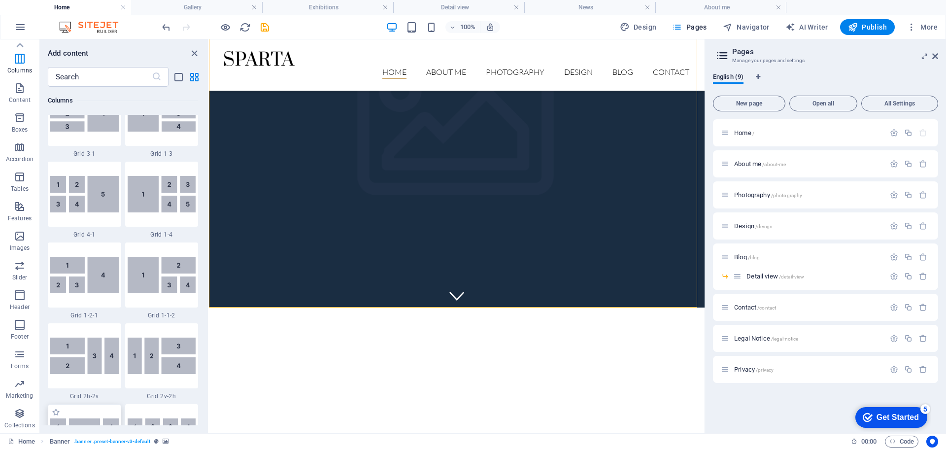
scroll to position [1379, 0]
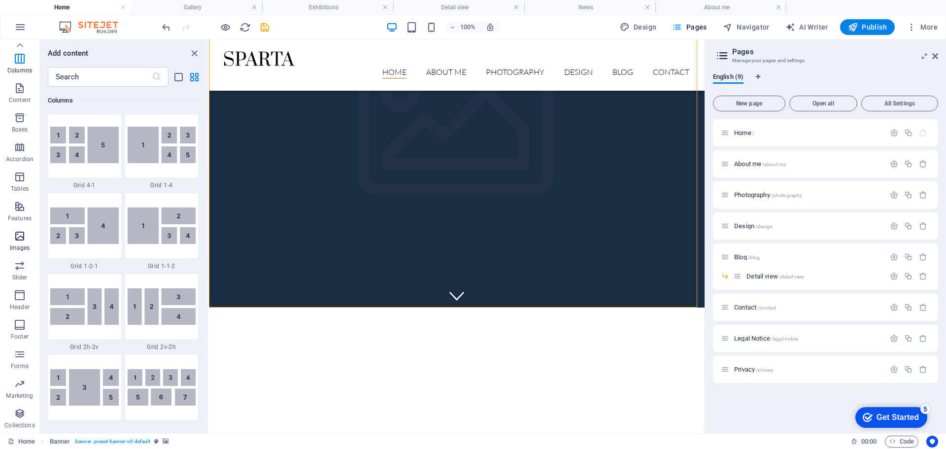
click at [27, 241] on span "Images" at bounding box center [19, 242] width 39 height 24
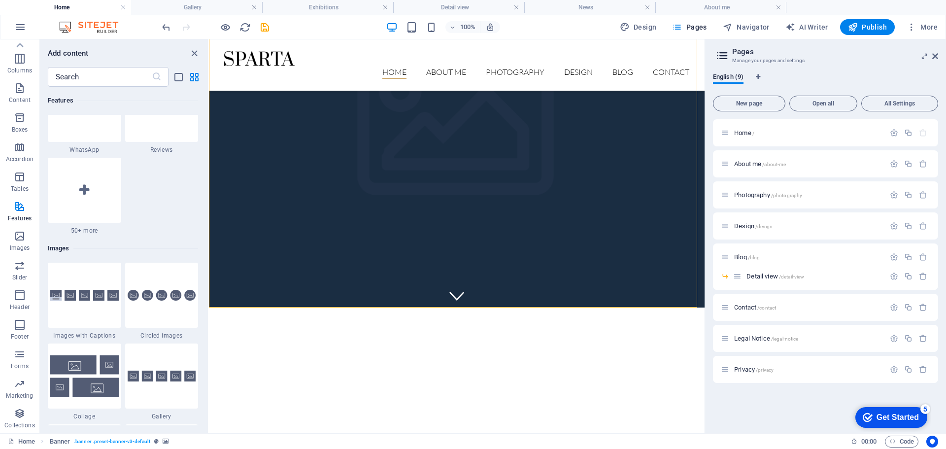
scroll to position [4800, 0]
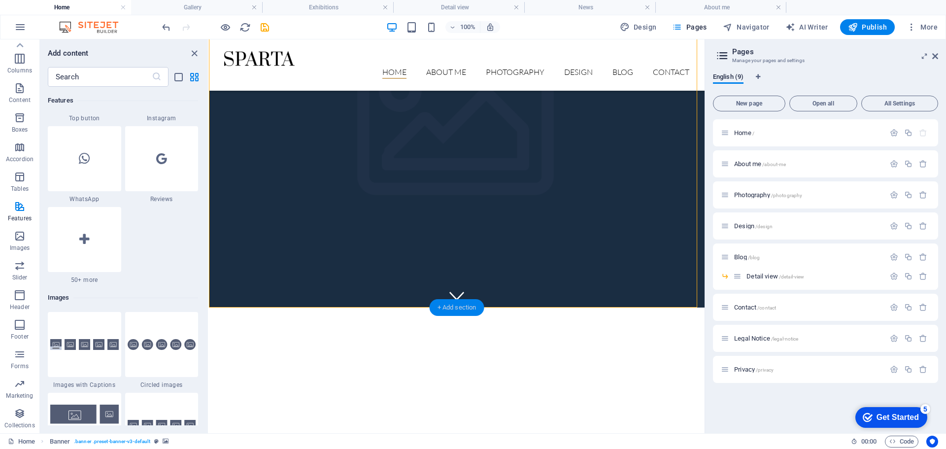
click at [437, 308] on div "+ Add section" at bounding box center [457, 307] width 55 height 17
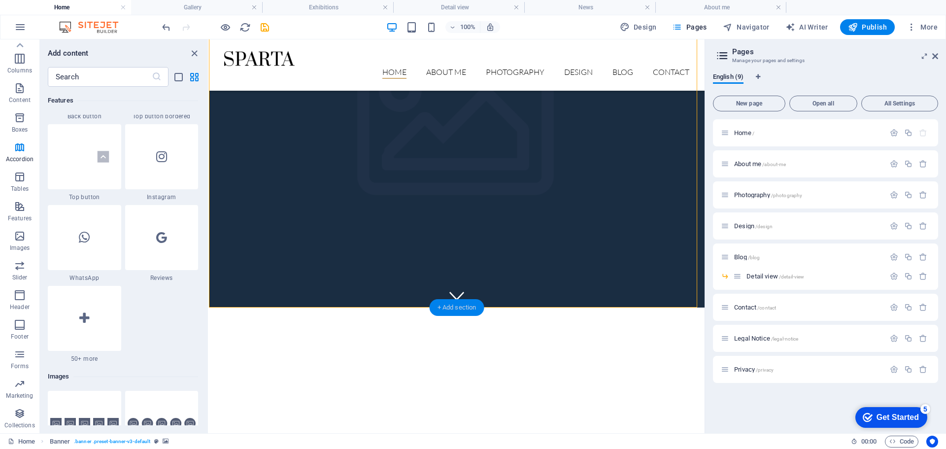
scroll to position [1724, 0]
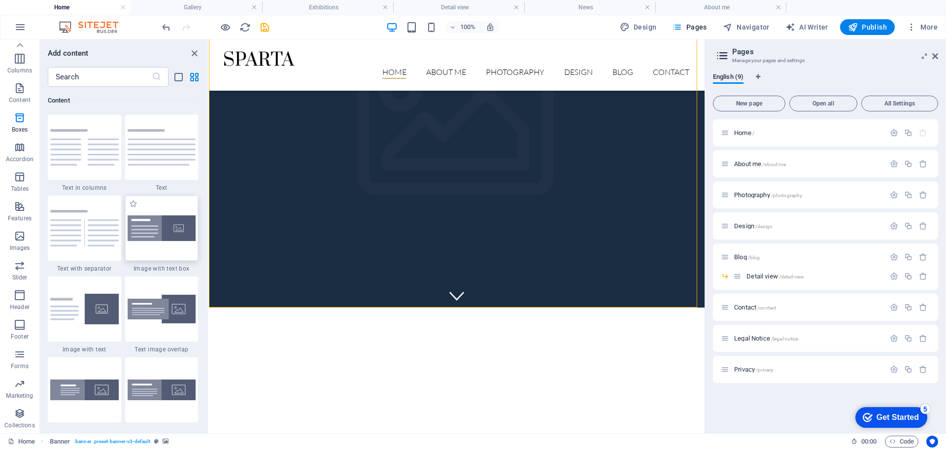
click at [173, 233] on img at bounding box center [162, 228] width 69 height 26
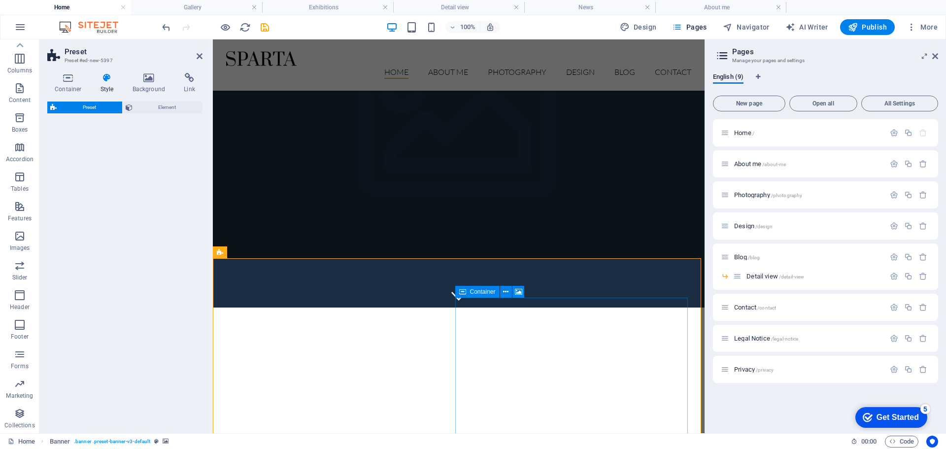
select select "rem"
select select "px"
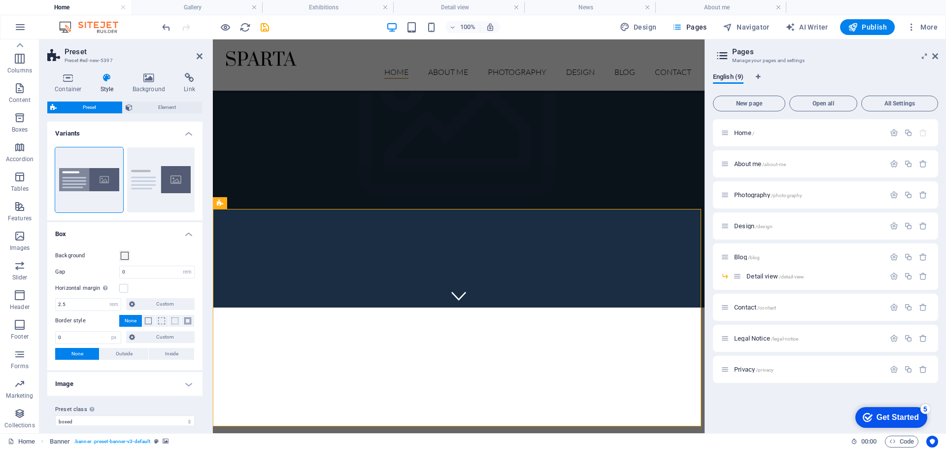
scroll to position [223, 0]
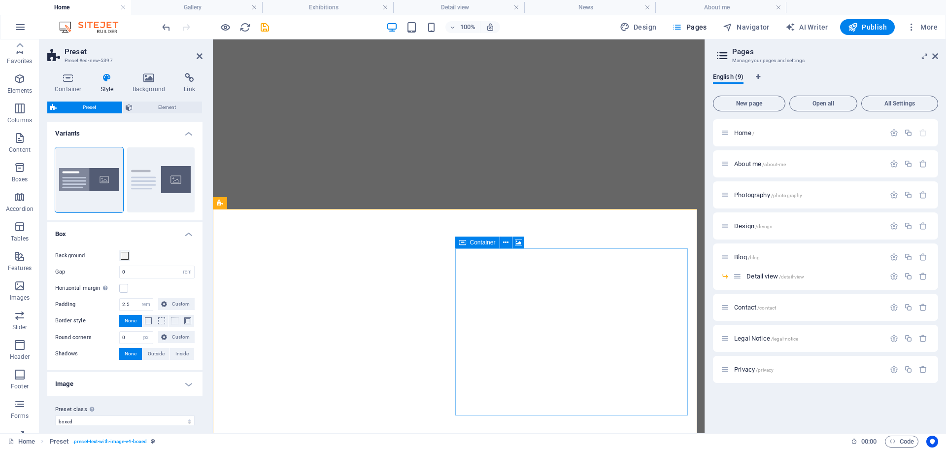
select select "rem"
select select "px"
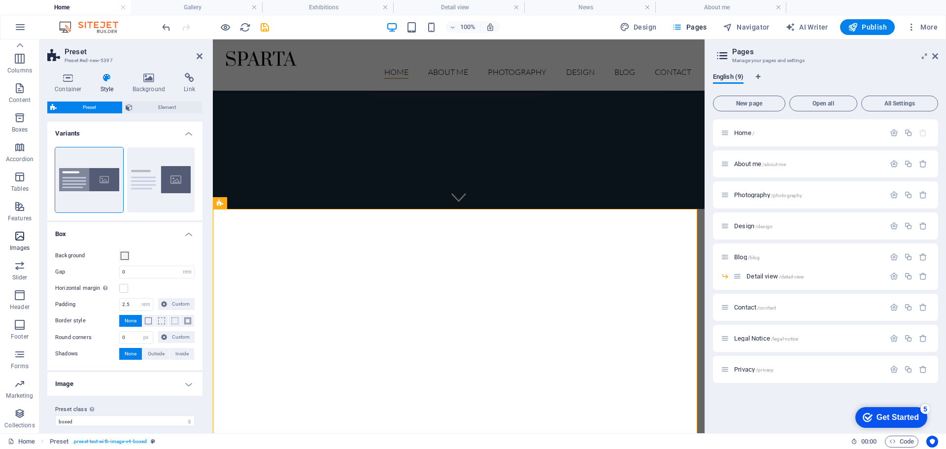
click at [14, 241] on icon "button" at bounding box center [20, 236] width 12 height 12
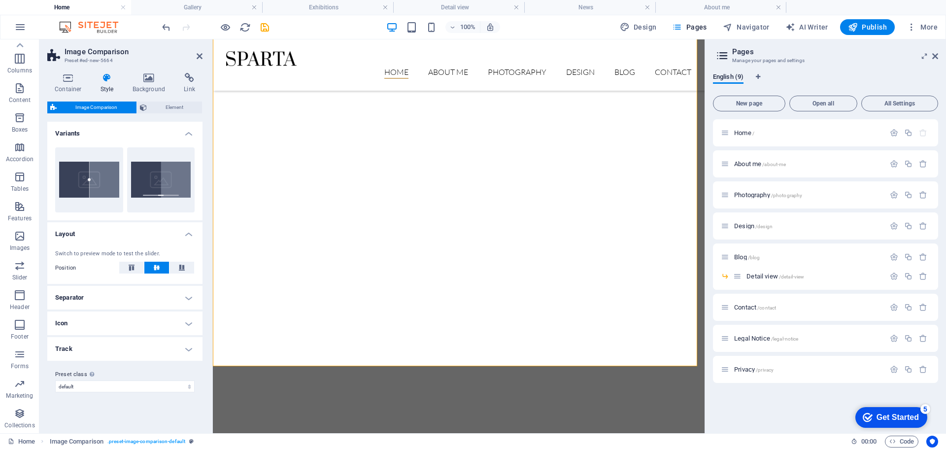
scroll to position [667, 0]
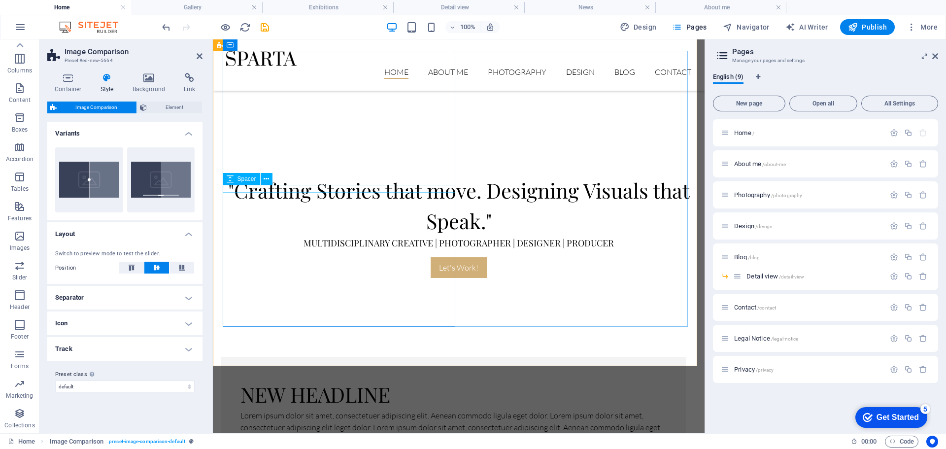
drag, startPoint x: 438, startPoint y: 67, endPoint x: 595, endPoint y: 189, distance: 198.4
click at [225, 28] on icon "button" at bounding box center [225, 27] width 11 height 11
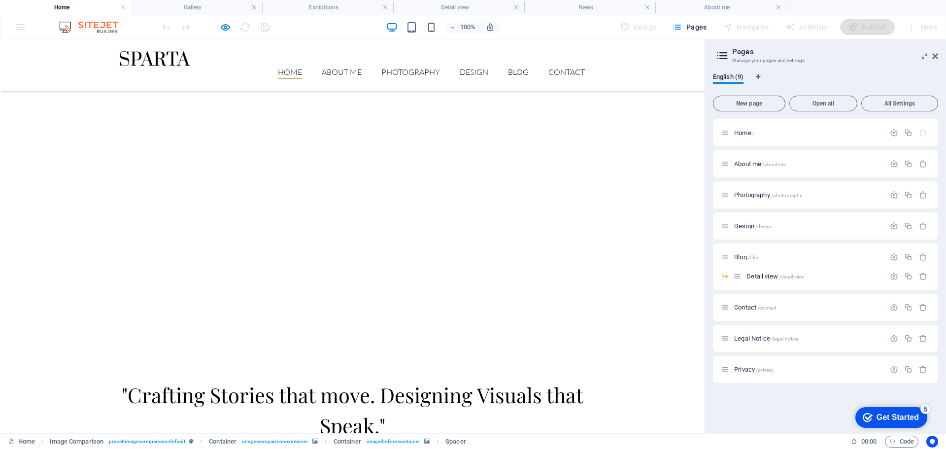
scroll to position [643, 0]
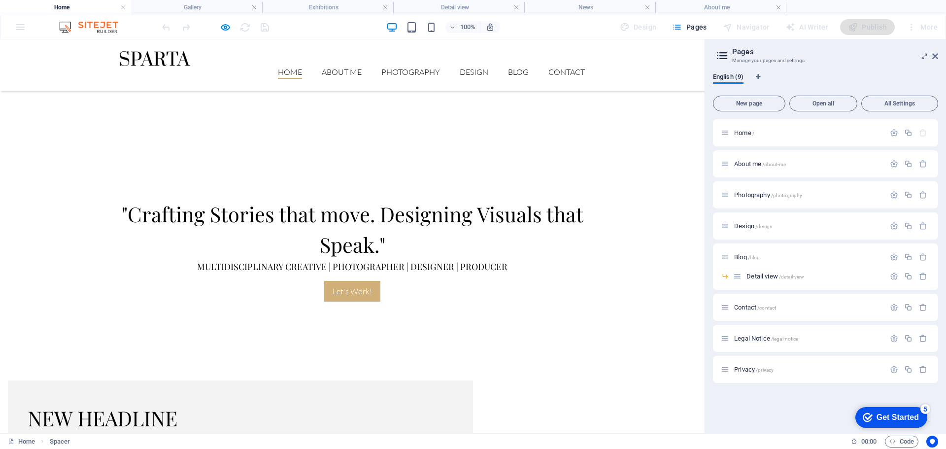
drag, startPoint x: 347, startPoint y: 221, endPoint x: 323, endPoint y: 239, distance: 29.3
type input "45"
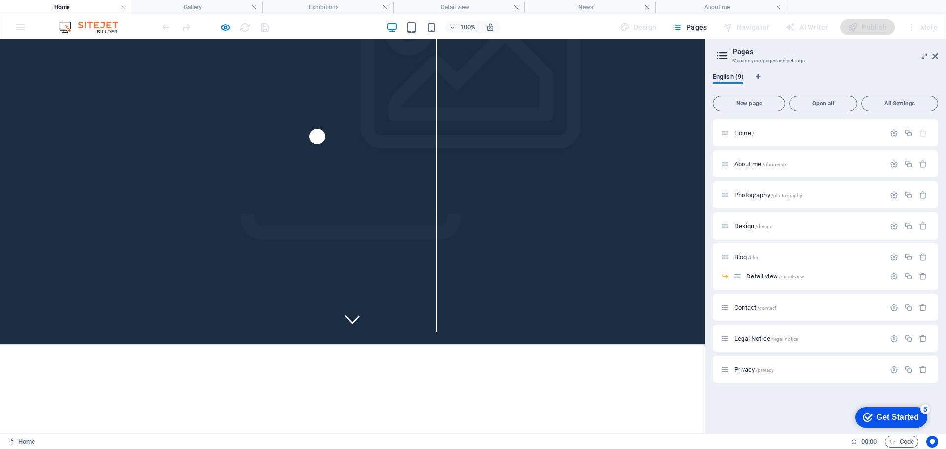
scroll to position [0, 0]
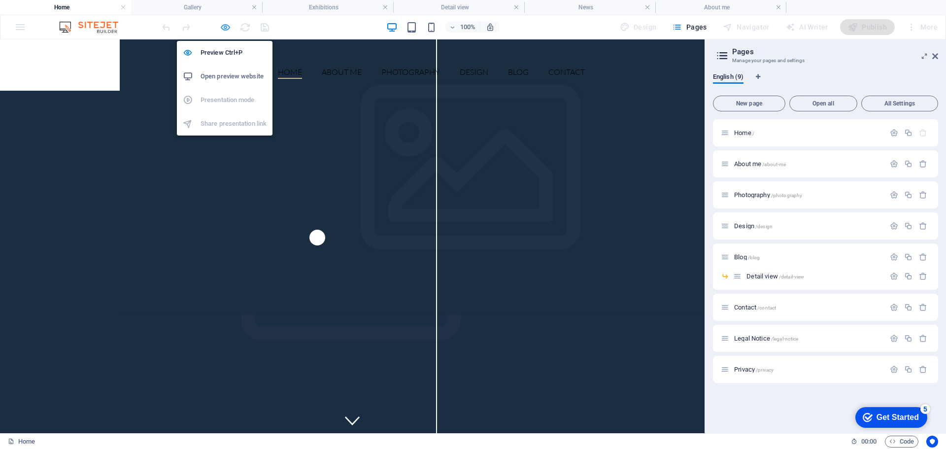
click at [224, 26] on icon "button" at bounding box center [225, 27] width 11 height 11
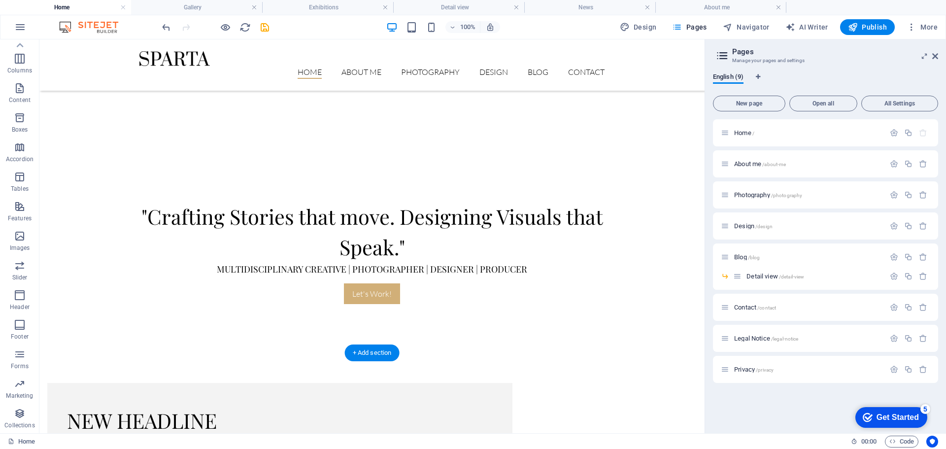
scroll to position [690, 0]
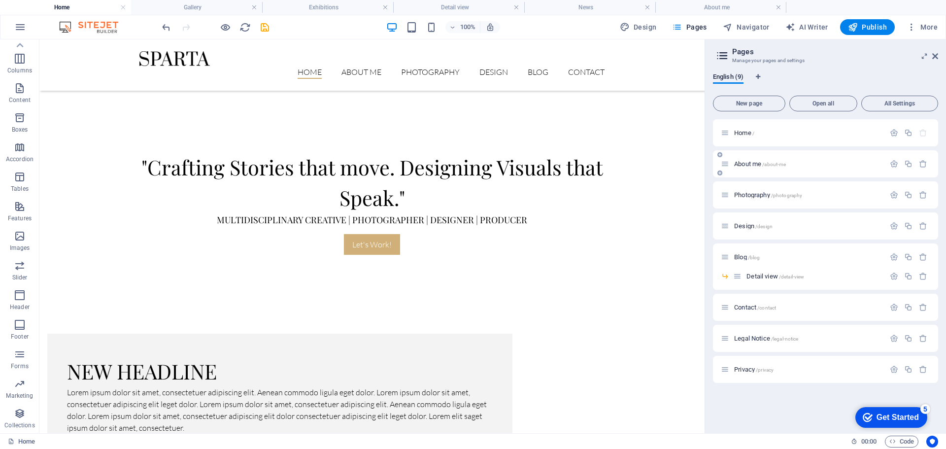
click at [752, 165] on span "About me /about-me" at bounding box center [760, 163] width 52 height 7
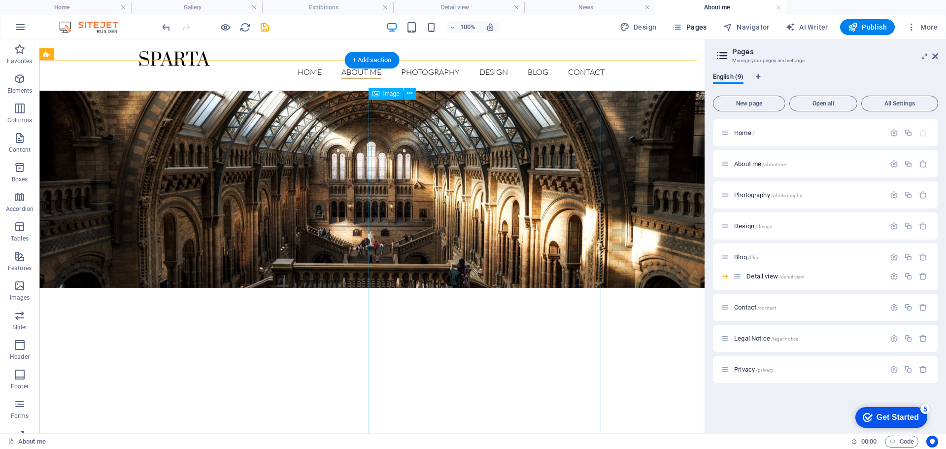
scroll to position [246, 0]
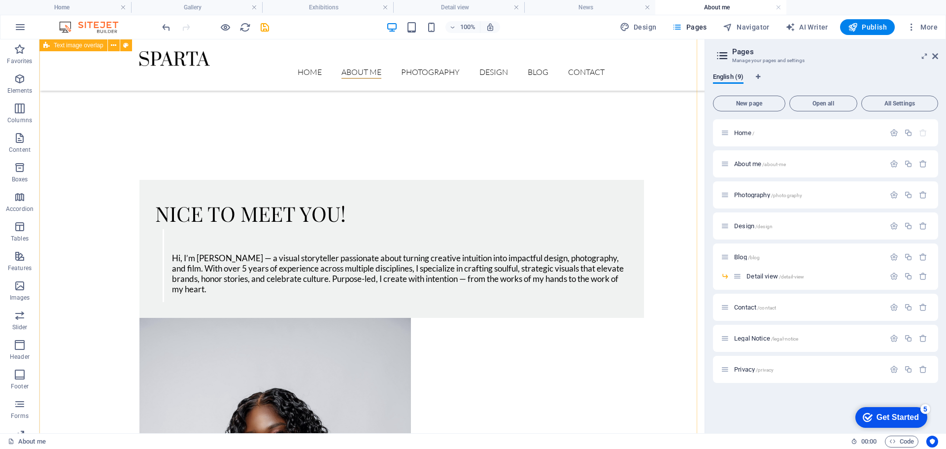
click at [200, 140] on div "Nice to meet you! Hi, I’m [PERSON_NAME] — a visual storyteller passionate about…" at bounding box center [371, 449] width 665 height 618
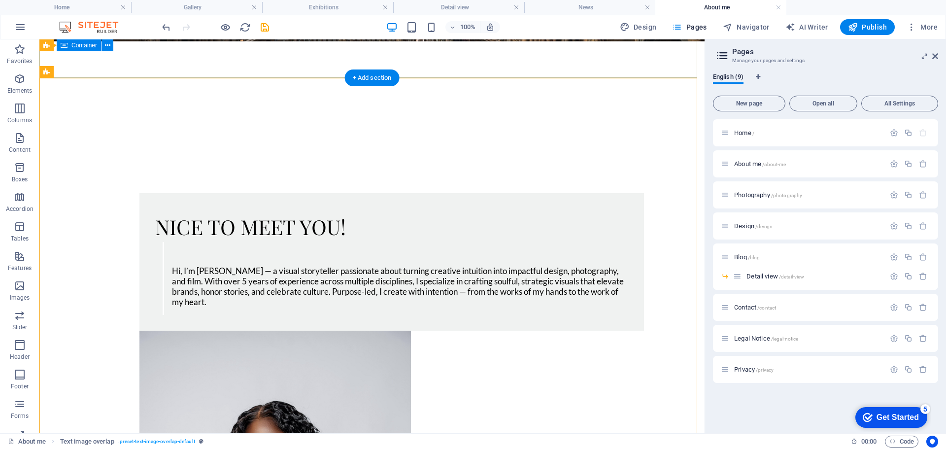
scroll to position [197, 0]
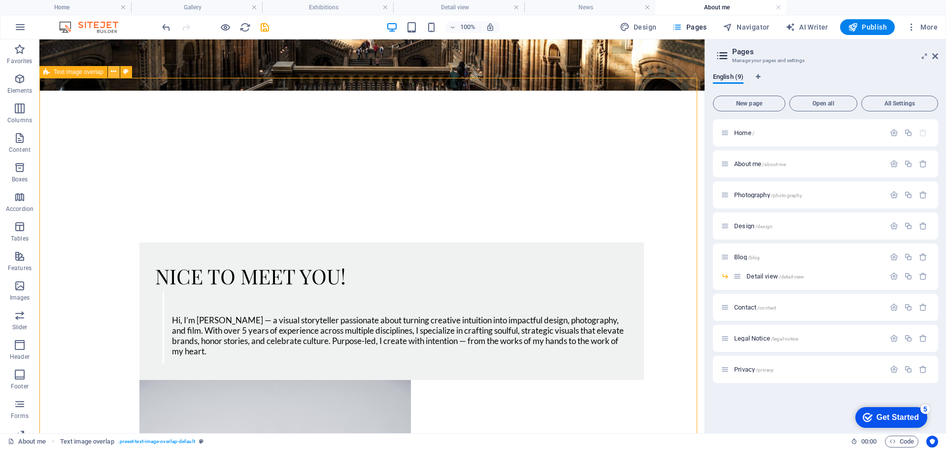
click at [115, 73] on icon at bounding box center [113, 72] width 5 height 10
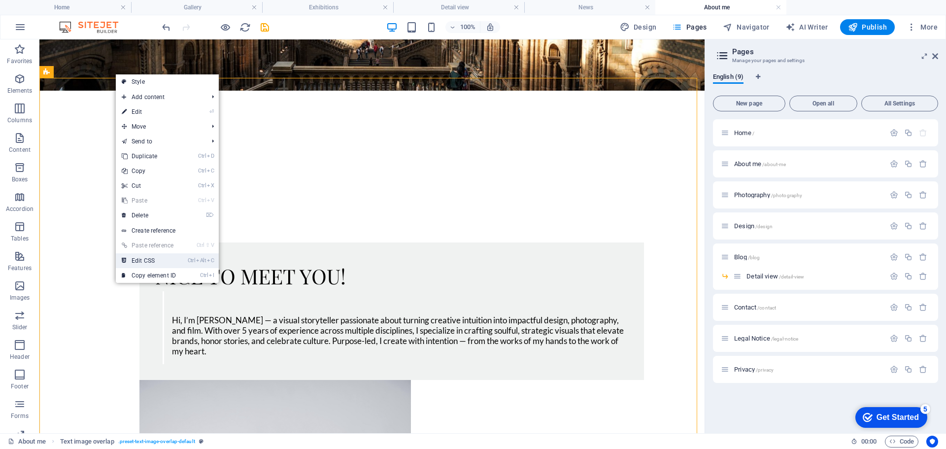
drag, startPoint x: 106, startPoint y: 220, endPoint x: 146, endPoint y: 259, distance: 56.1
click at [146, 259] on link "Ctrl Alt C Edit CSS" at bounding box center [149, 260] width 66 height 15
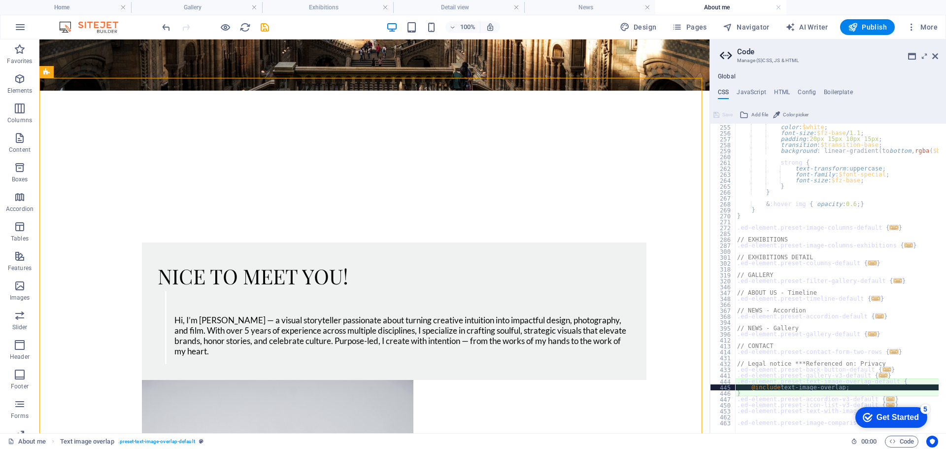
scroll to position [479, 0]
click at [761, 294] on div "left : 0 ; color : $white ; font-size : $fz-base / 1.1 ; padding : 20px 15px 10…" at bounding box center [872, 275] width 274 height 314
type textarea "// ABOUT US - Timeline"
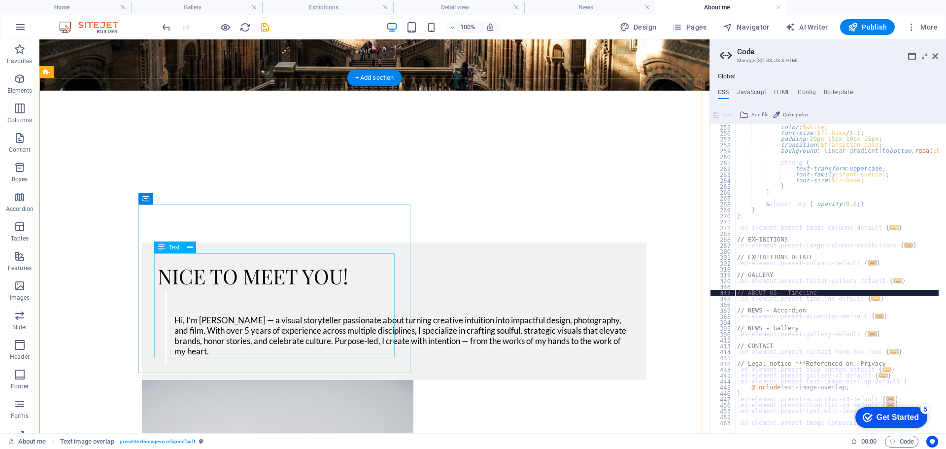
click at [328, 291] on div "Hi, I’m [PERSON_NAME] — a visual storyteller passionate about turning creative …" at bounding box center [394, 327] width 473 height 73
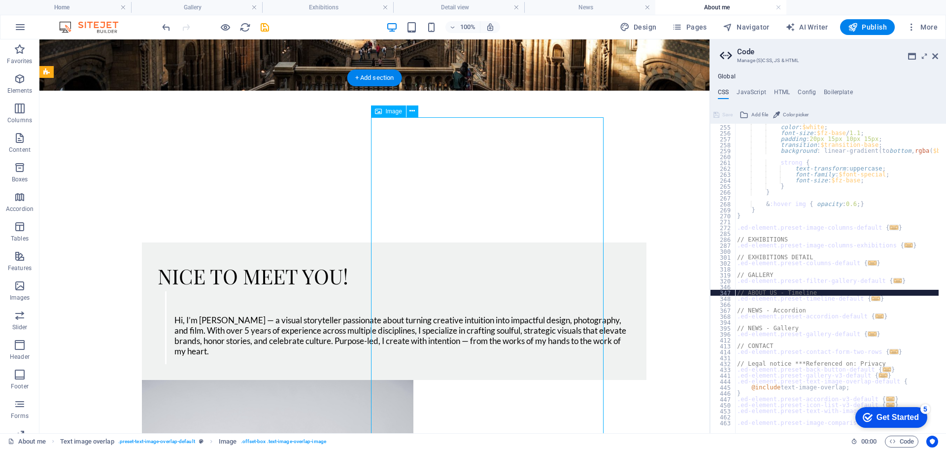
drag, startPoint x: 497, startPoint y: 241, endPoint x: 865, endPoint y: 283, distance: 370.6
select select "px"
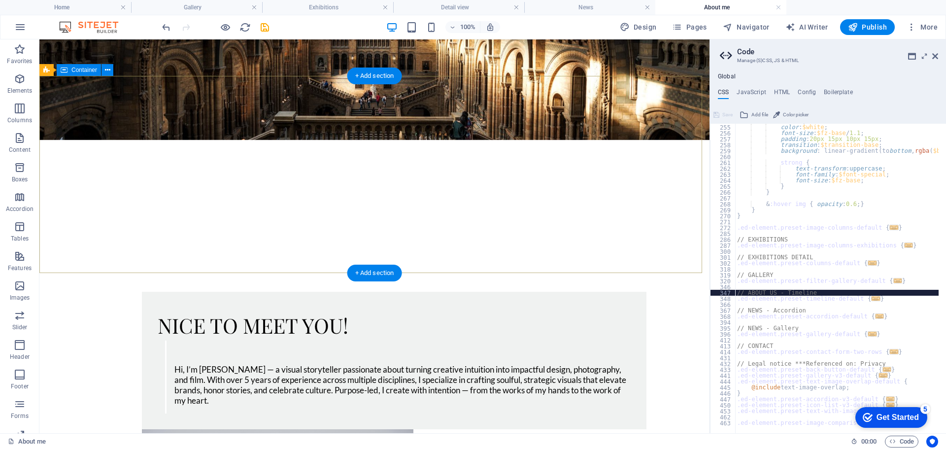
scroll to position [0, 0]
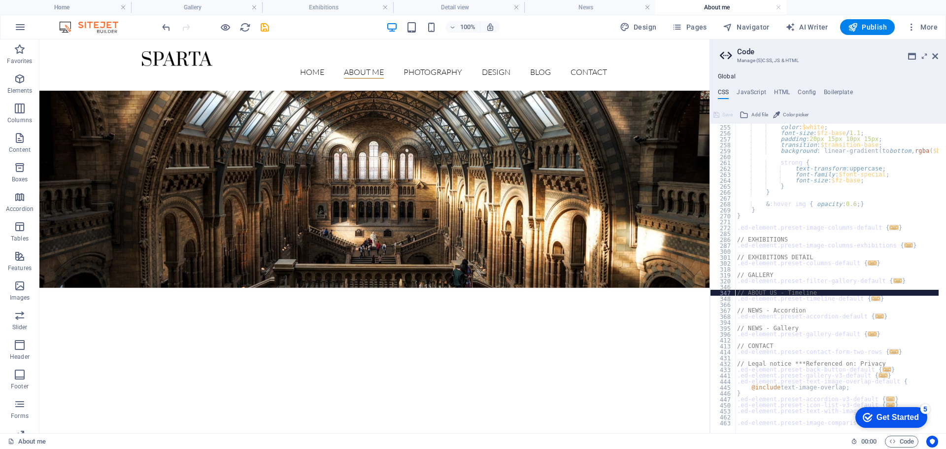
click at [938, 53] on aside "Code Manage (S)CSS, JS & HTML Global CSS JavaScript HTML Config Boilerplate // …" at bounding box center [828, 236] width 237 height 394
click at [937, 54] on icon at bounding box center [935, 56] width 6 height 8
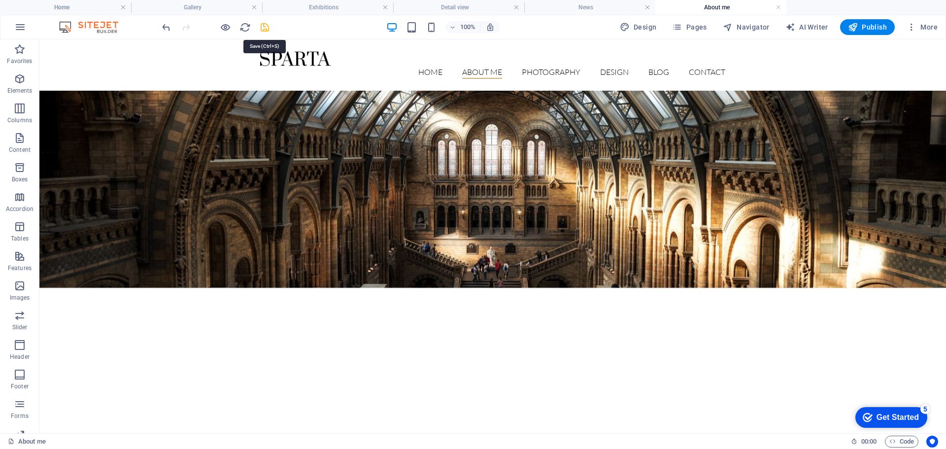
click at [266, 30] on icon "save" at bounding box center [264, 27] width 11 height 11
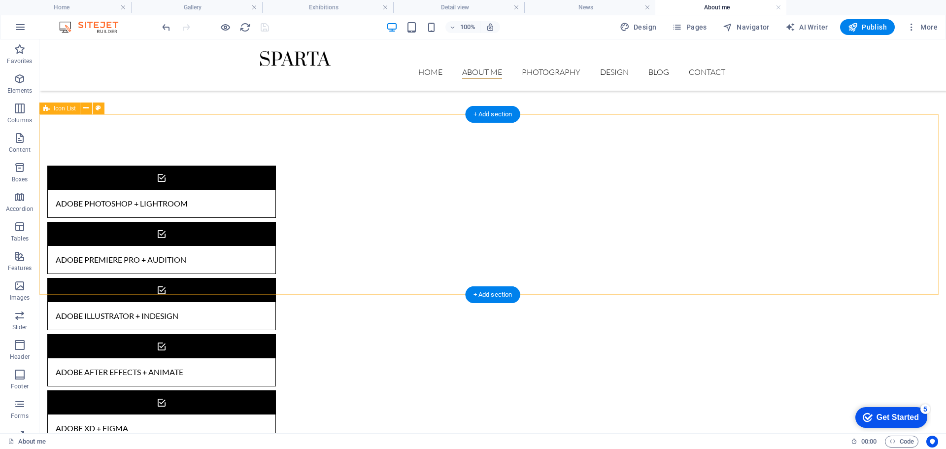
scroll to position [597, 0]
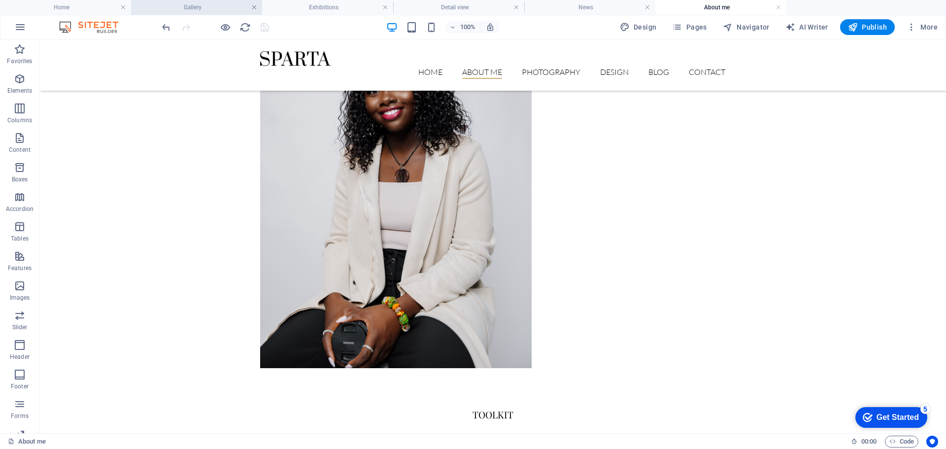
click at [253, 7] on link at bounding box center [254, 7] width 6 height 9
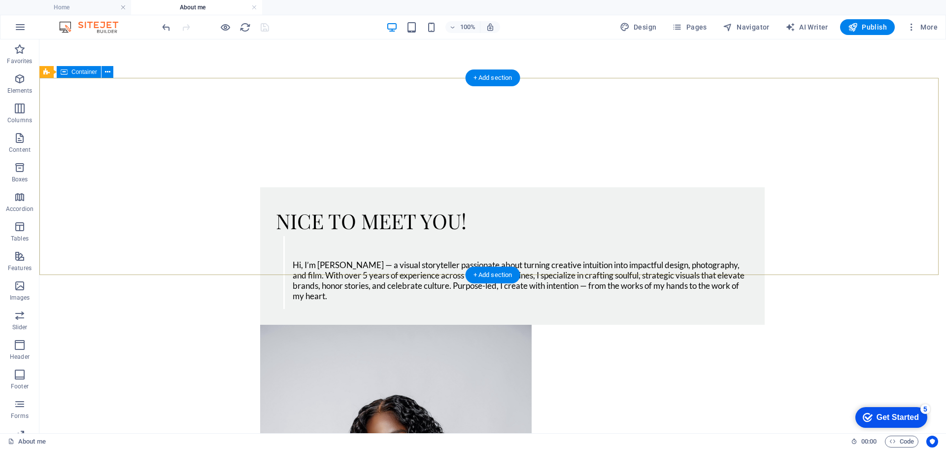
scroll to position [0, 0]
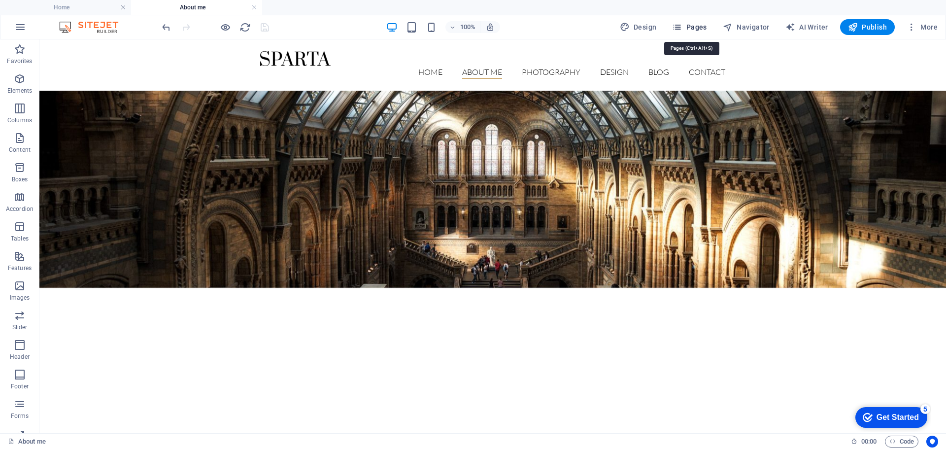
click at [698, 22] on span "Pages" at bounding box center [689, 27] width 34 height 10
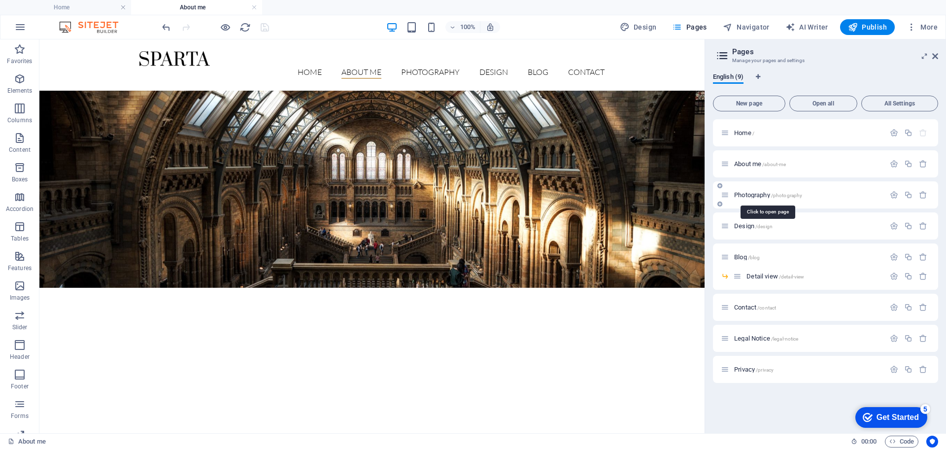
click at [749, 194] on span "Photography /photography" at bounding box center [768, 194] width 68 height 7
click at [749, 212] on div "Design /design" at bounding box center [825, 225] width 225 height 27
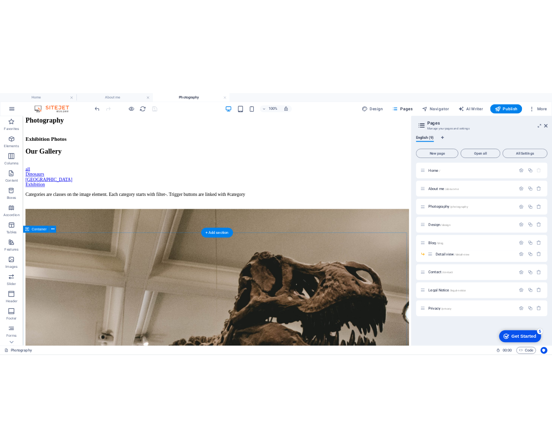
scroll to position [35, 0]
